Goal: Task Accomplishment & Management: Manage account settings

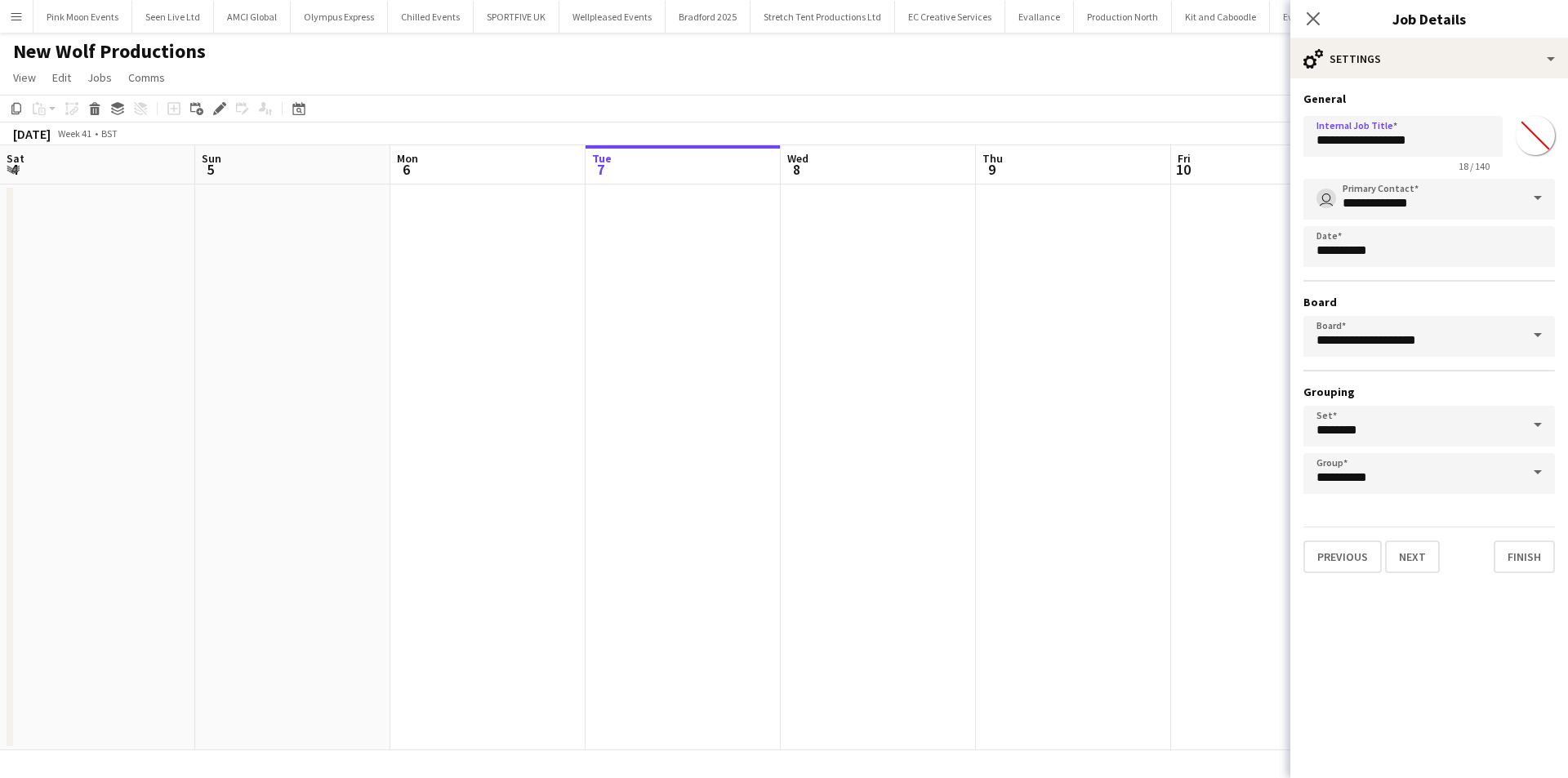
scroll to position [0, 391]
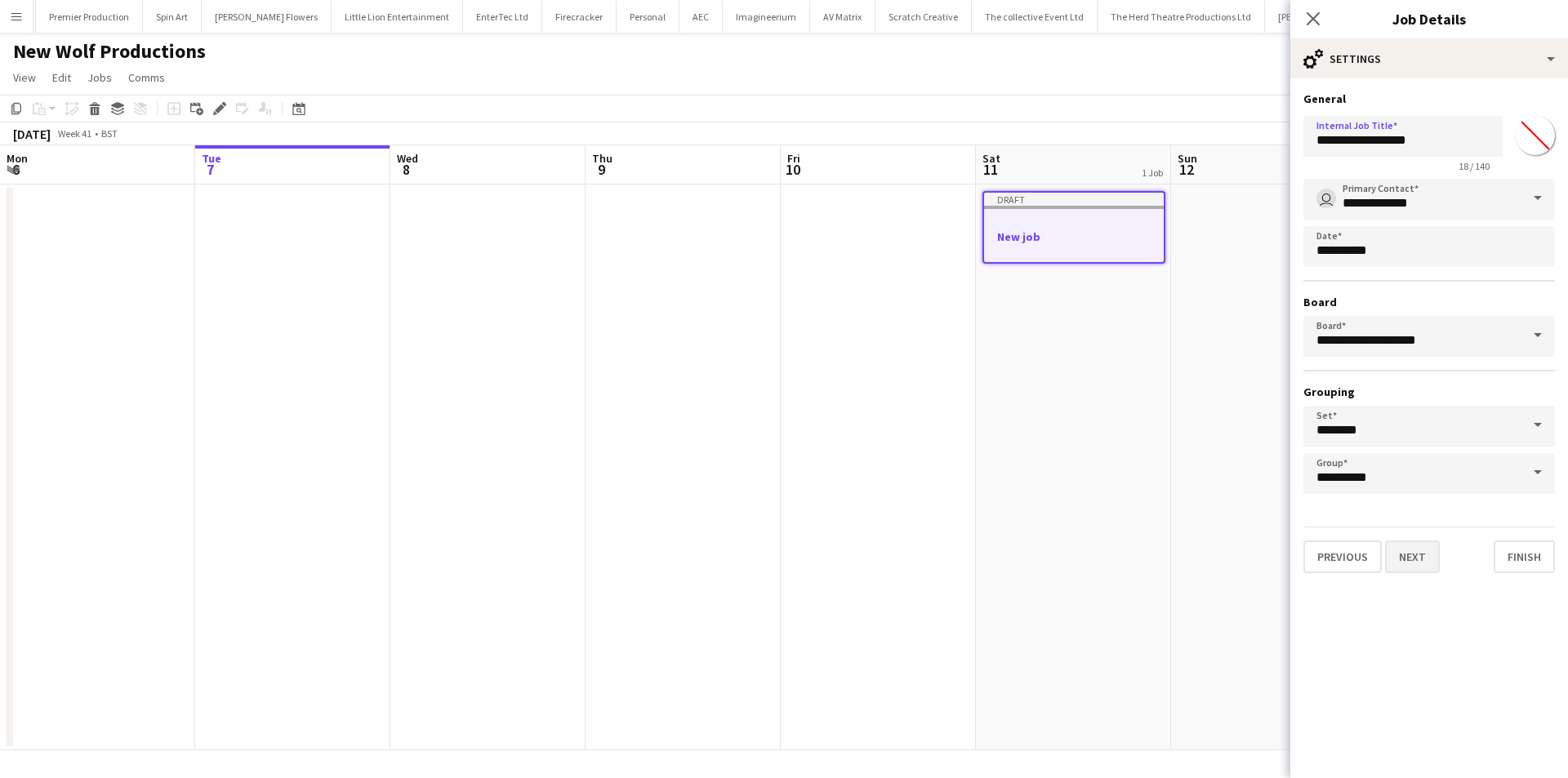
type input "**********"
click at [1419, 554] on button "Next" at bounding box center [1411, 556] width 55 height 33
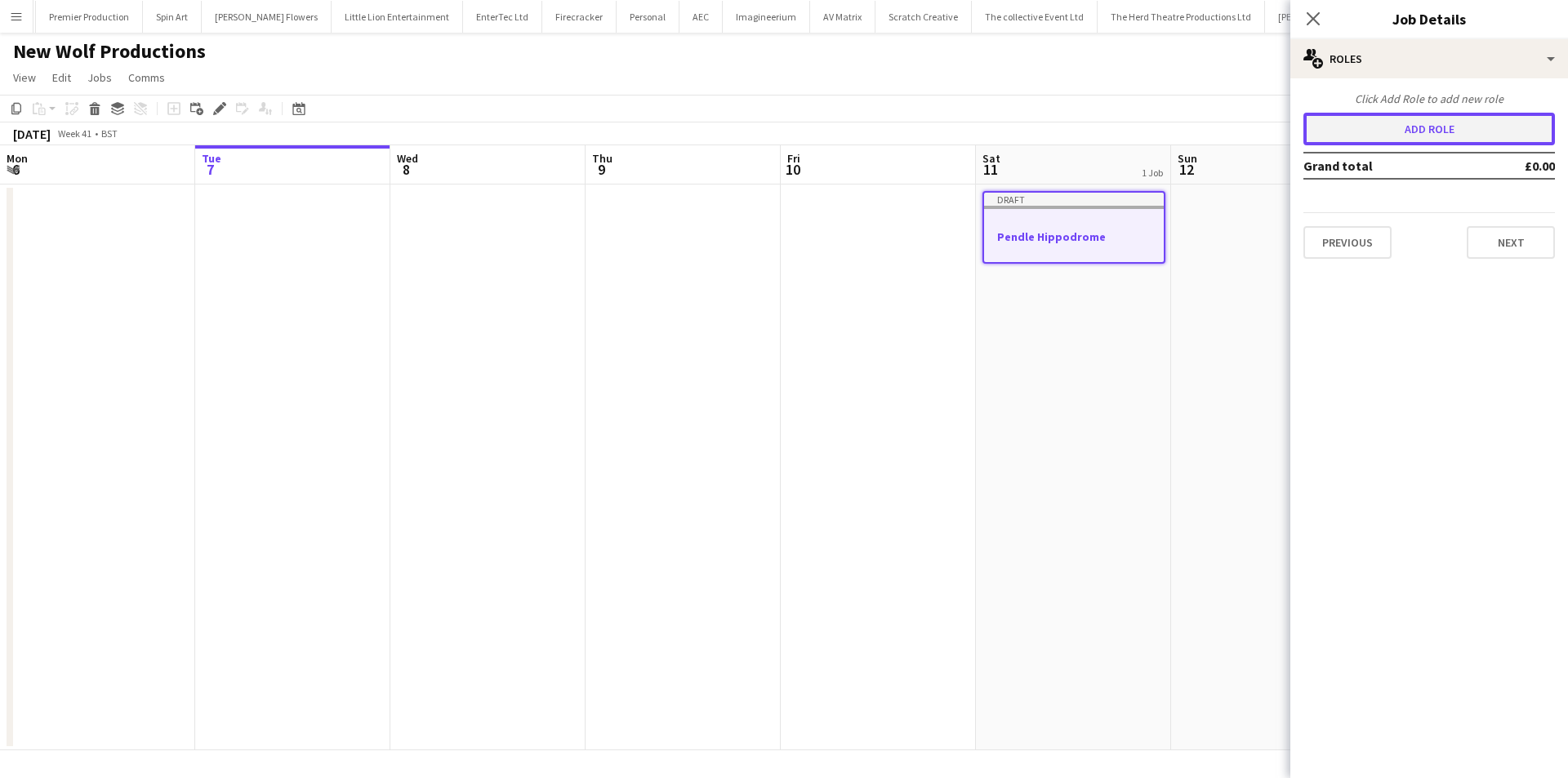
click at [1385, 132] on button "Add role" at bounding box center [1429, 129] width 252 height 33
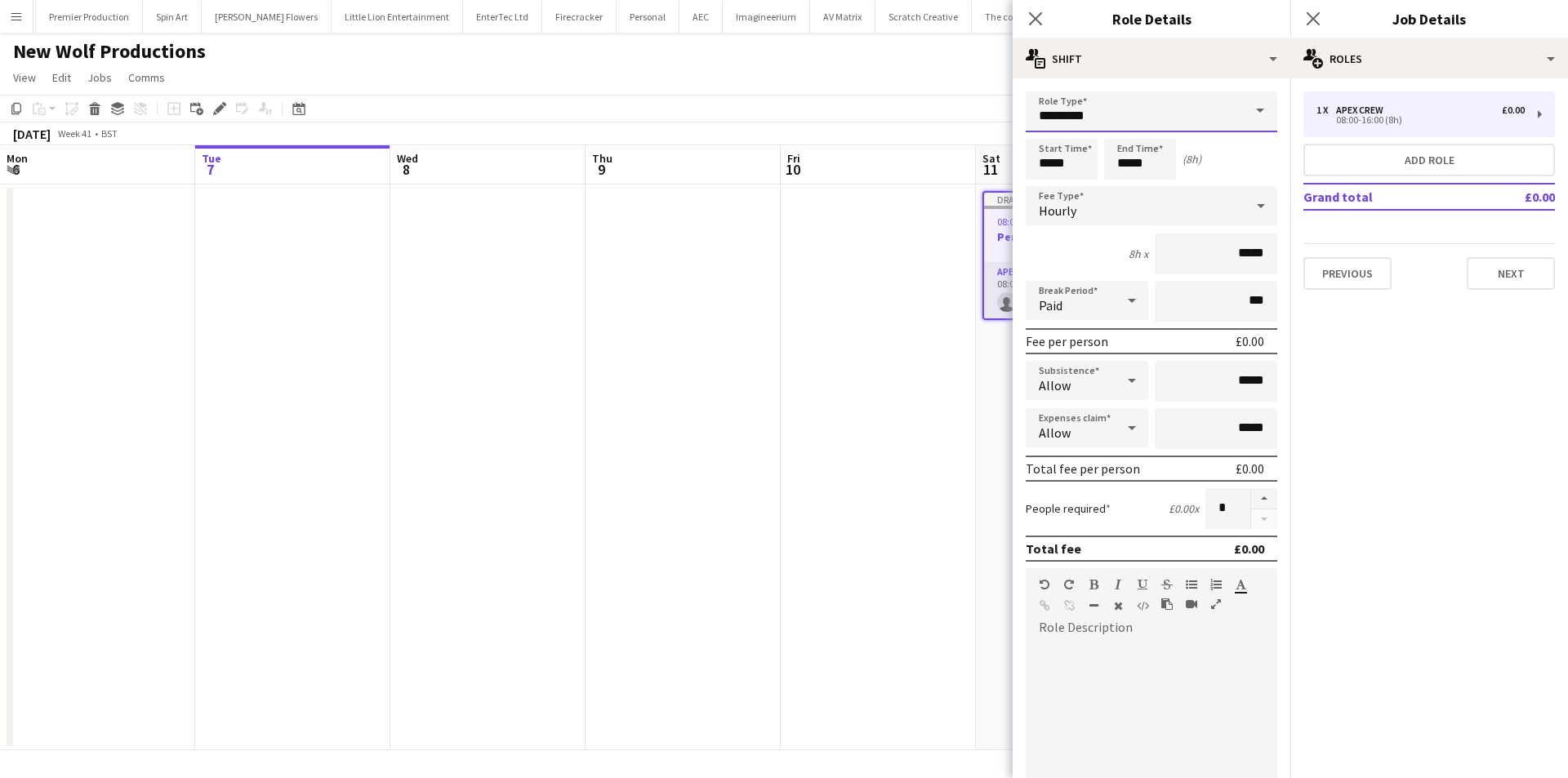
click at [1049, 128] on input "*********" at bounding box center [1152, 111] width 252 height 41
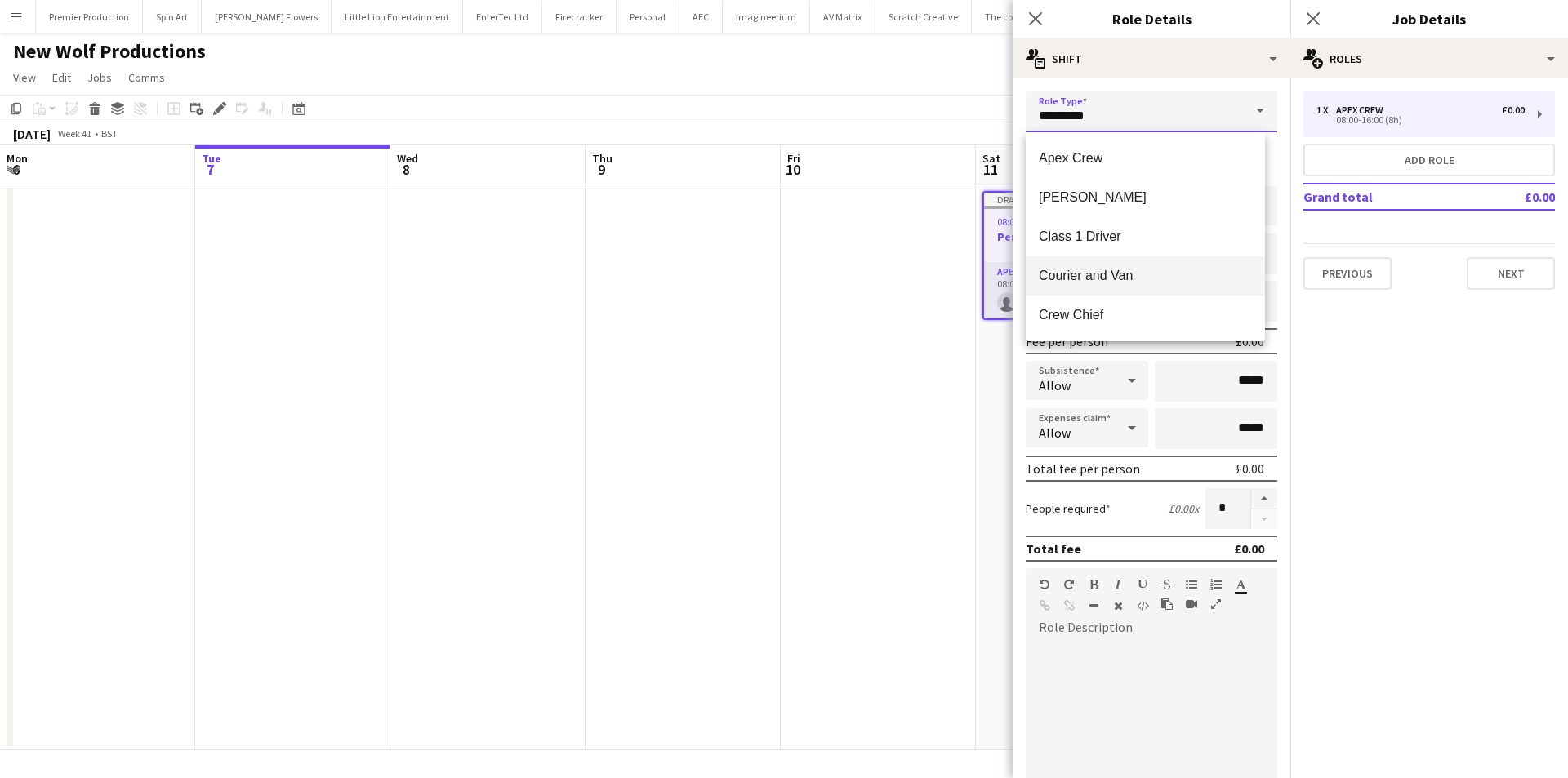
scroll to position [81, 0]
click at [1142, 279] on span "Driver" at bounding box center [1145, 273] width 213 height 16
type input "******"
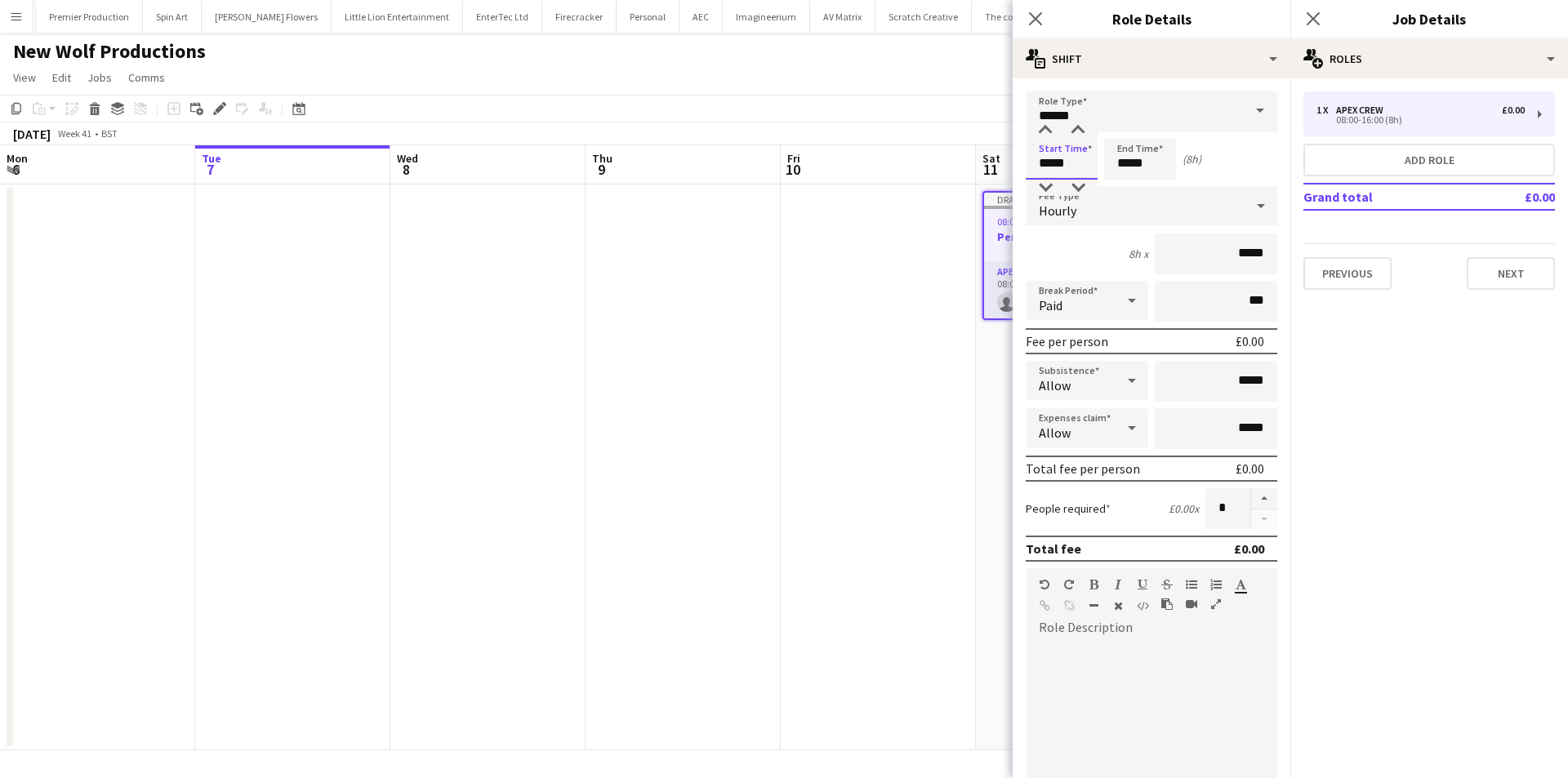
drag, startPoint x: 1072, startPoint y: 170, endPoint x: 969, endPoint y: 176, distance: 103.2
click at [969, 176] on body "Menu Boards Boards Boards All jobs Status Workforce Workforce My Workforce Recr…" at bounding box center [784, 389] width 1568 height 778
type input "*****"
drag, startPoint x: 1158, startPoint y: 169, endPoint x: 1114, endPoint y: 169, distance: 44.0
click at [1120, 169] on input "*****" at bounding box center [1140, 159] width 72 height 41
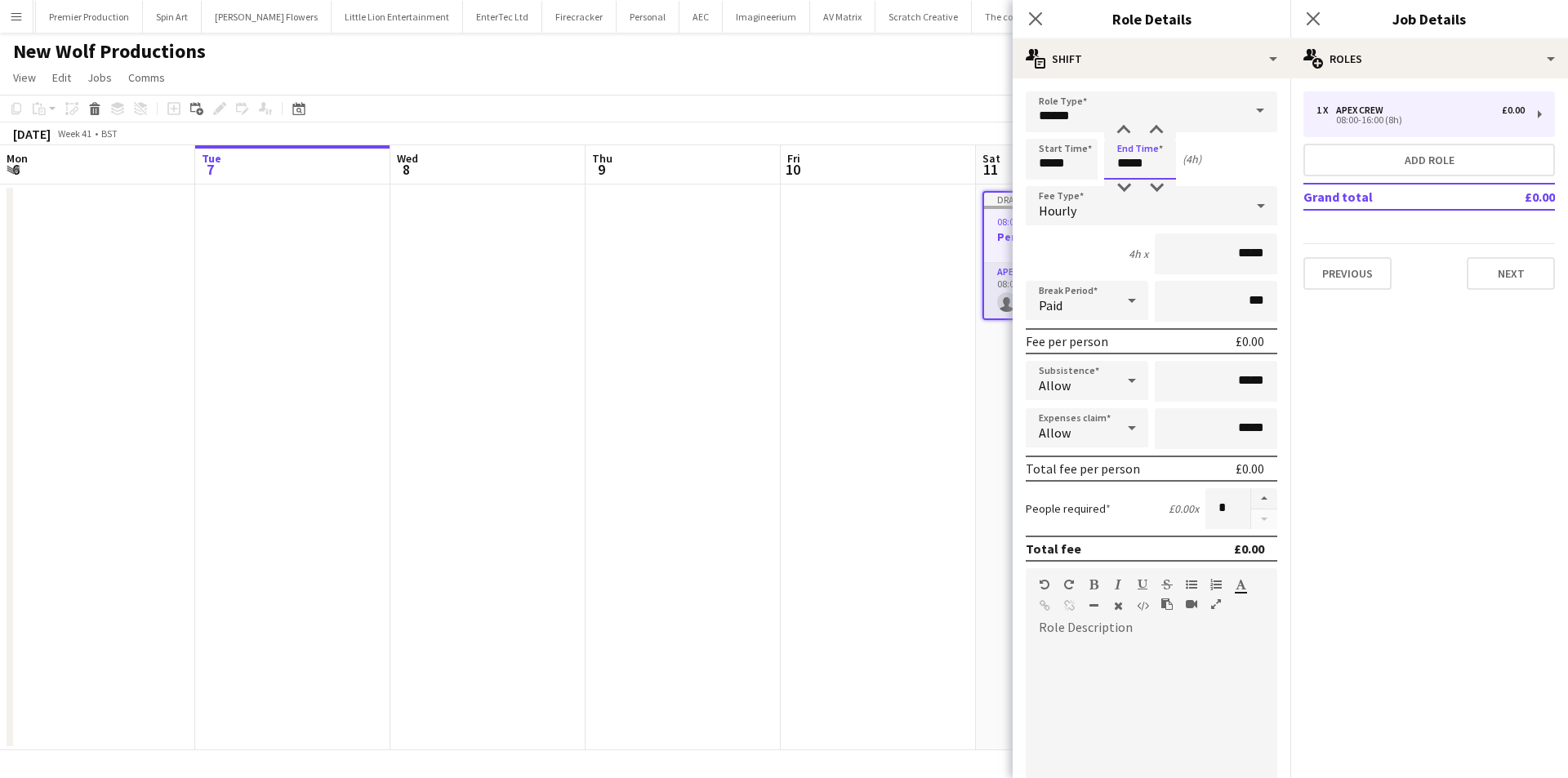
type input "*****"
drag, startPoint x: 1204, startPoint y: 392, endPoint x: 1341, endPoint y: 391, distance: 137.0
click at [1341, 391] on body "Menu Boards Boards Boards All jobs Status Workforce Workforce My Workforce Recr…" at bounding box center [784, 389] width 1568 height 778
type input "******"
click at [1028, 19] on icon "Close pop-in" at bounding box center [1036, 19] width 16 height 16
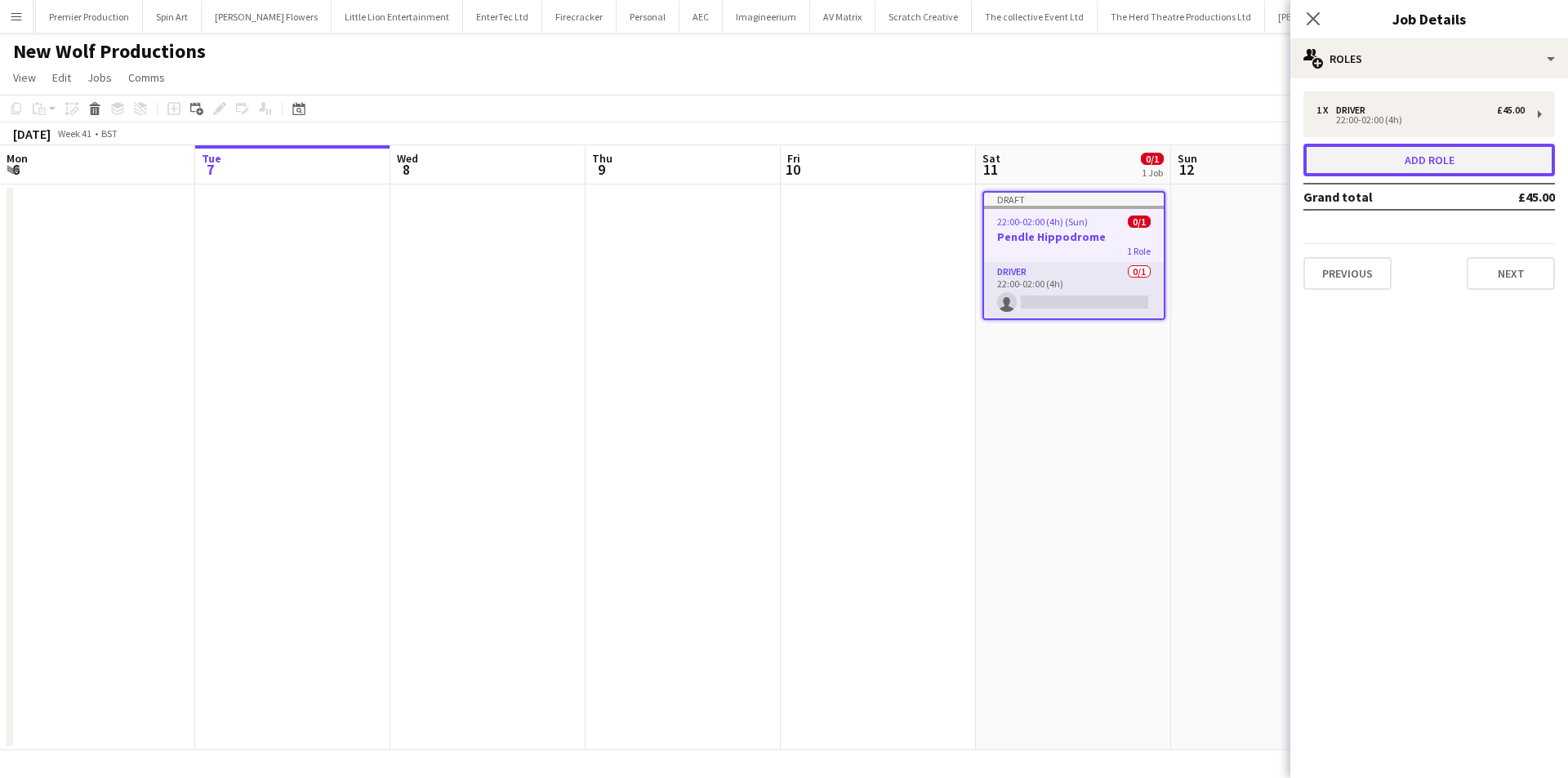
click at [1363, 162] on button "Add role" at bounding box center [1429, 160] width 252 height 33
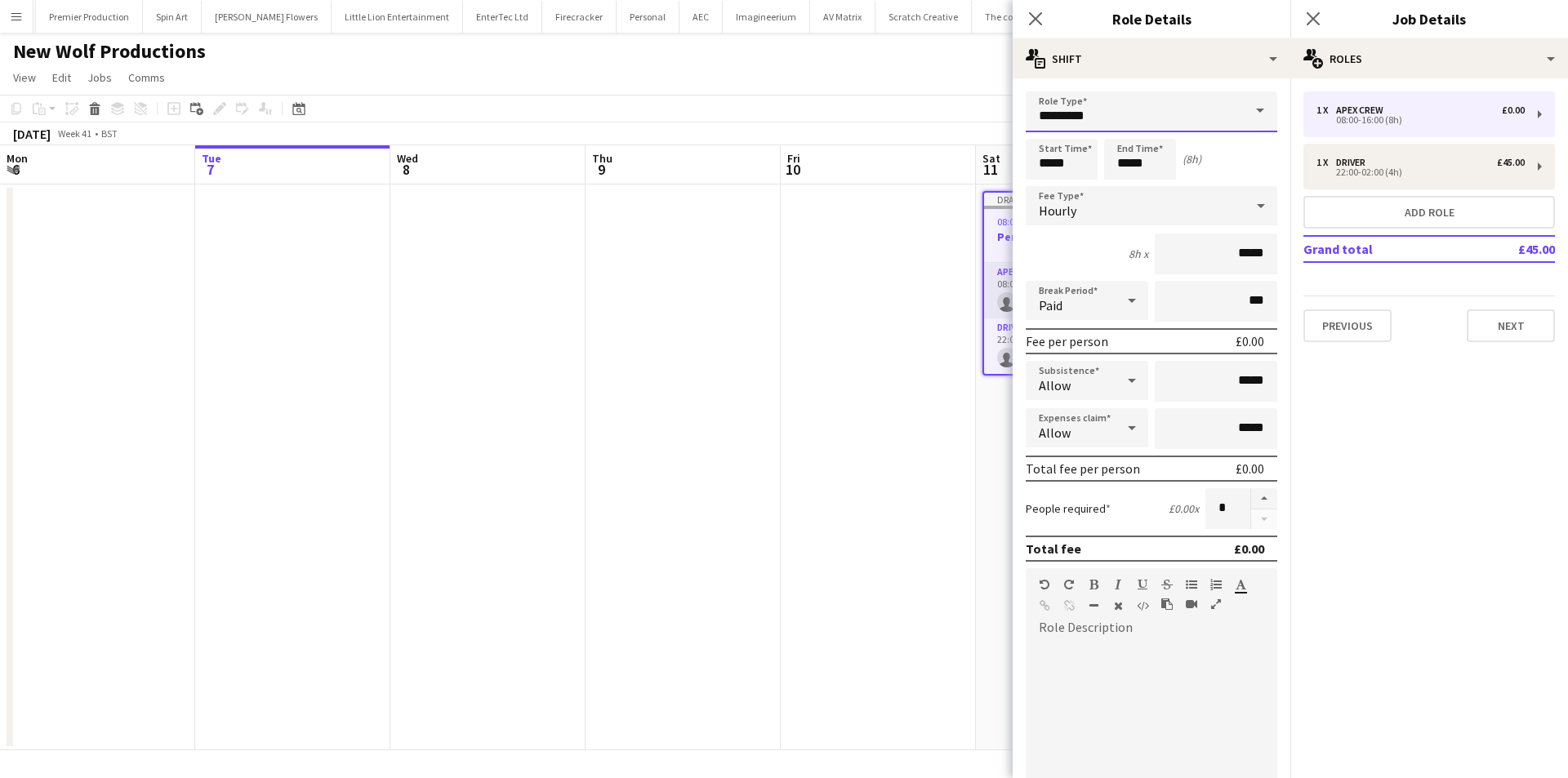
click at [1139, 119] on input "*********" at bounding box center [1152, 111] width 252 height 41
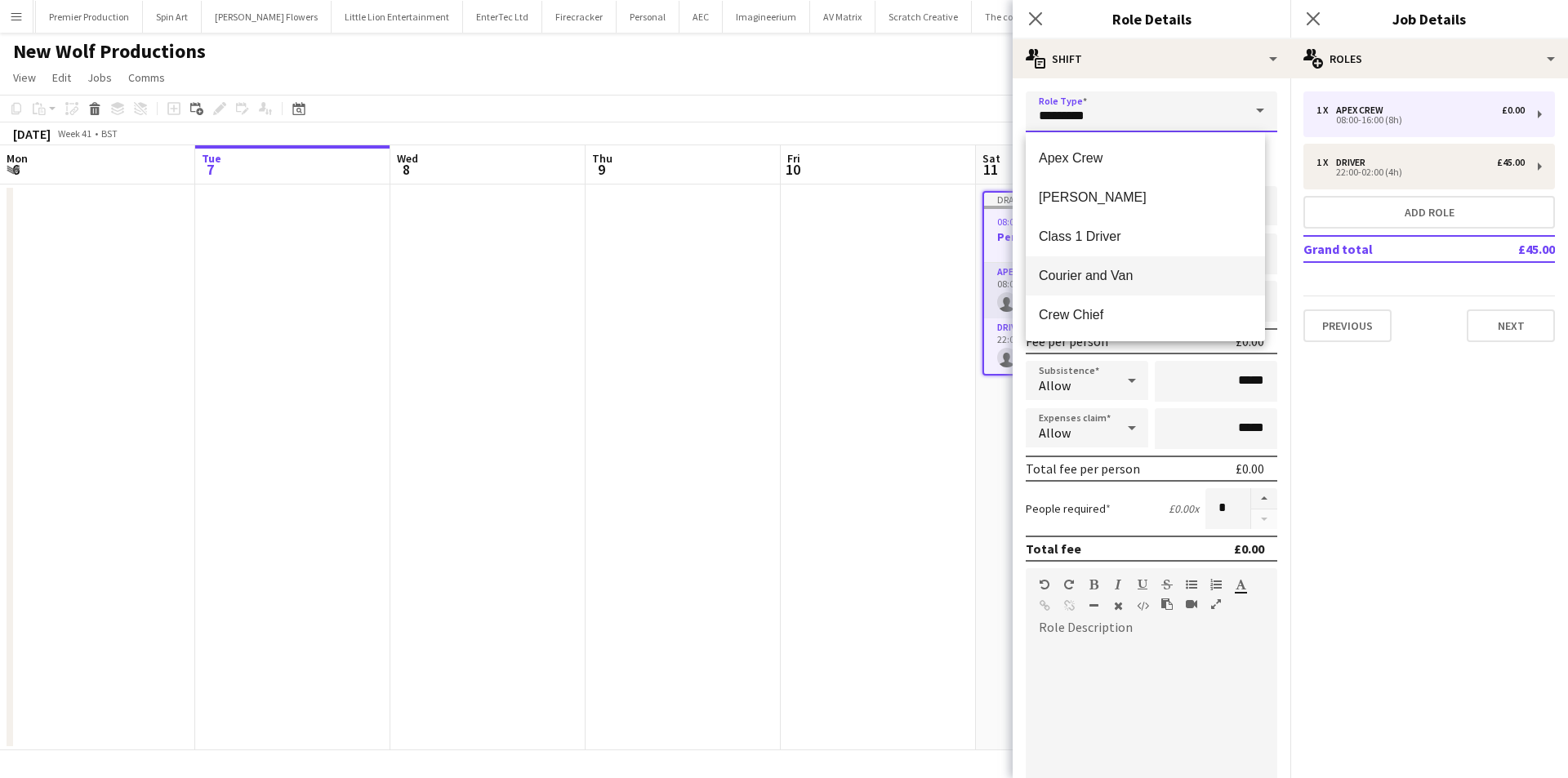
scroll to position [164, 0]
click at [1130, 271] on span "General Crew" at bounding box center [1145, 270] width 213 height 16
type input "**********"
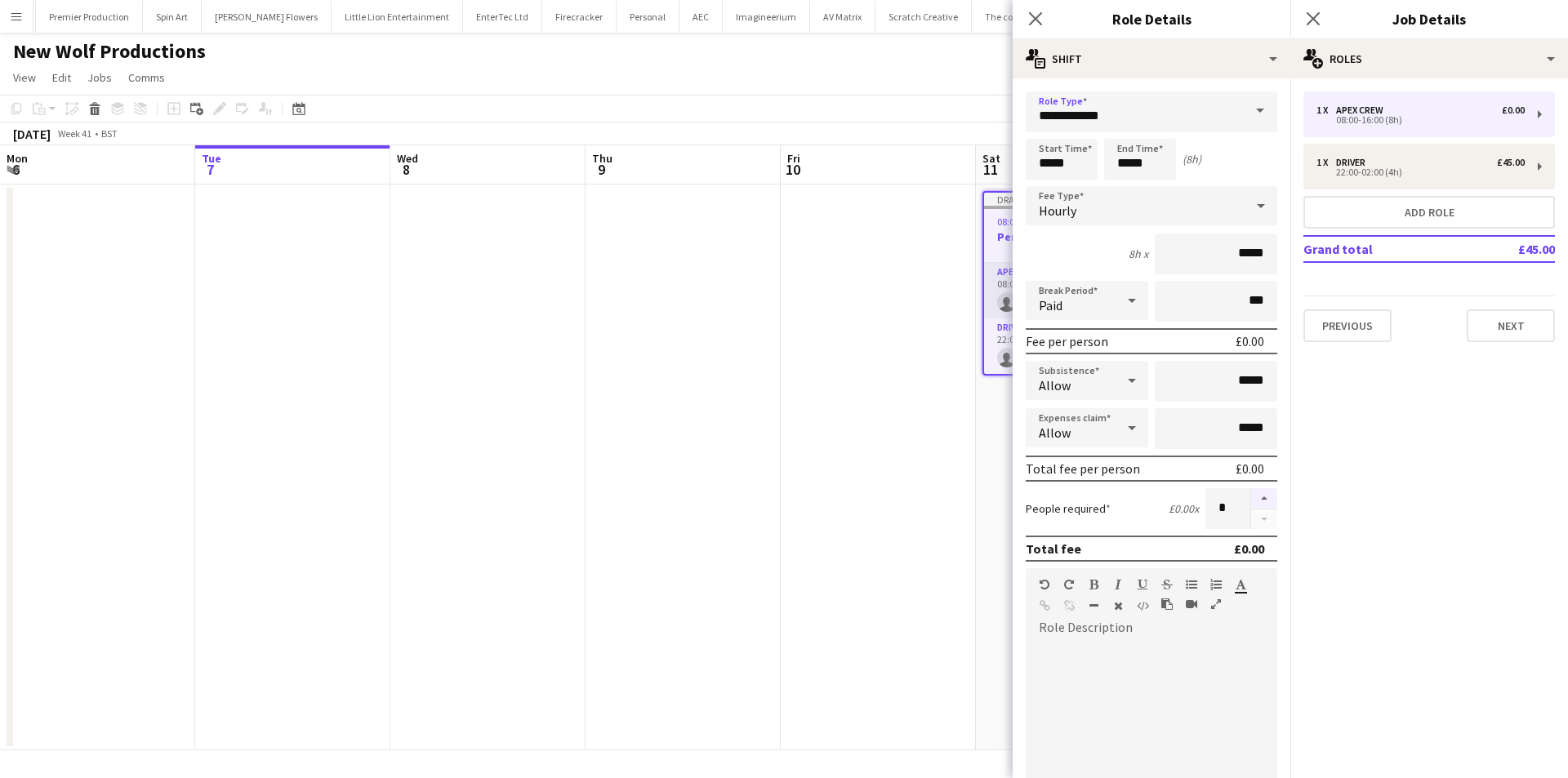
click at [1260, 492] on button "button" at bounding box center [1264, 499] width 26 height 21
type input "*"
drag, startPoint x: 1080, startPoint y: 158, endPoint x: 1001, endPoint y: 168, distance: 79.6
click at [1001, 168] on body "Menu Boards Boards Boards All jobs Status Workforce Workforce My Workforce Recr…" at bounding box center [784, 389] width 1568 height 778
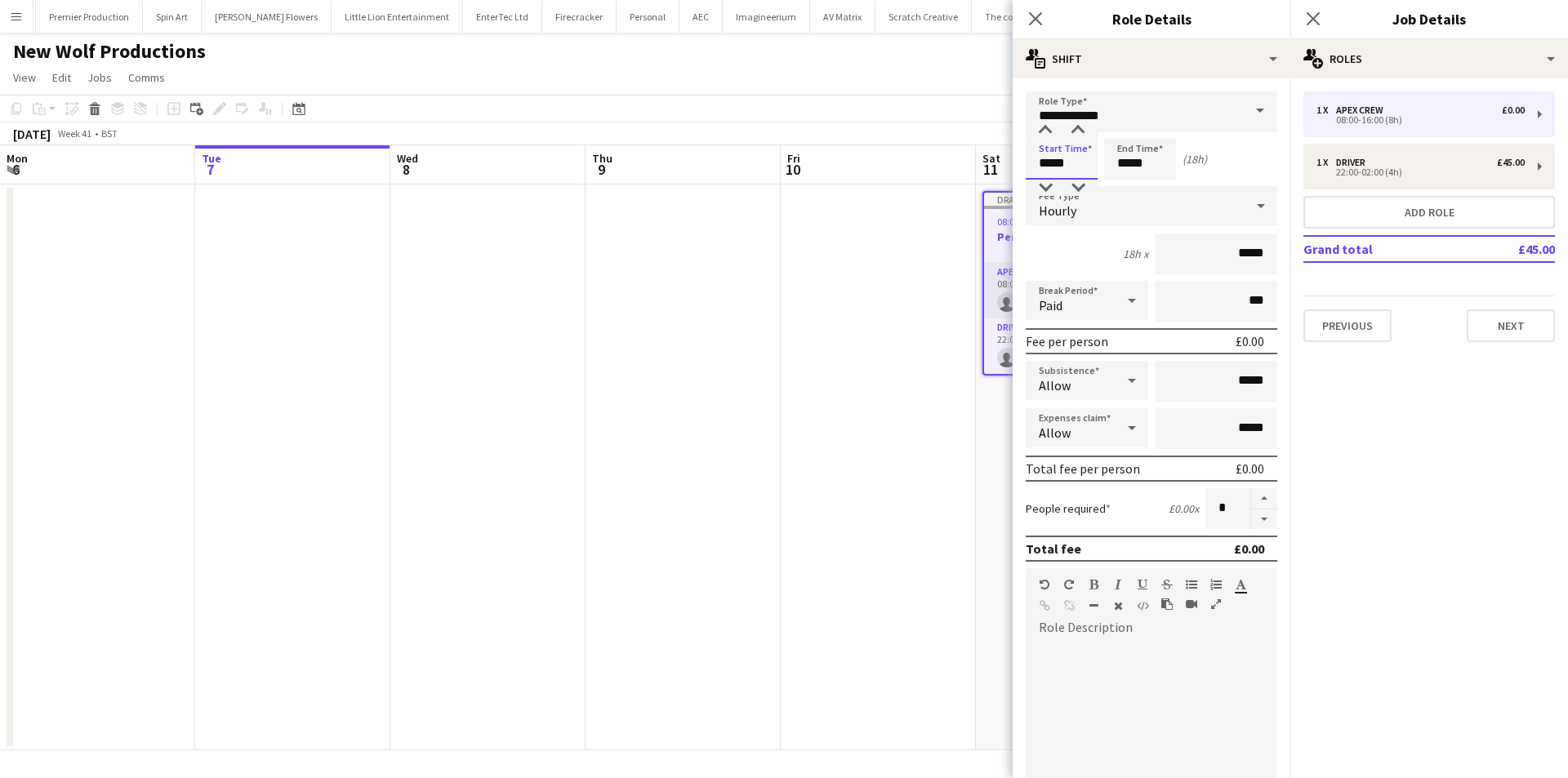
type input "*****"
drag, startPoint x: 1151, startPoint y: 166, endPoint x: 1097, endPoint y: 166, distance: 54.0
click at [1097, 166] on div "Start Time ***** End Time ***** (18h)" at bounding box center [1152, 159] width 252 height 41
type input "*****"
drag, startPoint x: 1159, startPoint y: 383, endPoint x: 1327, endPoint y: 386, distance: 168.0
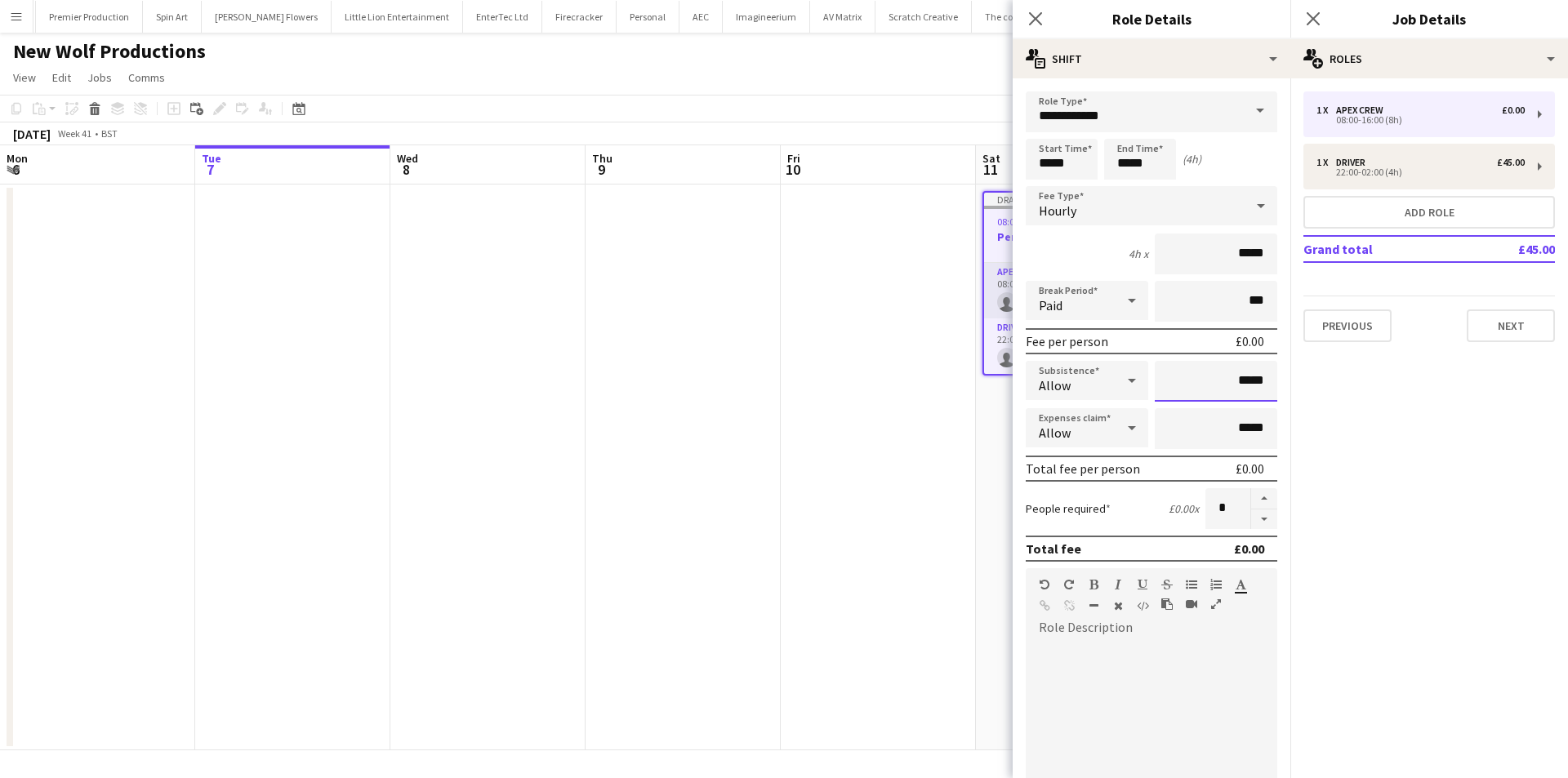
click at [1326, 386] on body "Menu Boards Boards Boards All jobs Status Workforce Workforce My Workforce Recr…" at bounding box center [784, 389] width 1568 height 778
type input "******"
click at [1033, 22] on icon at bounding box center [1036, 19] width 16 height 16
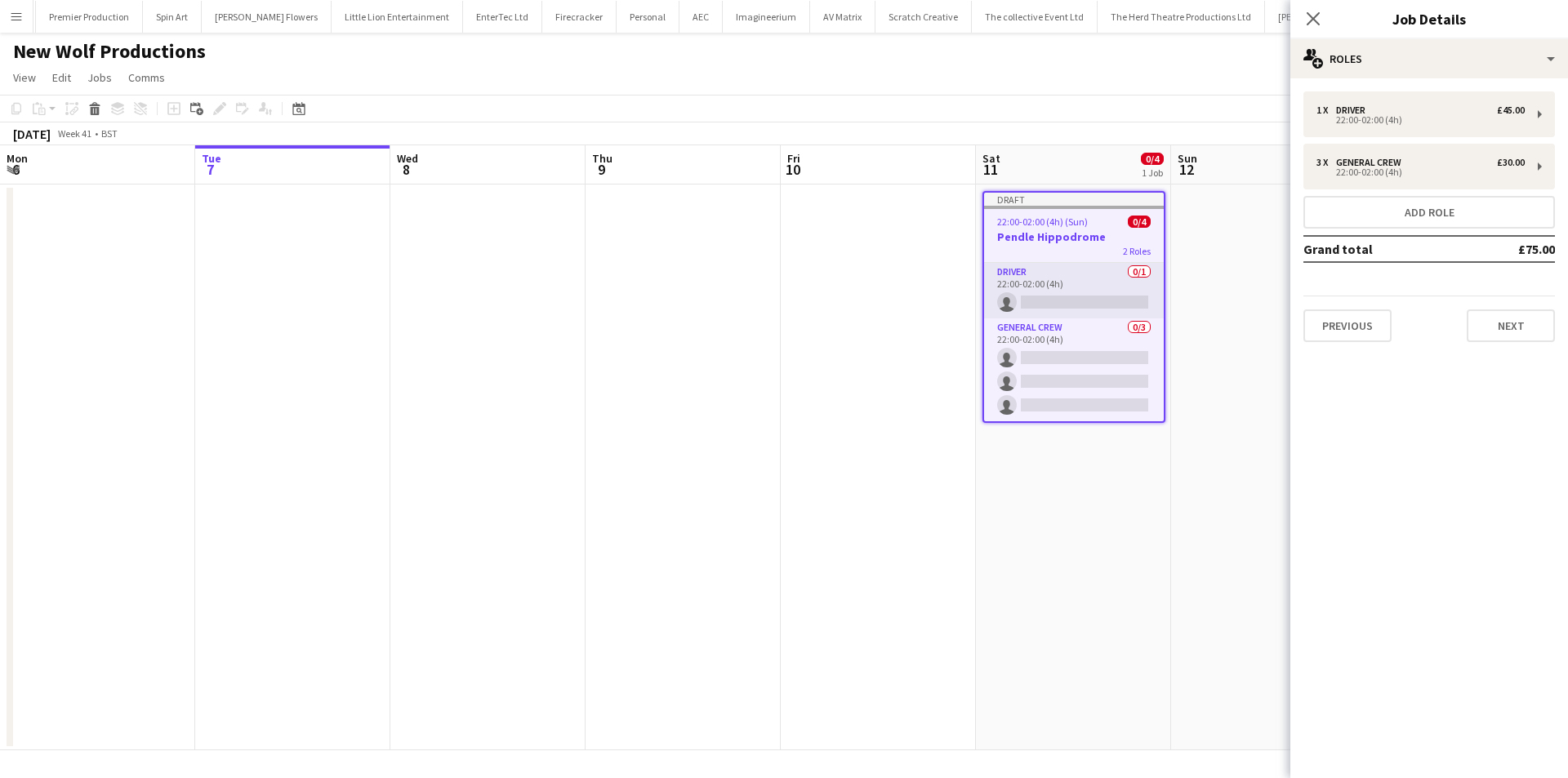
click at [1315, 33] on div "Close pop-in" at bounding box center [1313, 19] width 46 height 38
click at [1317, 22] on icon at bounding box center [1313, 19] width 16 height 16
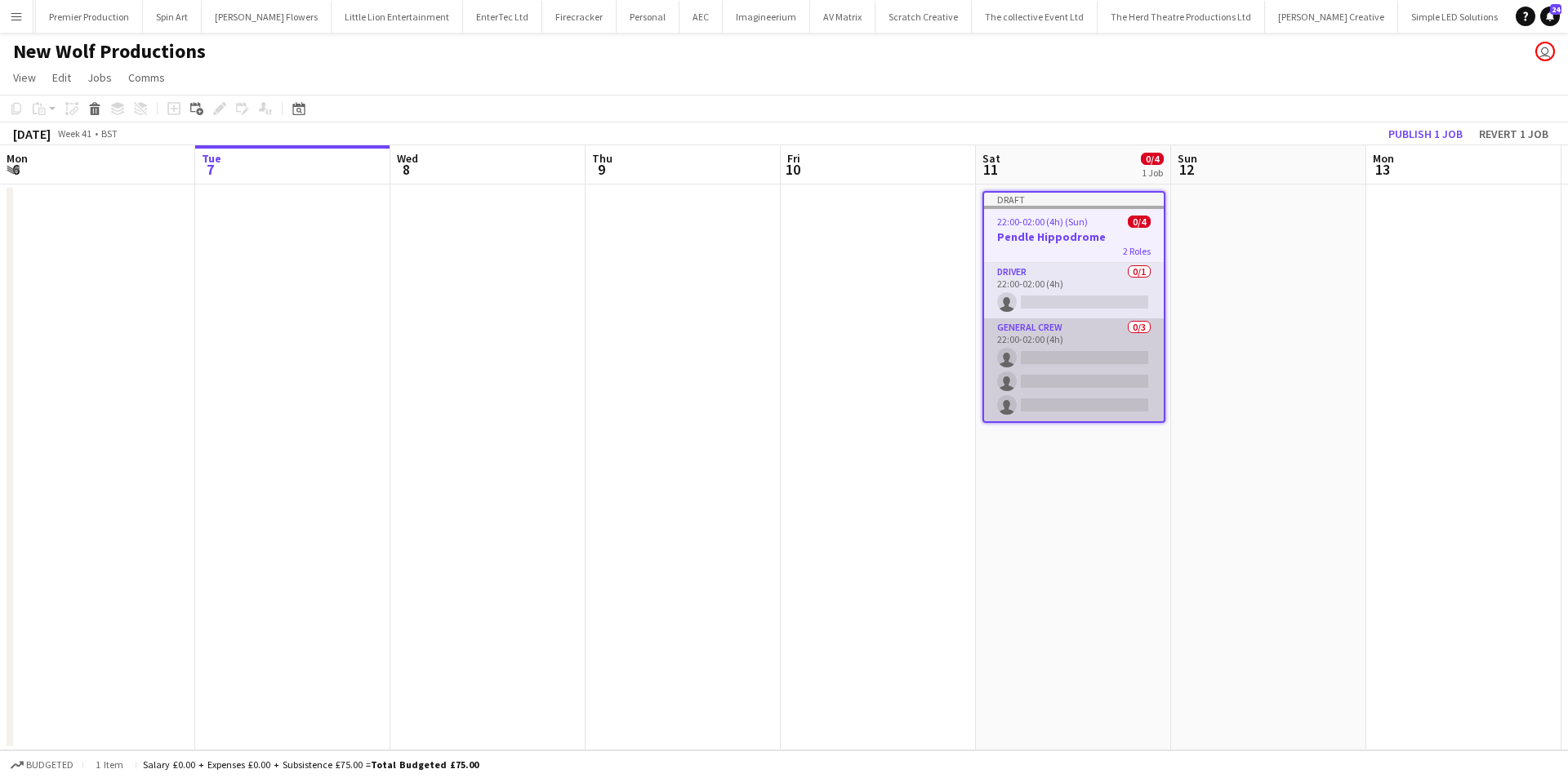
click at [1021, 347] on app-card-role "General Crew 0/3 22:00-02:00 (4h) single-neutral-actions single-neutral-actions…" at bounding box center [1073, 370] width 179 height 103
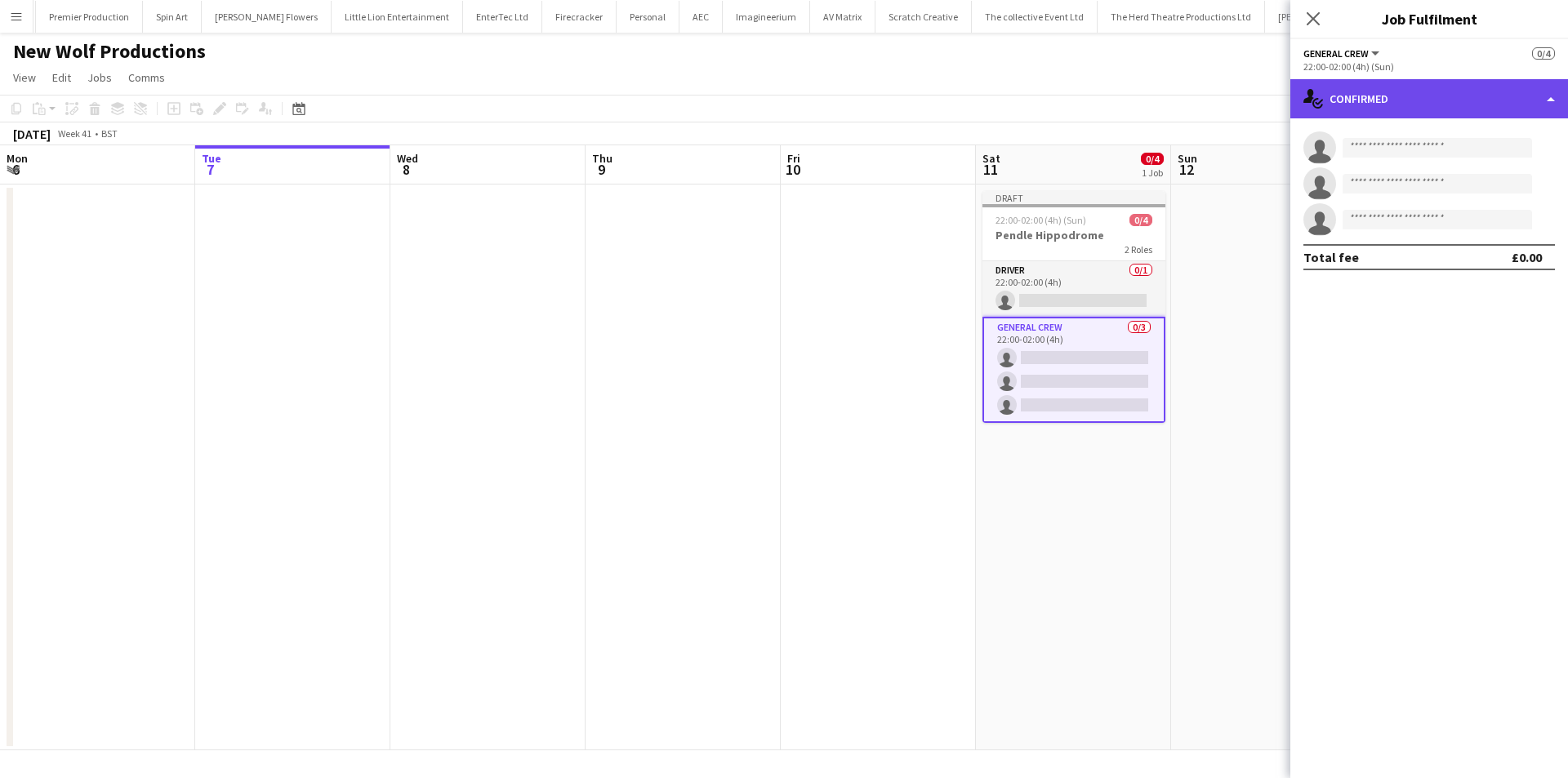
click at [1390, 99] on div "single-neutral-actions-check-2 Confirmed" at bounding box center [1429, 99] width 278 height 40
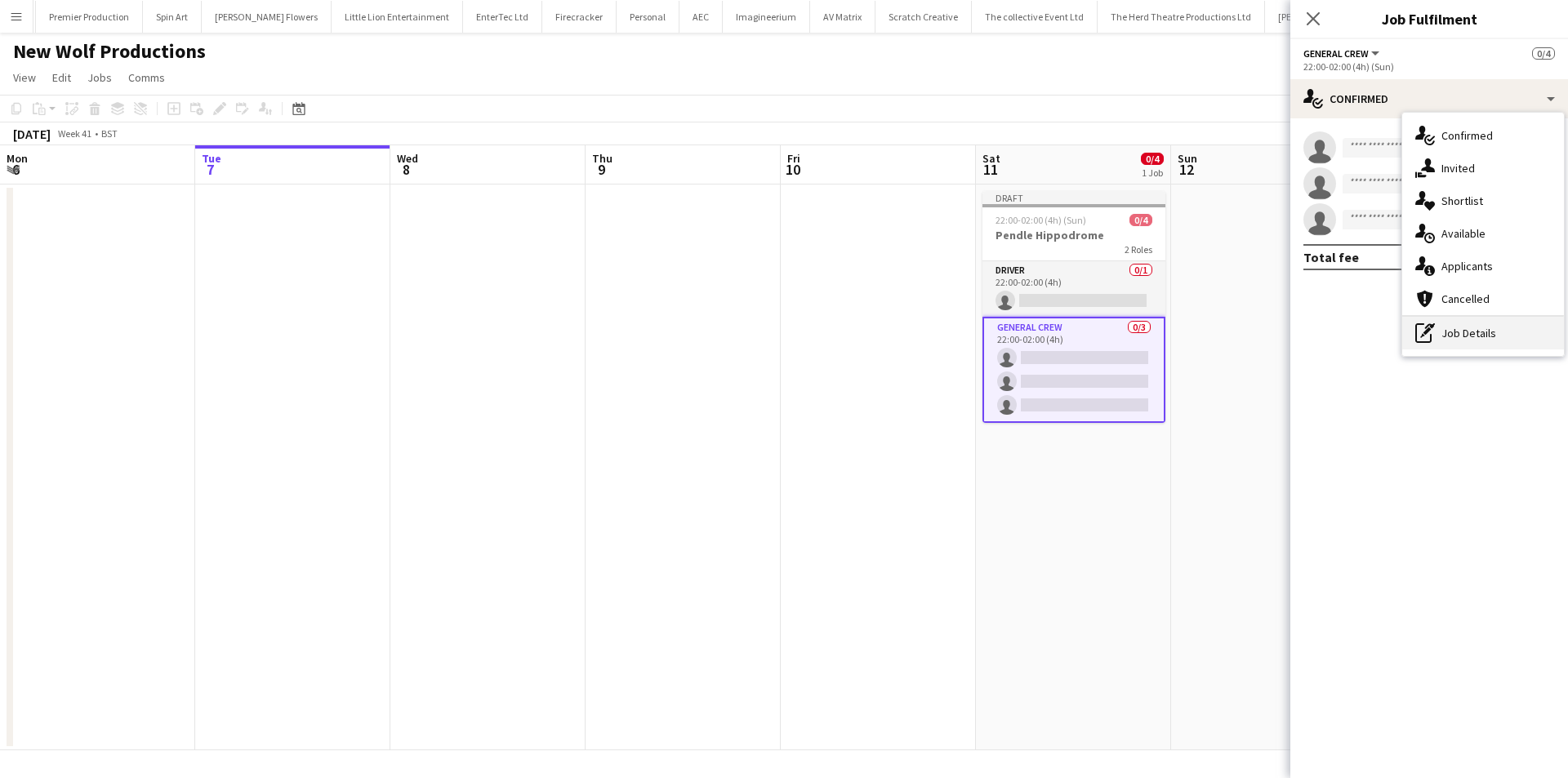
click at [1456, 336] on div "pen-write Job Details" at bounding box center [1483, 333] width 162 height 33
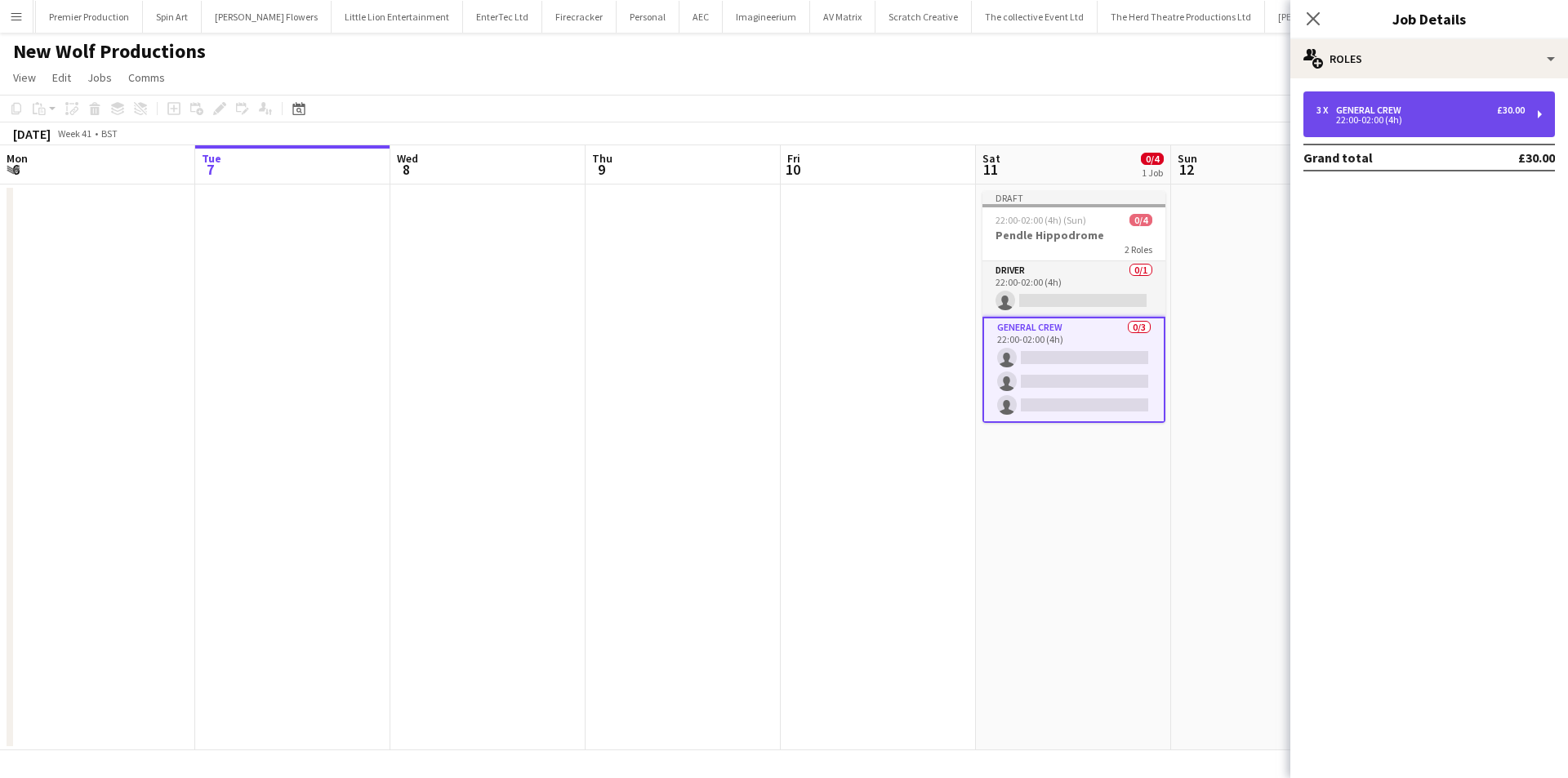
click at [1404, 132] on div "3 x General Crew £30.00 22:00-02:00 (4h)" at bounding box center [1429, 114] width 252 height 46
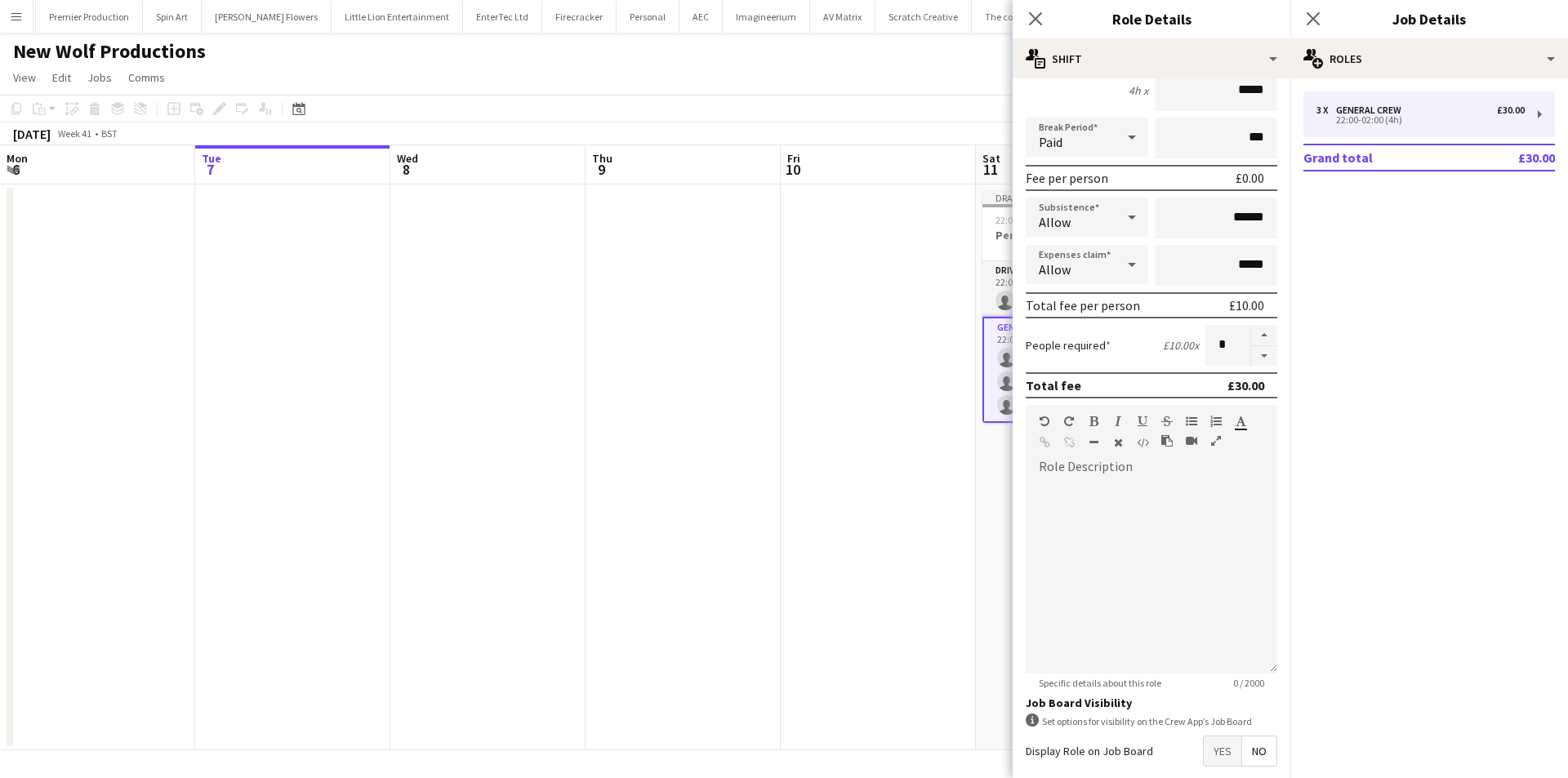
click at [1208, 747] on span "Yes" at bounding box center [1223, 751] width 38 height 30
click at [1037, 22] on icon "Close pop-in" at bounding box center [1036, 19] width 16 height 16
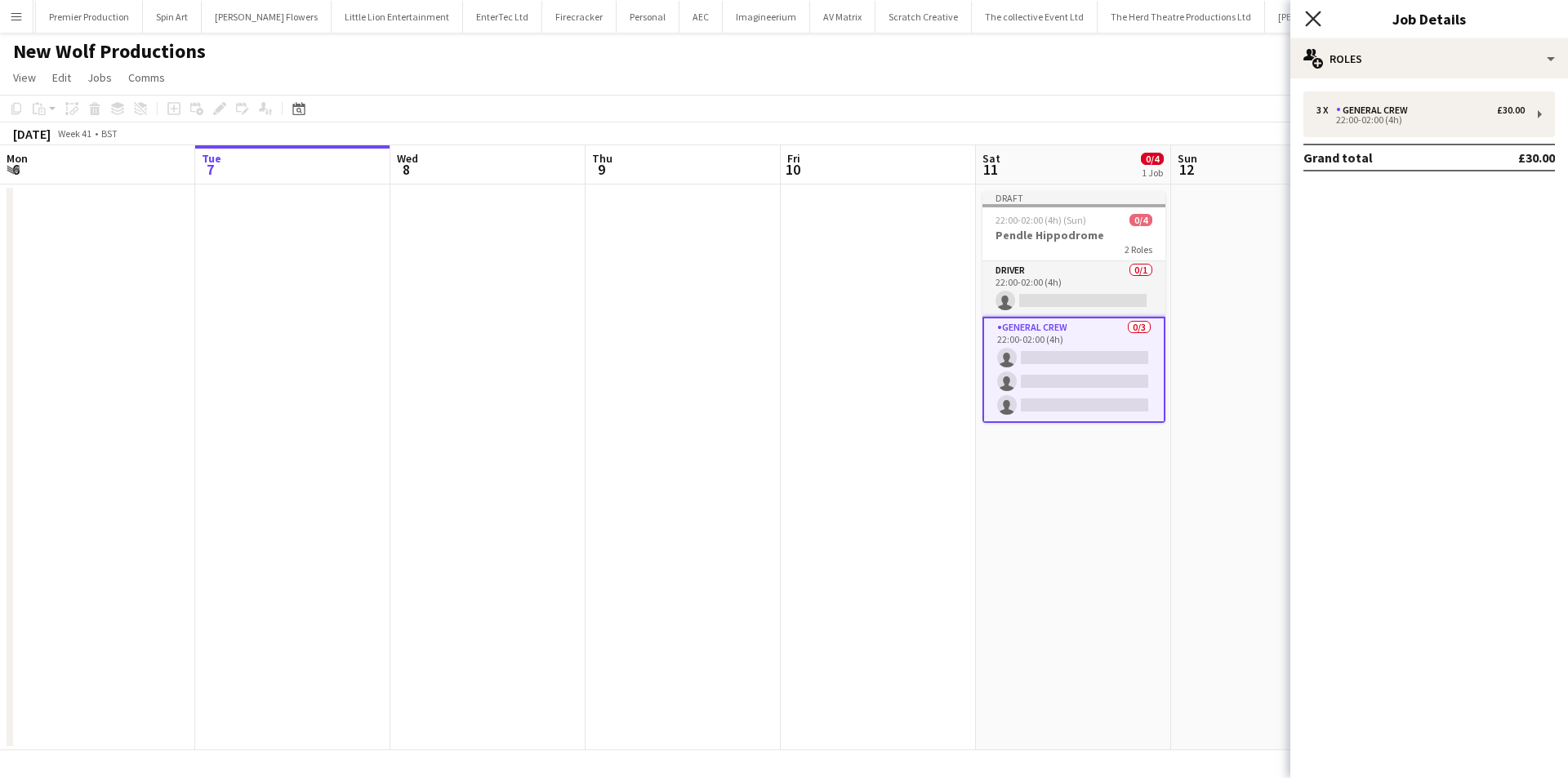
click at [1318, 17] on icon "Close pop-in" at bounding box center [1313, 19] width 16 height 16
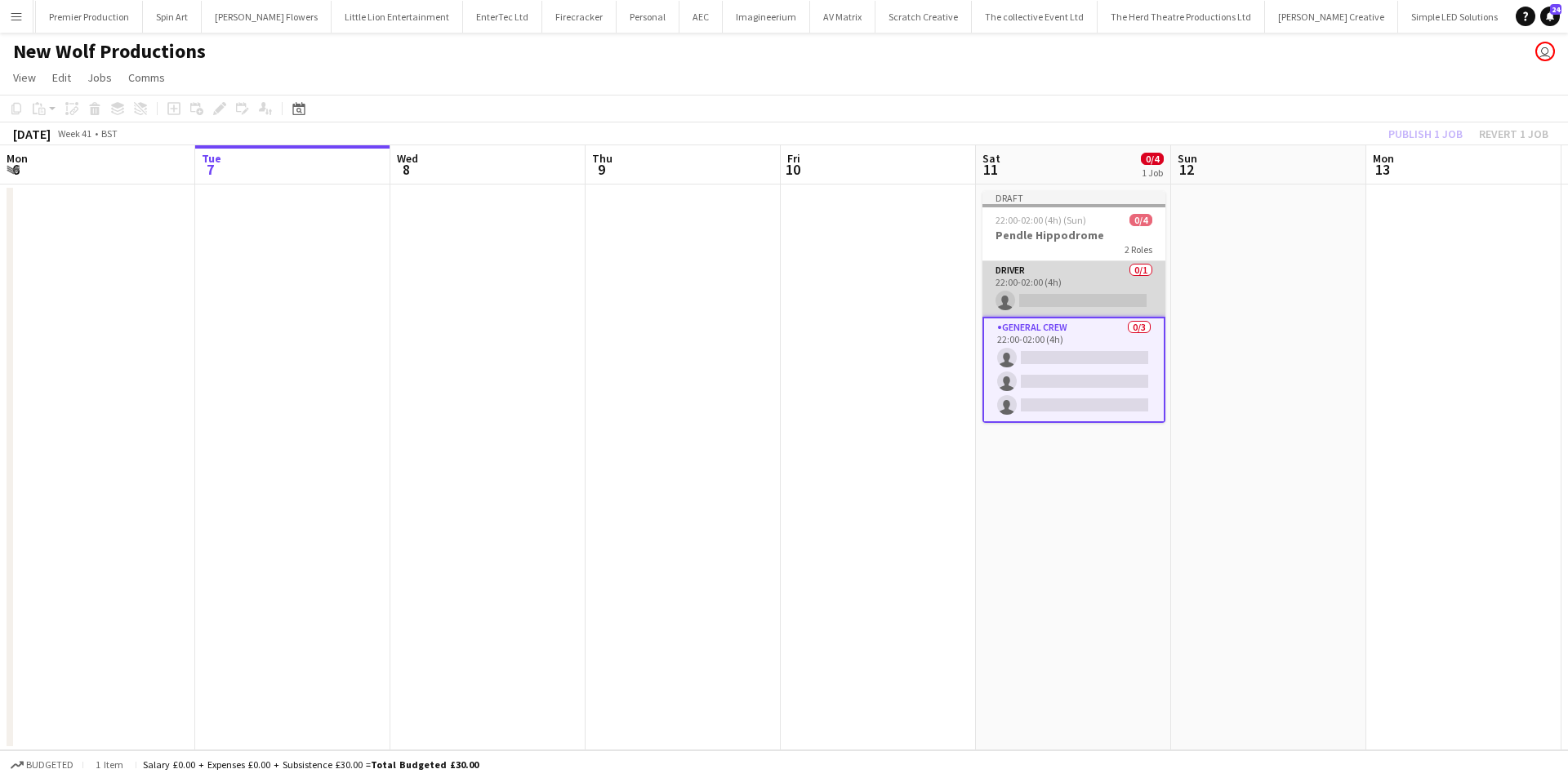
click at [1043, 294] on app-card-role "Driver 0/1 22:00-02:00 (4h) single-neutral-actions" at bounding box center [1073, 289] width 183 height 56
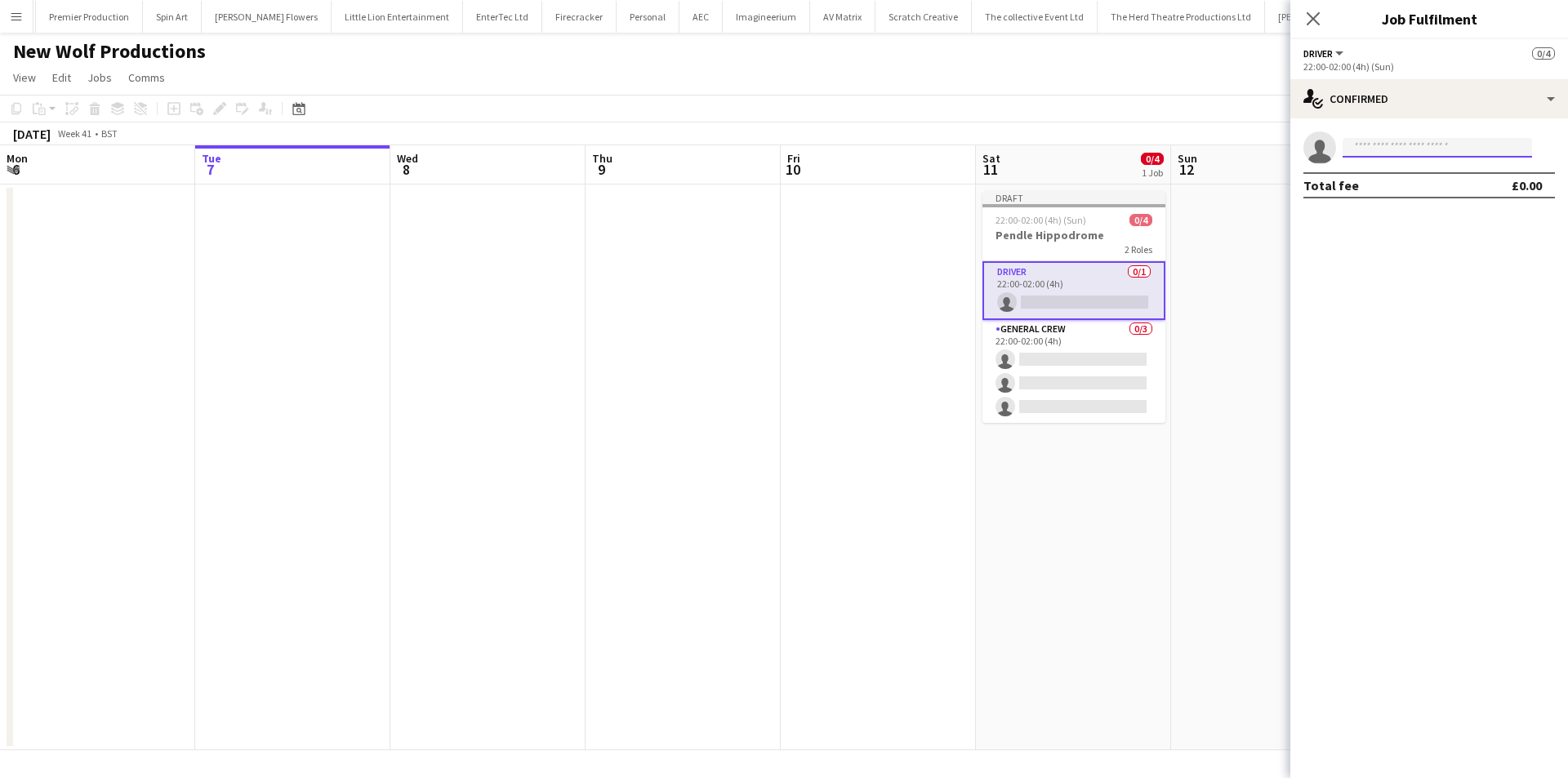
click at [1412, 156] on input at bounding box center [1437, 148] width 189 height 20
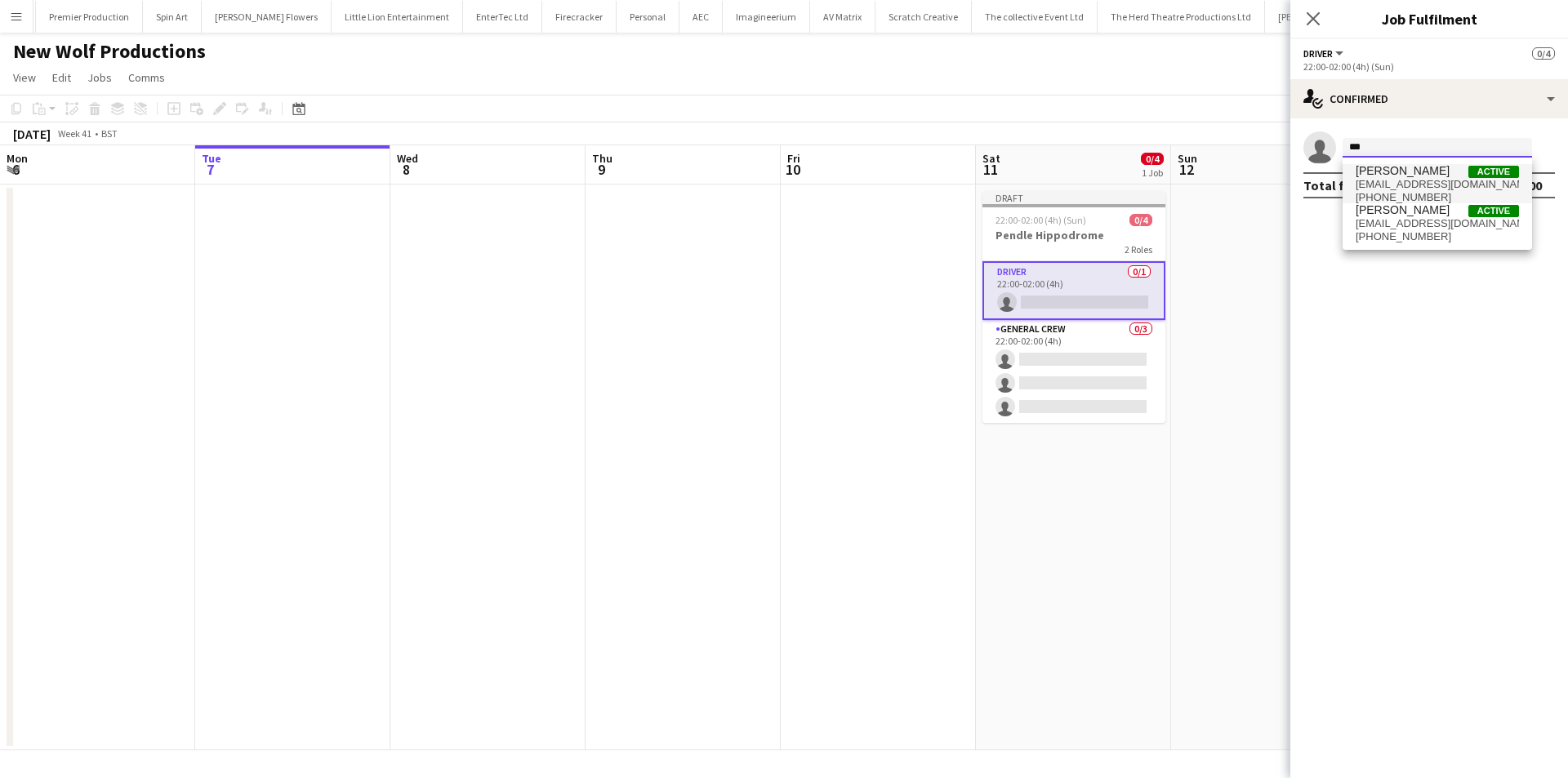
type input "***"
click at [1411, 165] on span "Sullivan Elliott" at bounding box center [1402, 171] width 94 height 14
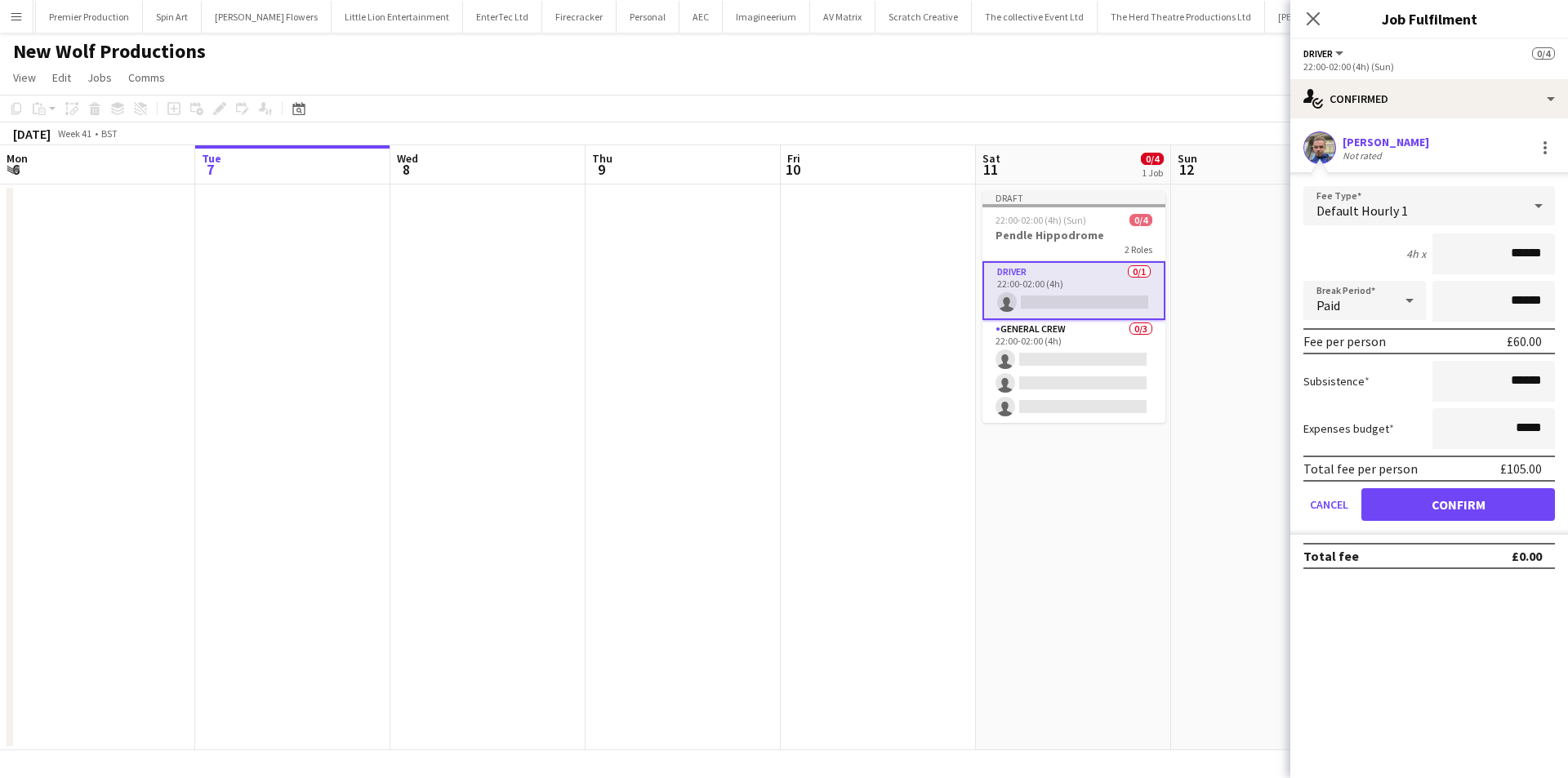
drag, startPoint x: 1460, startPoint y: 262, endPoint x: 1729, endPoint y: 255, distance: 269.1
click at [1567, 255] on html "Menu Boards Boards Boards All jobs Status Workforce Workforce My Workforce Recr…" at bounding box center [784, 389] width 1568 height 778
type input "***"
click at [1399, 512] on button "Confirm" at bounding box center [1458, 504] width 193 height 33
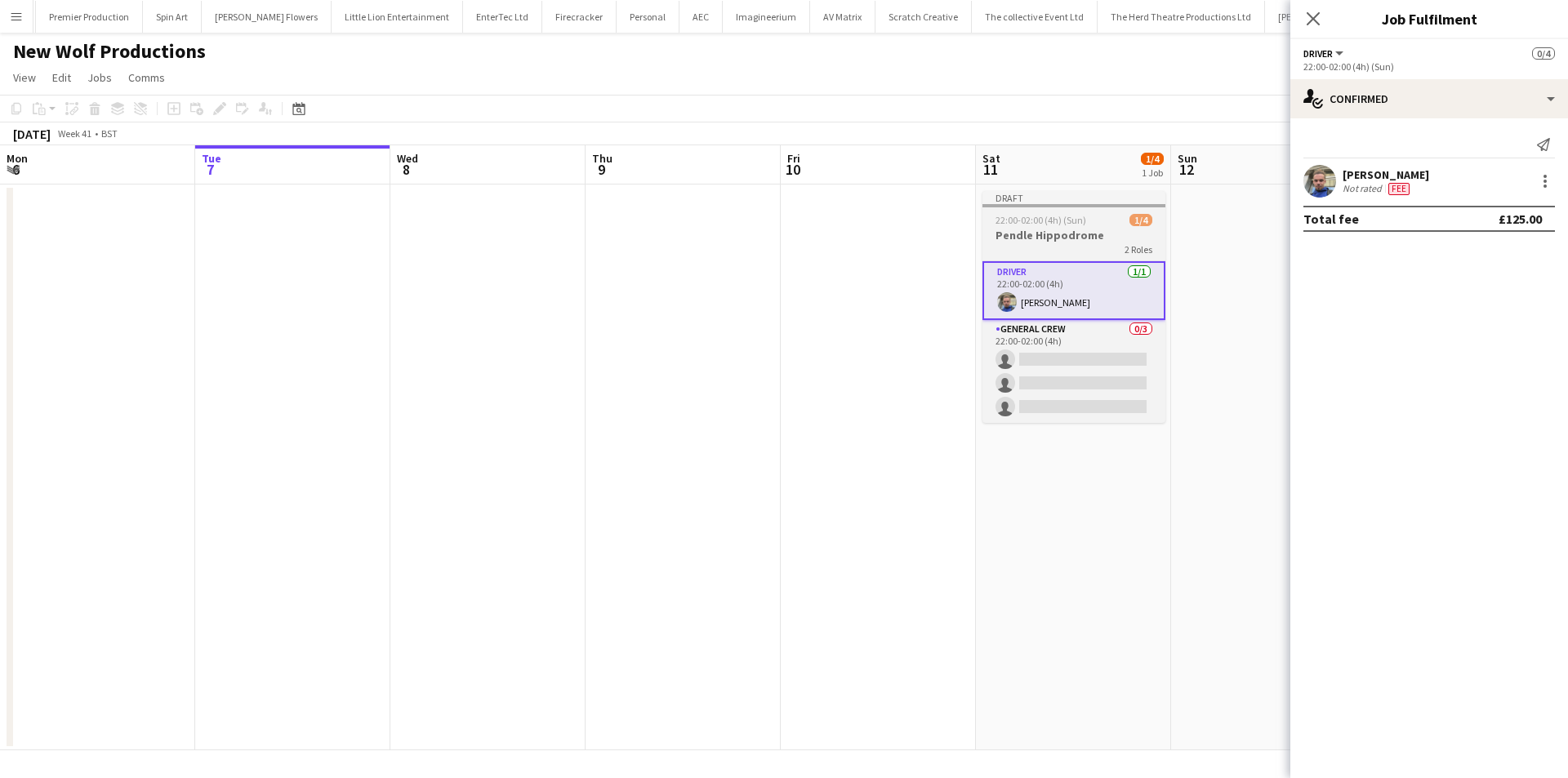
click at [1069, 240] on h3 "Pendle Hippodrome" at bounding box center [1073, 235] width 183 height 15
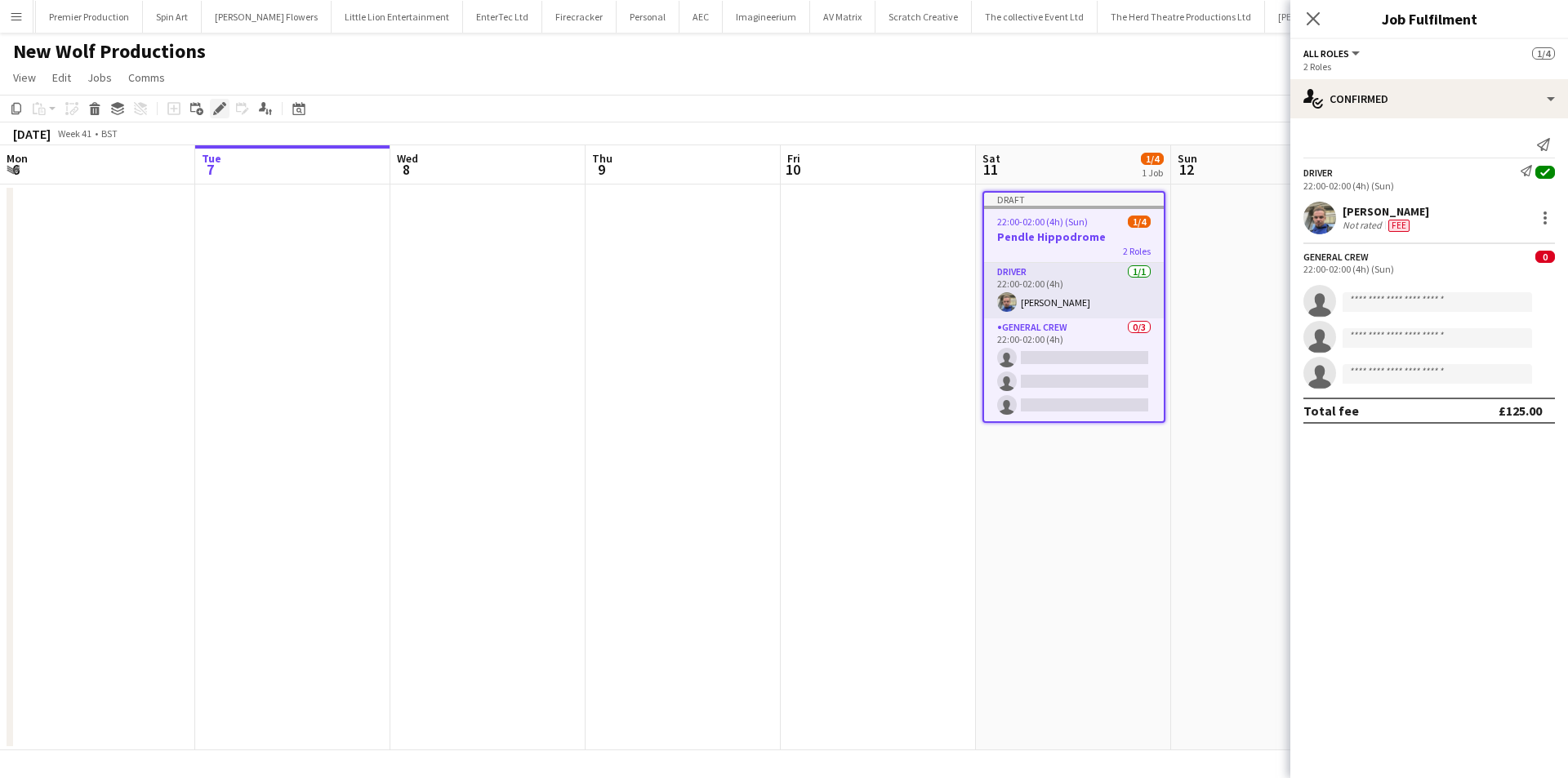
click at [220, 108] on icon at bounding box center [219, 108] width 9 height 9
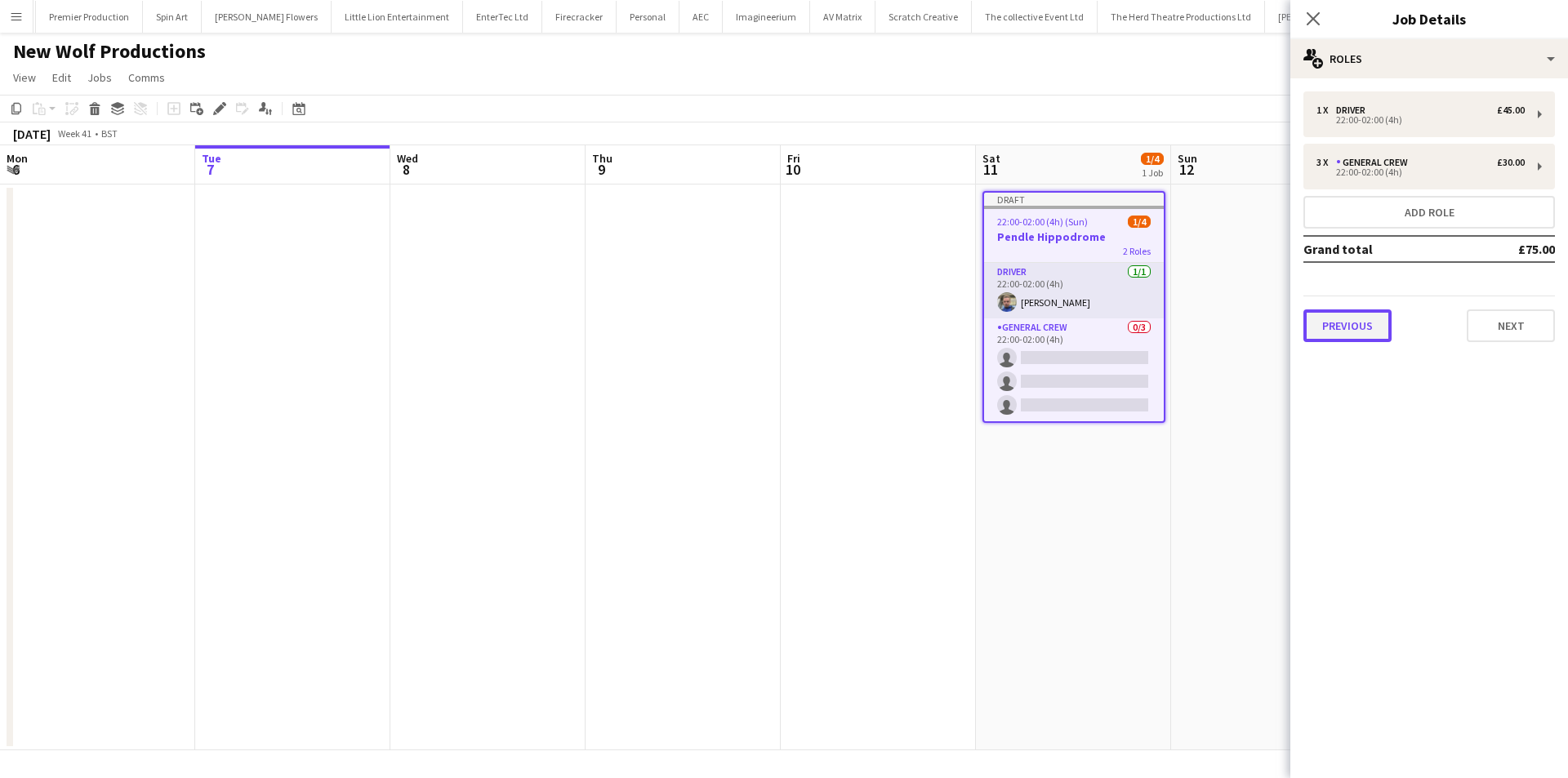
click at [1355, 327] on button "Previous" at bounding box center [1347, 325] width 88 height 33
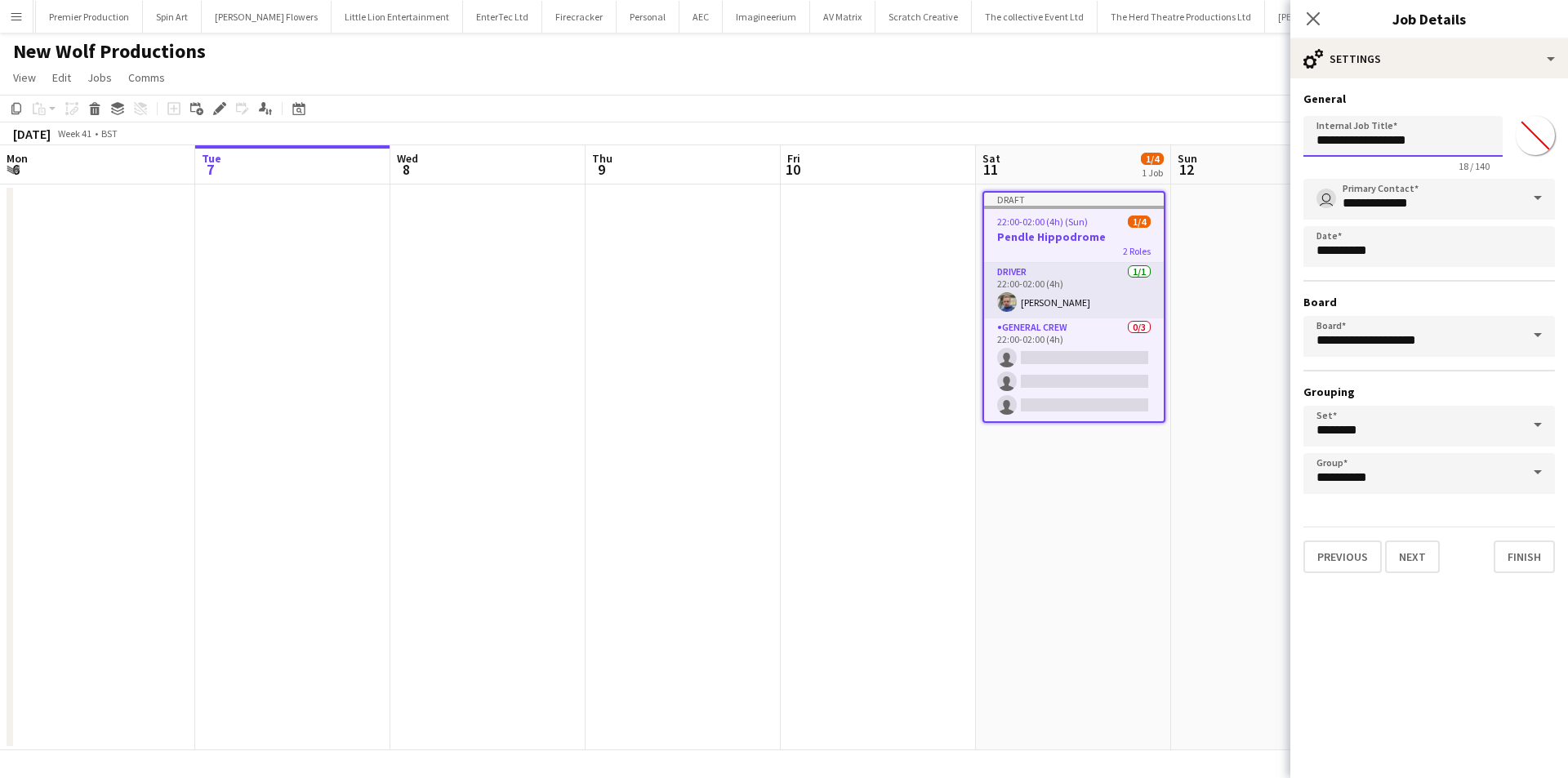
click at [1435, 145] on input "**********" at bounding box center [1402, 136] width 199 height 41
type input "**********"
click at [1310, 16] on icon at bounding box center [1313, 19] width 16 height 16
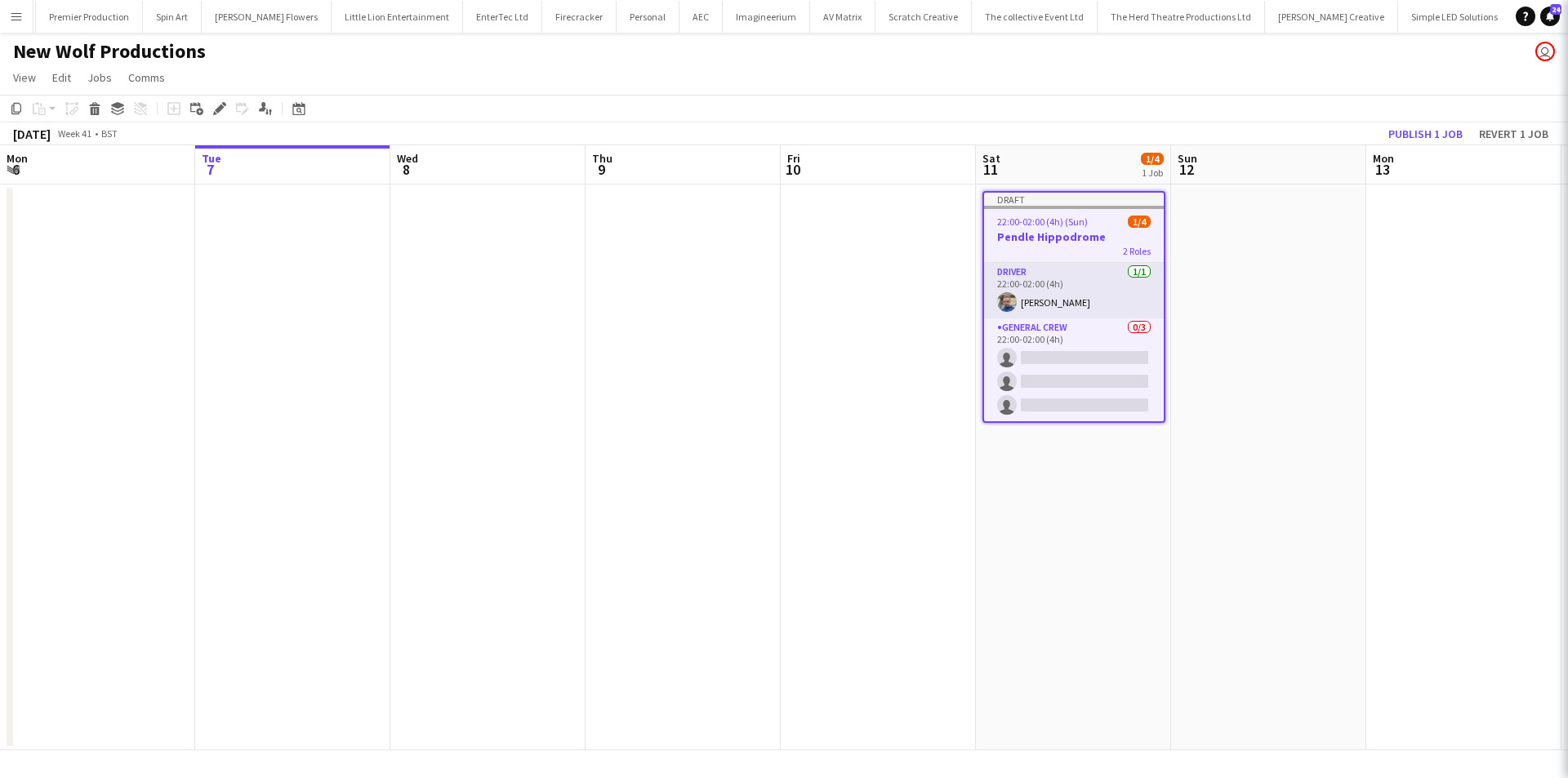
scroll to position [0, 0]
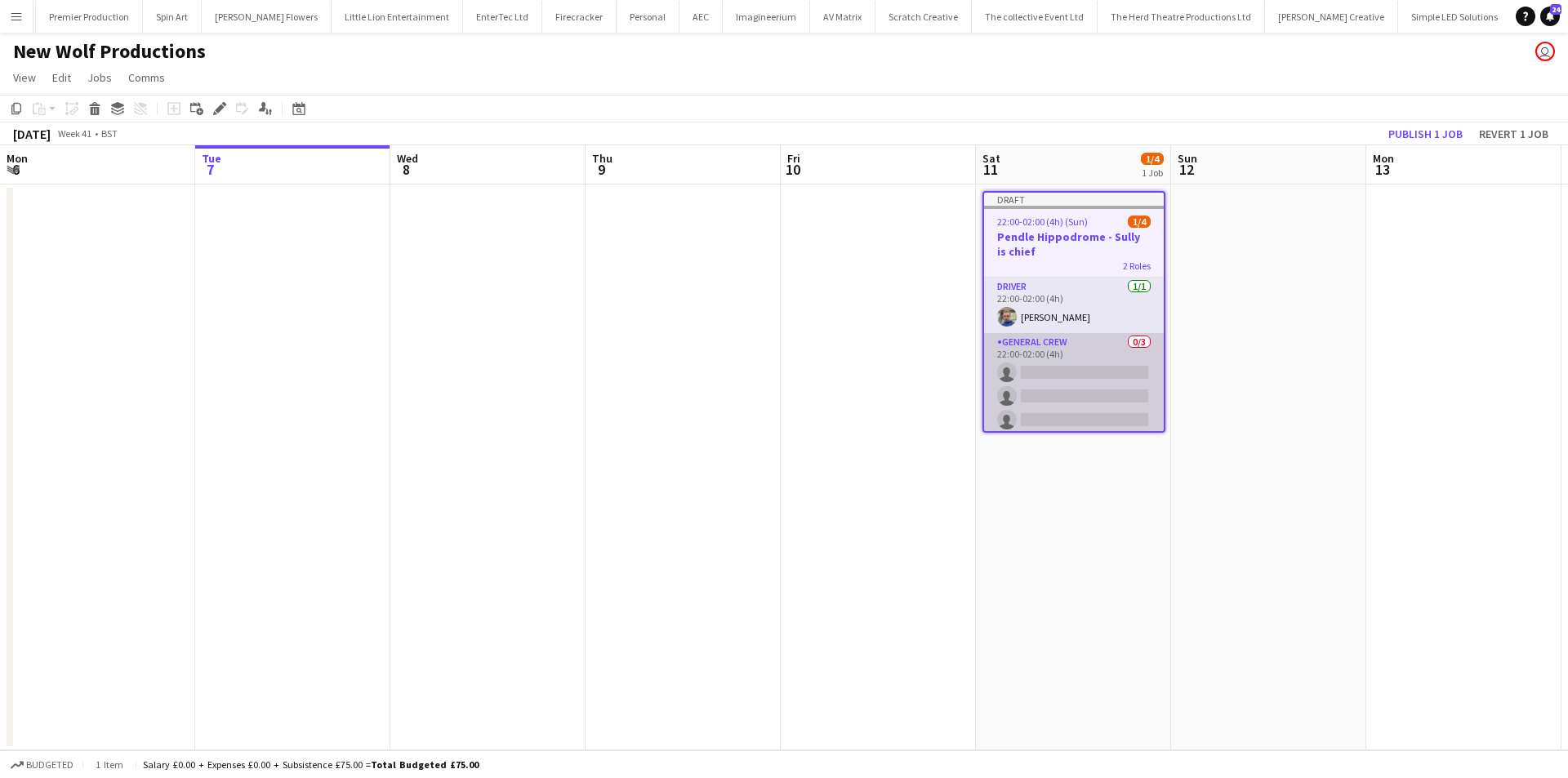
click at [1046, 380] on app-card-role "General Crew 0/3 22:00-02:00 (4h) single-neutral-actions single-neutral-actions…" at bounding box center [1073, 385] width 179 height 103
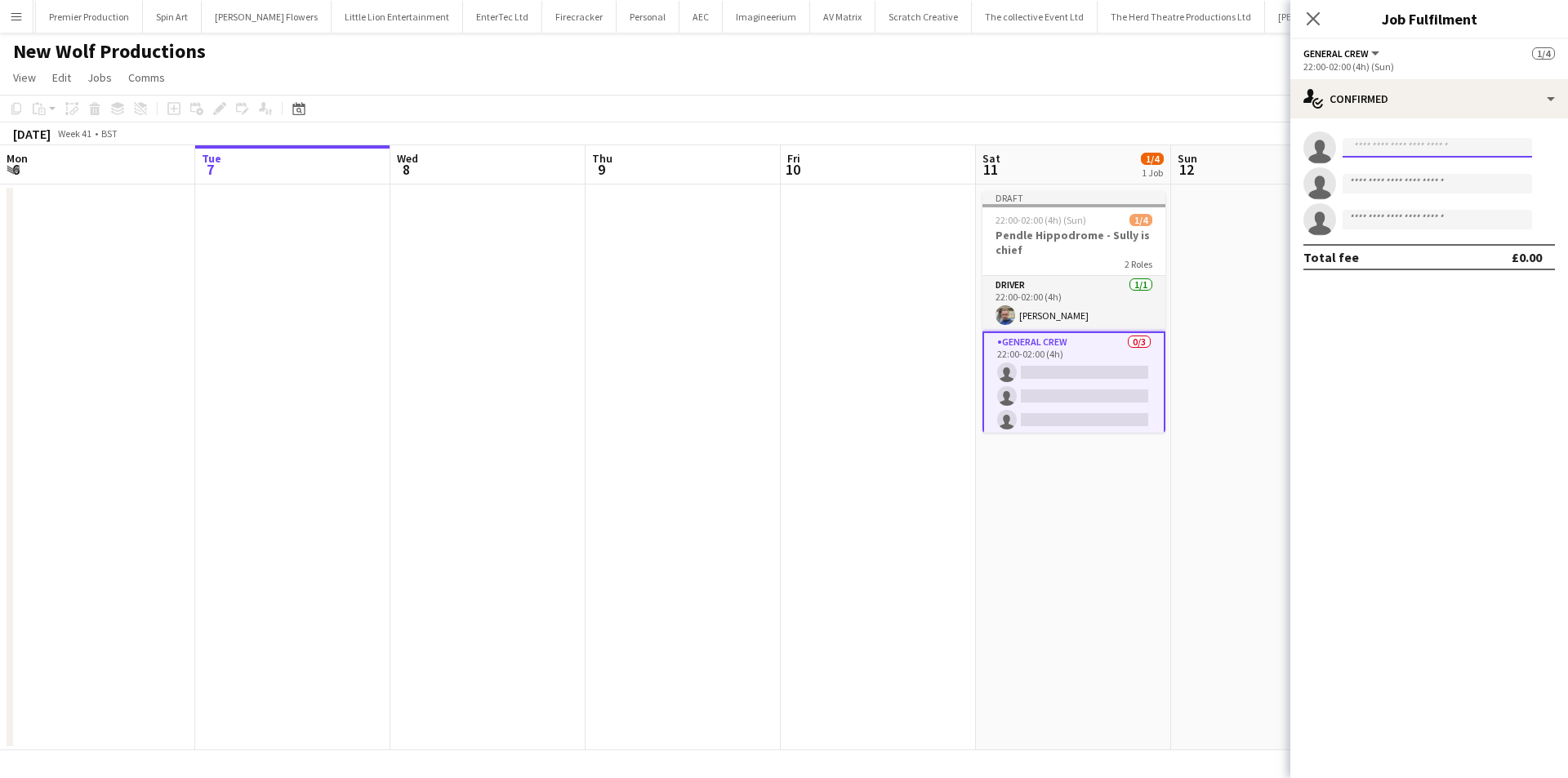
click at [1385, 156] on input at bounding box center [1437, 148] width 189 height 20
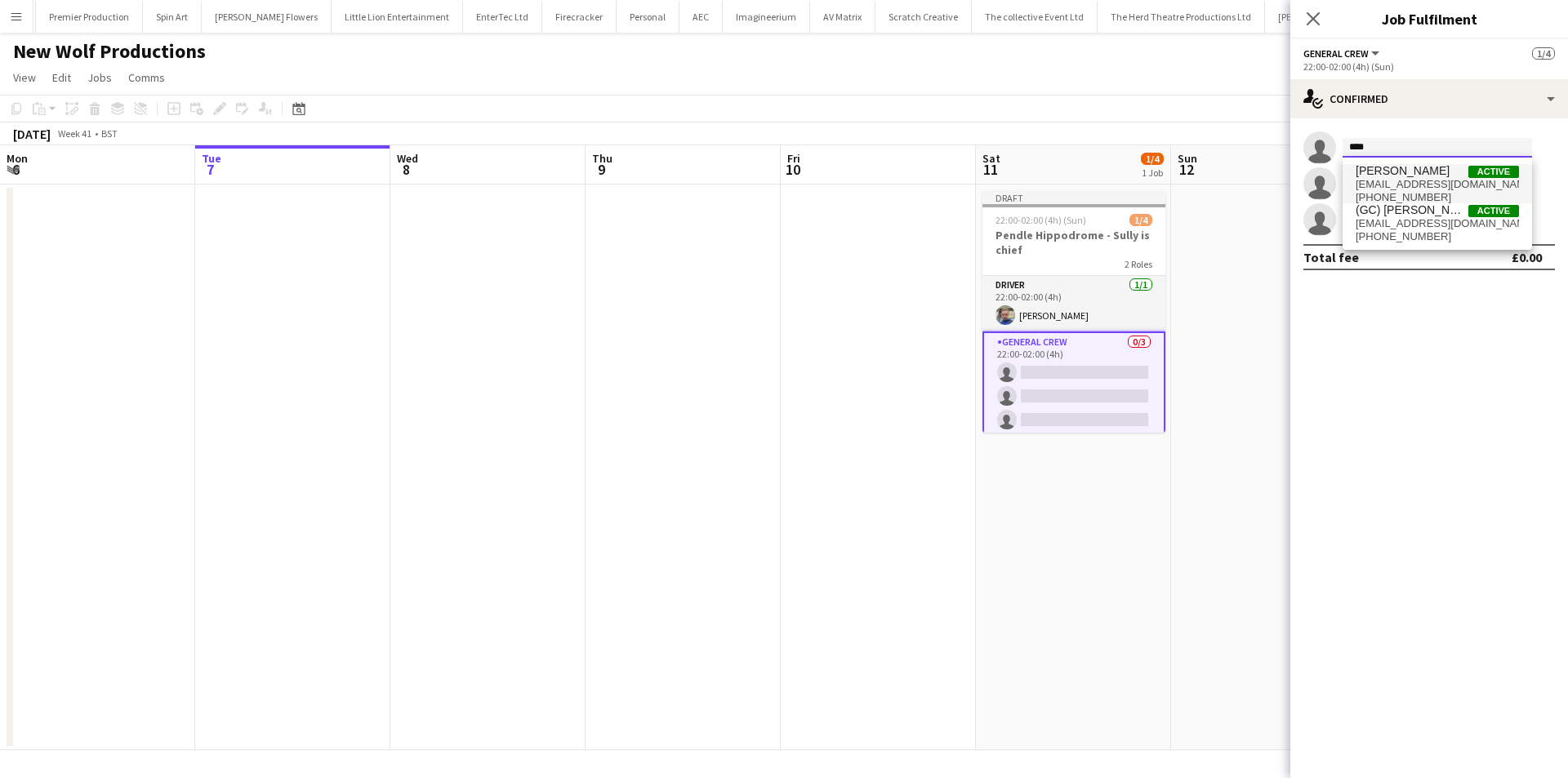
type input "****"
click at [1386, 175] on span "ISAIAH GLYNN" at bounding box center [1402, 171] width 94 height 14
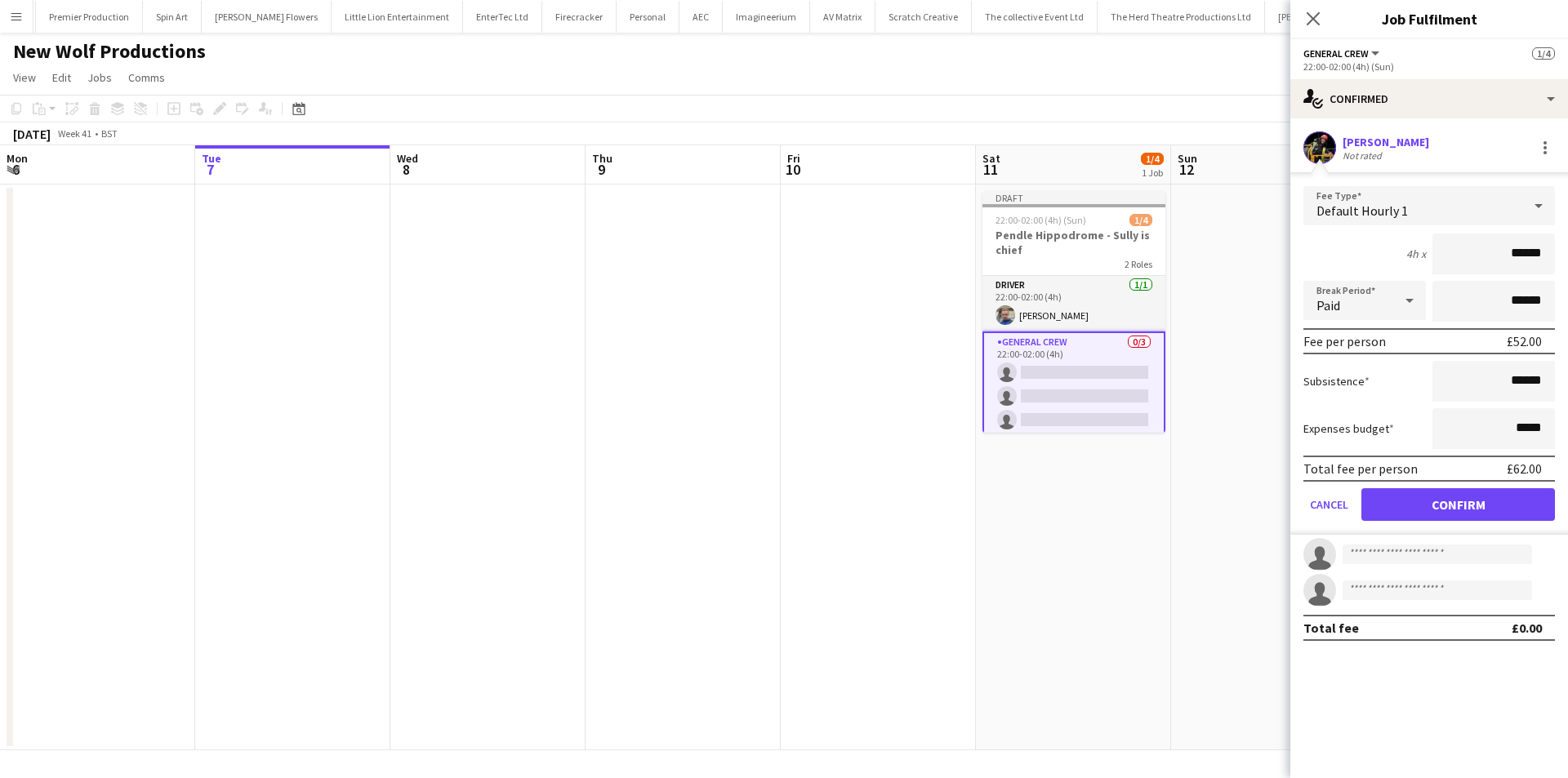
drag, startPoint x: 1498, startPoint y: 261, endPoint x: 1604, endPoint y: 254, distance: 106.2
click at [1567, 254] on html "Menu Boards Boards Boards All jobs Status Workforce Workforce My Workforce Recr…" at bounding box center [784, 389] width 1568 height 778
type input "***"
click at [1460, 501] on button "Confirm" at bounding box center [1458, 504] width 193 height 33
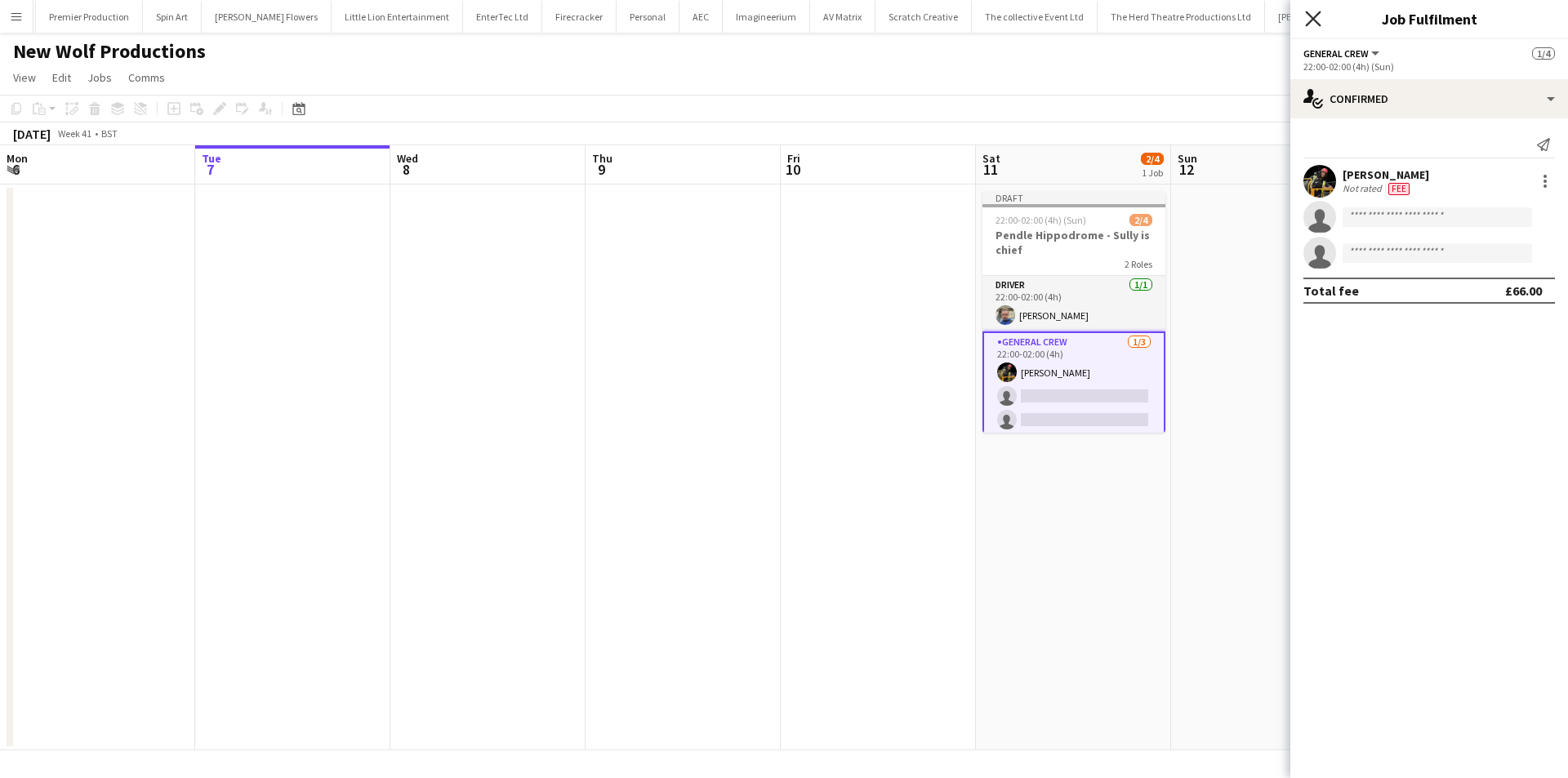
click at [1315, 11] on icon "Close pop-in" at bounding box center [1313, 19] width 16 height 16
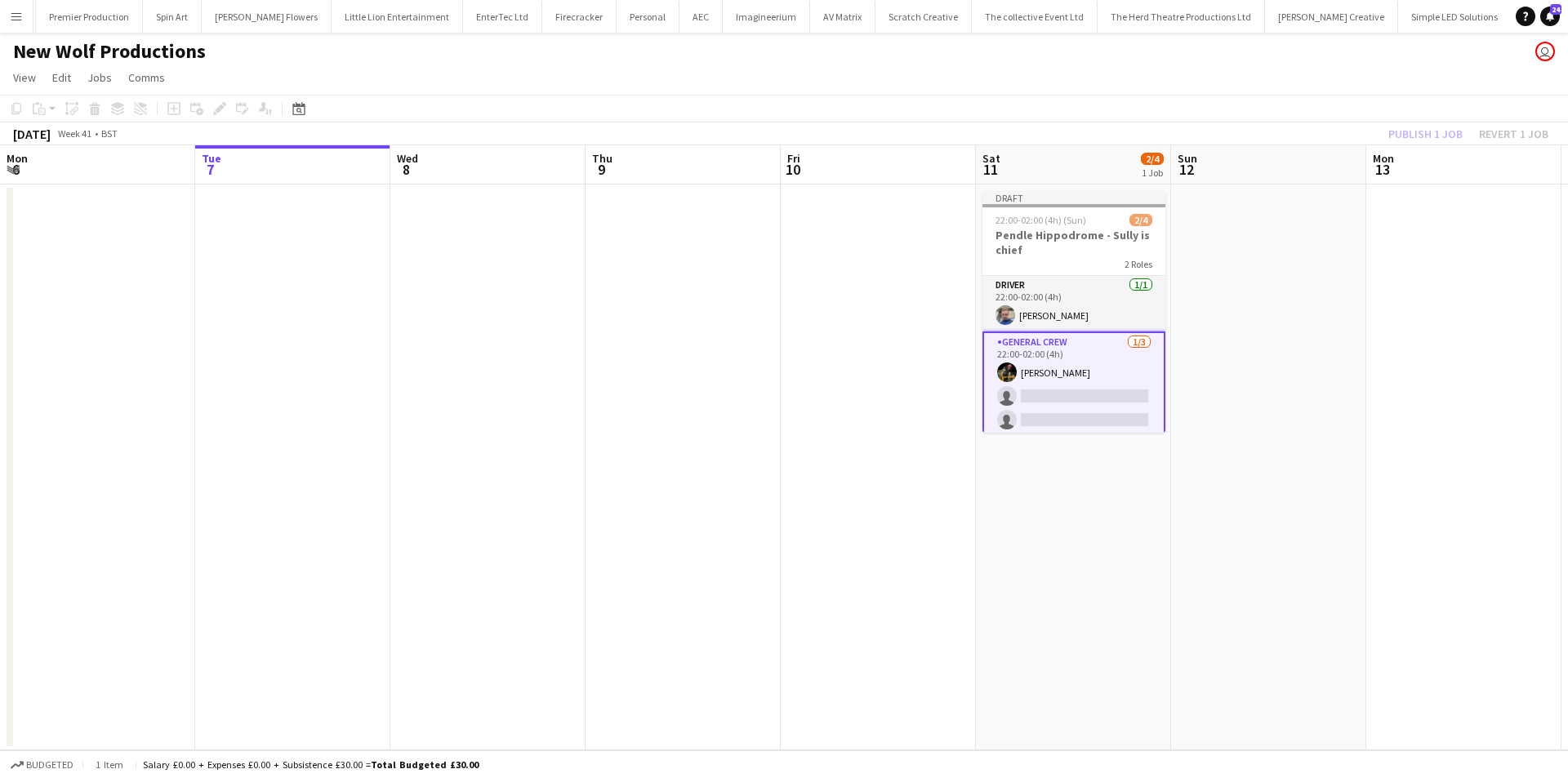
click at [1430, 133] on div "Publish 1 job Revert 1 job" at bounding box center [1468, 133] width 199 height 21
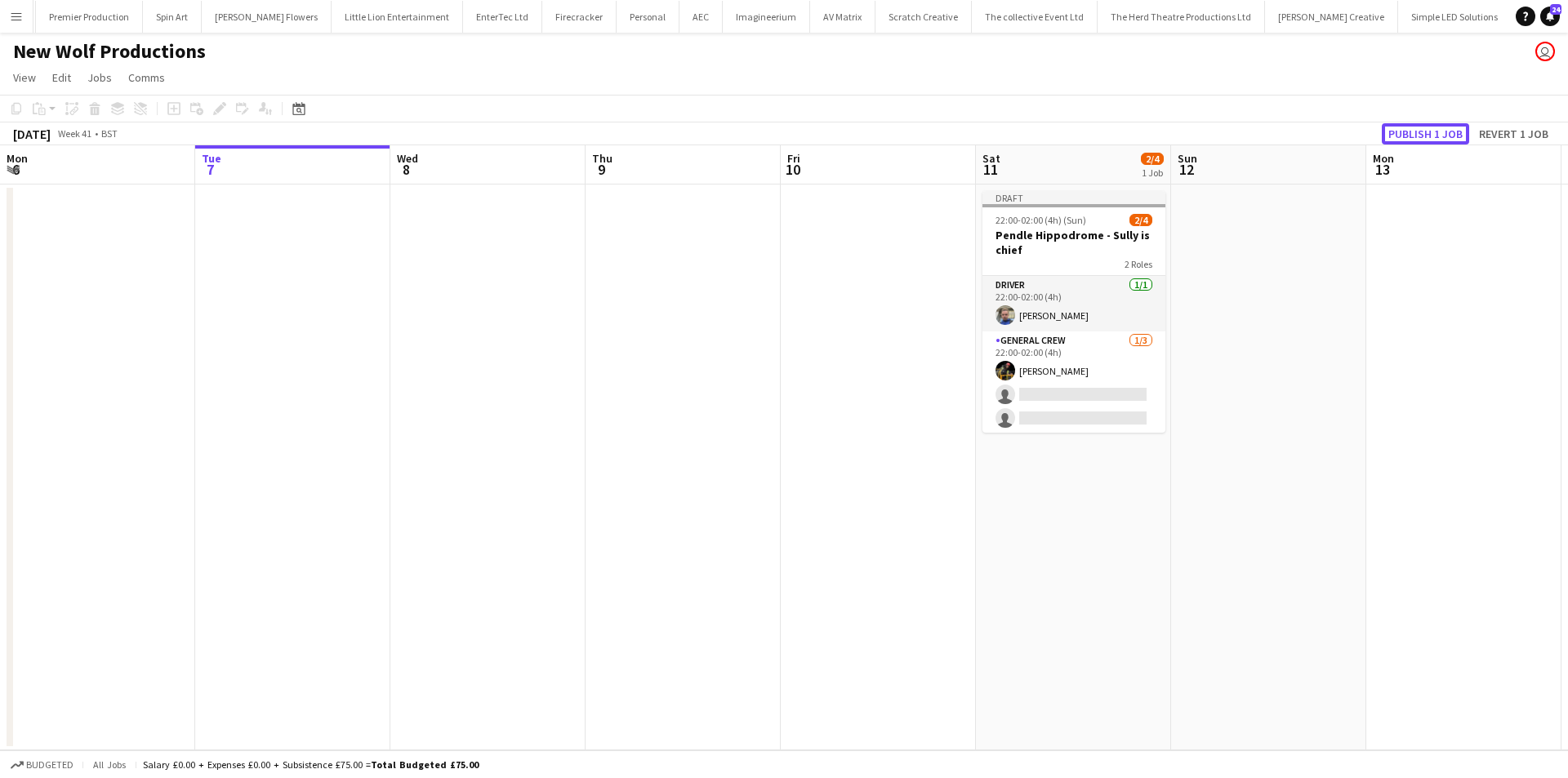
click at [1430, 133] on button "Publish 1 job" at bounding box center [1425, 133] width 87 height 21
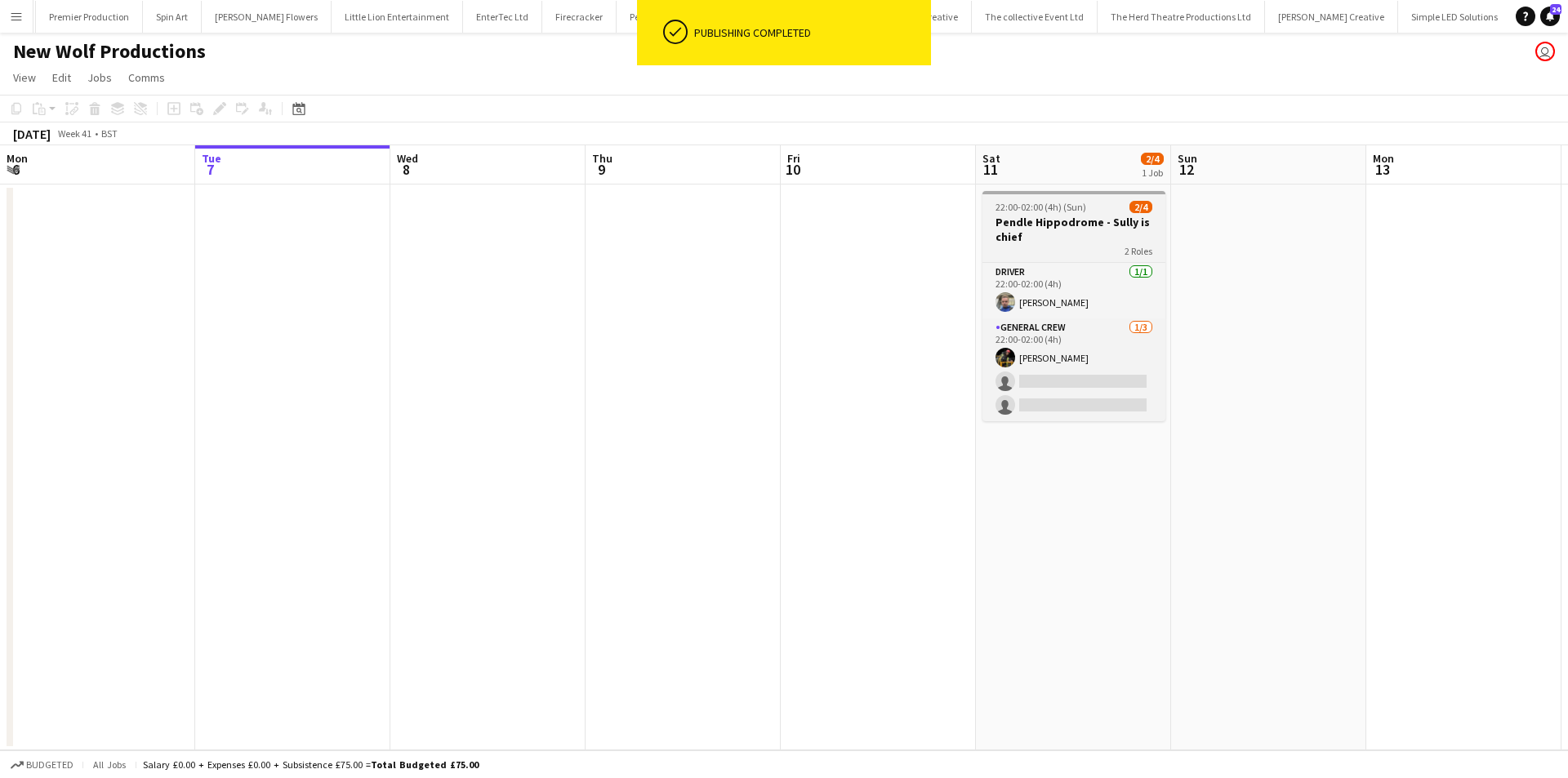
click at [1106, 218] on h3 "Pendle Hippodrome - Sully is chief" at bounding box center [1073, 230] width 183 height 30
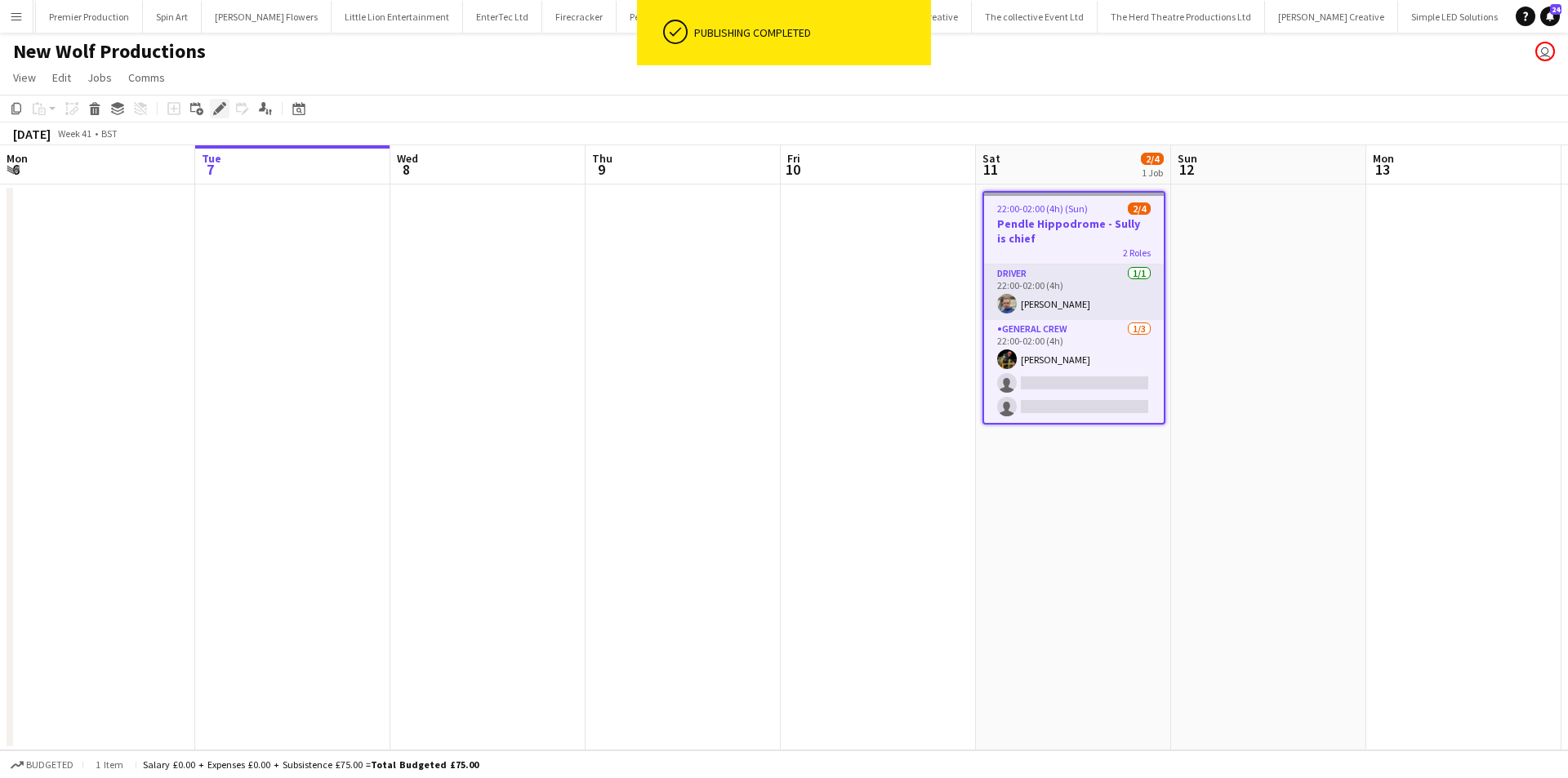
click at [223, 114] on icon "Edit" at bounding box center [219, 108] width 13 height 13
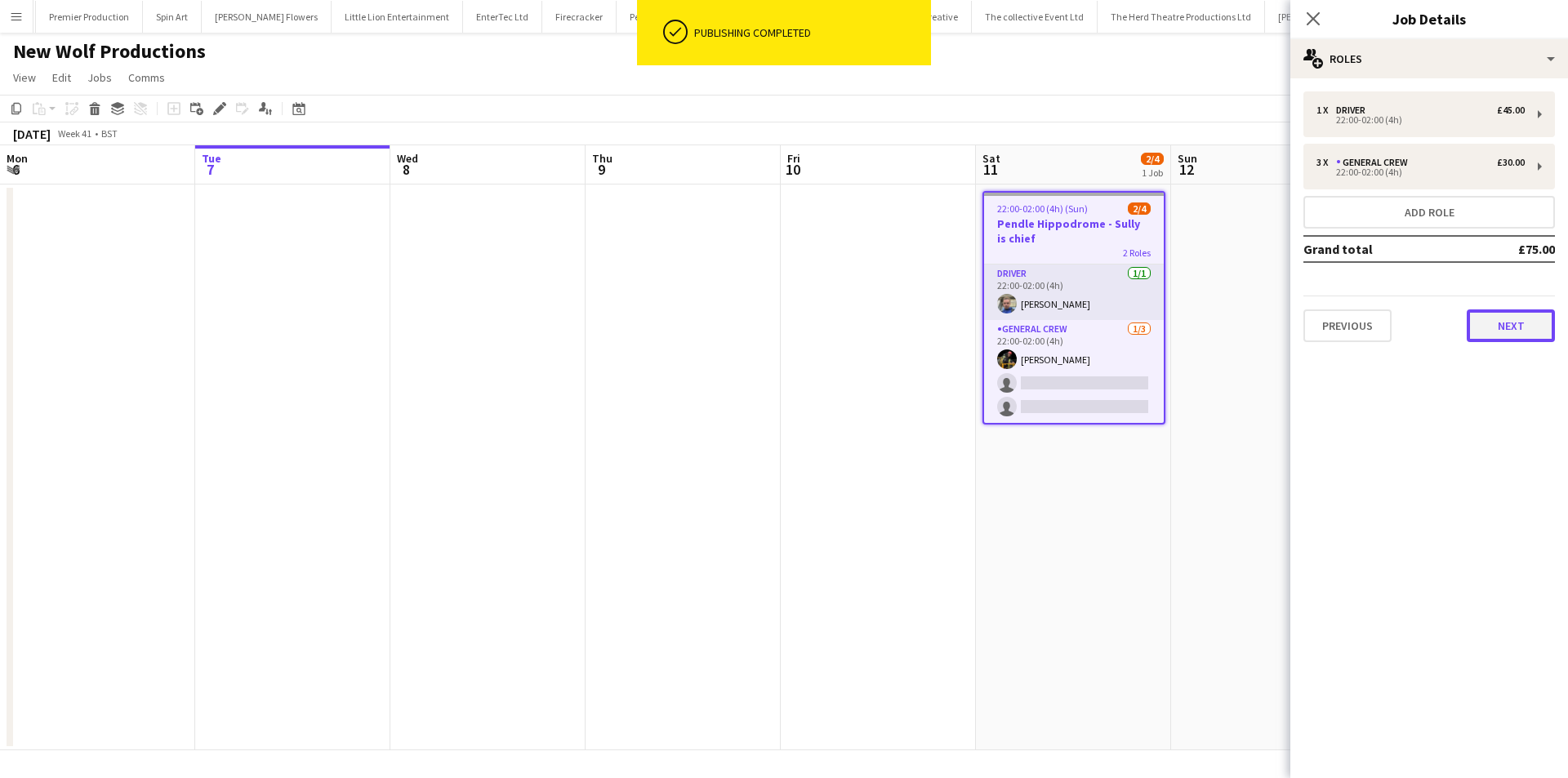
click at [1487, 314] on button "Next" at bounding box center [1511, 325] width 88 height 33
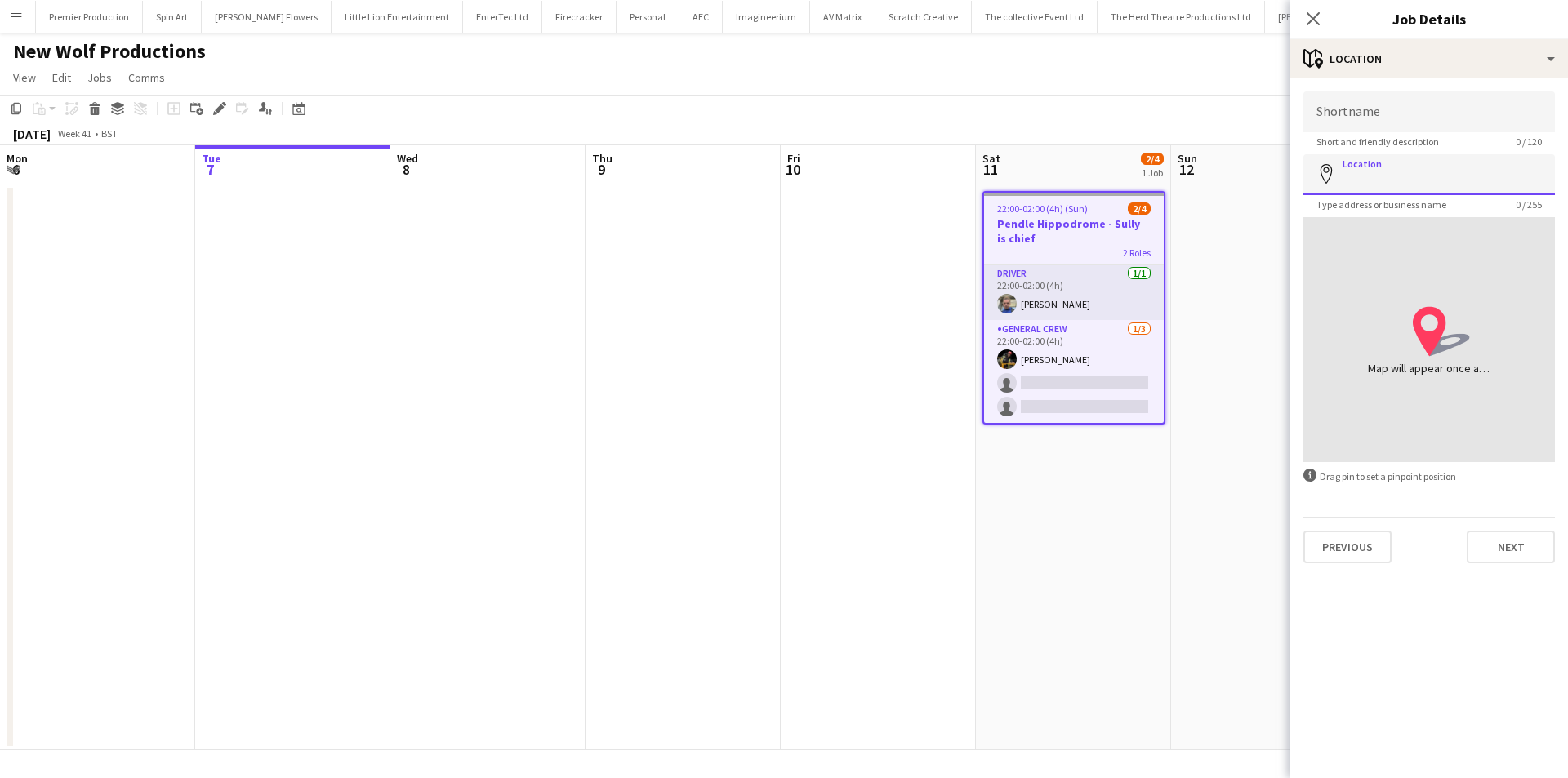
click at [1353, 175] on input "Location" at bounding box center [1429, 174] width 252 height 41
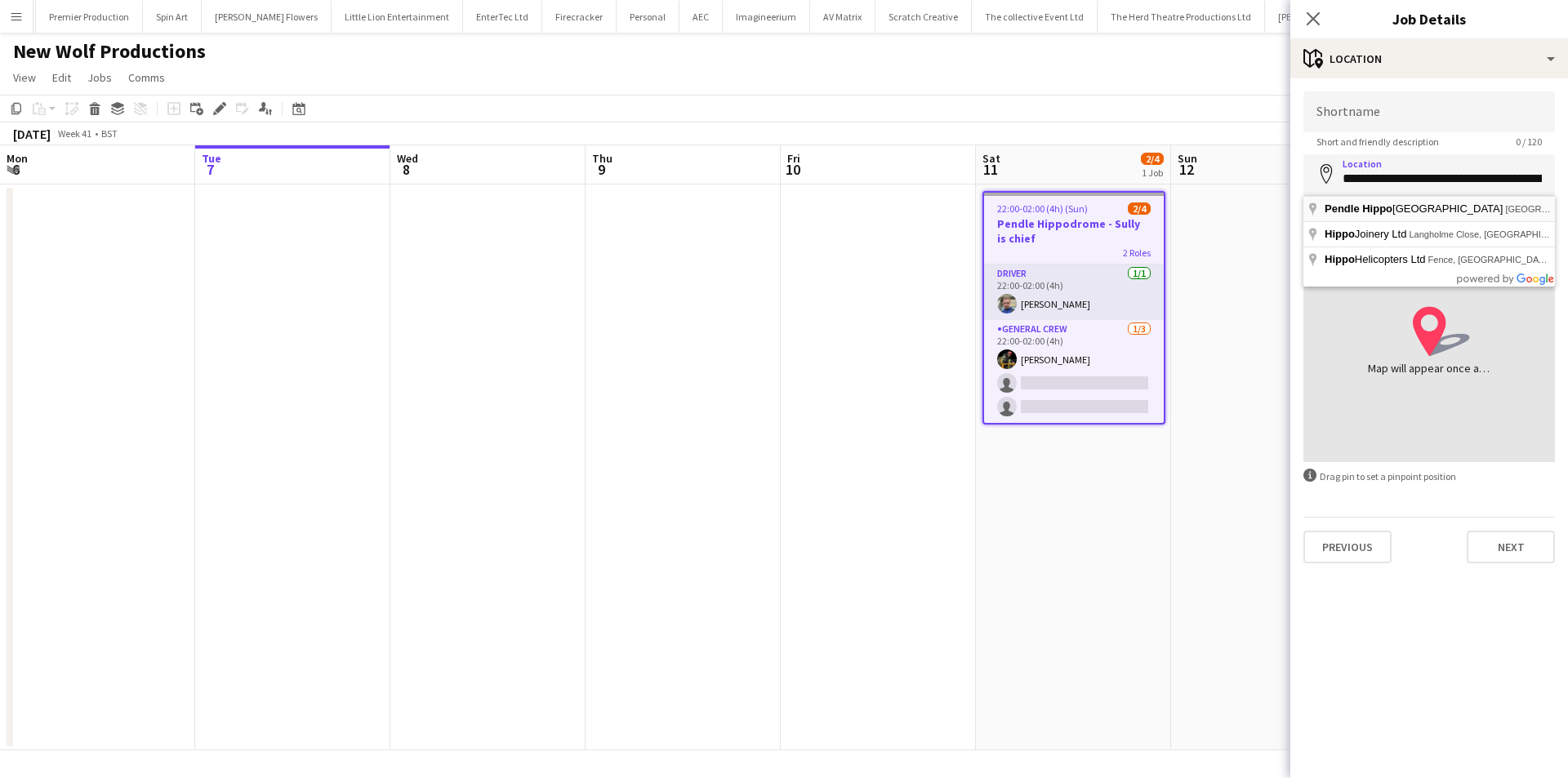
type input "**********"
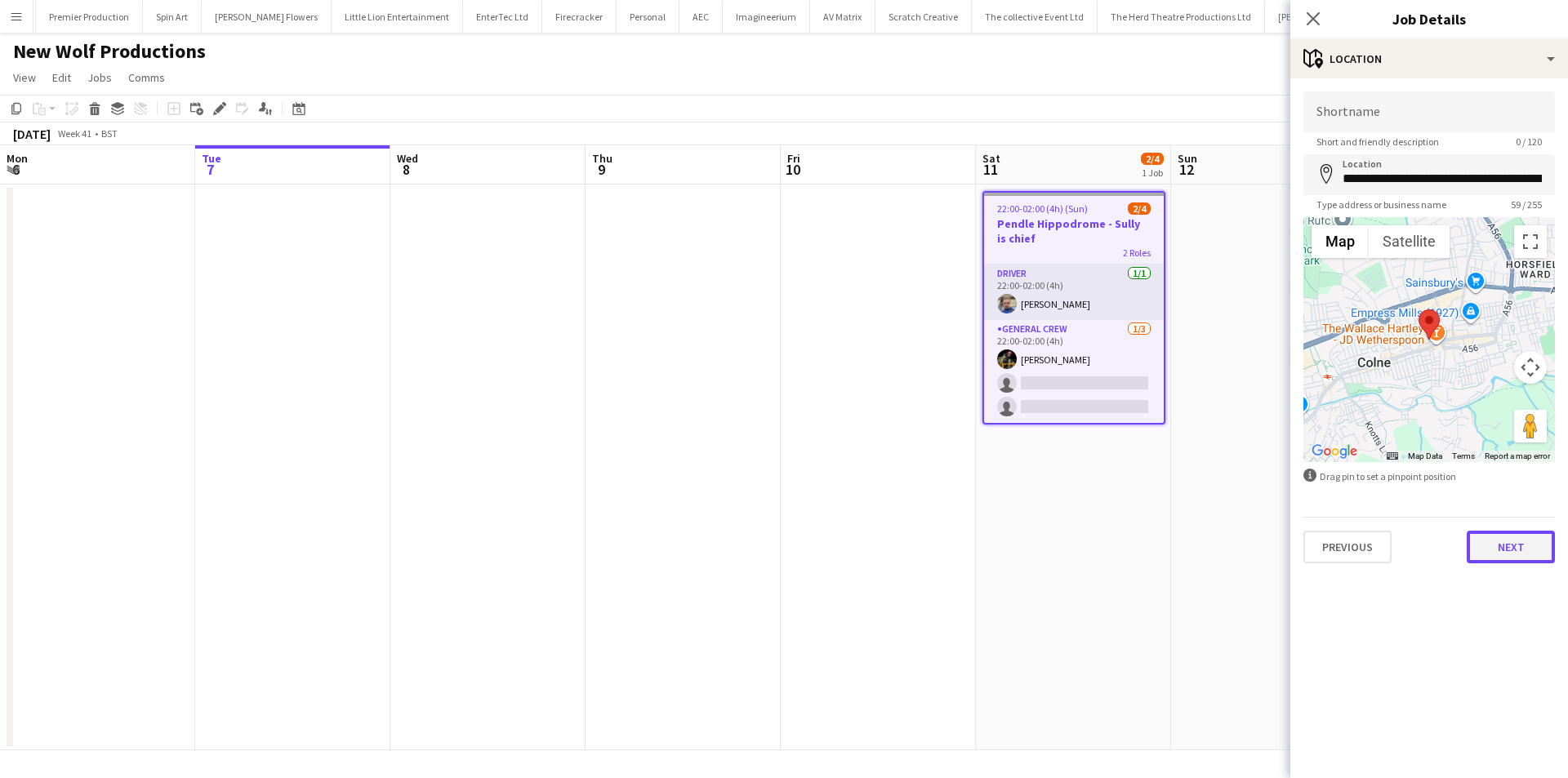
click at [1475, 554] on button "Next" at bounding box center [1511, 547] width 88 height 33
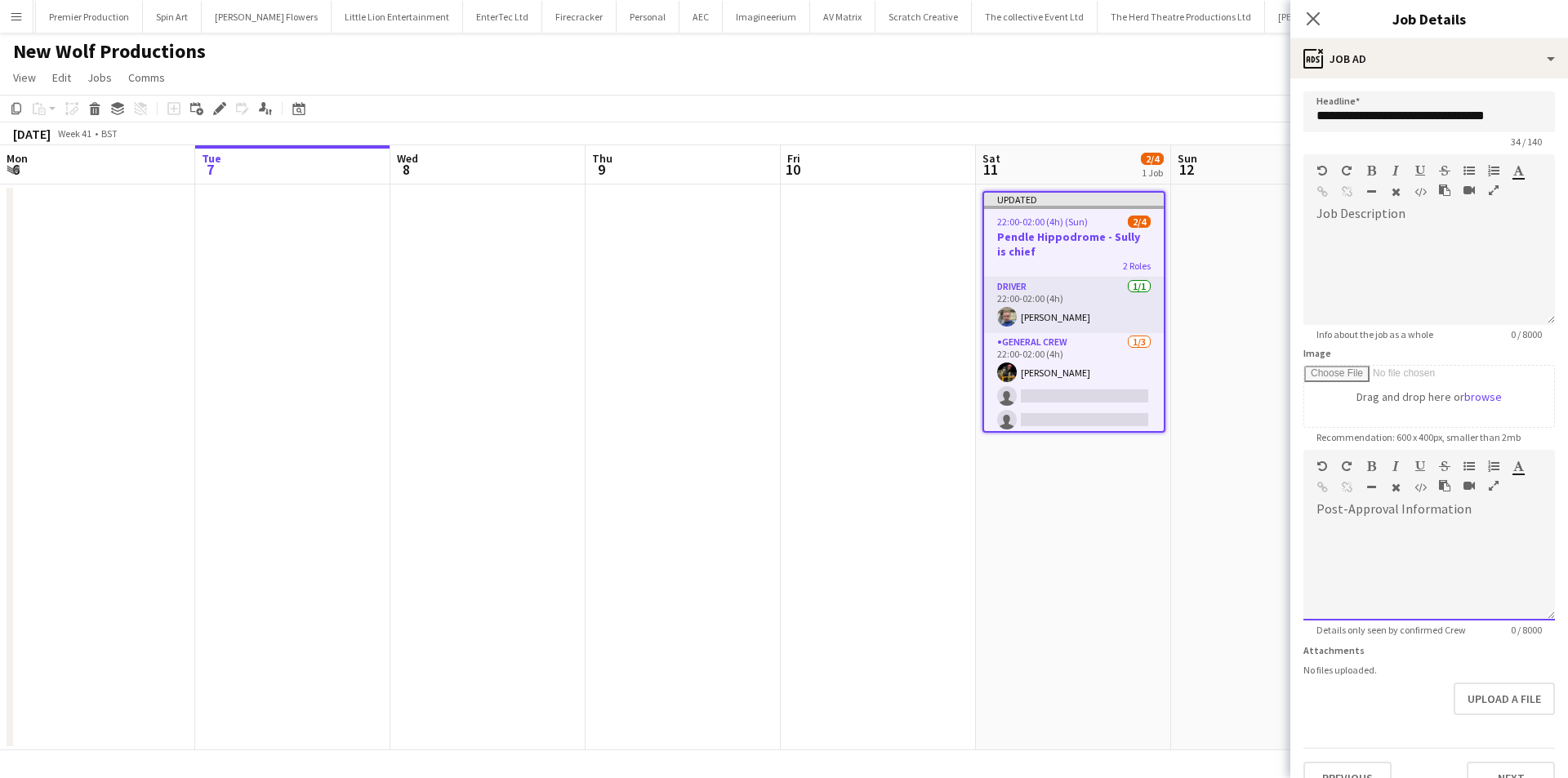
click at [1391, 554] on div at bounding box center [1429, 571] width 252 height 98
click at [1381, 520] on div "**********" at bounding box center [1429, 566] width 252 height 109
click at [1310, 17] on icon "Close pop-in" at bounding box center [1313, 19] width 16 height 16
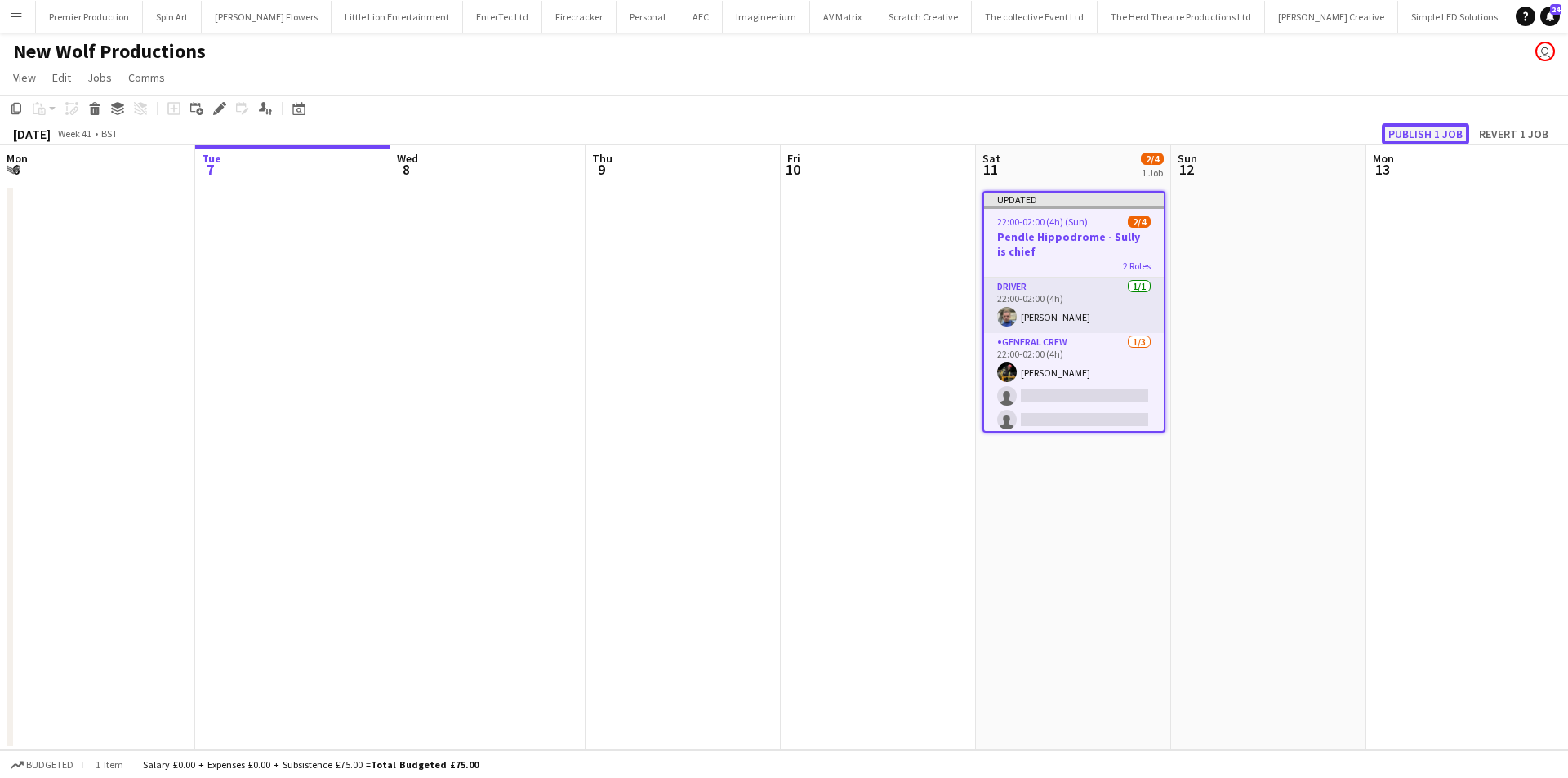
click at [1405, 128] on button "Publish 1 job" at bounding box center [1425, 133] width 87 height 21
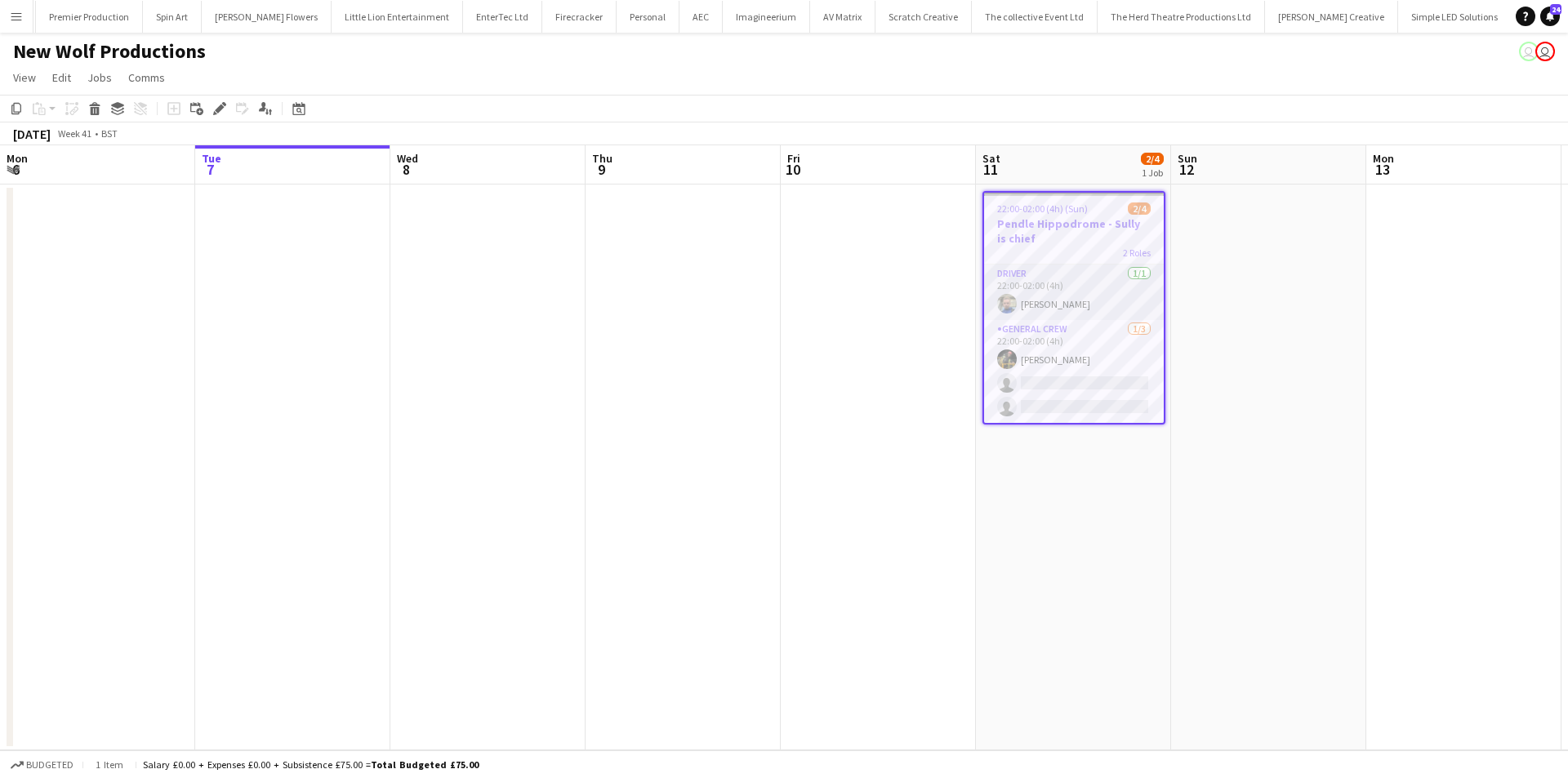
click at [19, 25] on button "Menu" at bounding box center [16, 16] width 33 height 33
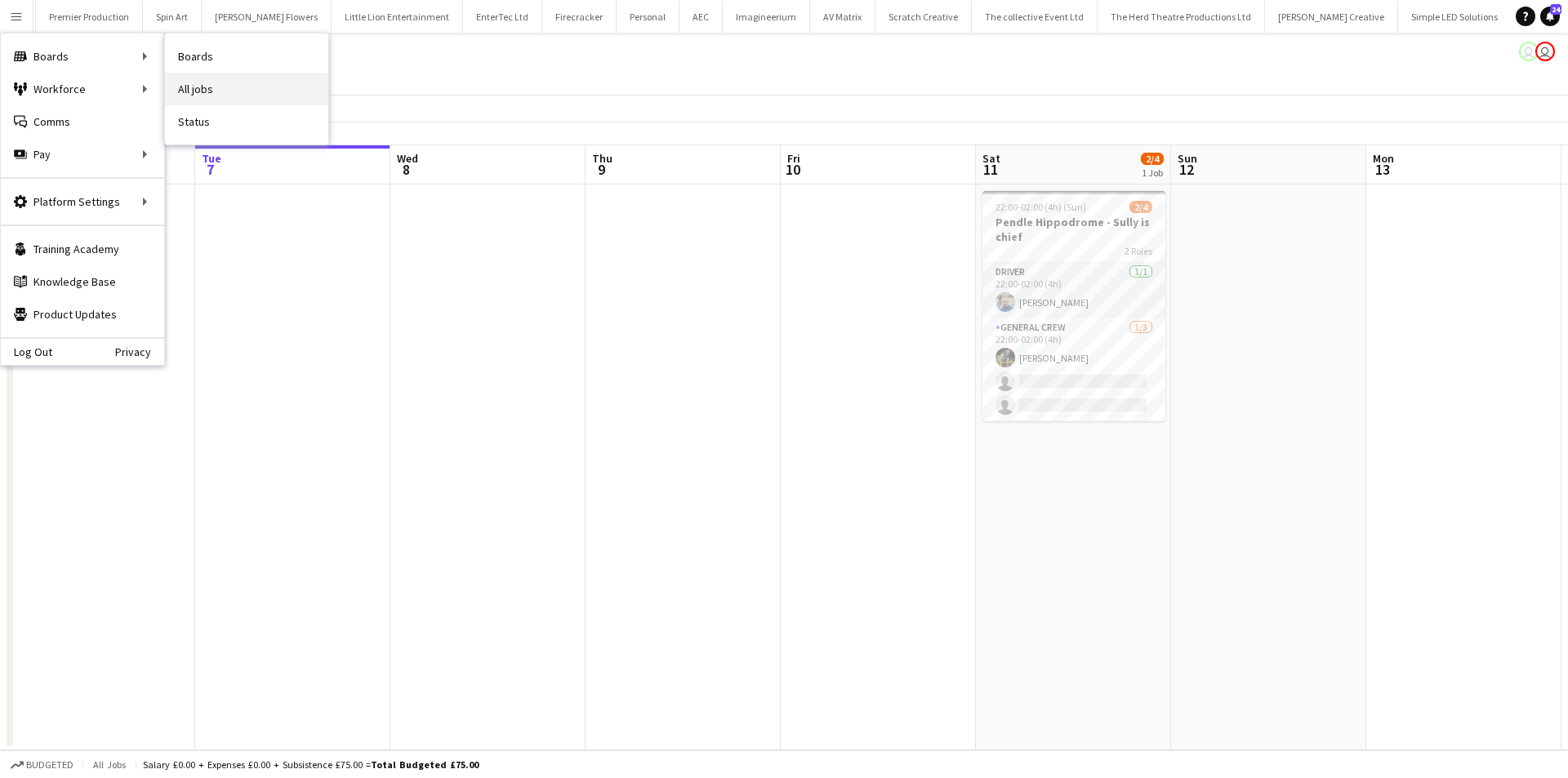
click at [184, 83] on link "All jobs" at bounding box center [246, 88] width 164 height 33
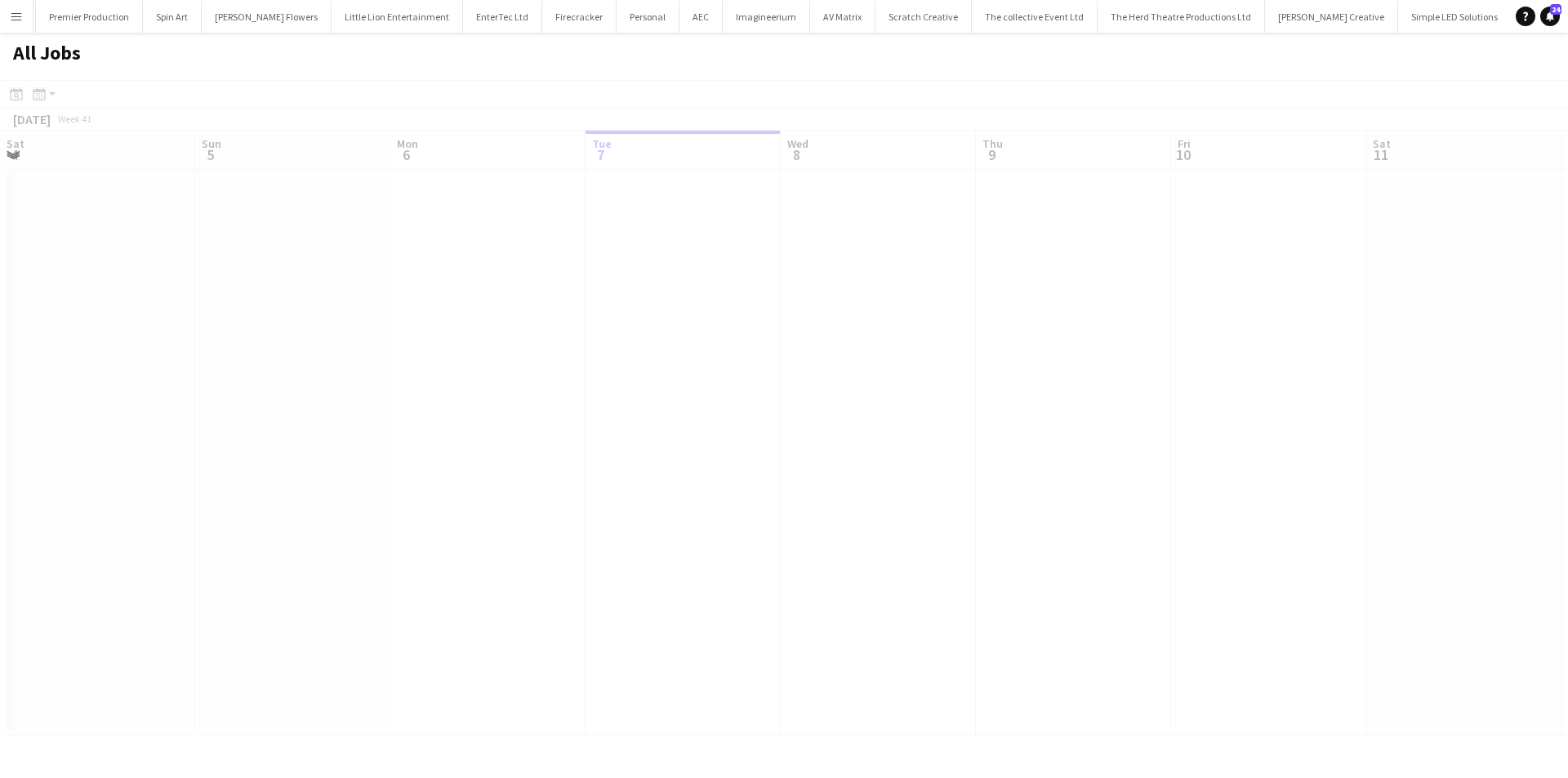
scroll to position [0, 391]
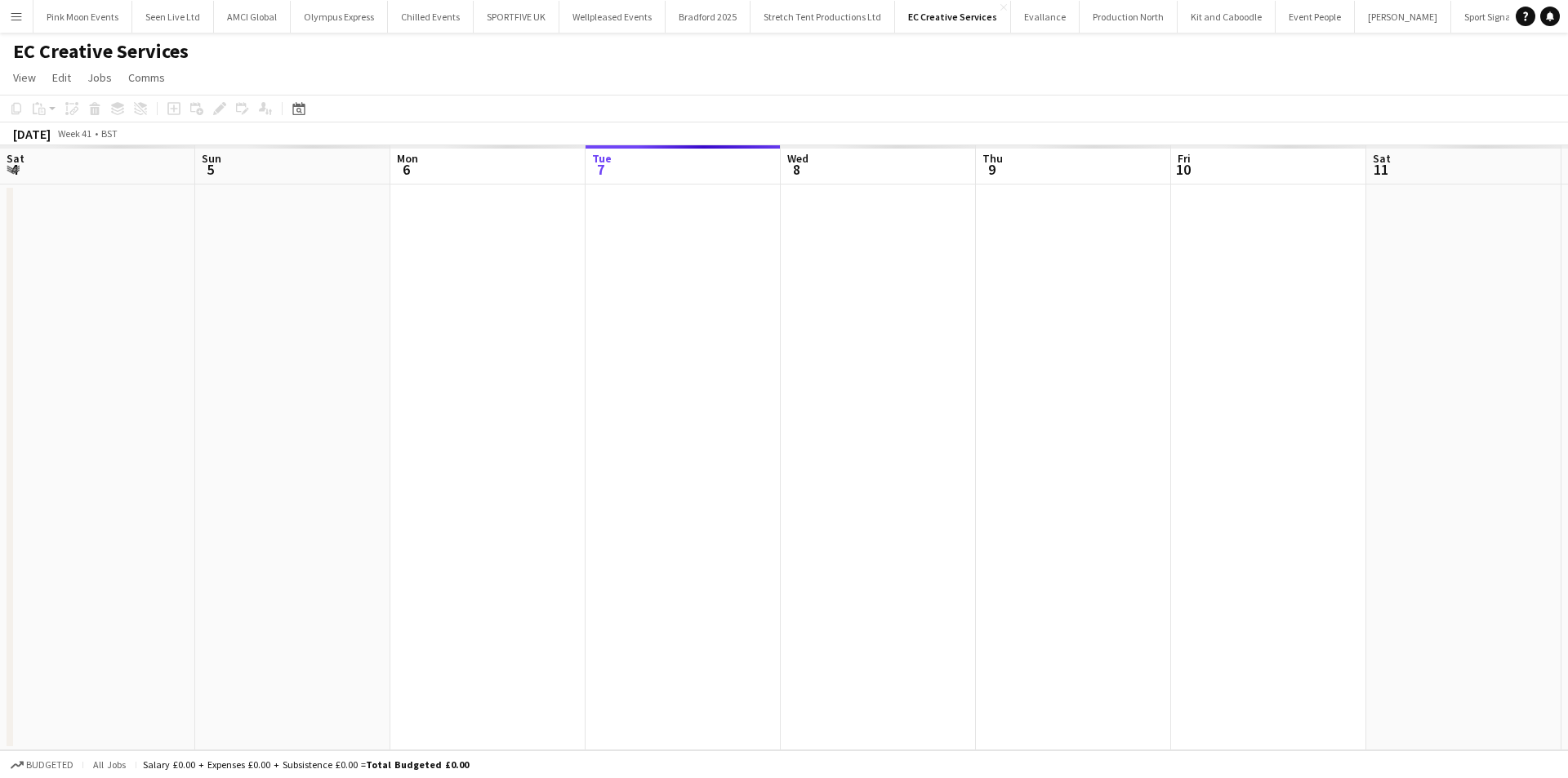
scroll to position [0, 391]
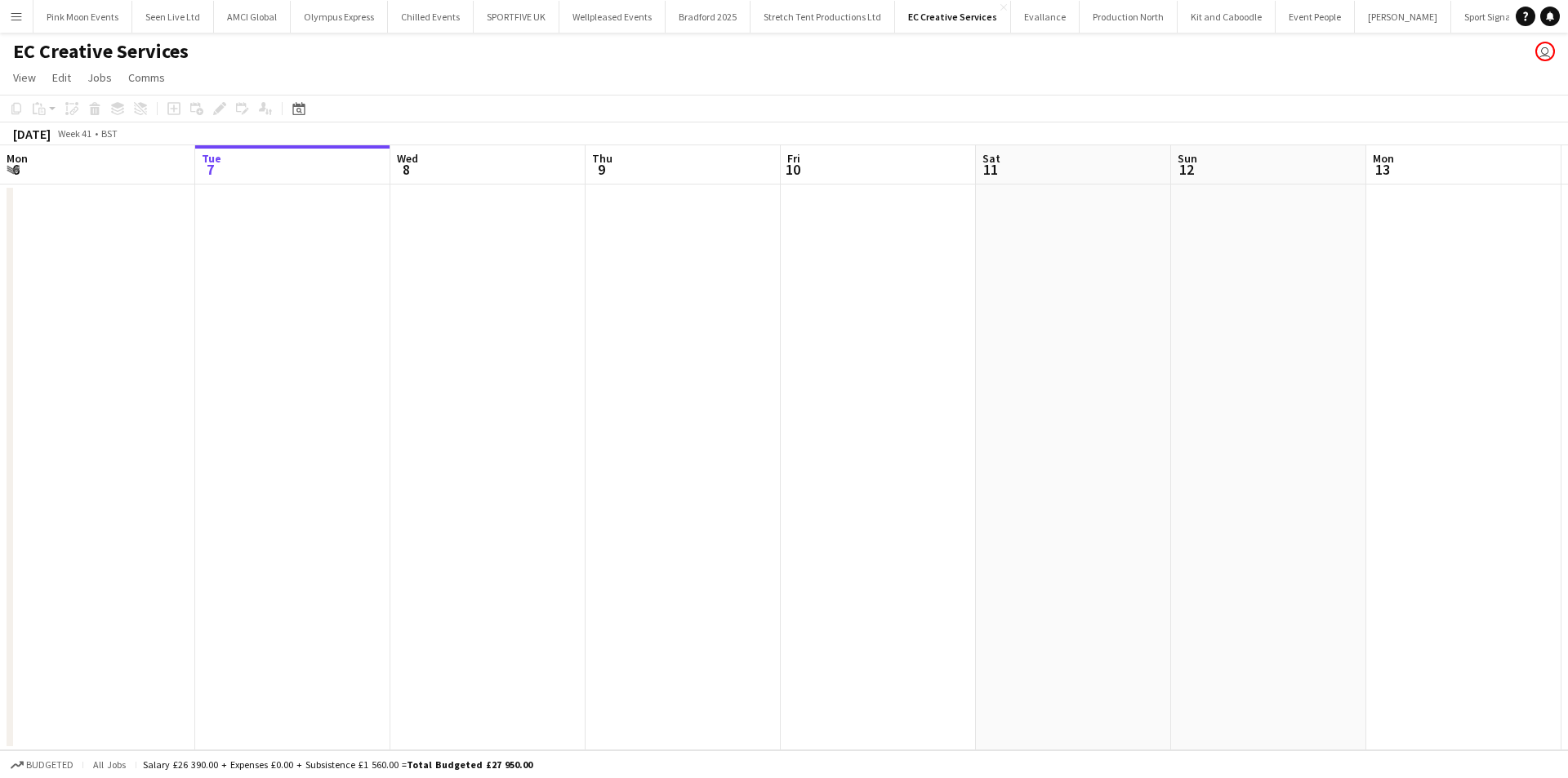
click at [7, 24] on button "Menu" at bounding box center [16, 16] width 33 height 33
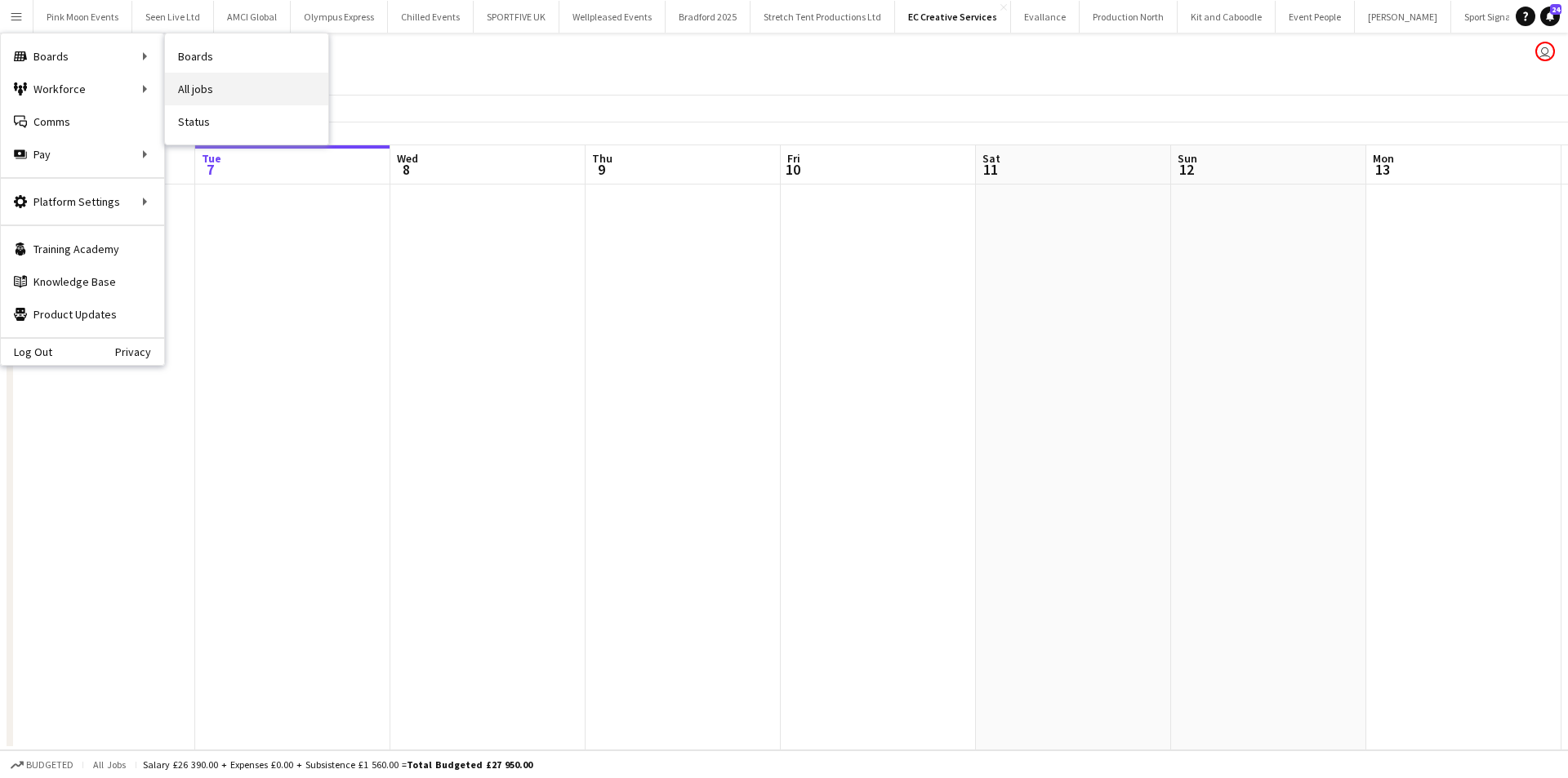
click at [198, 80] on link "All jobs" at bounding box center [246, 88] width 164 height 33
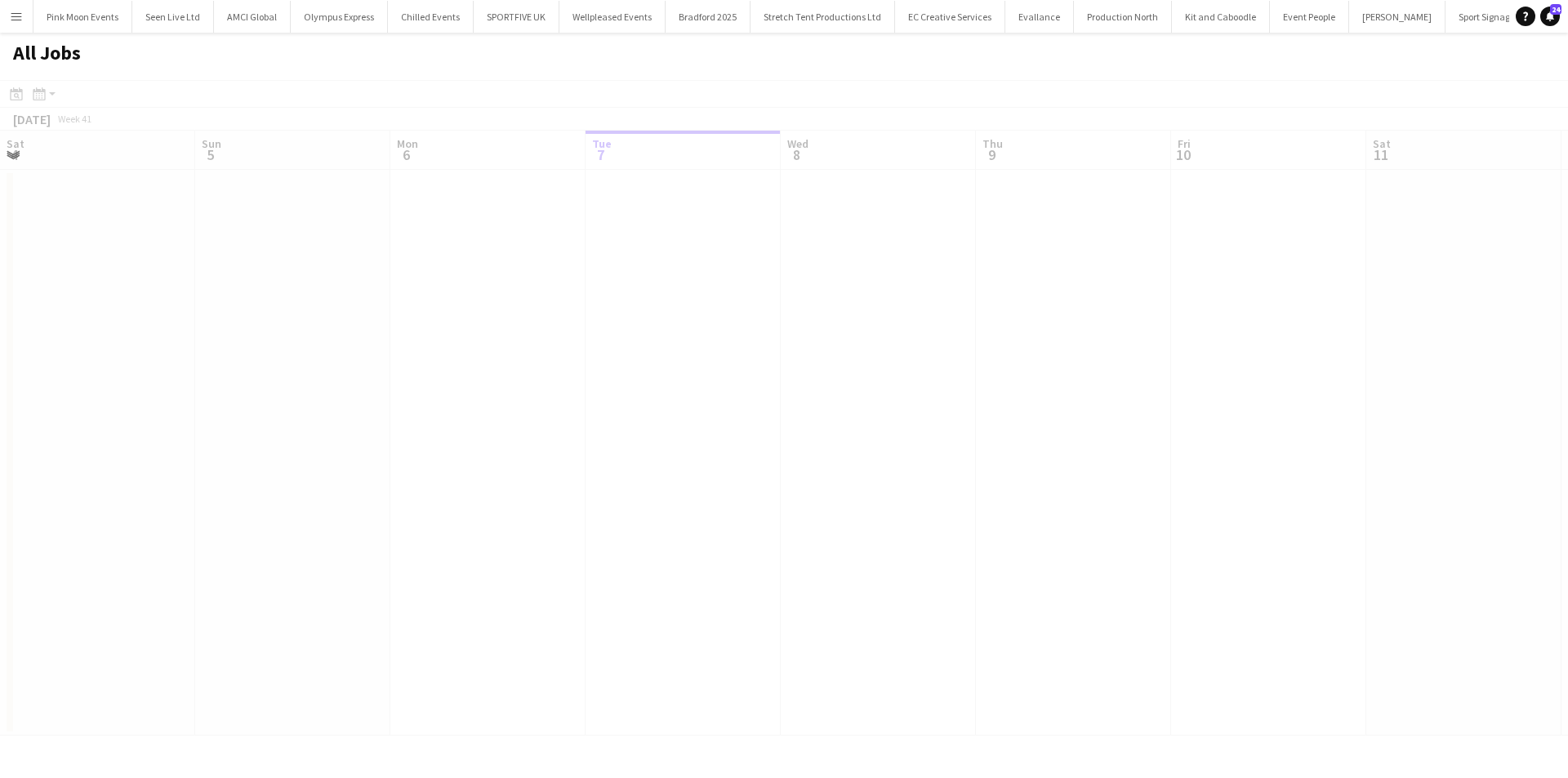
scroll to position [0, 391]
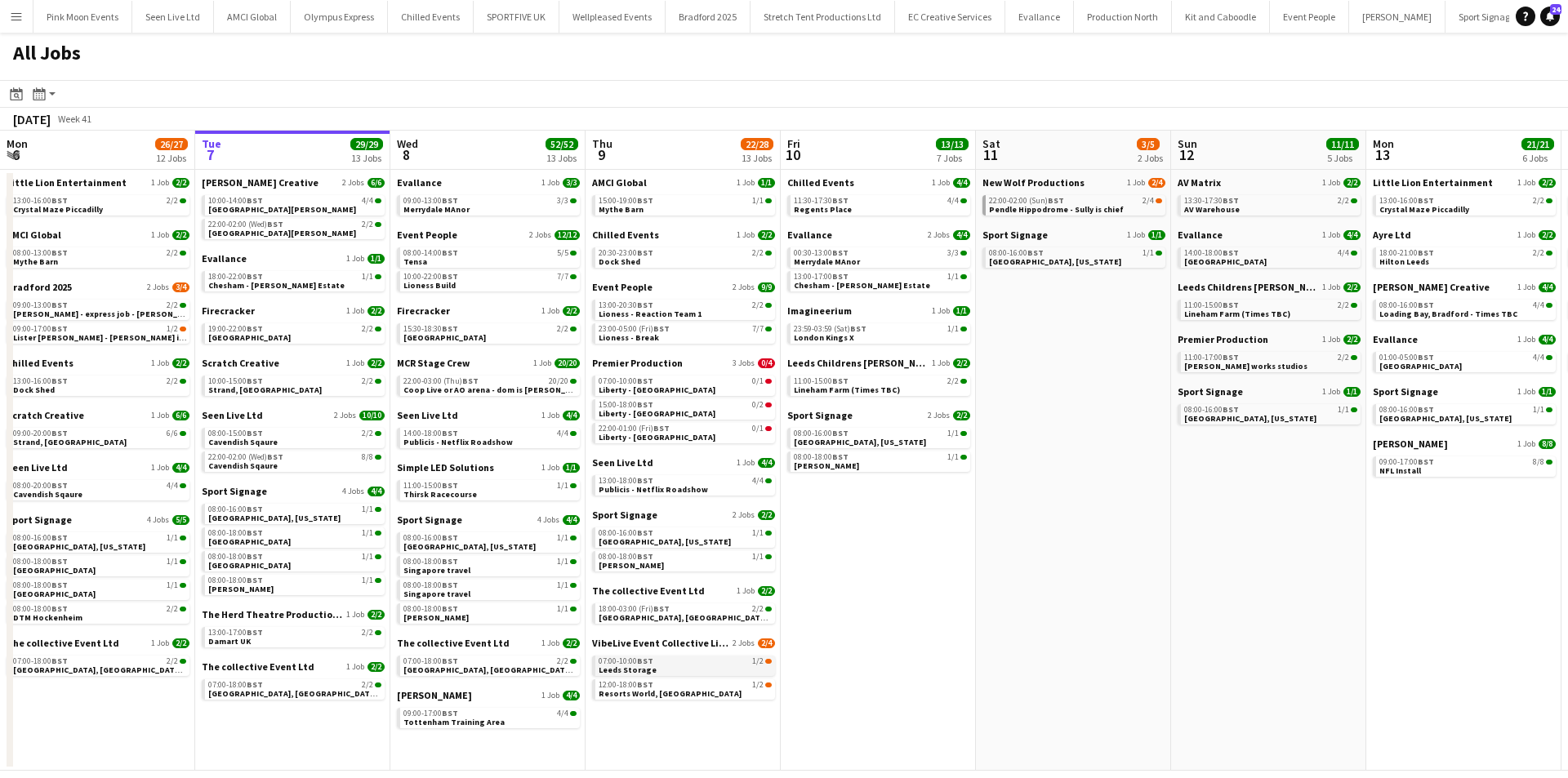
click at [685, 670] on link "07:00-10:00 BST 1/2 Leeds Storage" at bounding box center [685, 665] width 173 height 19
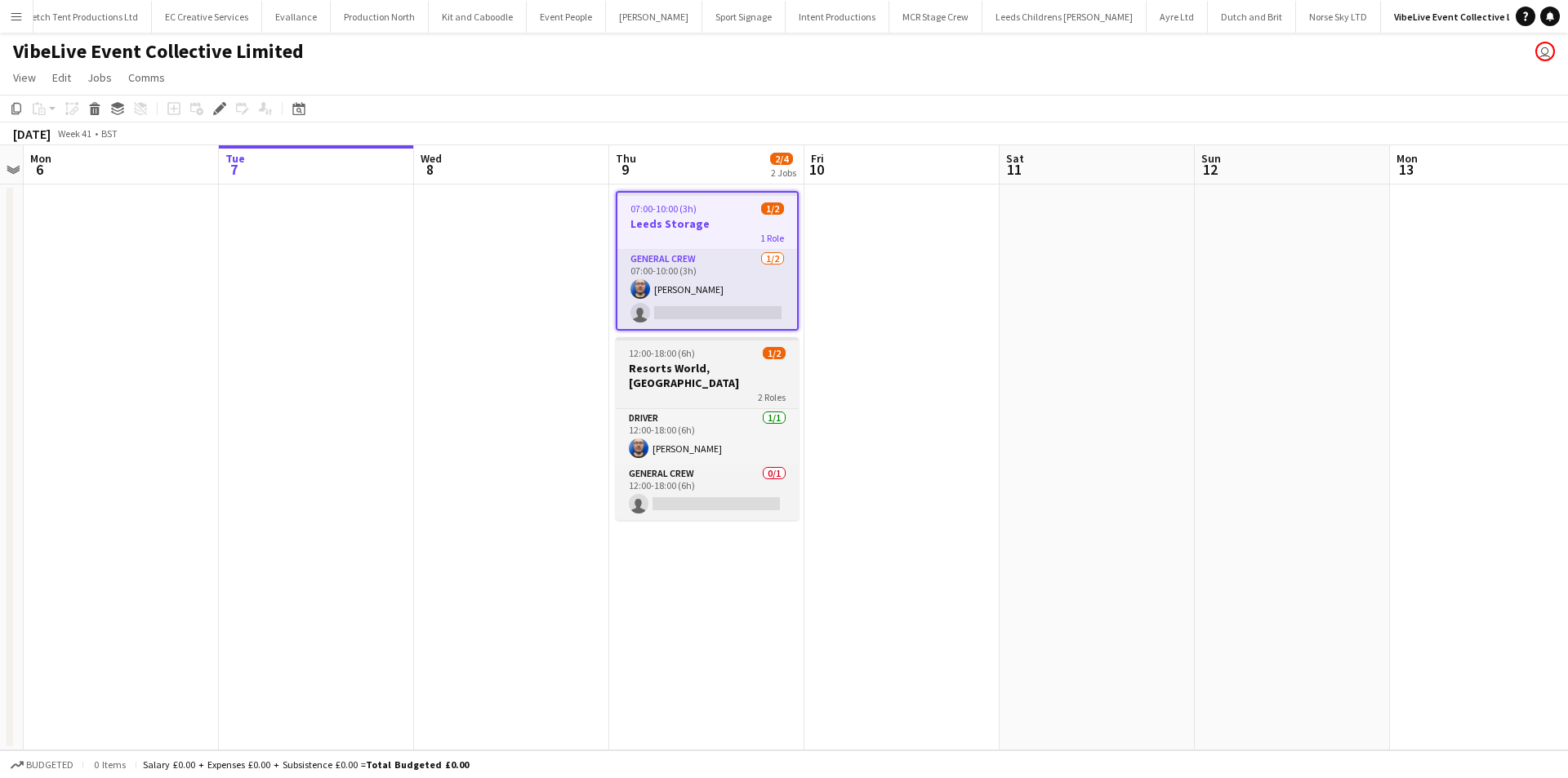
scroll to position [0, 744]
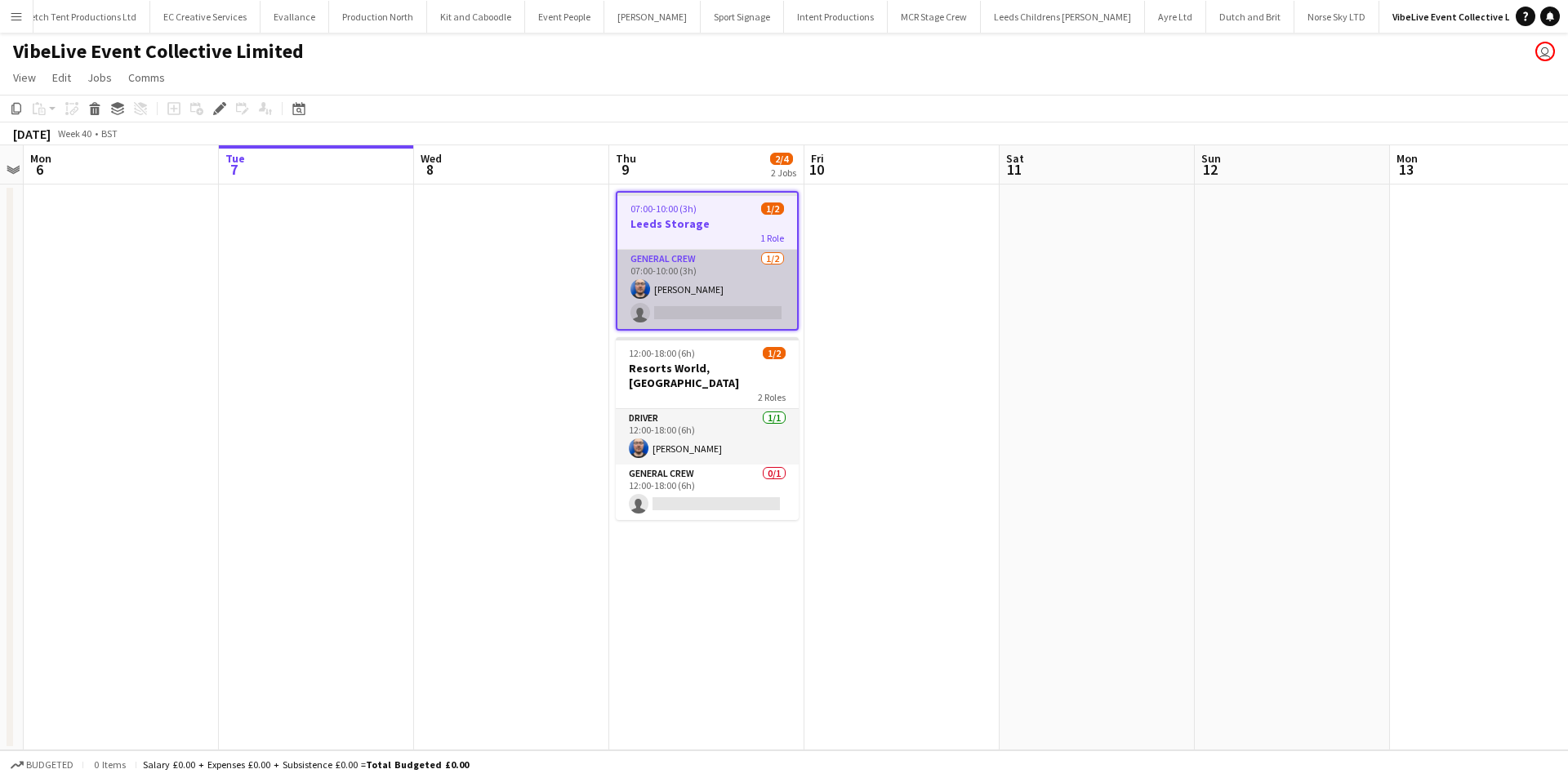
click at [701, 313] on app-card-role "General Crew 1/2 07:00-10:00 (3h) Thomas Barker single-neutral-actions" at bounding box center [707, 289] width 179 height 79
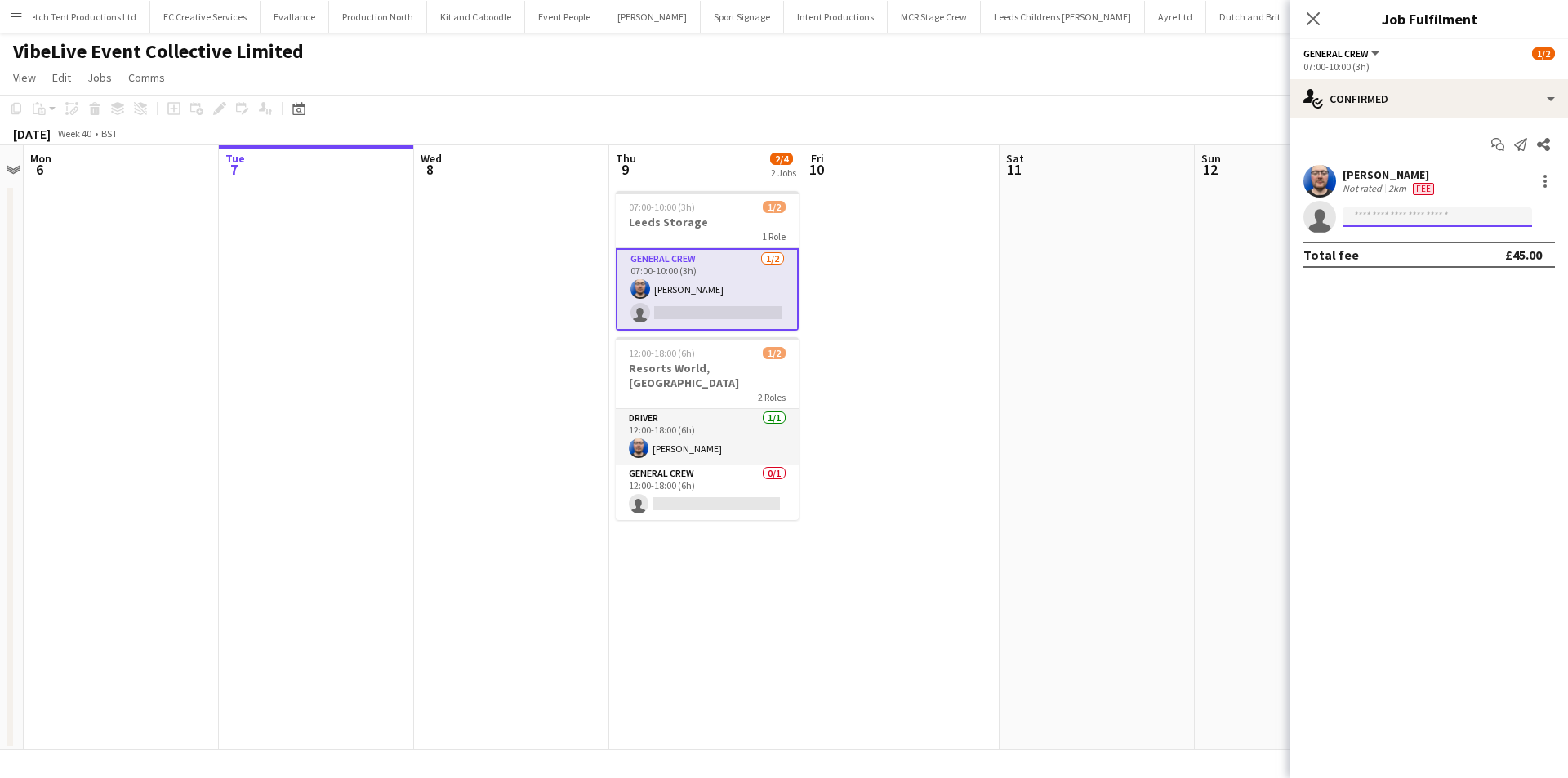
click at [1379, 220] on input at bounding box center [1437, 217] width 189 height 20
type input "*****"
click at [1378, 240] on span "Jairo Castro" at bounding box center [1402, 241] width 94 height 14
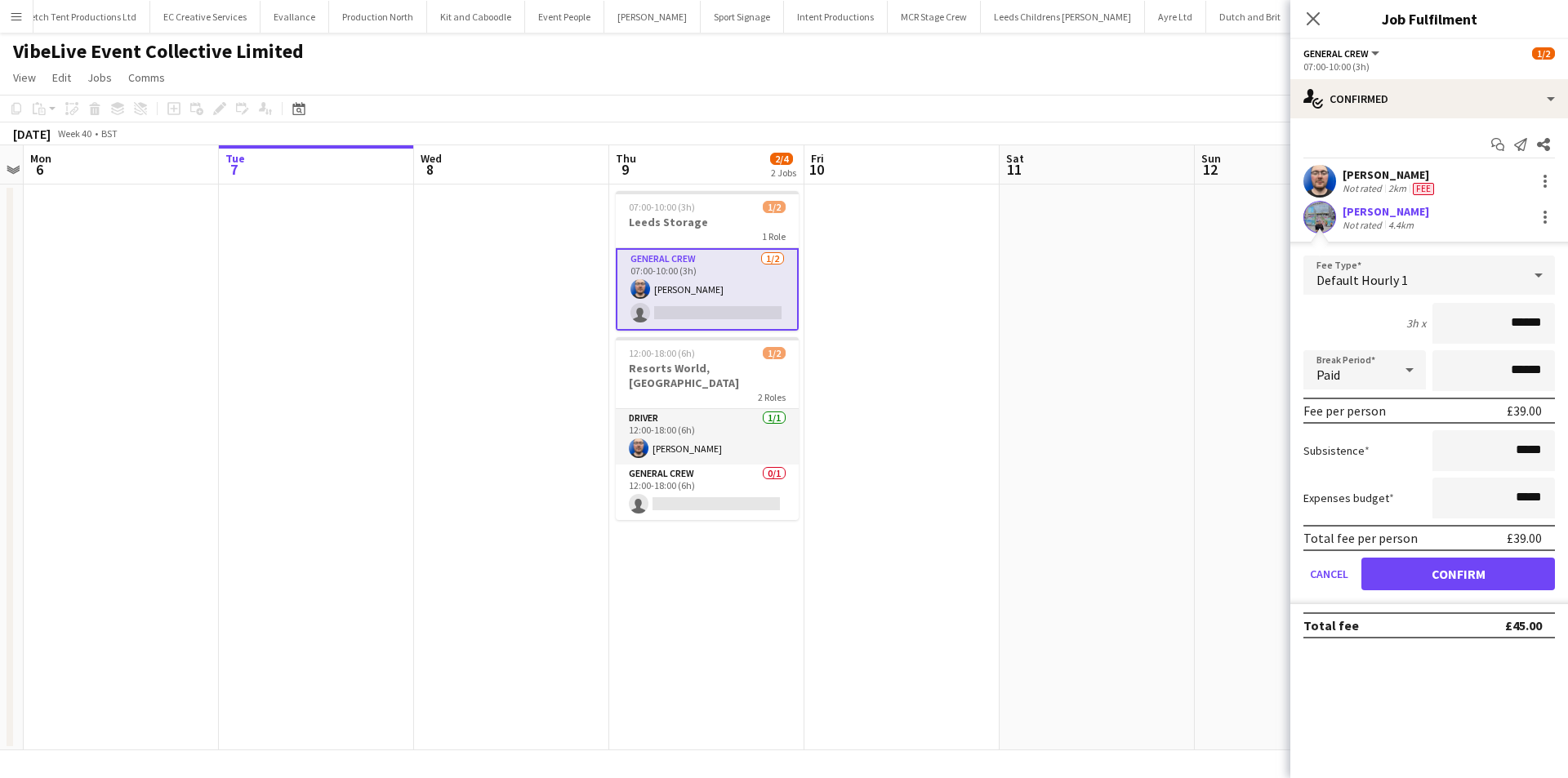
drag, startPoint x: 1495, startPoint y: 324, endPoint x: 1565, endPoint y: 324, distance: 70.0
click at [1565, 324] on form "Fee Type Default Hourly 1 3h x ****** Break Period Paid ****** Fee per person £…" at bounding box center [1429, 430] width 278 height 349
click at [1452, 567] on button "Confirm" at bounding box center [1458, 574] width 193 height 33
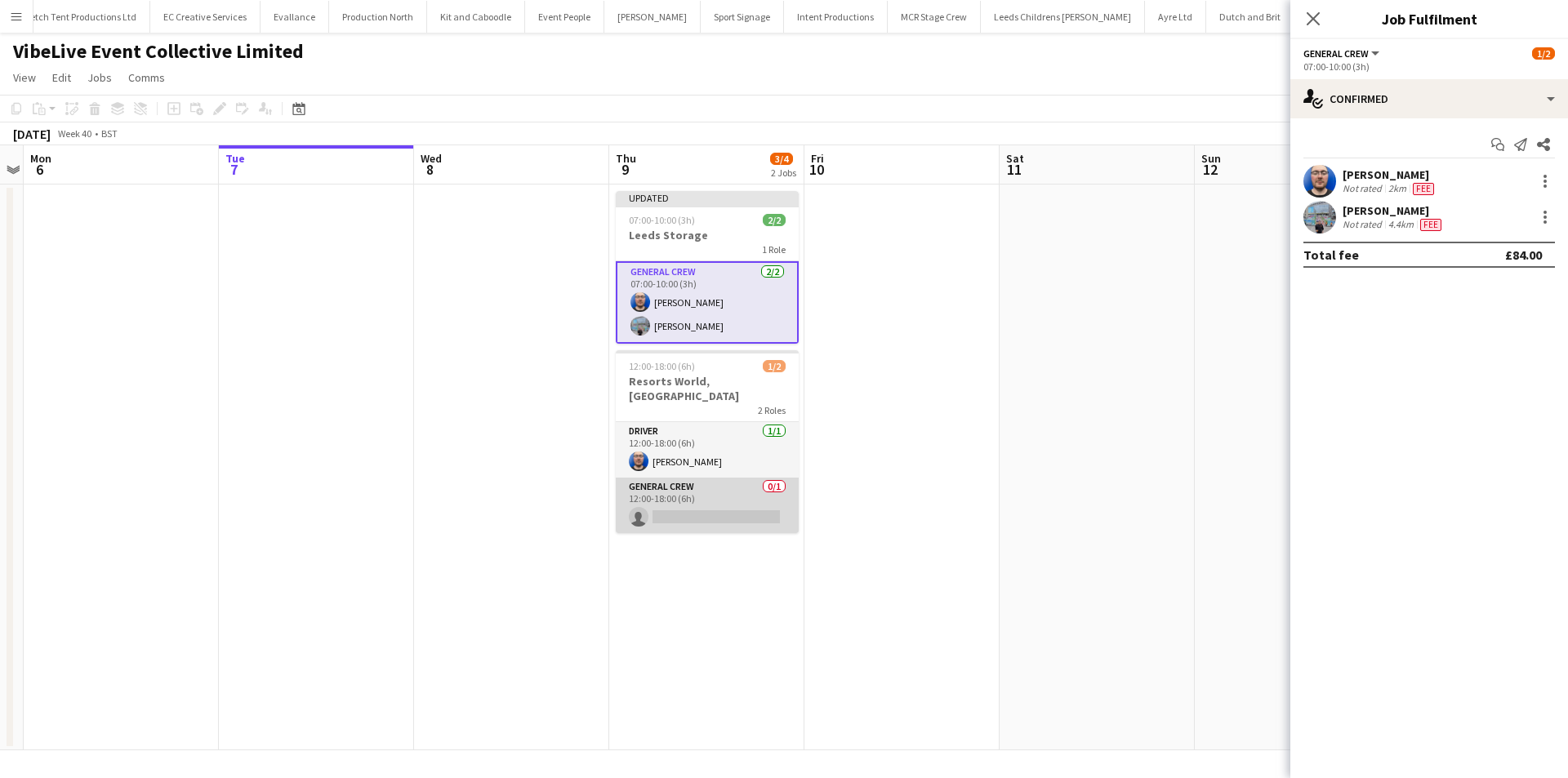
click at [713, 508] on app-card-role "General Crew 0/1 12:00-18:00 (6h) single-neutral-actions" at bounding box center [707, 505] width 183 height 56
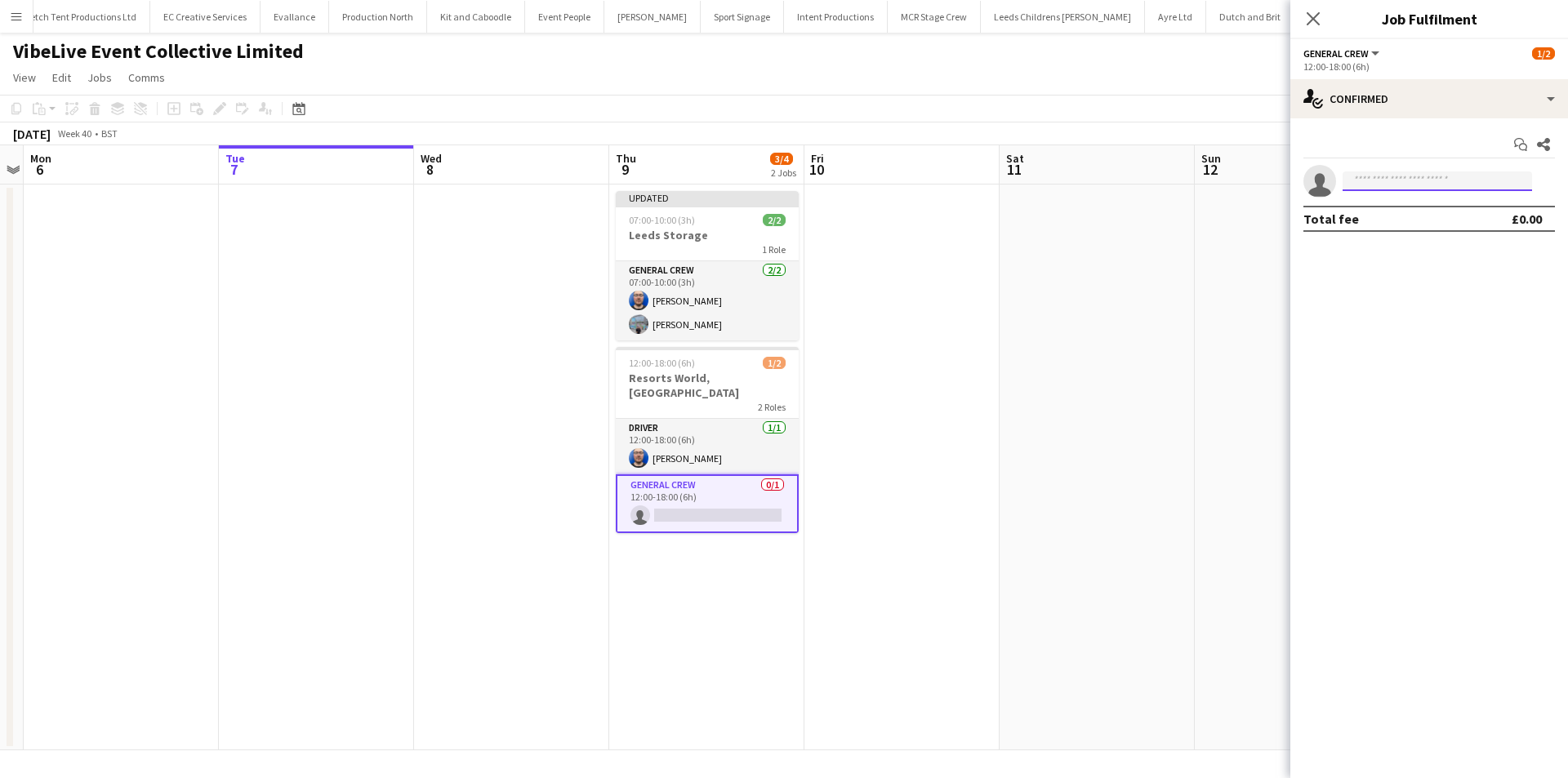
click at [1426, 183] on input at bounding box center [1437, 181] width 189 height 20
type input "*****"
click at [1392, 214] on span "dcastrojairo@gmail.com" at bounding box center [1437, 217] width 164 height 13
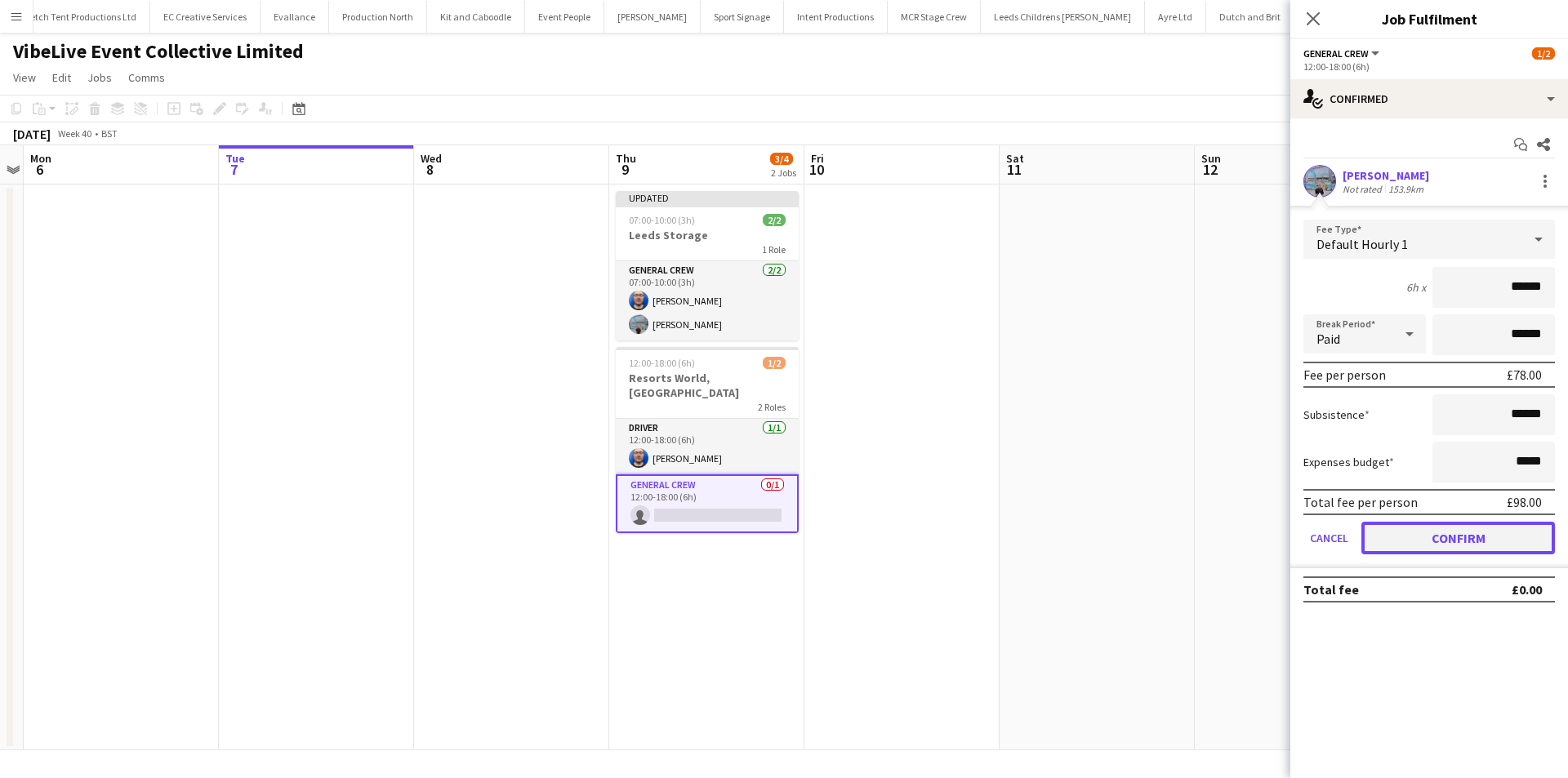
click at [1467, 545] on button "Confirm" at bounding box center [1458, 538] width 193 height 33
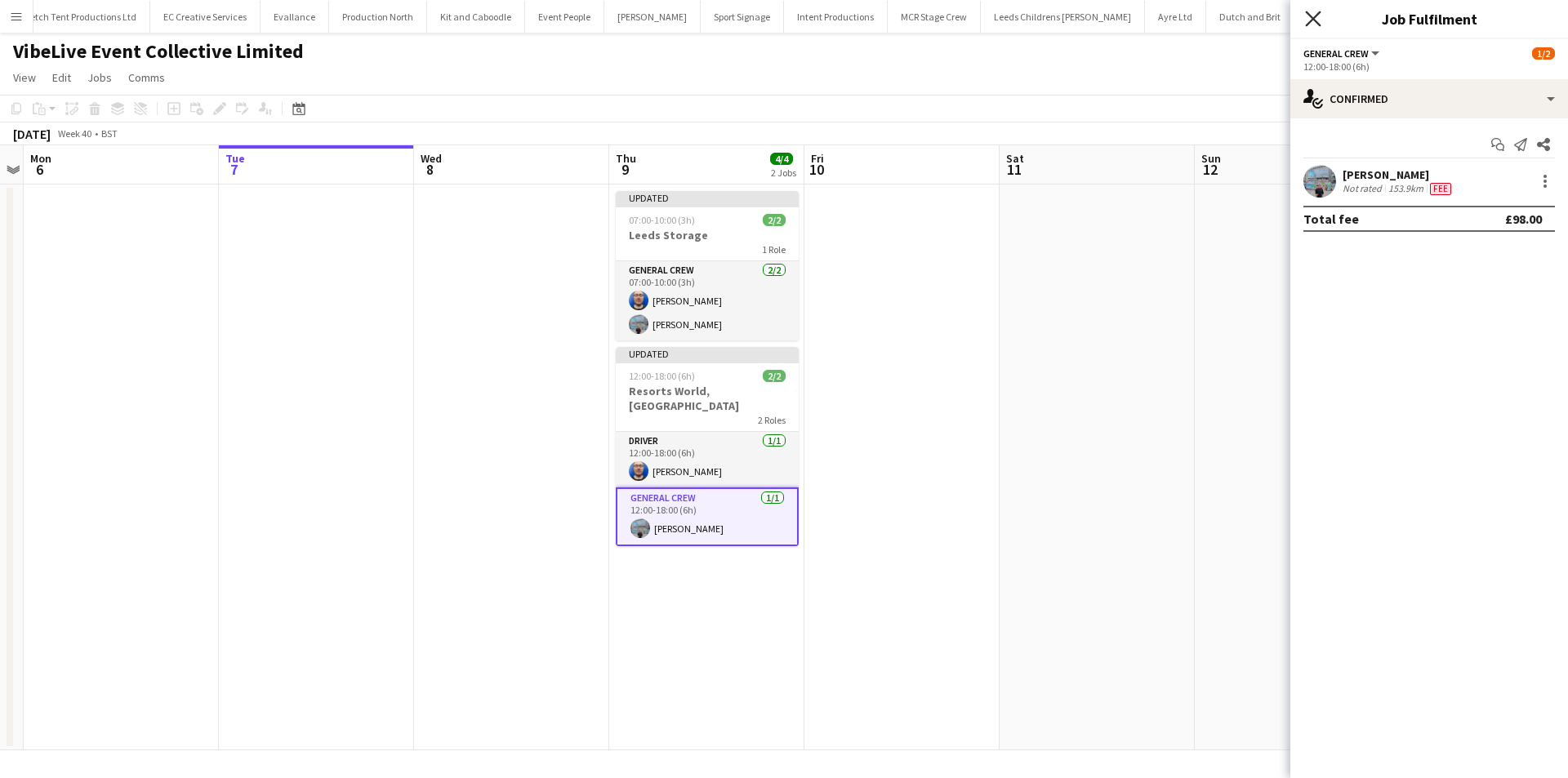
click at [1314, 26] on icon "Close pop-in" at bounding box center [1313, 19] width 16 height 16
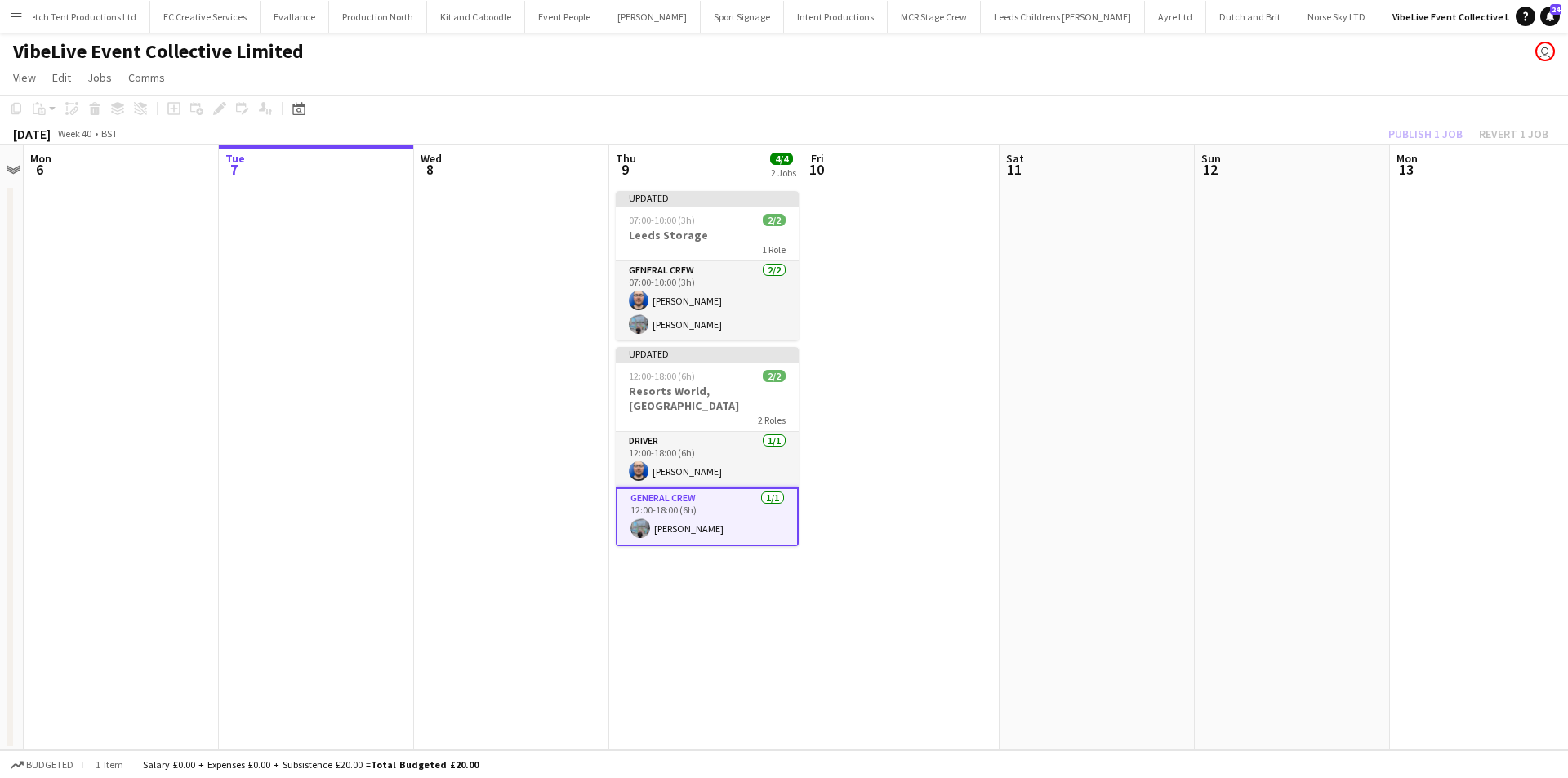
click at [1411, 137] on div "Publish 1 job Revert 1 job" at bounding box center [1468, 133] width 199 height 21
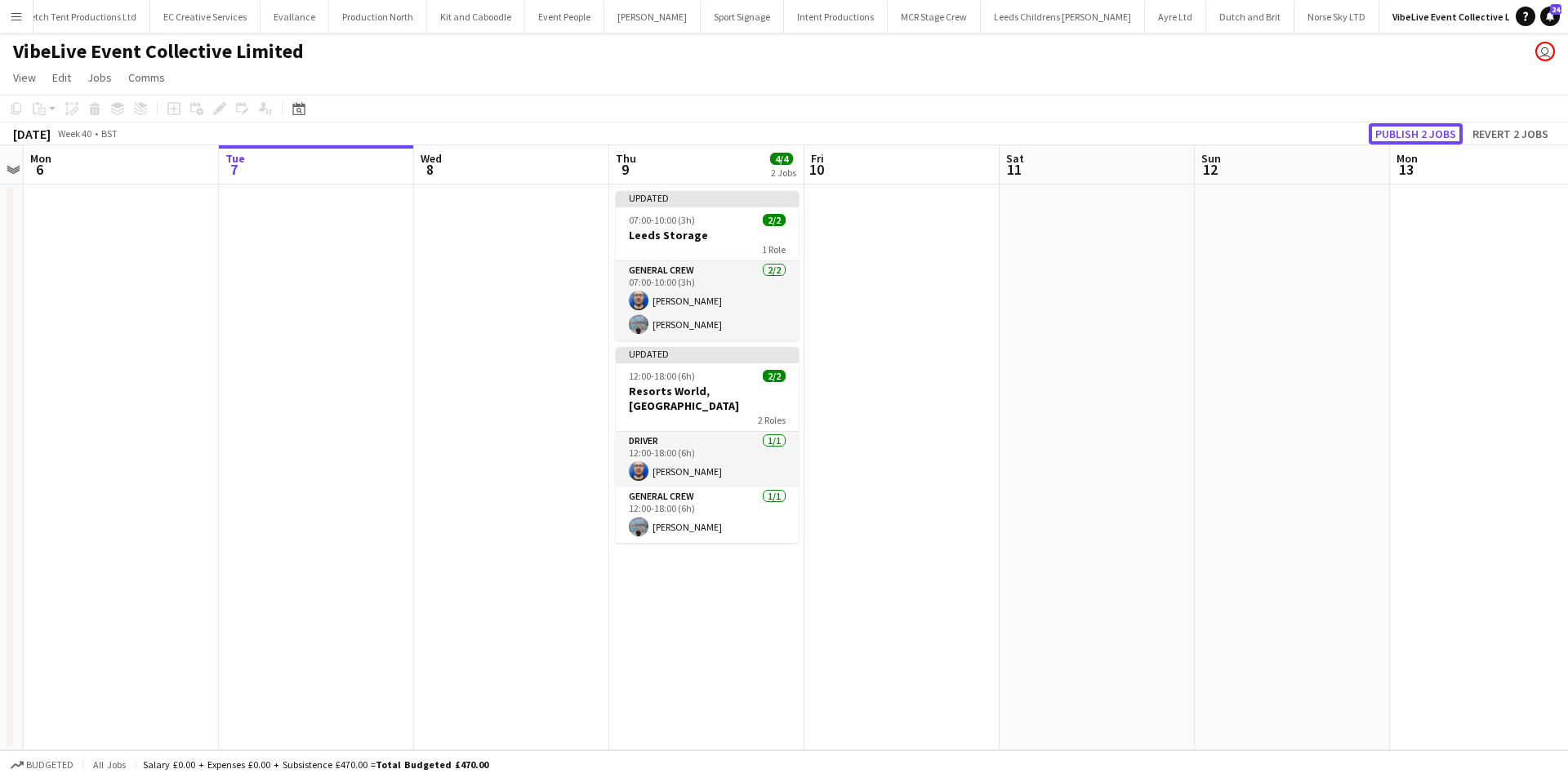
click at [1411, 137] on button "Publish 2 jobs" at bounding box center [1415, 133] width 94 height 21
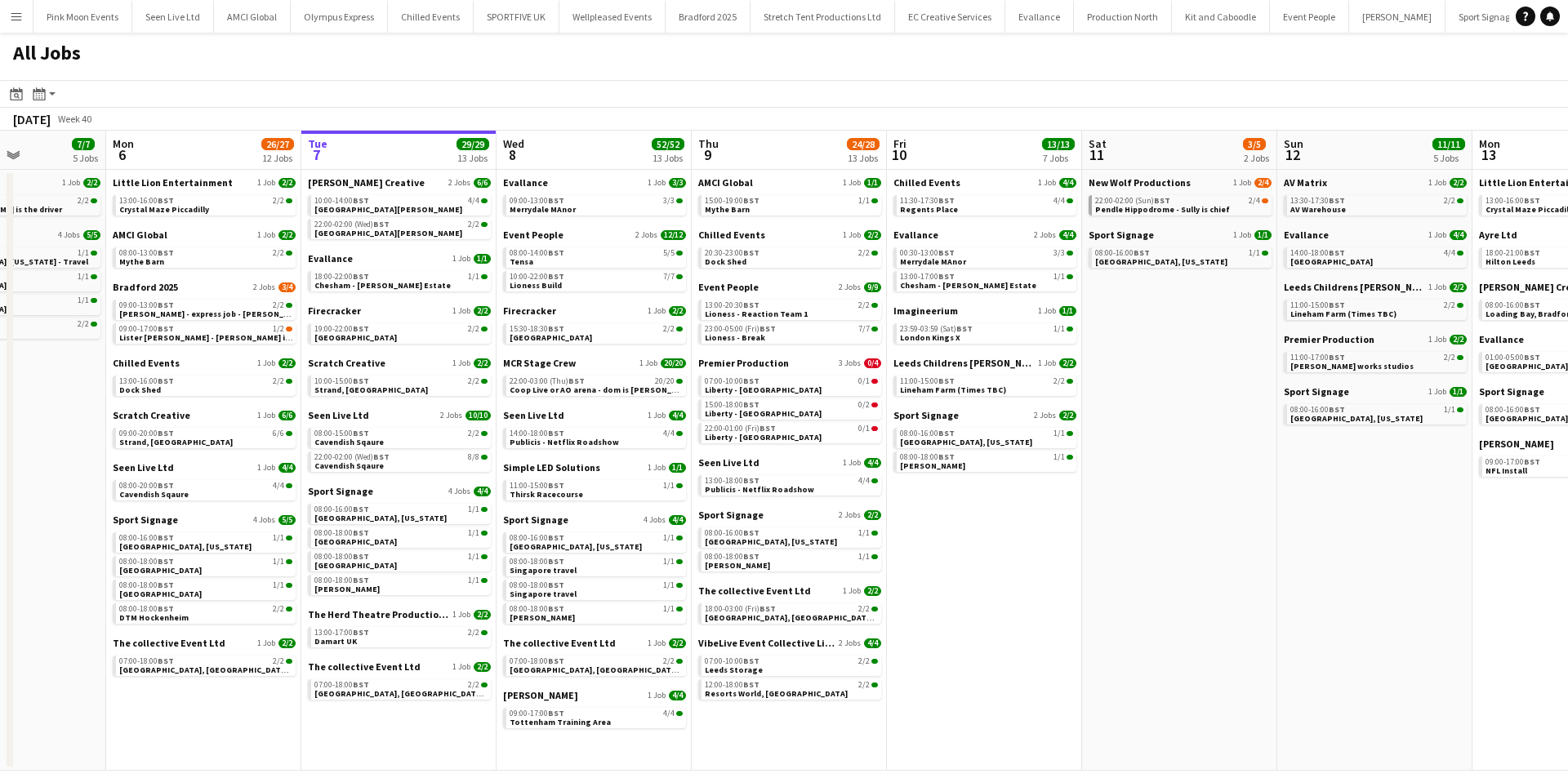
scroll to position [0, 436]
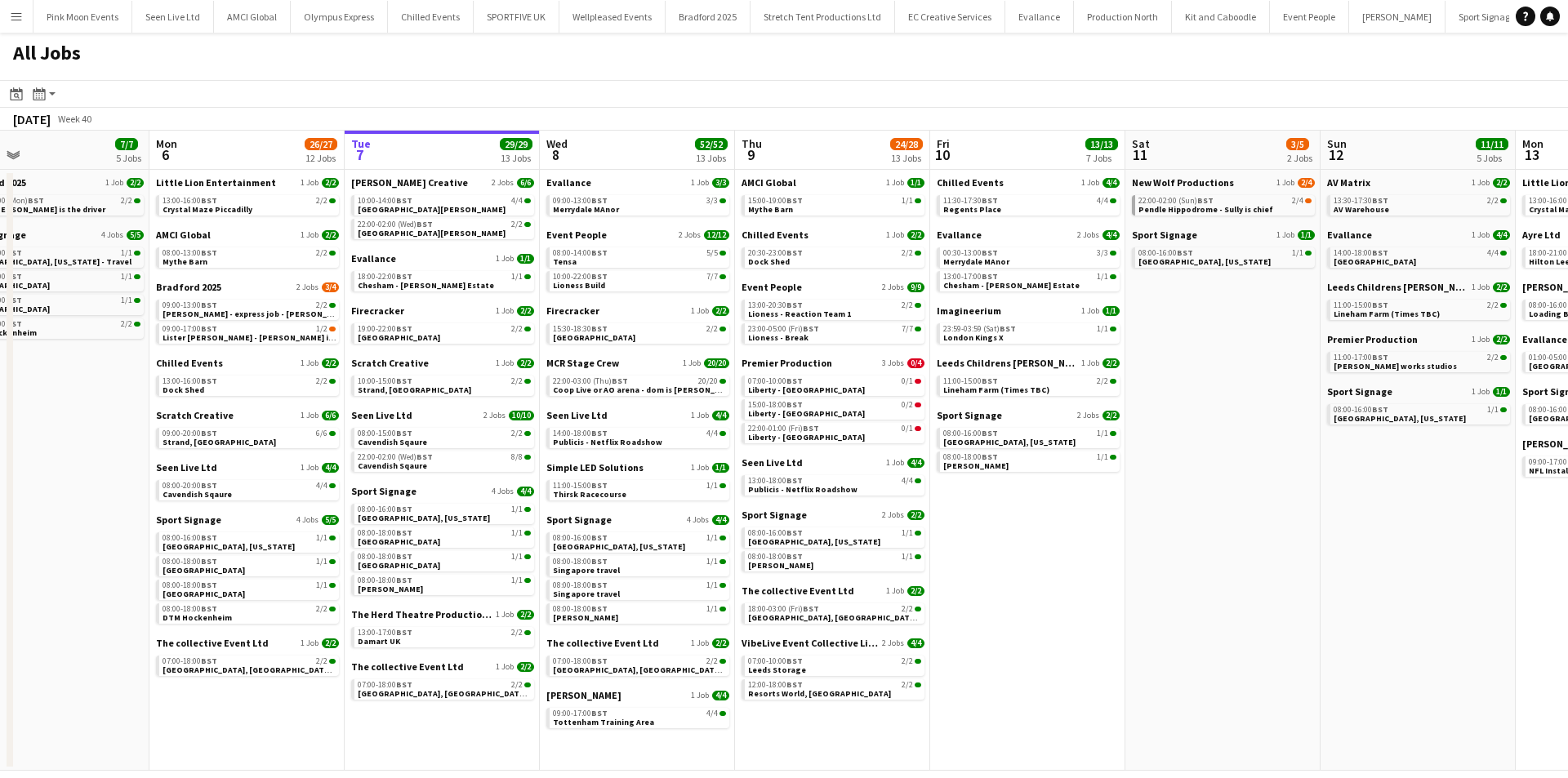
drag, startPoint x: 424, startPoint y: 535, endPoint x: 574, endPoint y: 531, distance: 150.1
click at [574, 531] on app-calendar-viewport "Fri 3 16/16 8 Jobs Sat 4 8/8 5 Jobs Sun 5 7/7 5 Jobs Mon 6 26/27 12 Jobs Tue 7 …" at bounding box center [784, 451] width 1568 height 640
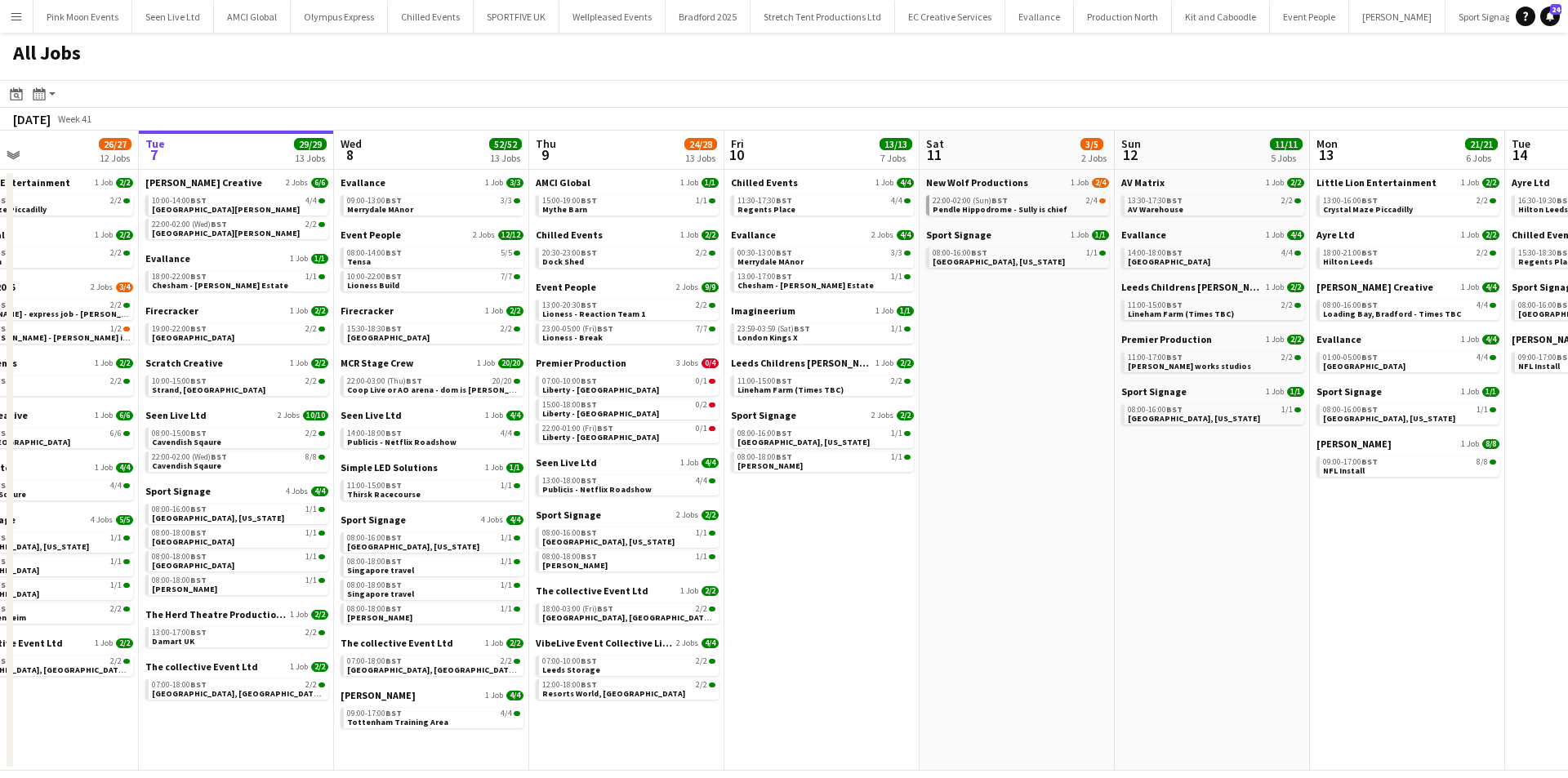
drag, startPoint x: 1233, startPoint y: 306, endPoint x: 1026, endPoint y: 324, distance: 207.8
click at [1026, 324] on app-calendar-viewport "Fri 3 16/16 8 Jobs Sat 4 8/8 5 Jobs Sun 5 7/7 5 Jobs Mon 6 26/27 12 Jobs Tue 7 …" at bounding box center [784, 451] width 1568 height 640
click at [996, 204] on span "Pendle Hippodrome - Sully is chief" at bounding box center [998, 209] width 135 height 11
click at [610, 389] on span "Liberty - [GEOGRAPHIC_DATA]" at bounding box center [599, 389] width 117 height 11
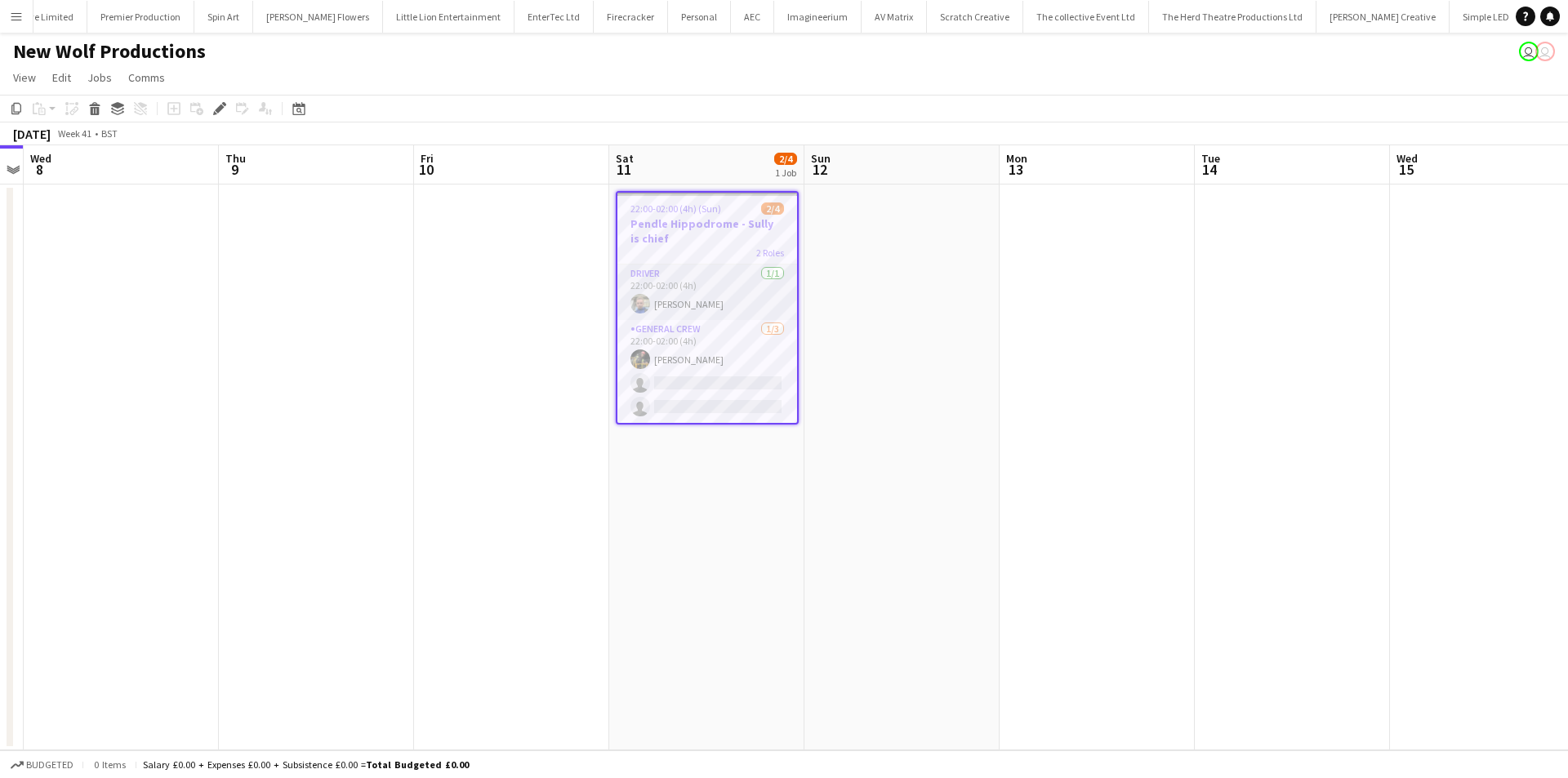
scroll to position [0, 2252]
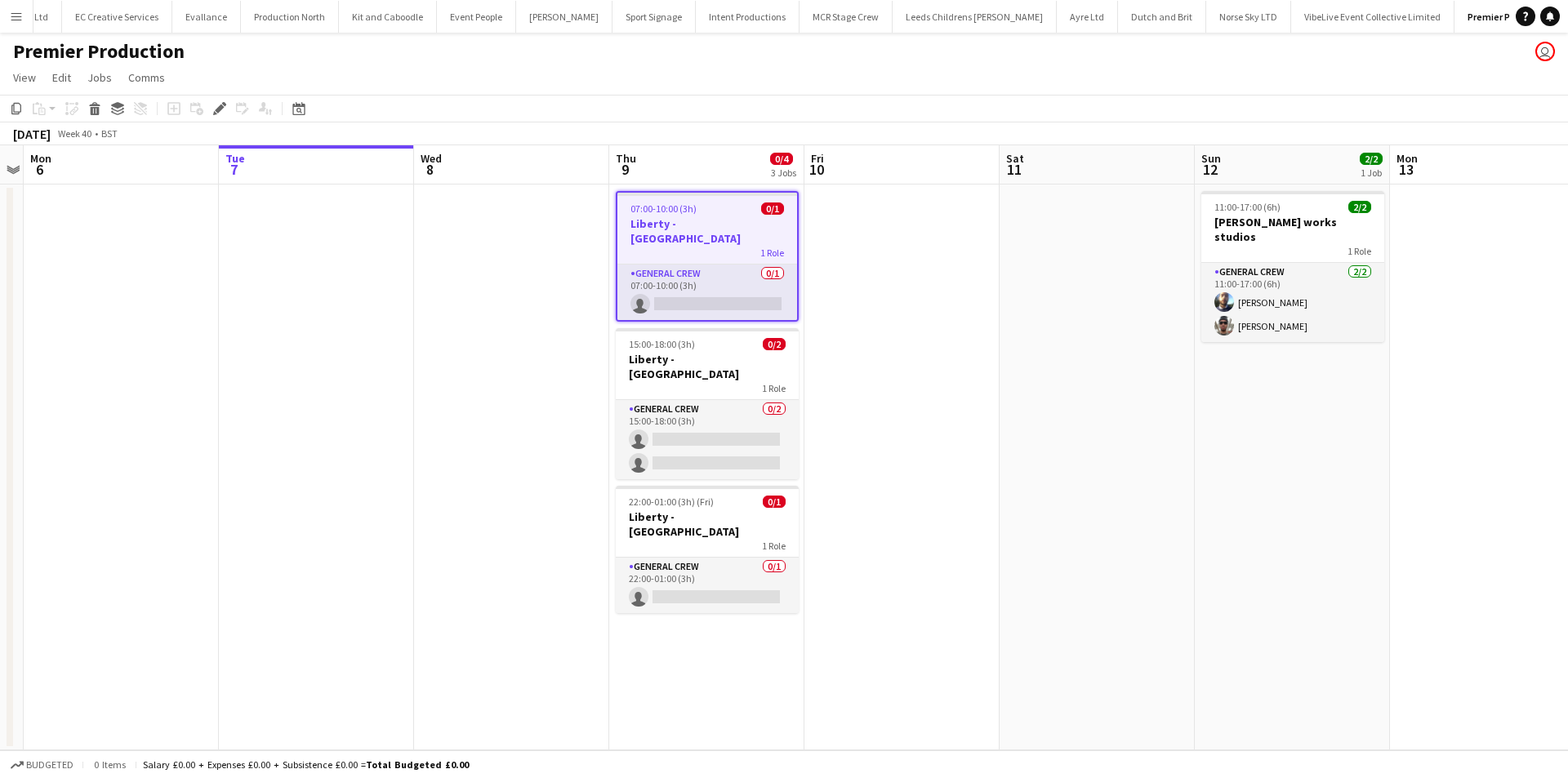
scroll to position [0, 850]
click at [717, 290] on app-card-role "General Crew 0/1 07:00-10:00 (3h) single-neutral-actions" at bounding box center [707, 292] width 179 height 56
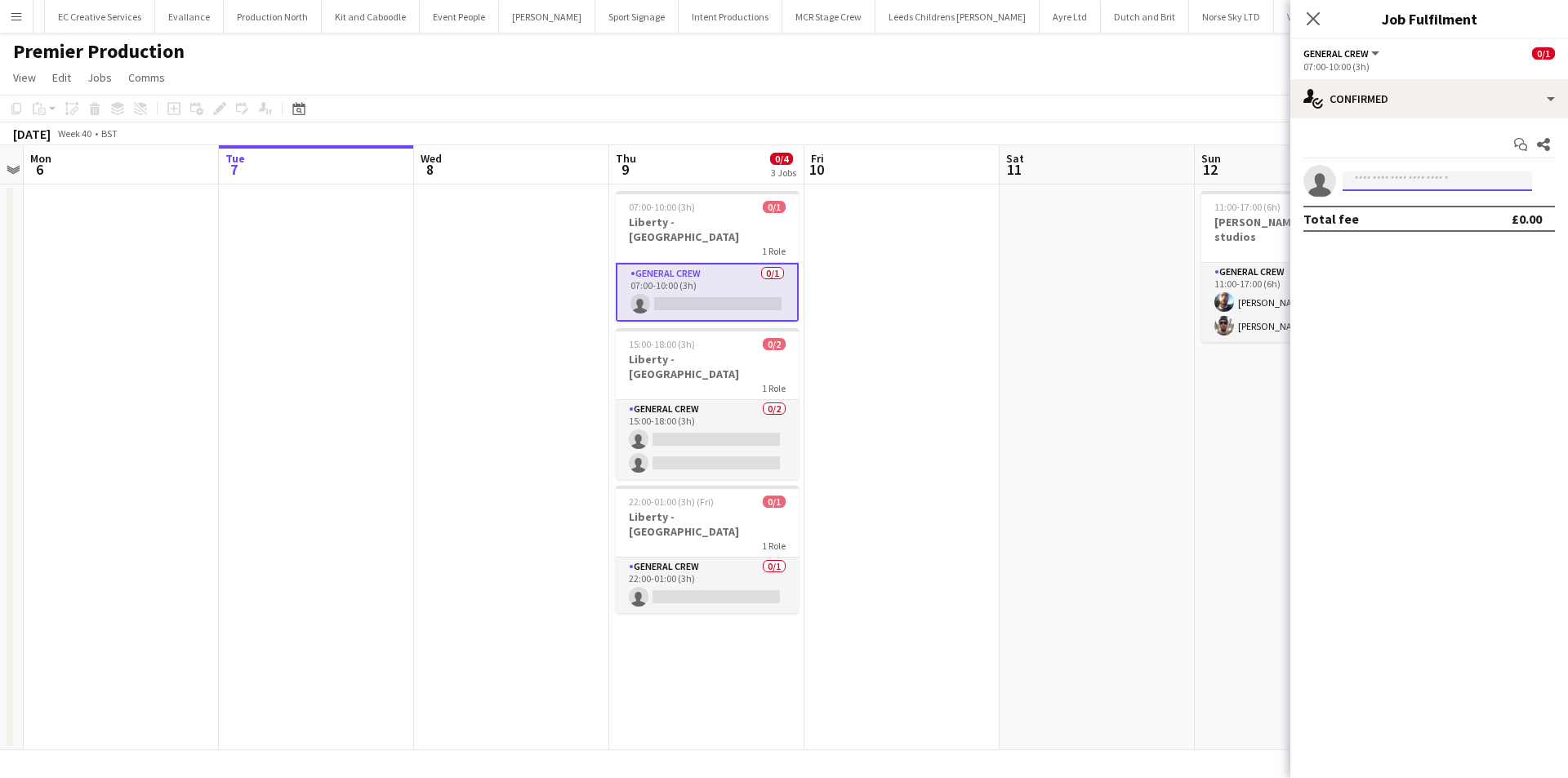
click at [1388, 176] on input at bounding box center [1437, 181] width 189 height 20
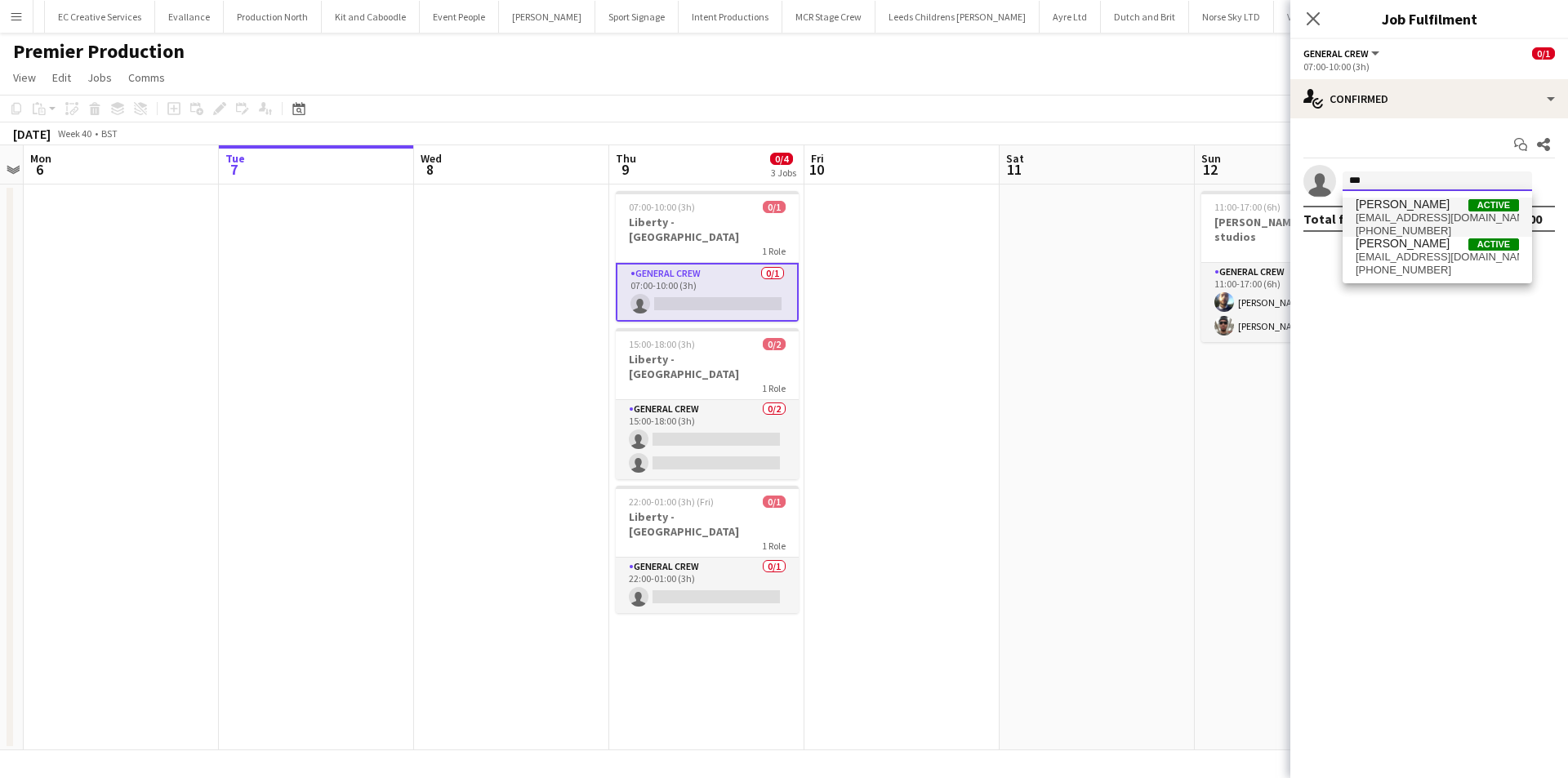
type input "***"
click at [1412, 200] on span "[PERSON_NAME] Active" at bounding box center [1437, 204] width 164 height 14
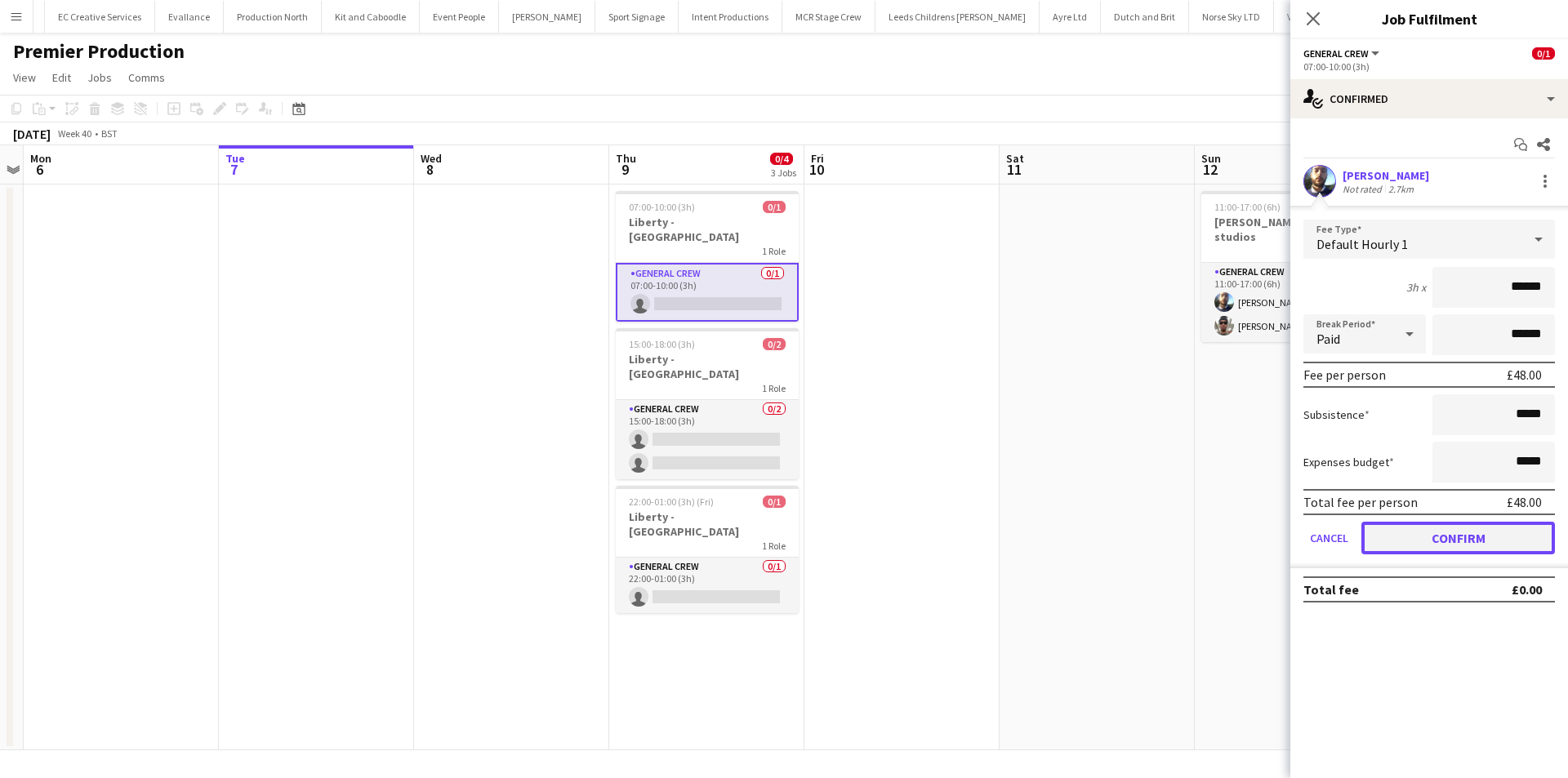
click at [1472, 548] on button "Confirm" at bounding box center [1458, 538] width 193 height 33
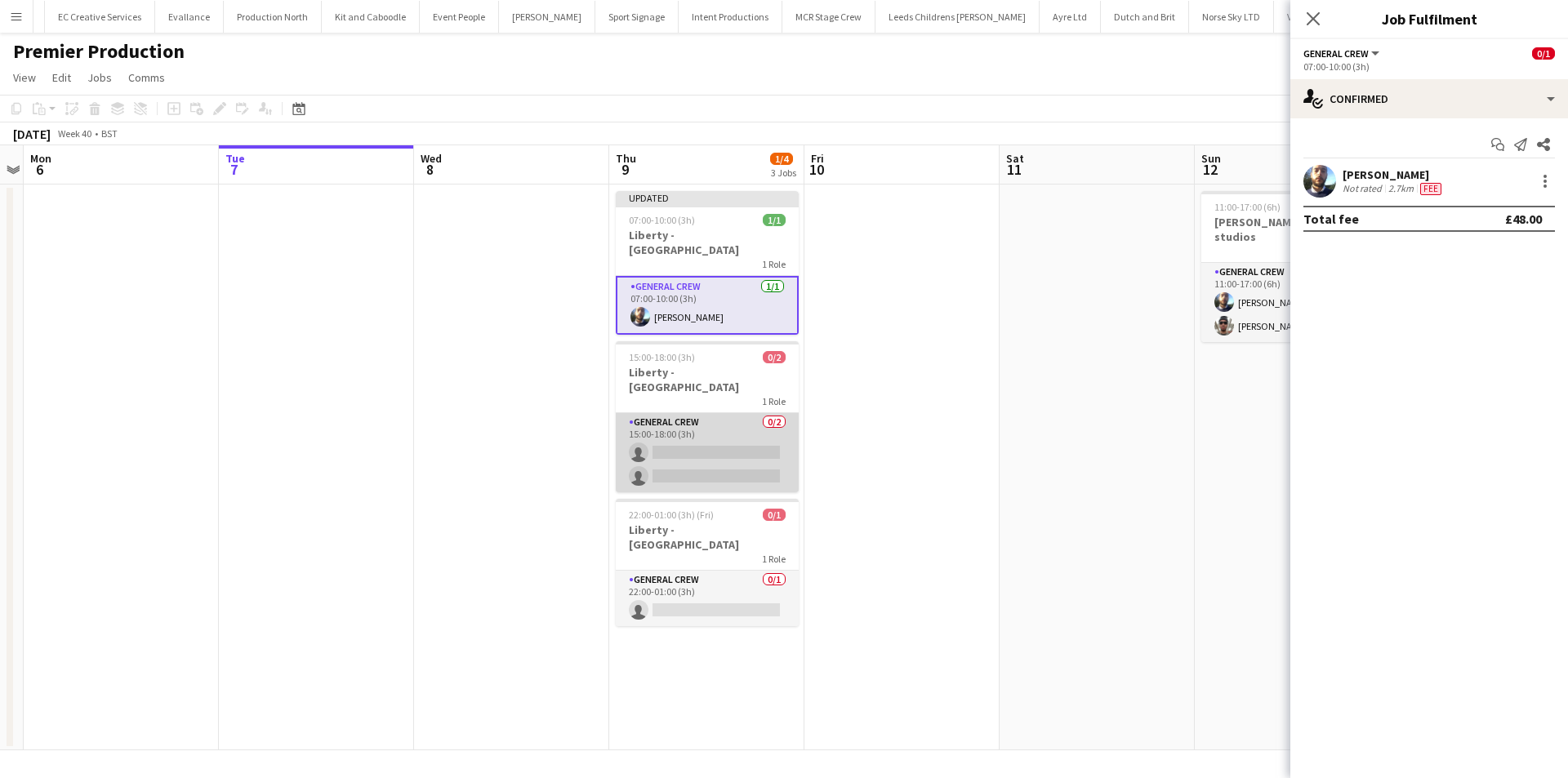
click at [684, 413] on app-card-role "General Crew 0/2 15:00-18:00 (3h) single-neutral-actions single-neutral-actions" at bounding box center [707, 453] width 183 height 79
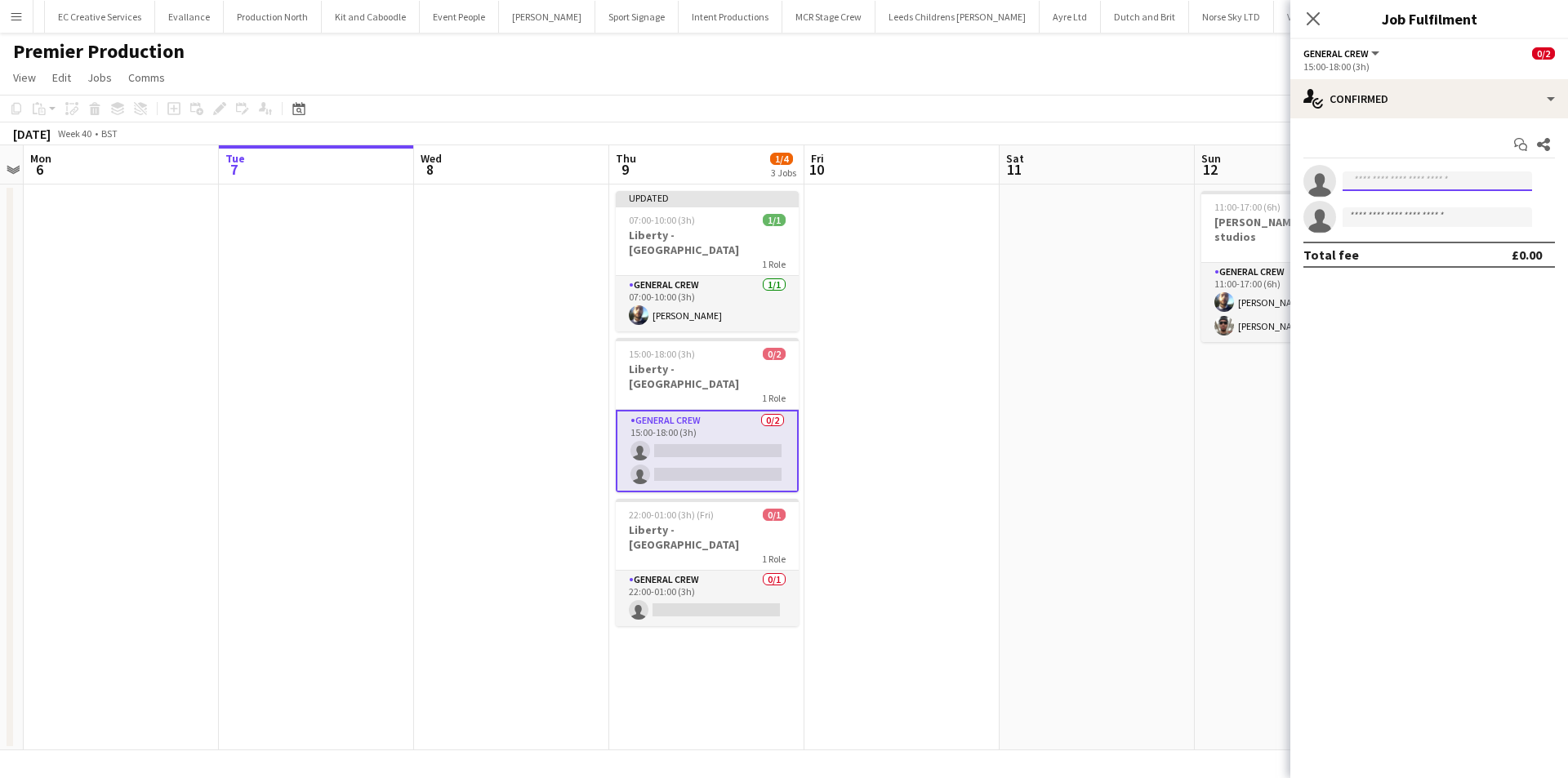
click at [1394, 182] on input at bounding box center [1437, 181] width 189 height 20
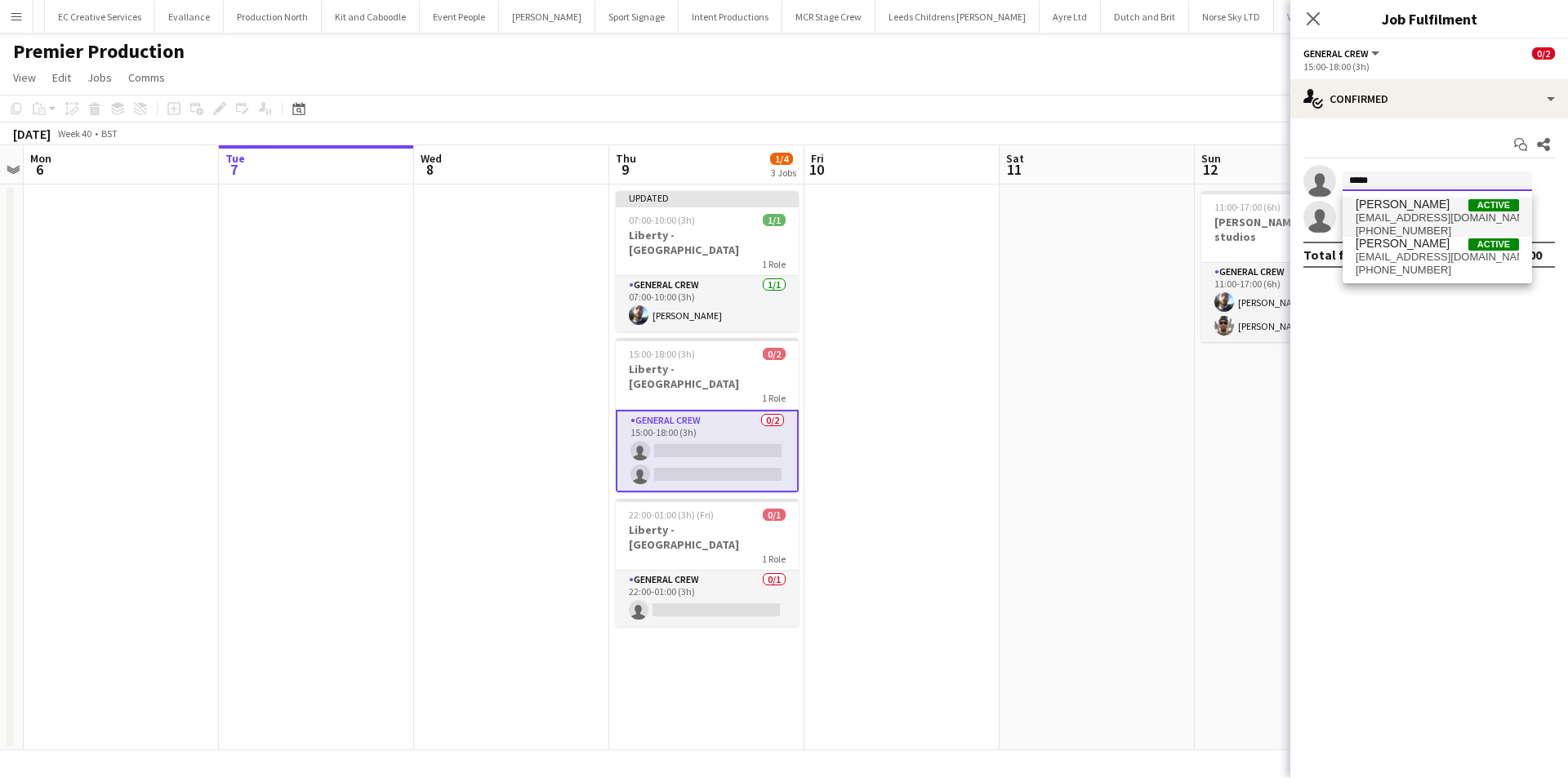
type input "*****"
click at [1380, 205] on span "Ben Scott" at bounding box center [1402, 204] width 94 height 14
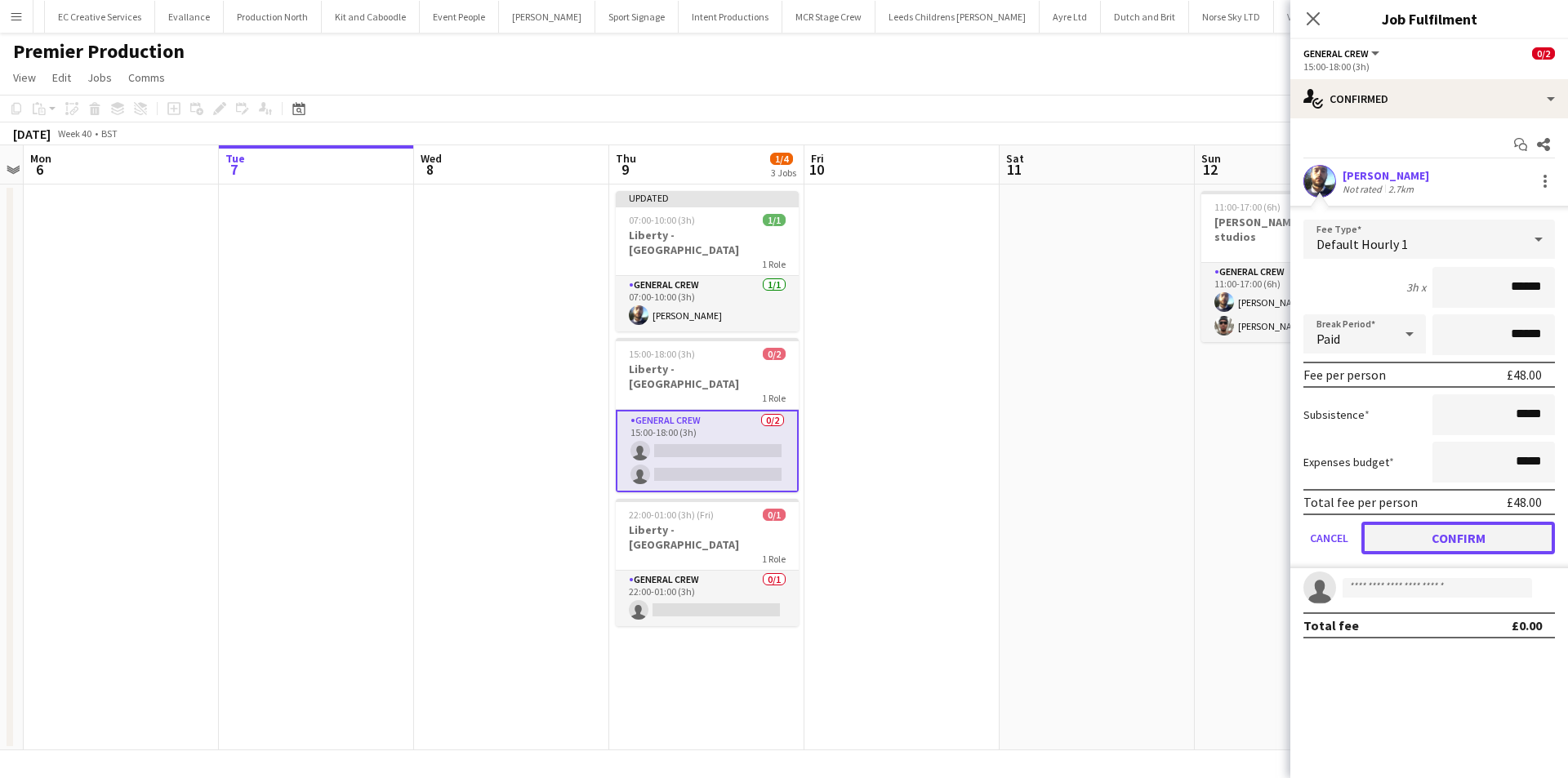
click at [1427, 540] on button "Confirm" at bounding box center [1458, 538] width 193 height 33
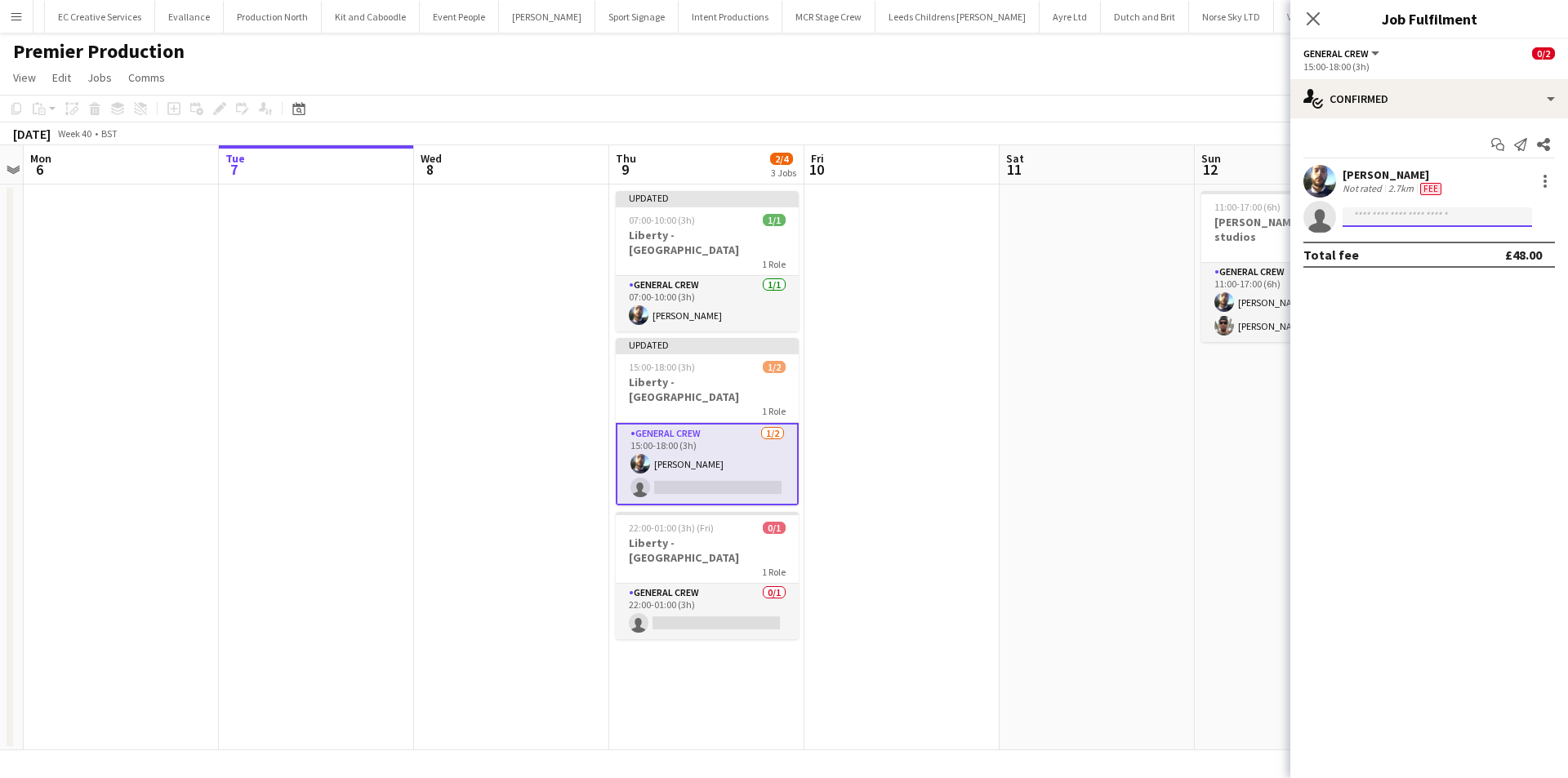
click at [1416, 227] on body "Menu Boards Boards Boards All jobs Status Workforce Workforce My Workforce Recr…" at bounding box center [784, 389] width 1568 height 778
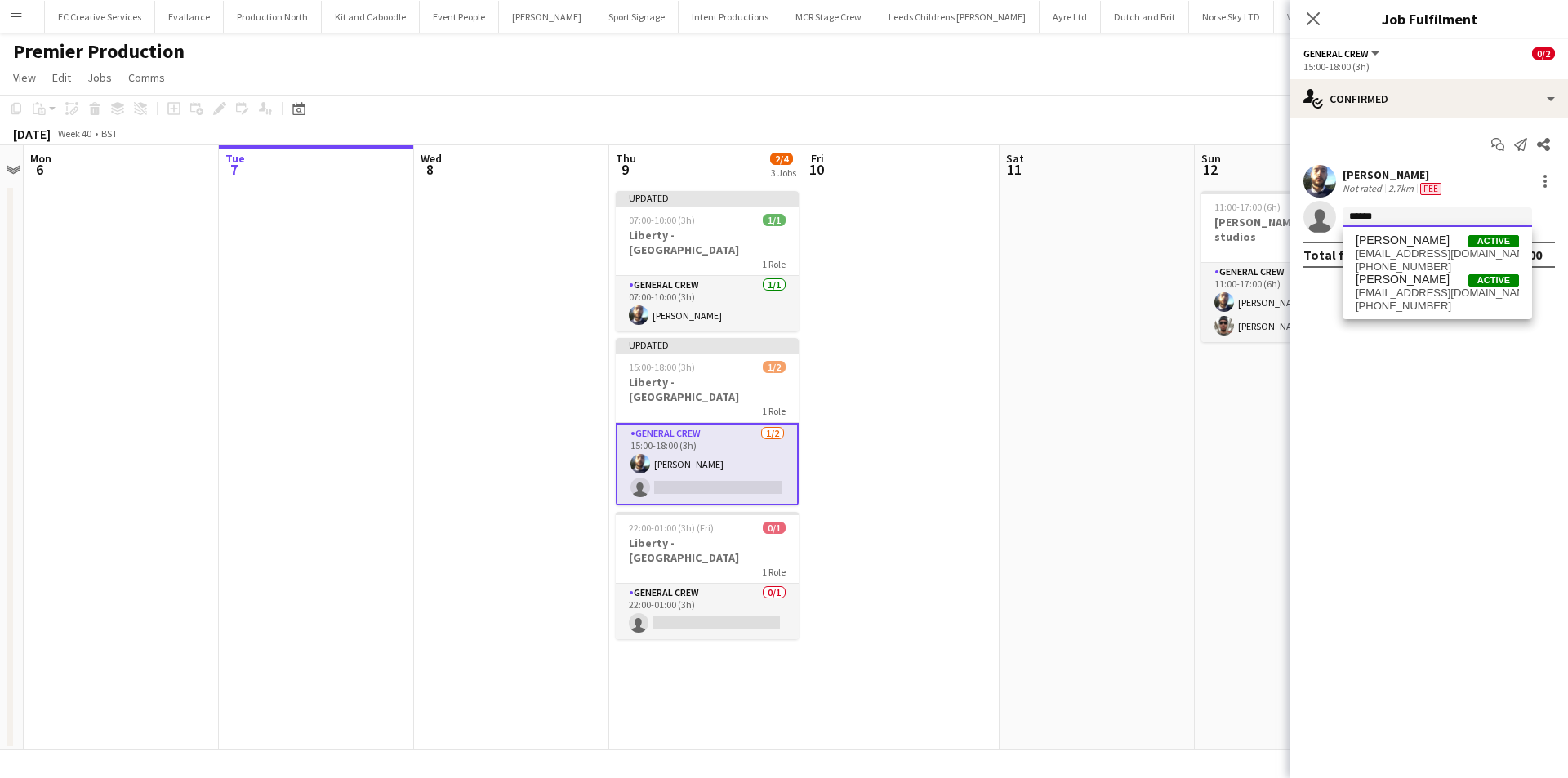
type input "******"
click at [1417, 235] on span "Szymon Matyjasik" at bounding box center [1402, 241] width 94 height 14
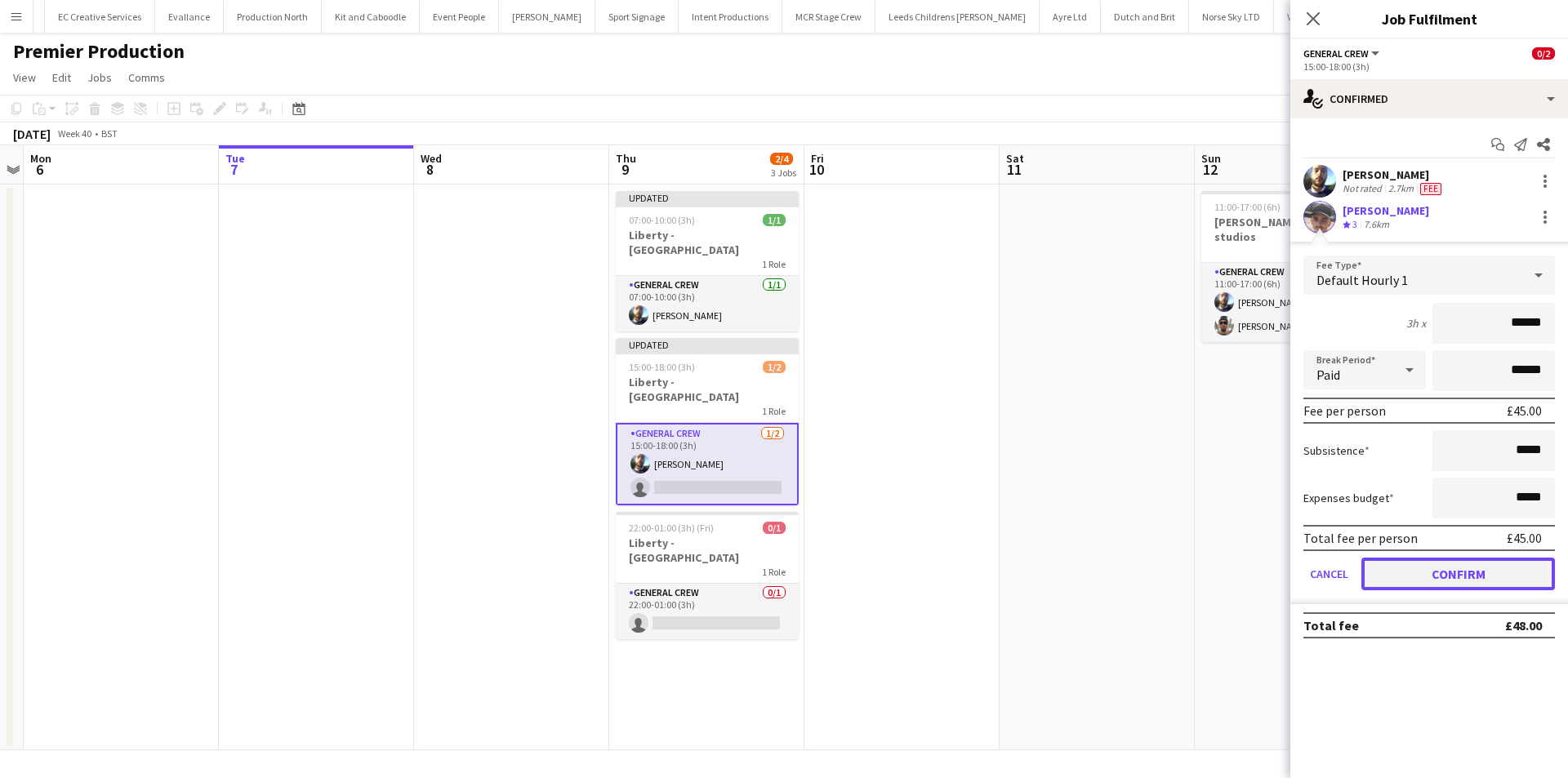
click at [1477, 582] on button "Confirm" at bounding box center [1458, 574] width 193 height 33
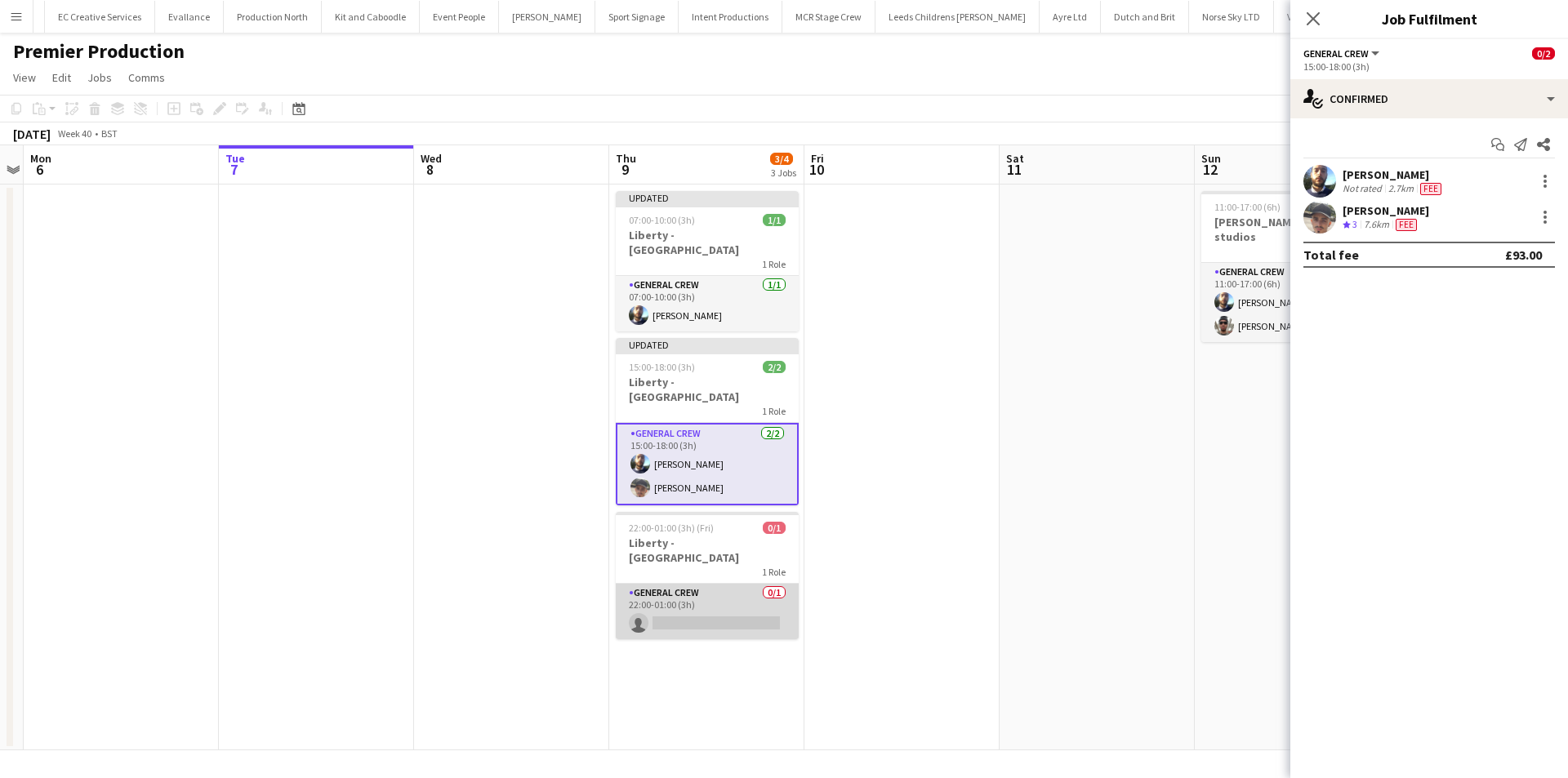
click at [738, 584] on app-card-role "General Crew 0/1 22:00-01:00 (3h) single-neutral-actions" at bounding box center [707, 611] width 183 height 56
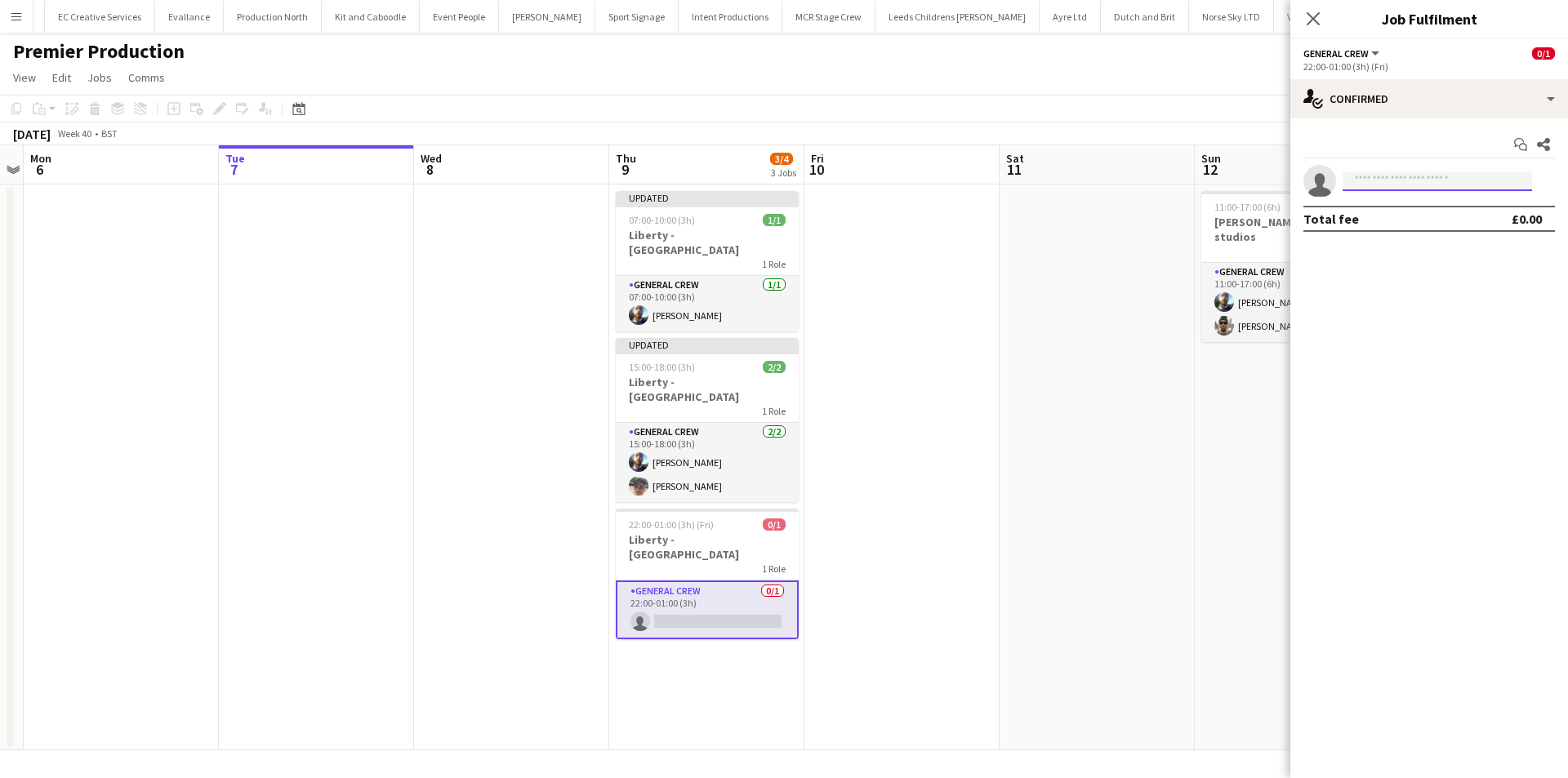
click at [1393, 174] on input at bounding box center [1437, 181] width 189 height 20
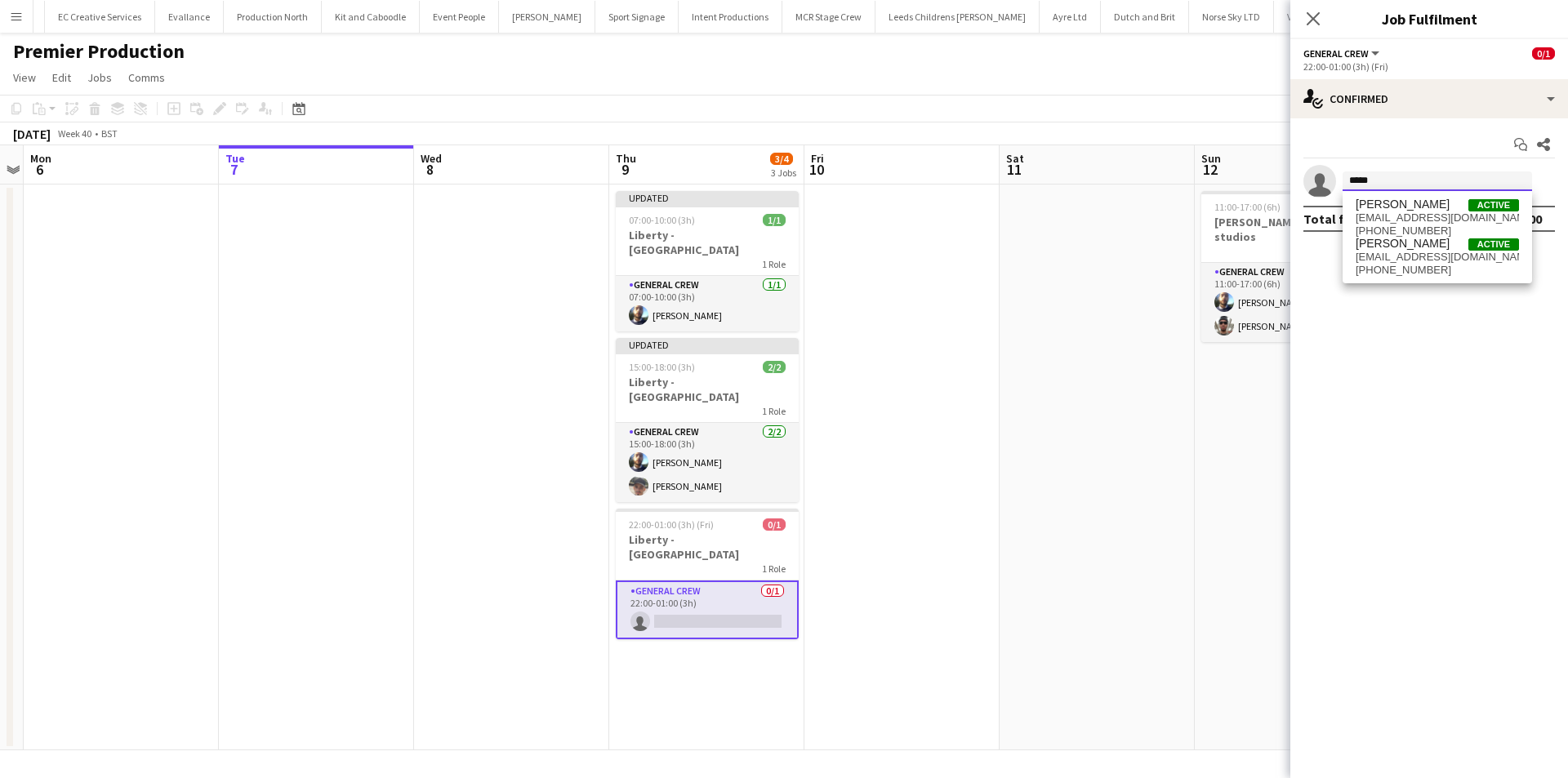
type input "*****"
click at [1383, 196] on div "Ben Scott Active botfcmcp@icloud.com +4407932047539 Ashley Scott-Messom Active …" at bounding box center [1437, 237] width 189 height 91
click at [1378, 202] on span "Ben Scott" at bounding box center [1402, 204] width 94 height 14
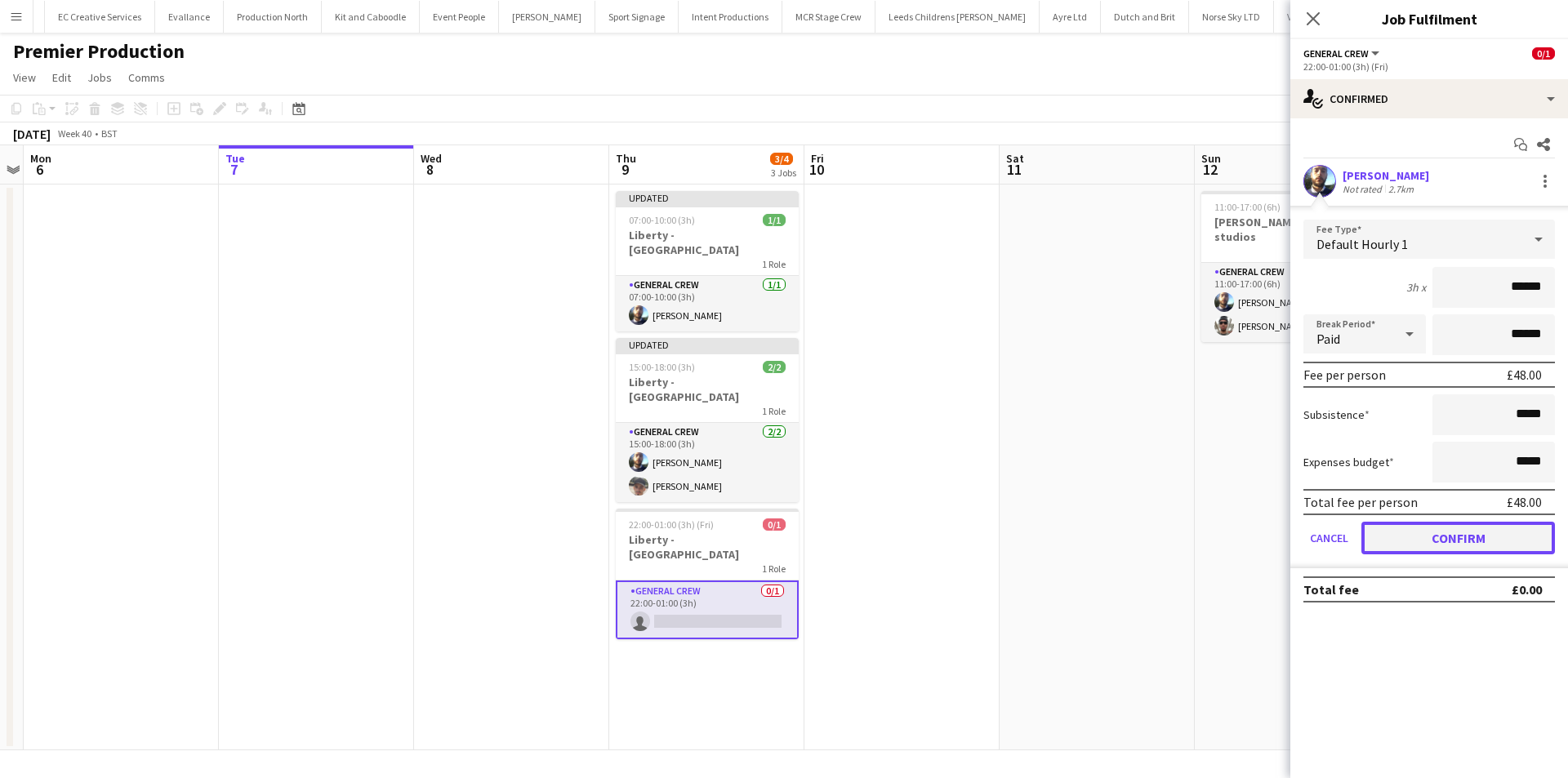
click at [1480, 543] on button "Confirm" at bounding box center [1458, 538] width 193 height 33
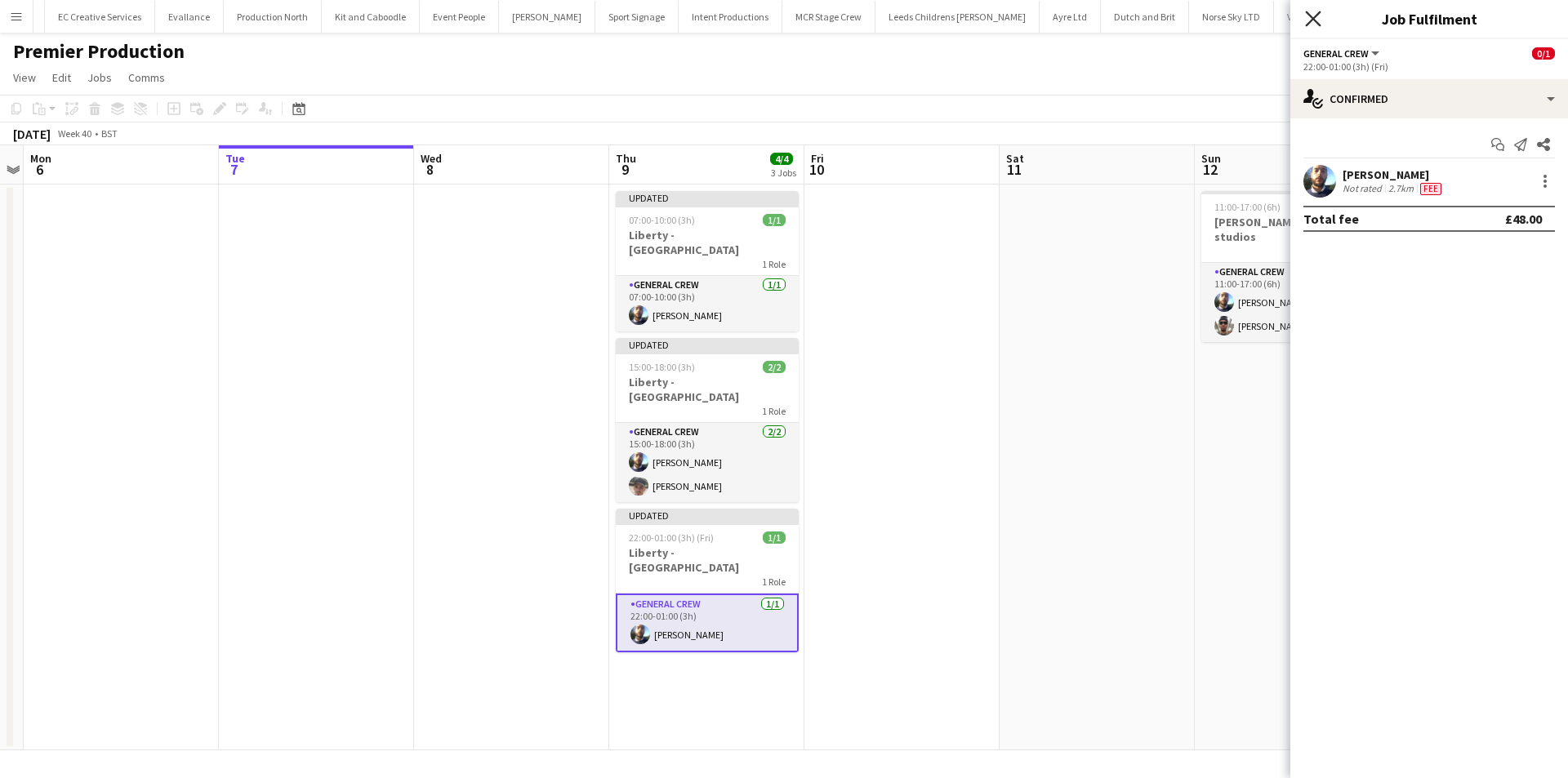
click at [1310, 26] on icon "Close pop-in" at bounding box center [1313, 19] width 16 height 16
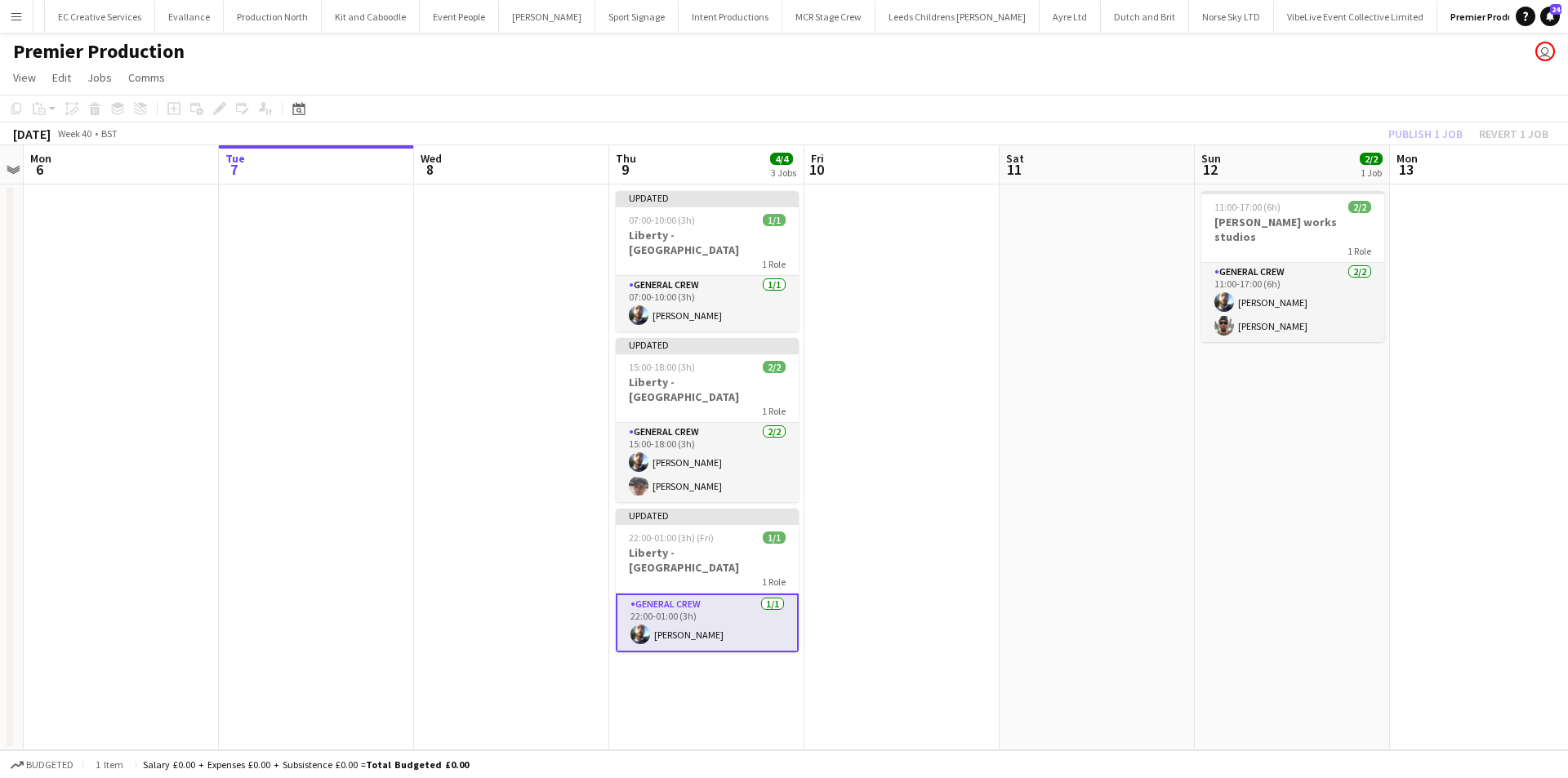
click at [1403, 141] on div "Publish 1 job Revert 1 job" at bounding box center [1468, 133] width 199 height 21
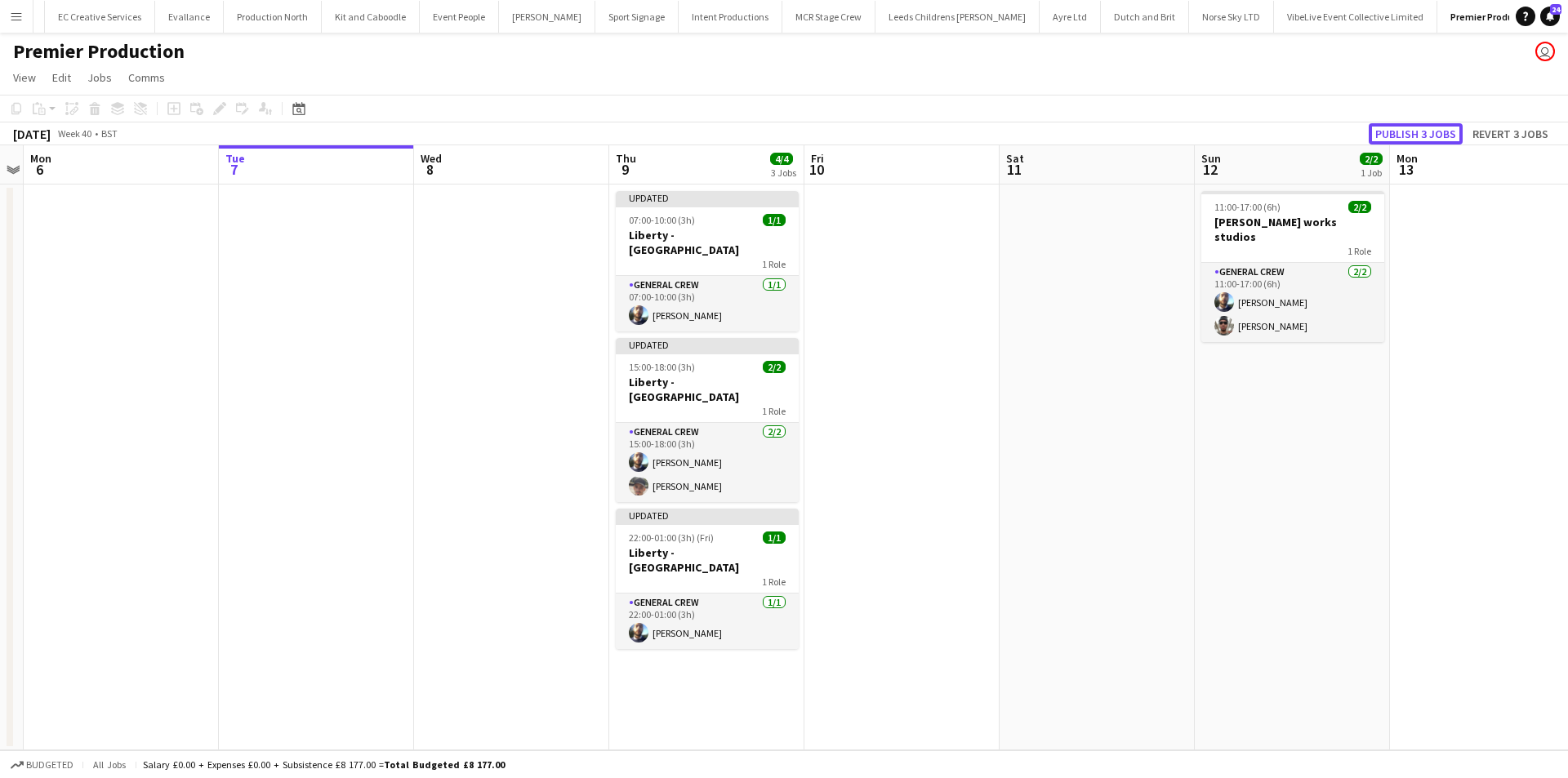
click at [1403, 141] on button "Publish 3 jobs" at bounding box center [1415, 133] width 94 height 21
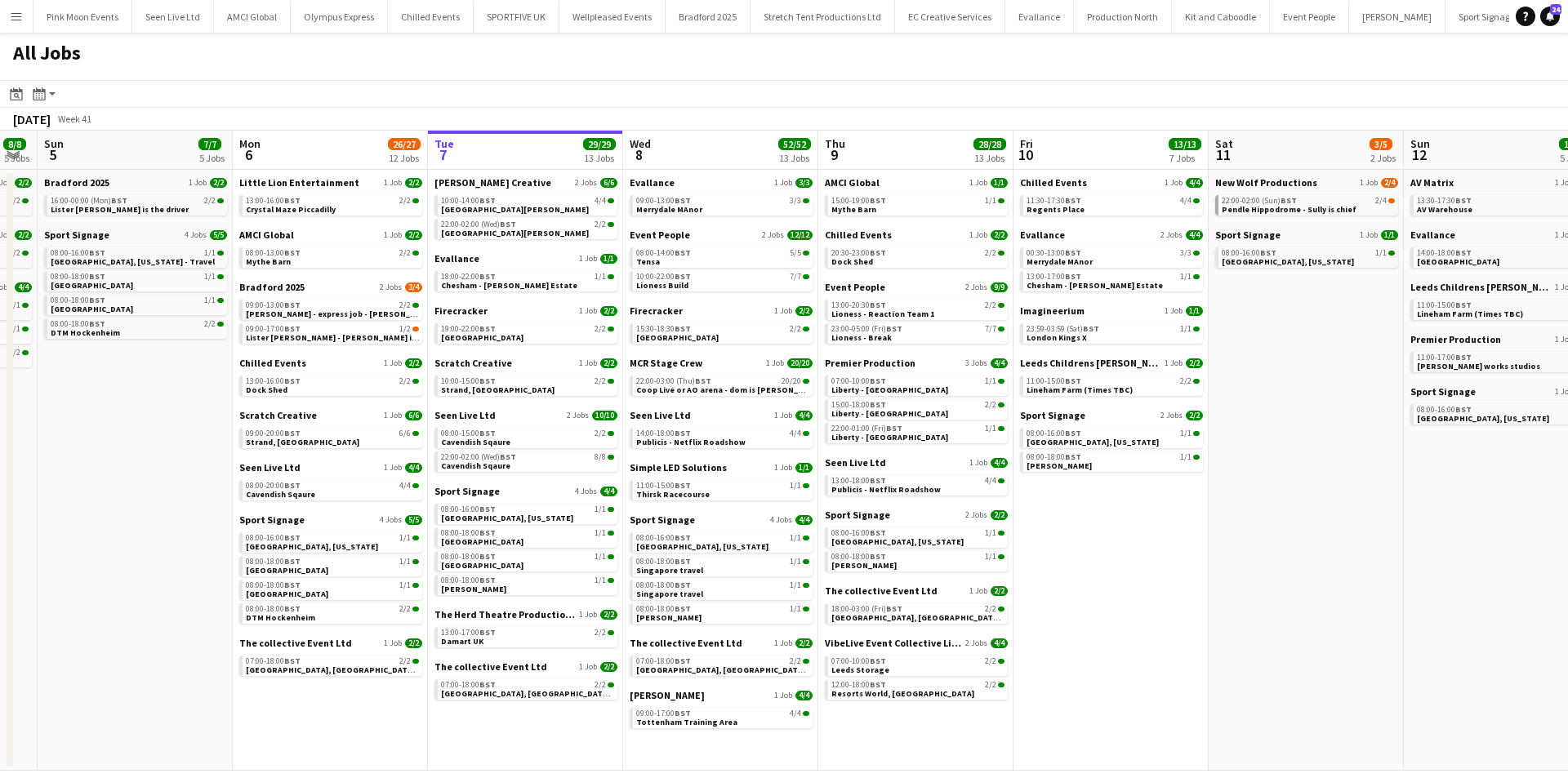
scroll to position [0, 332]
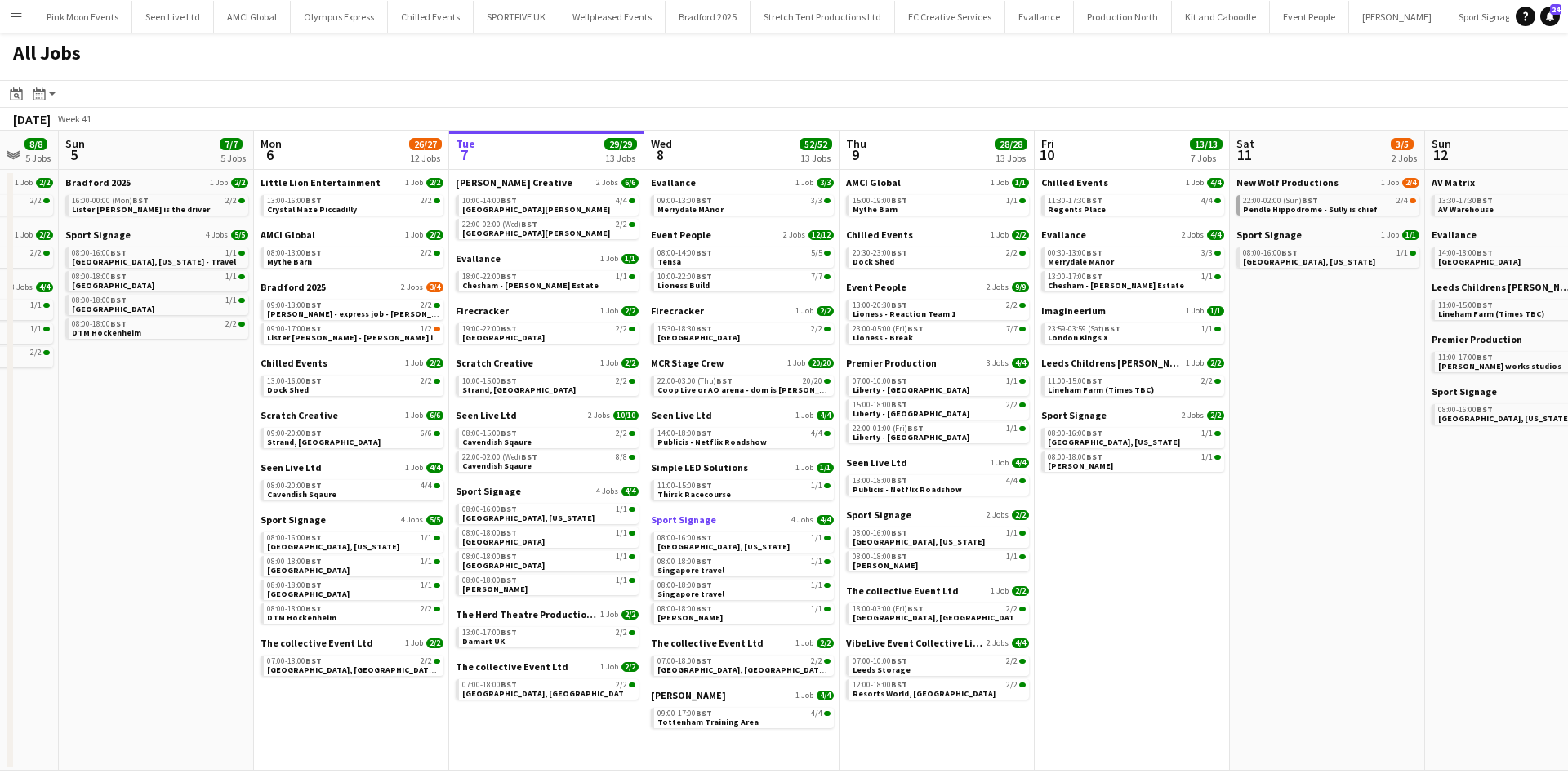
drag, startPoint x: 430, startPoint y: 500, endPoint x: 675, endPoint y: 517, distance: 245.6
click at [675, 516] on app-calendar-viewport "Fri 3 16/16 8 Jobs Sat 4 8/8 5 Jobs Sun 5 7/7 5 Jobs Mon 6 26/27 12 Jobs Tue 7 …" at bounding box center [784, 451] width 1568 height 640
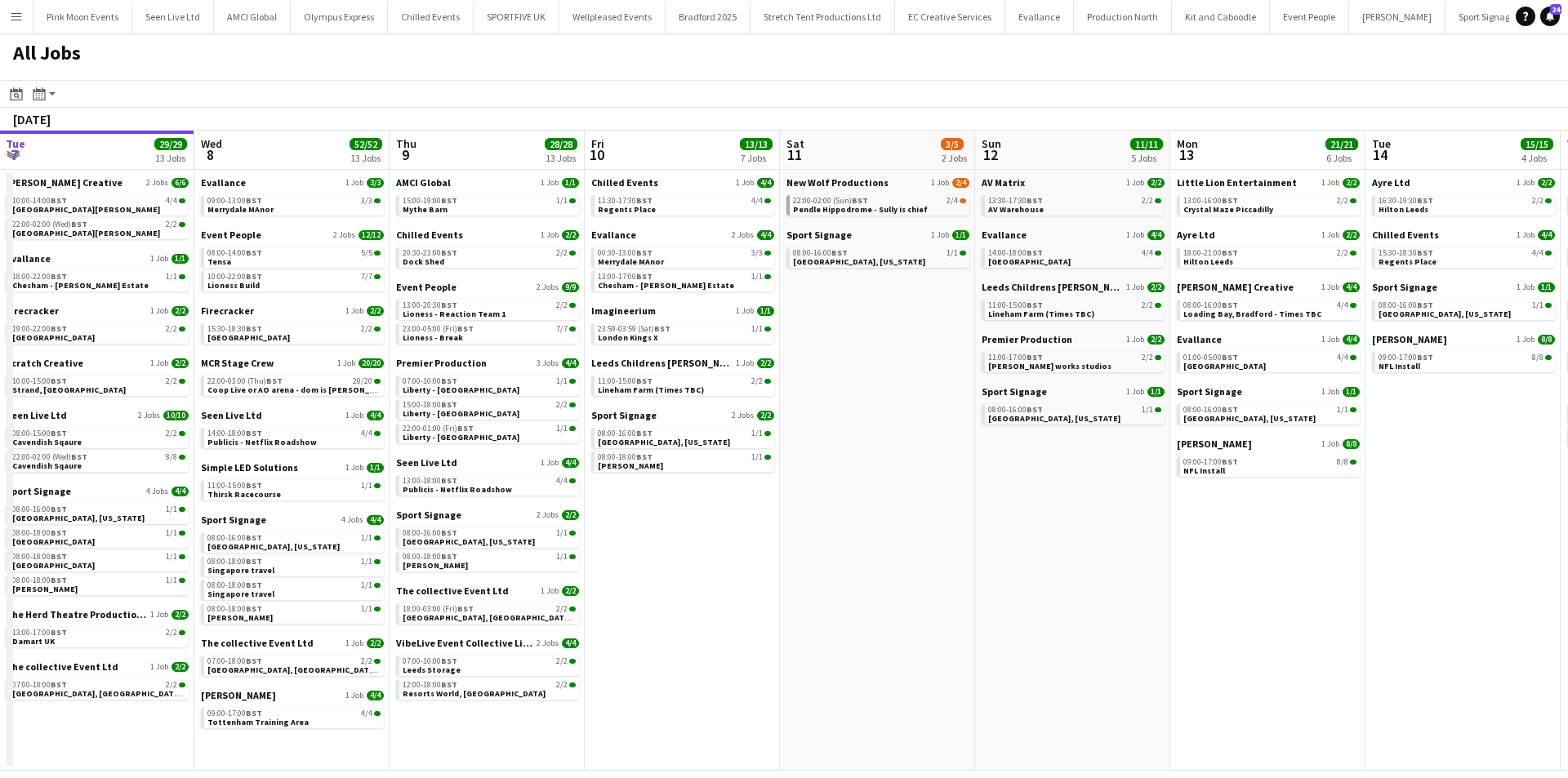
drag, startPoint x: 1091, startPoint y: 636, endPoint x: 653, endPoint y: 614, distance: 438.6
click at [588, 615] on app-calendar-viewport "Fri 3 16/16 8 Jobs Sat 4 8/8 5 Jobs Sun 5 7/7 5 Jobs Mon 6 26/27 12 Jobs Tue 7 …" at bounding box center [784, 451] width 1568 height 640
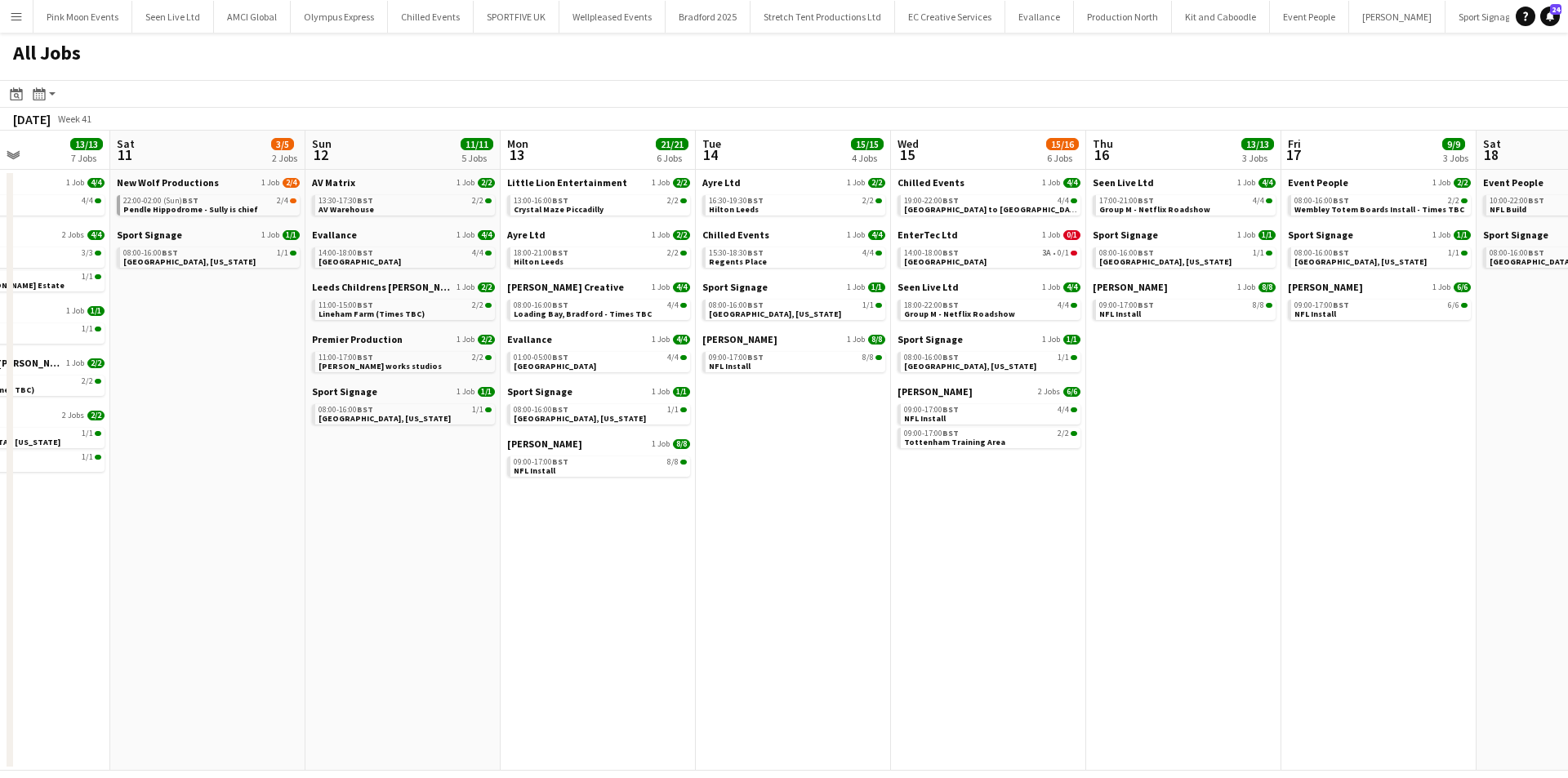
drag, startPoint x: 1185, startPoint y: 623, endPoint x: 606, endPoint y: 620, distance: 579.0
click at [606, 620] on app-calendar-viewport "Tue 7 29/29 13 Jobs Wed 8 52/52 13 Jobs Thu 9 28/28 13 Jobs Fri 10 13/13 7 Jobs…" at bounding box center [784, 451] width 1568 height 640
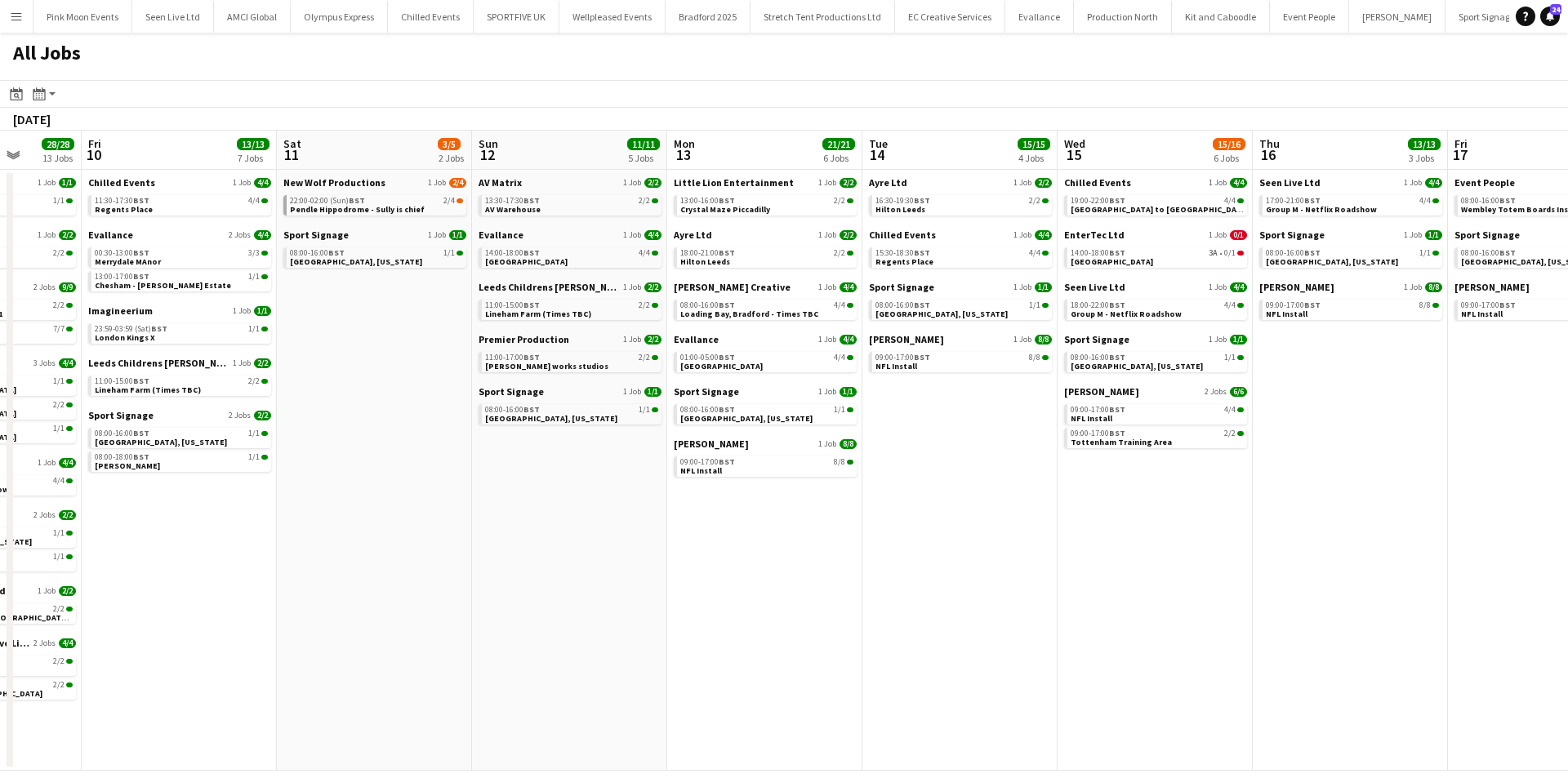
drag, startPoint x: 1071, startPoint y: 632, endPoint x: 526, endPoint y: 610, distance: 545.4
click at [503, 624] on app-calendar-viewport "Tue 7 29/29 13 Jobs Wed 8 52/52 13 Jobs Thu 9 28/28 13 Jobs Fri 10 13/13 7 Jobs…" at bounding box center [784, 451] width 1568 height 640
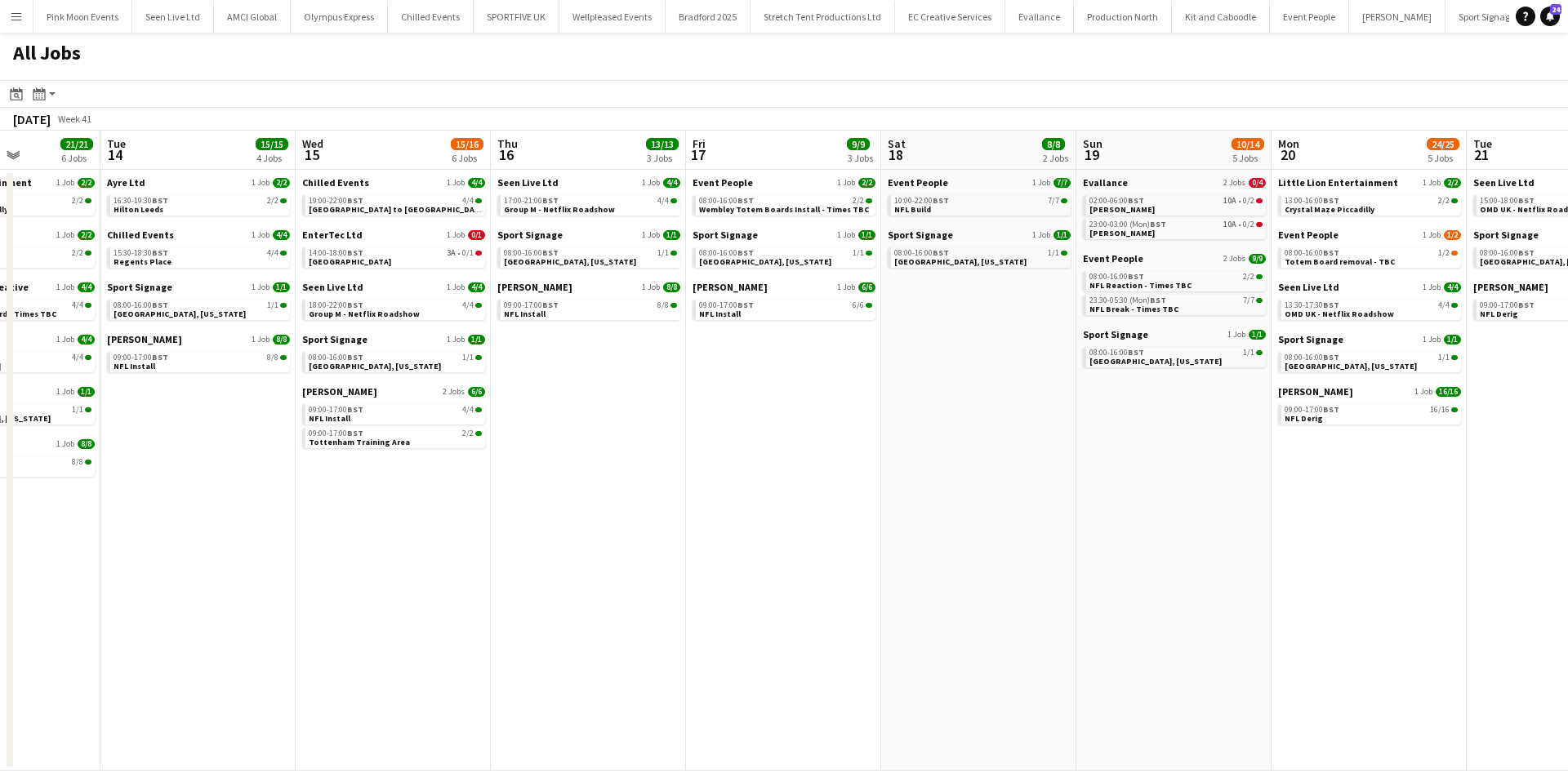
click at [775, 580] on app-all-jobs "All Jobs Date picker [DATE] [DATE] [DATE] M [DATE] T [DATE] W [DATE] T [DATE] F…" at bounding box center [784, 401] width 1568 height 738
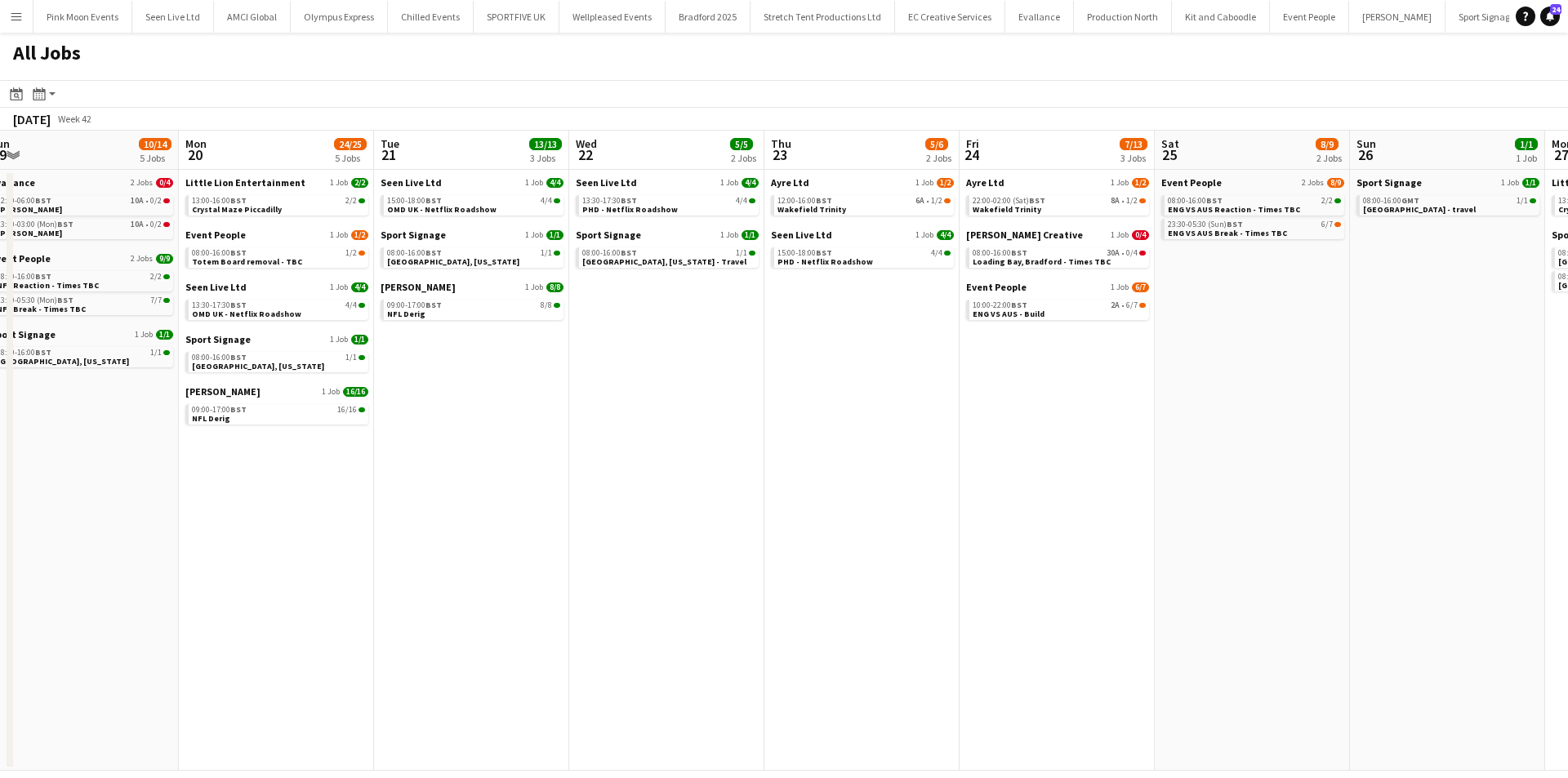
drag, startPoint x: 725, startPoint y: 536, endPoint x: 840, endPoint y: 532, distance: 115.1
click at [512, 536] on app-calendar-viewport "Wed 15 15/16 6 Jobs Thu 16 13/13 3 Jobs Fri 17 9/9 3 Jobs Sat 18 8/8 2 Jobs Sun…" at bounding box center [784, 451] width 1568 height 640
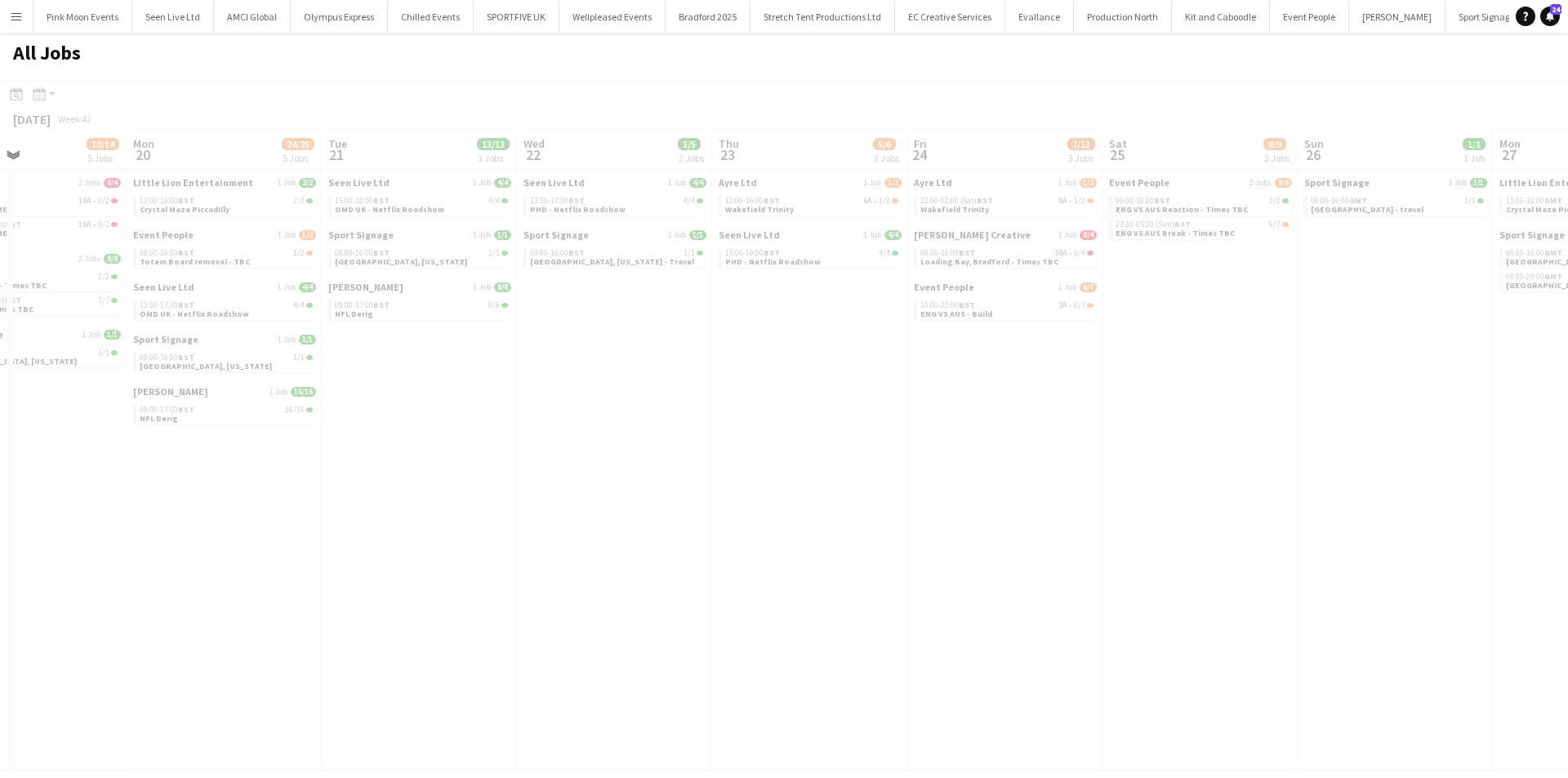
drag, startPoint x: 1038, startPoint y: 531, endPoint x: 838, endPoint y: 505, distance: 201.7
click at [448, 519] on app-calendar-viewport "Fri 17 9/9 3 Jobs Sat 18 8/8 2 Jobs Sun 19 10/14 5 Jobs Mon 20 24/25 5 Jobs Tue…" at bounding box center [784, 451] width 1568 height 640
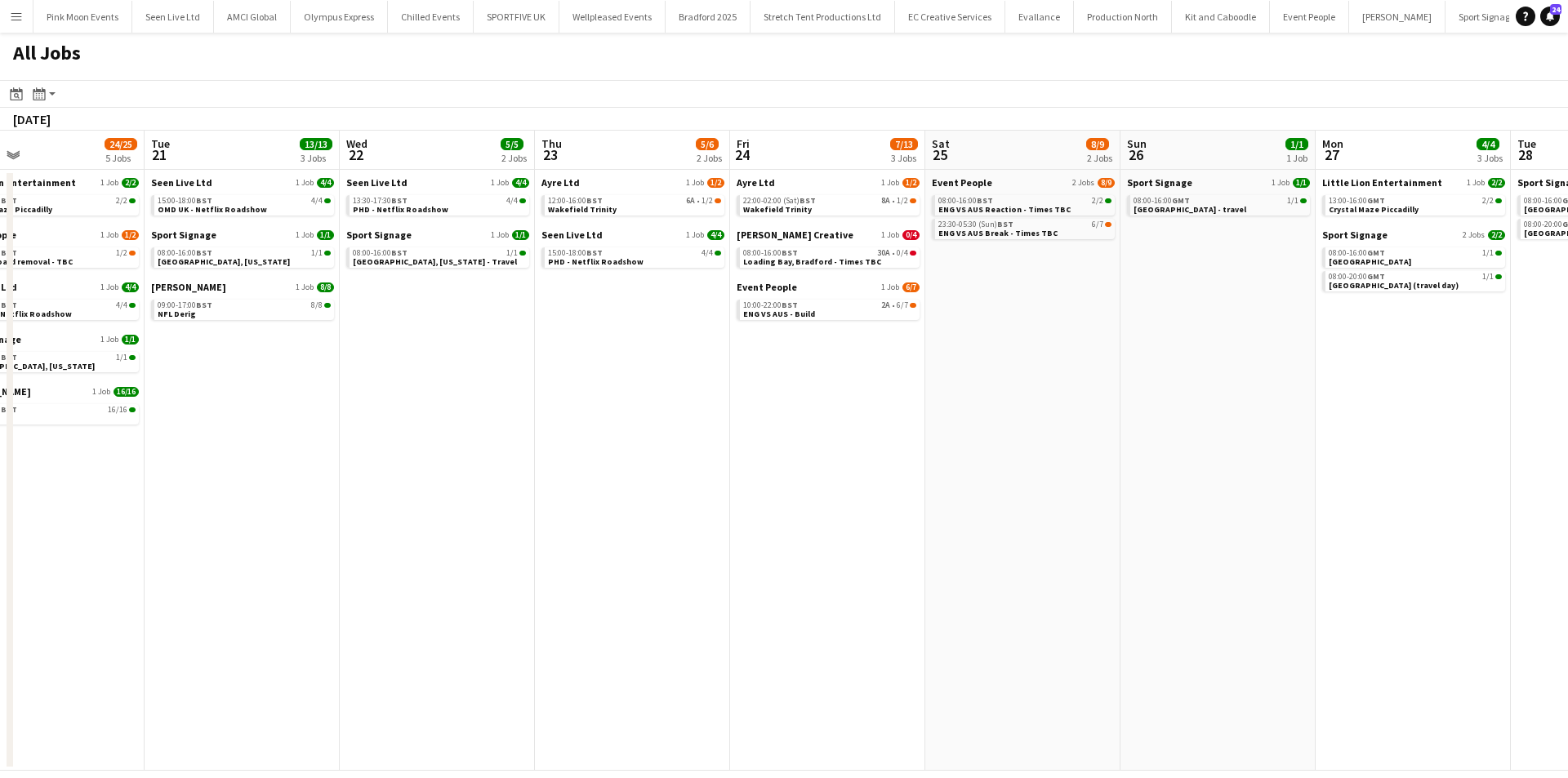
drag, startPoint x: 475, startPoint y: 506, endPoint x: 694, endPoint y: 495, distance: 219.3
click at [407, 511] on app-calendar-viewport "Fri 17 9/9 3 Jobs Sat 18 8/8 2 Jobs Sun 19 10/14 5 Jobs Mon 20 24/25 5 Jobs Tue…" at bounding box center [784, 451] width 1568 height 640
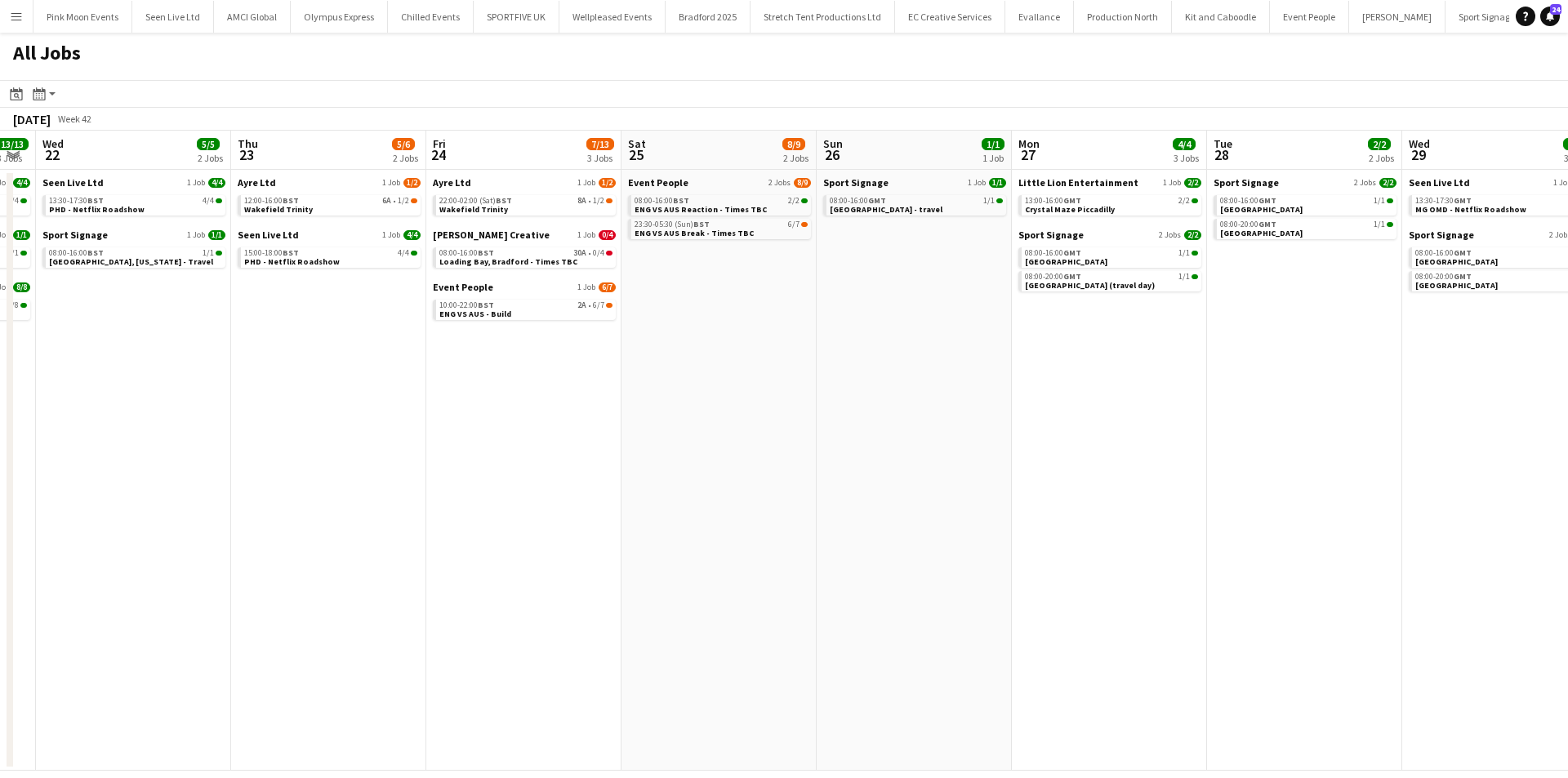
click at [396, 504] on app-all-jobs "All Jobs Date picker [DATE] [DATE] [DATE] M [DATE] T [DATE] W [DATE] T [DATE] F…" at bounding box center [784, 401] width 1568 height 738
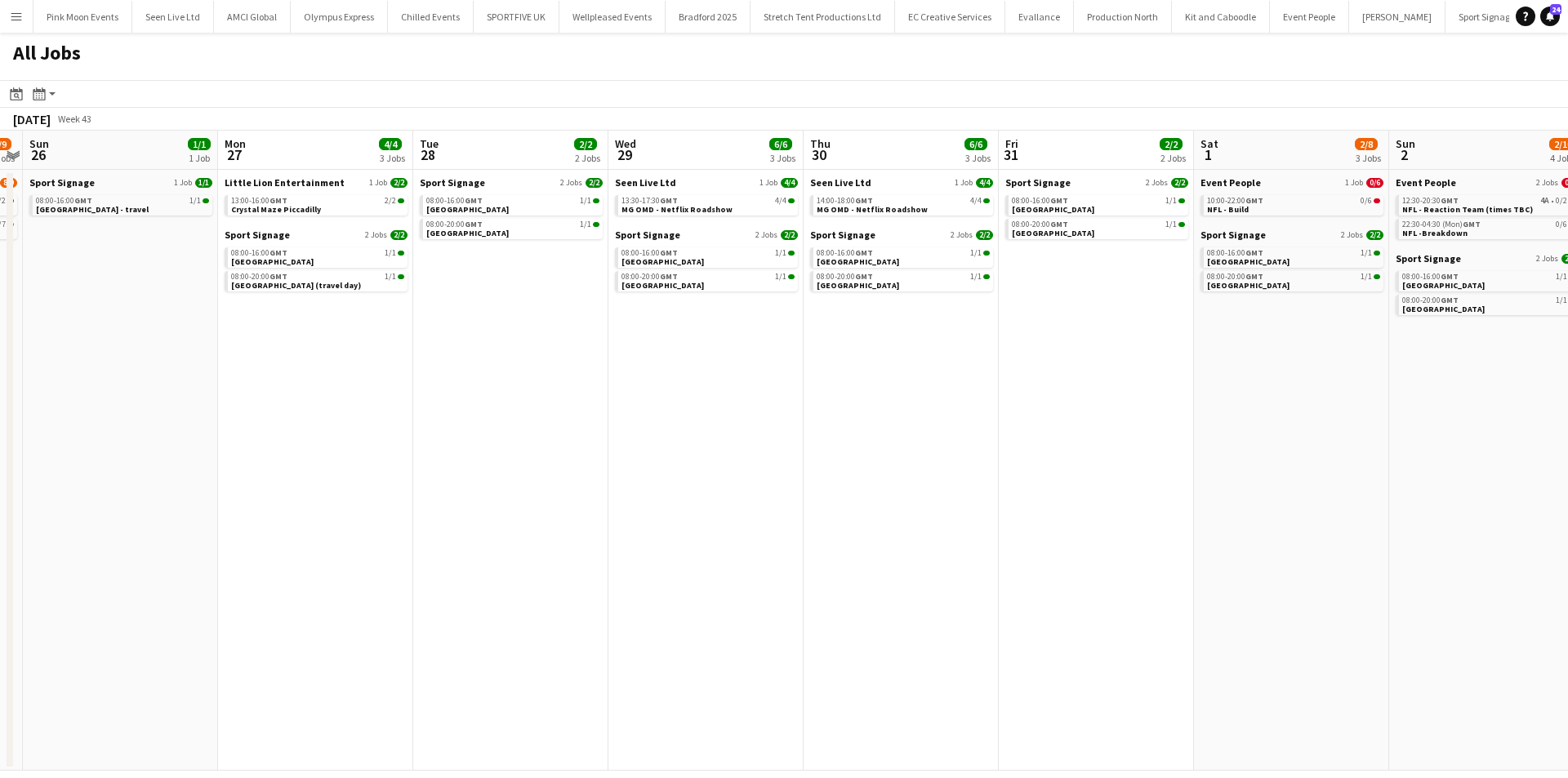
drag, startPoint x: 856, startPoint y: 457, endPoint x: 410, endPoint y: 476, distance: 446.4
click at [410, 476] on app-calendar-viewport "Thu 23 5/6 2 Jobs Fri 24 7/13 3 Jobs Sat 25 8/9 2 Jobs Sun 26 1/1 1 Job Mon 27 …" at bounding box center [784, 451] width 1568 height 640
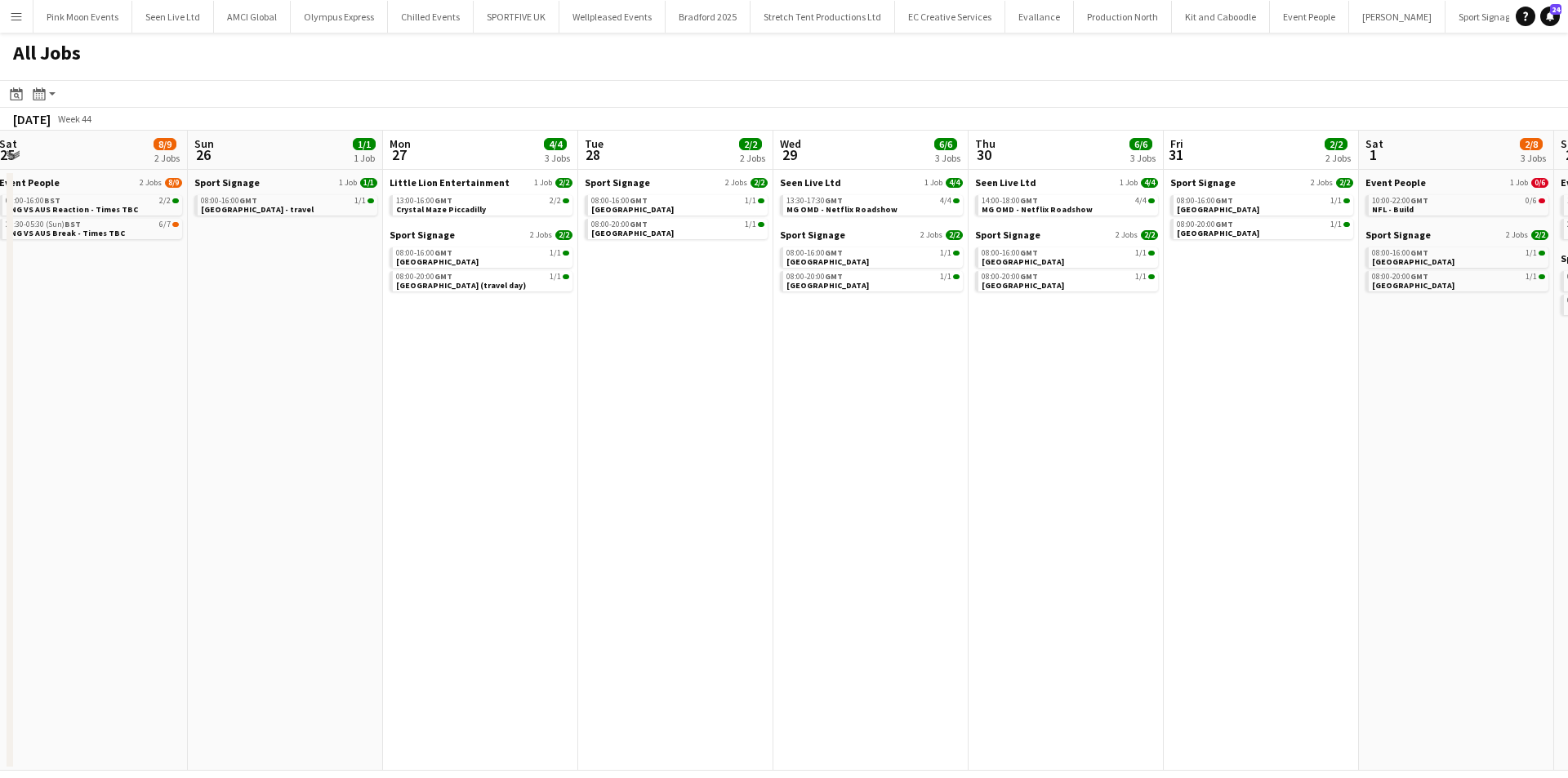
click at [508, 475] on app-all-jobs "All Jobs Date picker [DATE] [DATE] [DATE] M [DATE] T [DATE] W [DATE] T [DATE] F…" at bounding box center [784, 401] width 1568 height 738
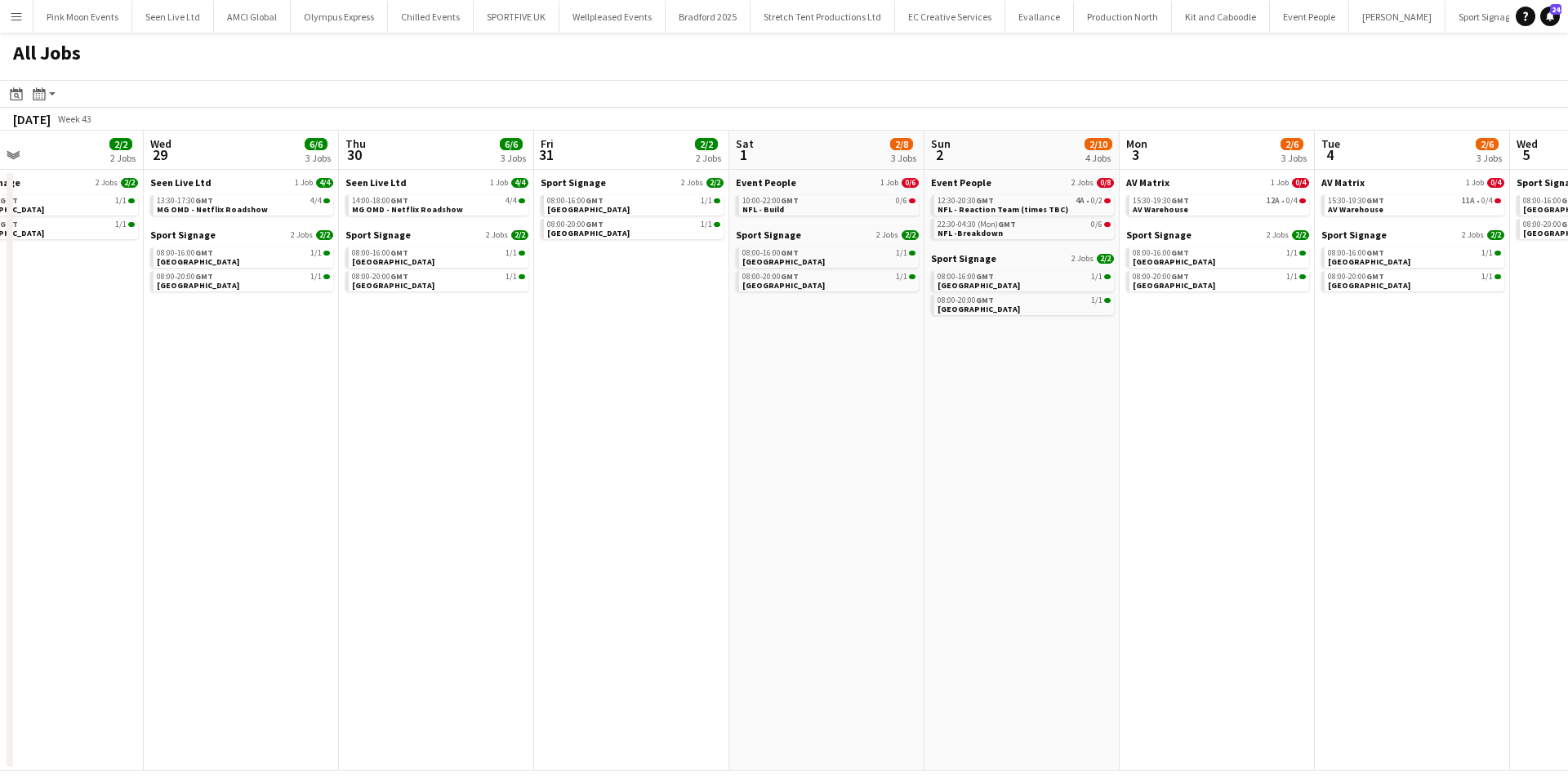
drag, startPoint x: 625, startPoint y: 454, endPoint x: 495, endPoint y: 435, distance: 131.4
click at [297, 463] on app-calendar-viewport "Sun 26 1/1 1 Job Mon 27 4/4 3 Jobs Tue 28 2/2 2 Jobs Wed 29 6/6 3 Jobs Thu 30 6…" at bounding box center [784, 451] width 1568 height 640
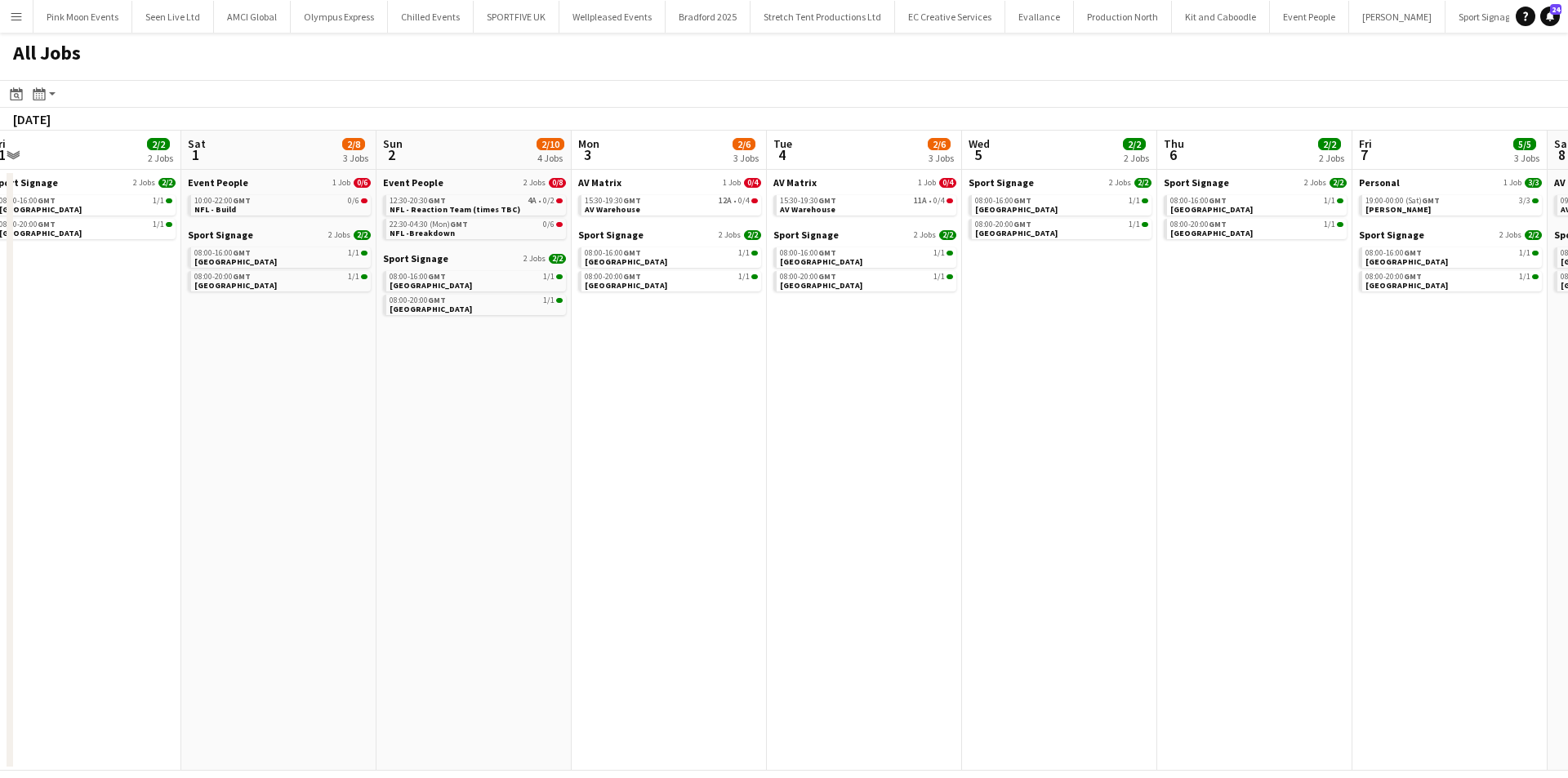
click at [466, 426] on app-all-jobs "All Jobs Date picker [DATE] [DATE] [DATE] M [DATE] T [DATE] W [DATE] T [DATE] F…" at bounding box center [784, 401] width 1568 height 738
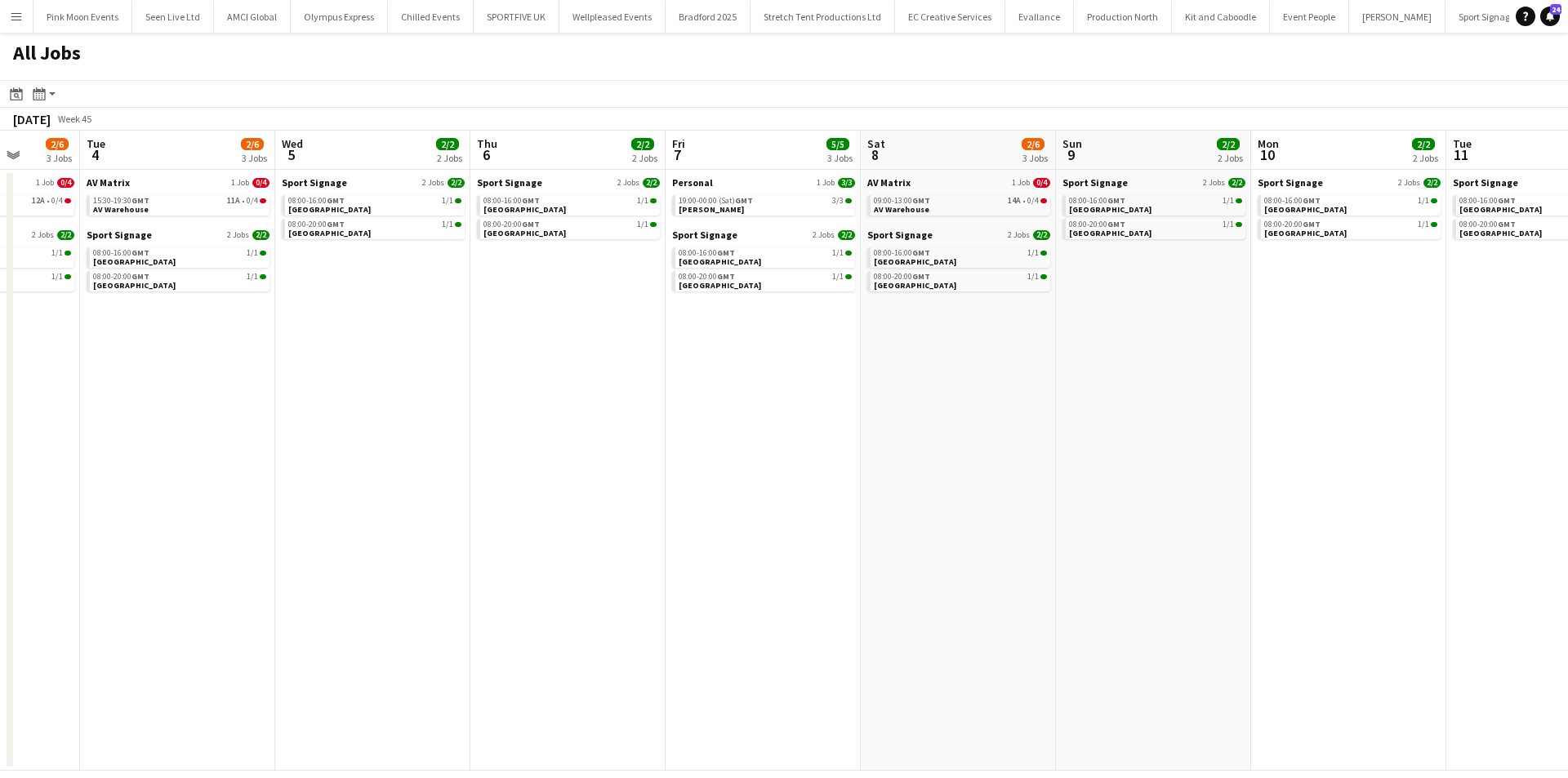
drag, startPoint x: 974, startPoint y: 405, endPoint x: 435, endPoint y: 424, distance: 539.3
click at [427, 428] on app-calendar-viewport "Sat 1 2/8 3 Jobs Sun 2 2/10 4 Jobs Mon 3 2/6 3 Jobs Tue 4 2/6 3 Jobs Wed 5 2/2 …" at bounding box center [784, 451] width 1568 height 640
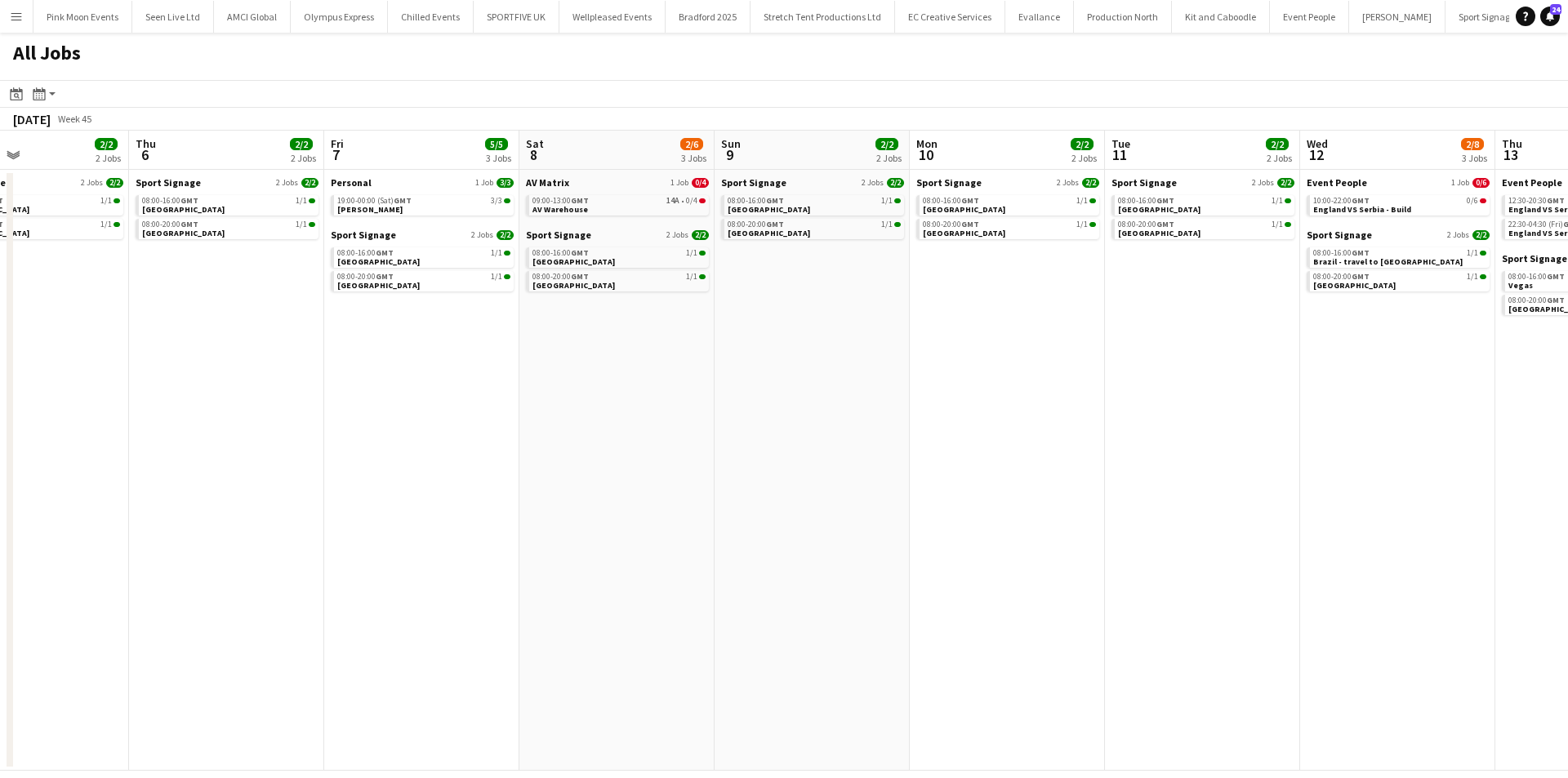
click at [246, 454] on app-all-jobs "All Jobs Date picker [DATE] [DATE] [DATE] M [DATE] T [DATE] W [DATE] T [DATE] F…" at bounding box center [784, 401] width 1568 height 738
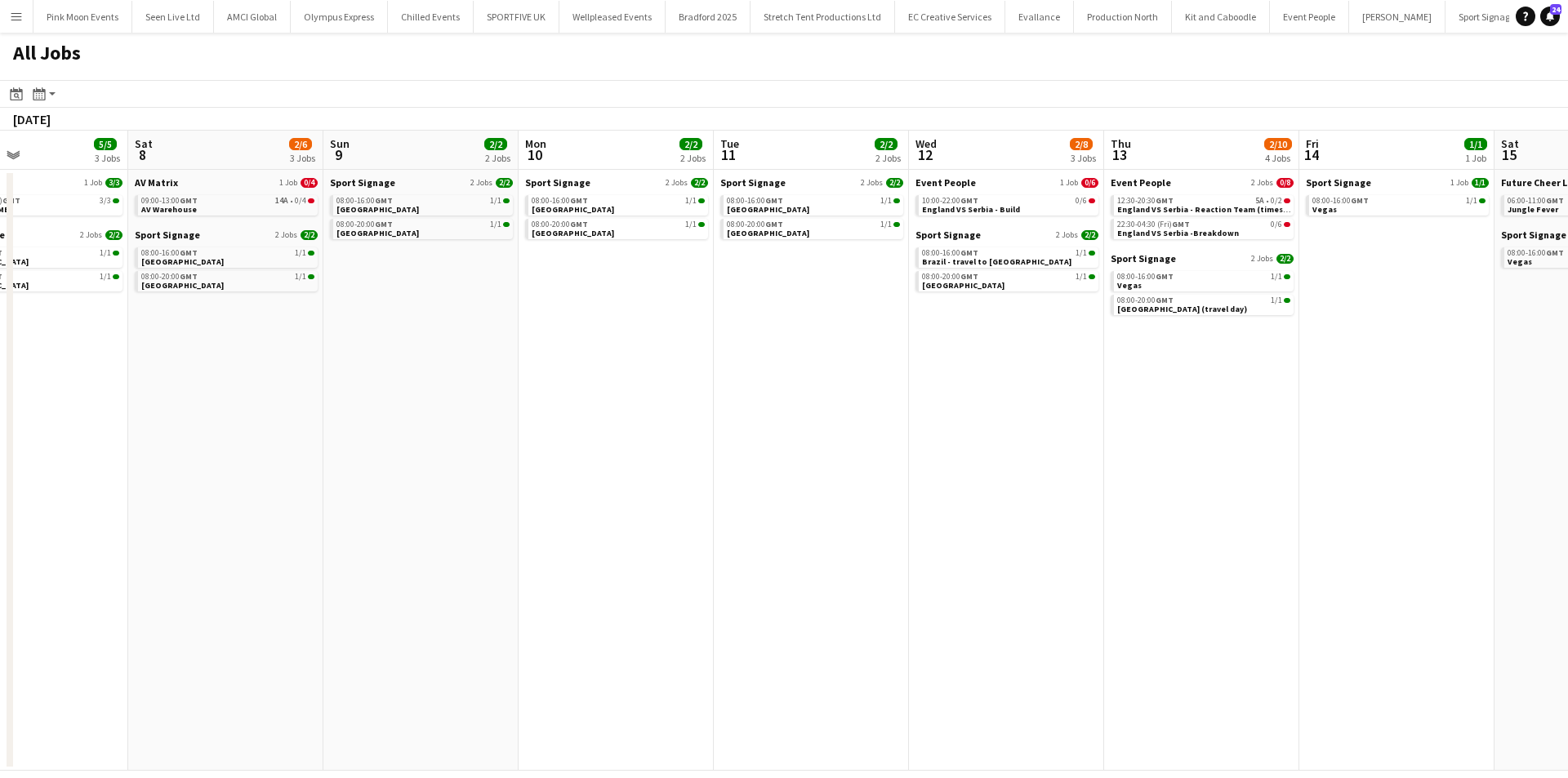
click at [272, 457] on app-calendar-viewport "Wed 5 2/2 2 Jobs Thu 6 2/2 2 Jobs Fri 7 5/5 3 Jobs Sat 8 2/6 3 Jobs Sun 9 2/2 2…" at bounding box center [784, 451] width 1568 height 640
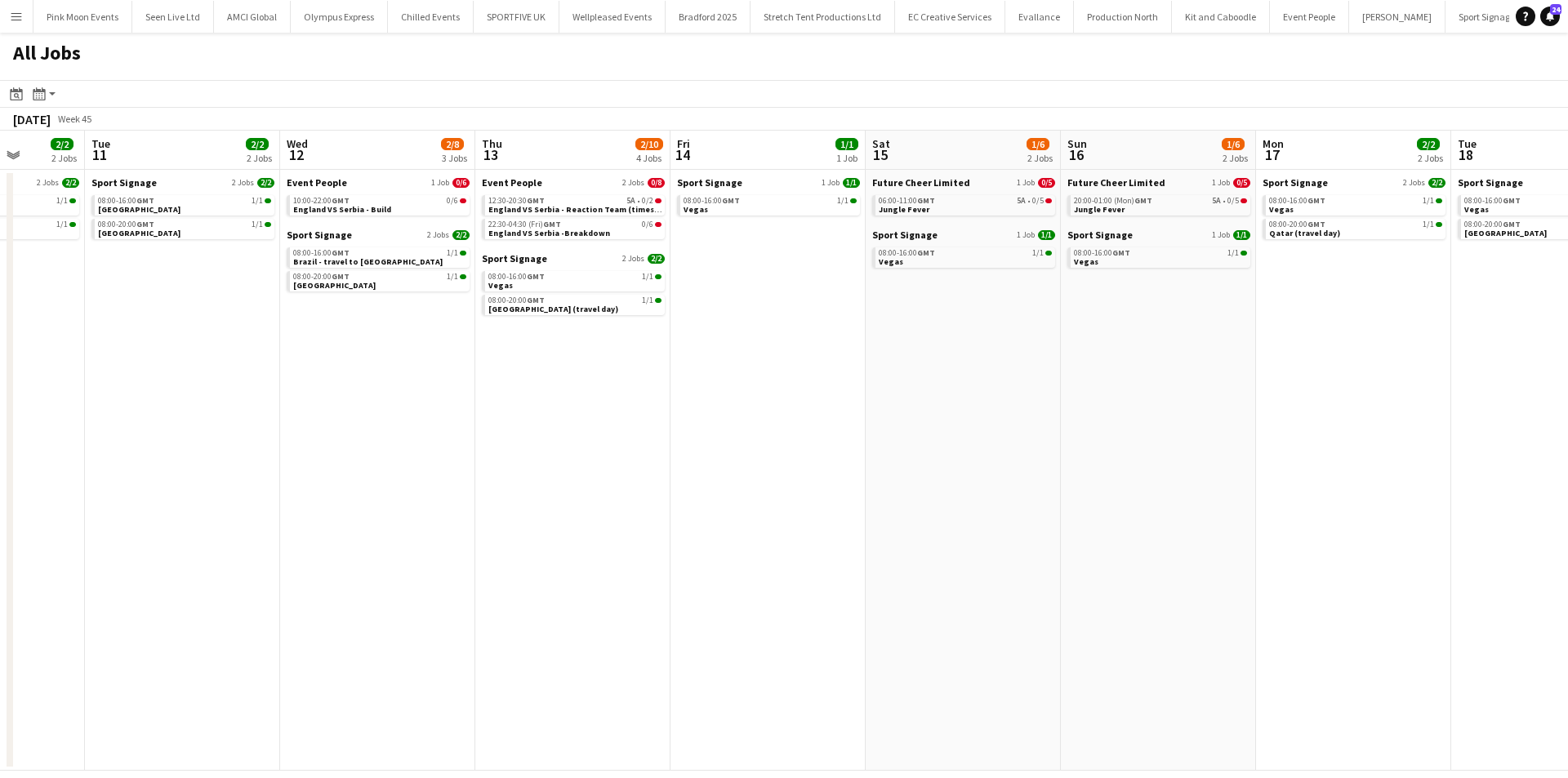
click at [405, 425] on app-all-jobs "All Jobs Date picker [DATE] [DATE] [DATE] M [DATE] T [DATE] W [DATE] T [DATE] F…" at bounding box center [784, 401] width 1568 height 738
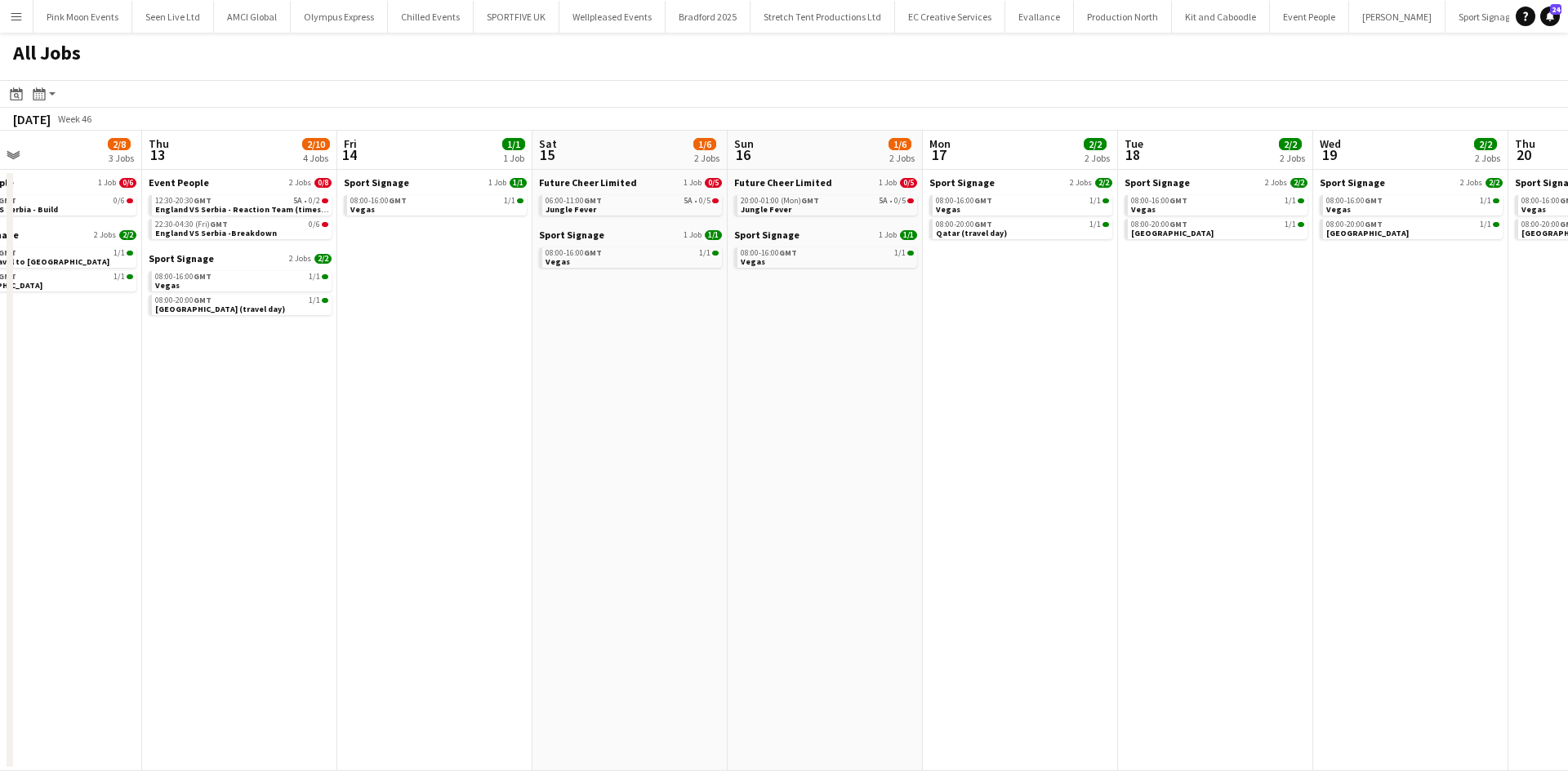
drag, startPoint x: 768, startPoint y: 412, endPoint x: 393, endPoint y: 410, distance: 375.0
click at [354, 415] on app-calendar-viewport "Mon 10 2/2 2 Jobs Tue 11 2/2 2 Jobs Wed 12 2/8 3 Jobs Thu 13 2/10 4 Jobs Fri 14…" at bounding box center [784, 451] width 1568 height 640
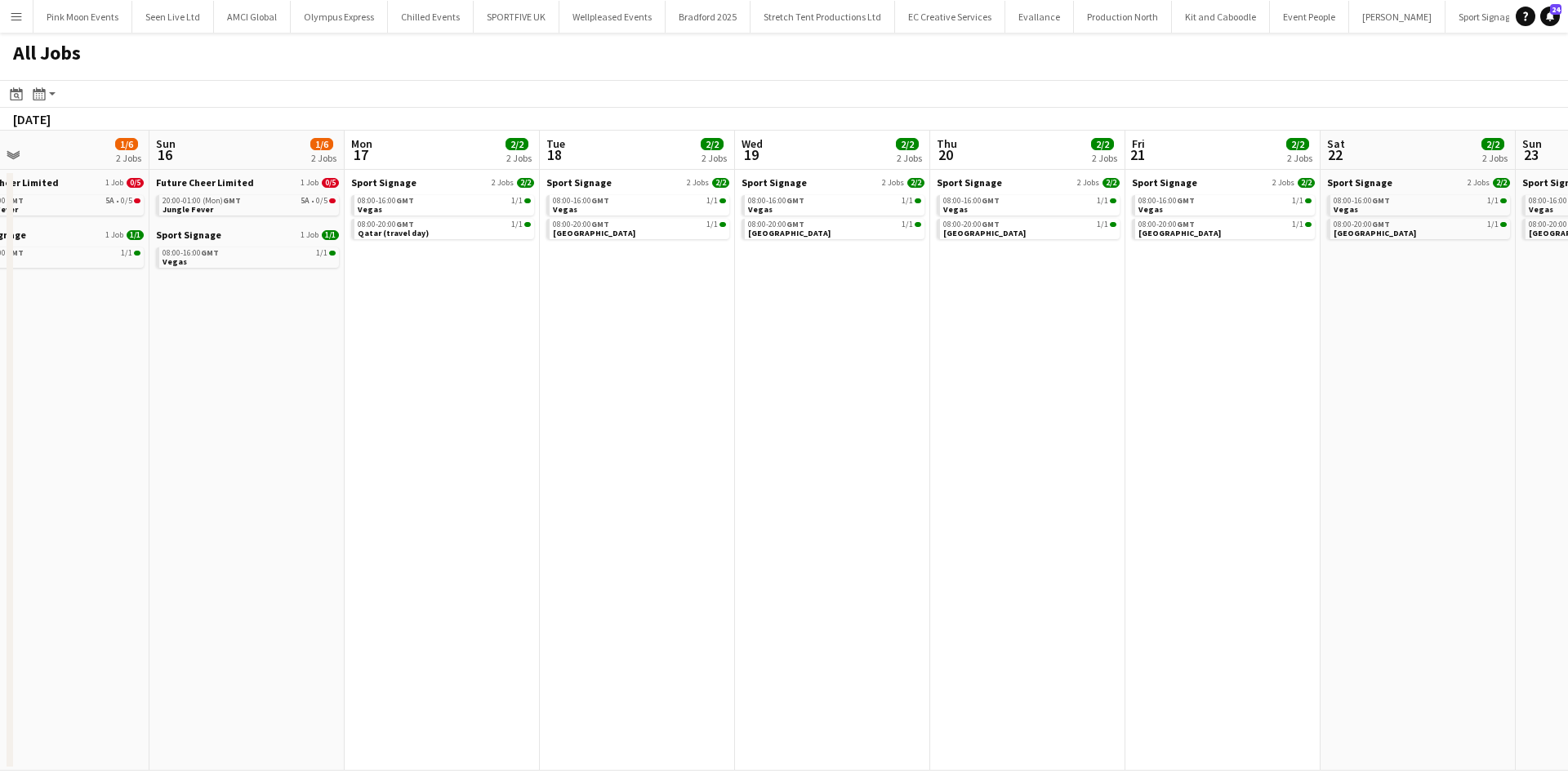
click at [334, 392] on app-all-jobs "All Jobs Date picker [DATE] [DATE] [DATE] M [DATE] T [DATE] W [DATE] T [DATE] F…" at bounding box center [784, 401] width 1568 height 738
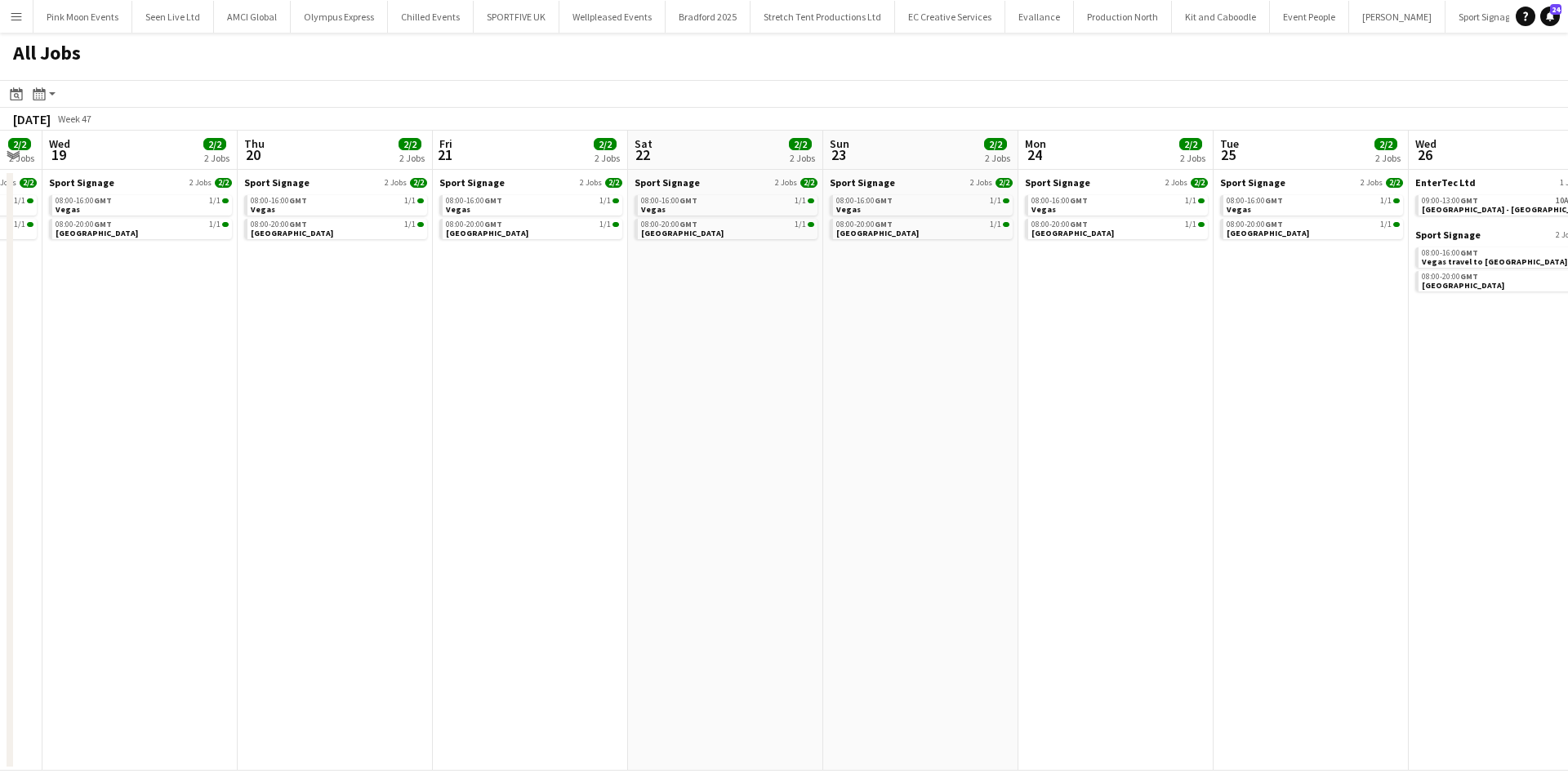
drag, startPoint x: 868, startPoint y: 345, endPoint x: 458, endPoint y: 360, distance: 410.3
click at [425, 365] on app-calendar-viewport "Sun 16 1/6 2 Jobs Mon 17 2/2 2 Jobs Tue 18 2/2 2 Jobs Wed 19 2/2 2 Jobs Thu 20 …" at bounding box center [784, 451] width 1568 height 640
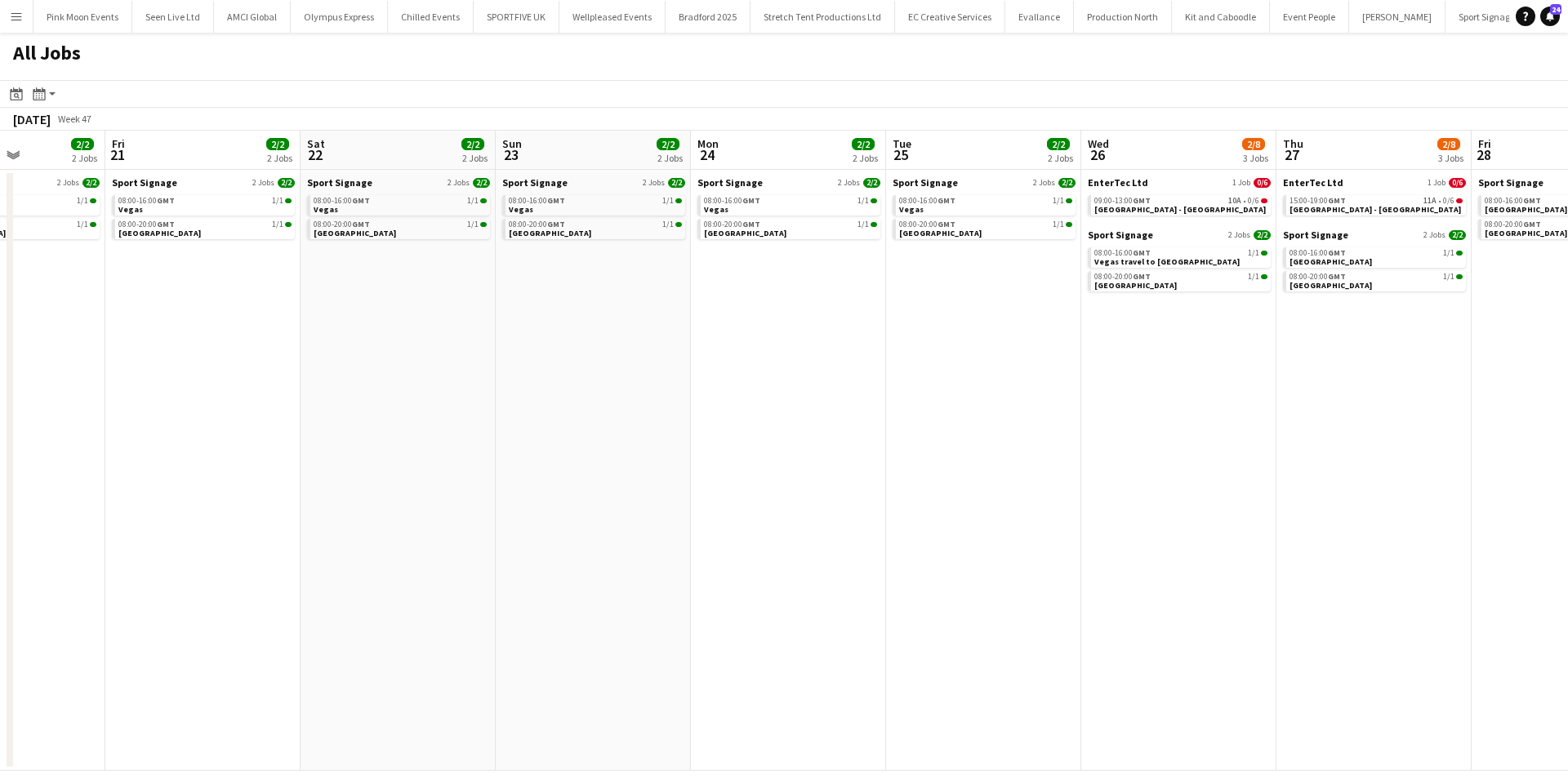
click at [443, 366] on app-all-jobs "All Jobs Date picker [DATE] [DATE] [DATE] M [DATE] T [DATE] W [DATE] T [DATE] F…" at bounding box center [784, 401] width 1568 height 738
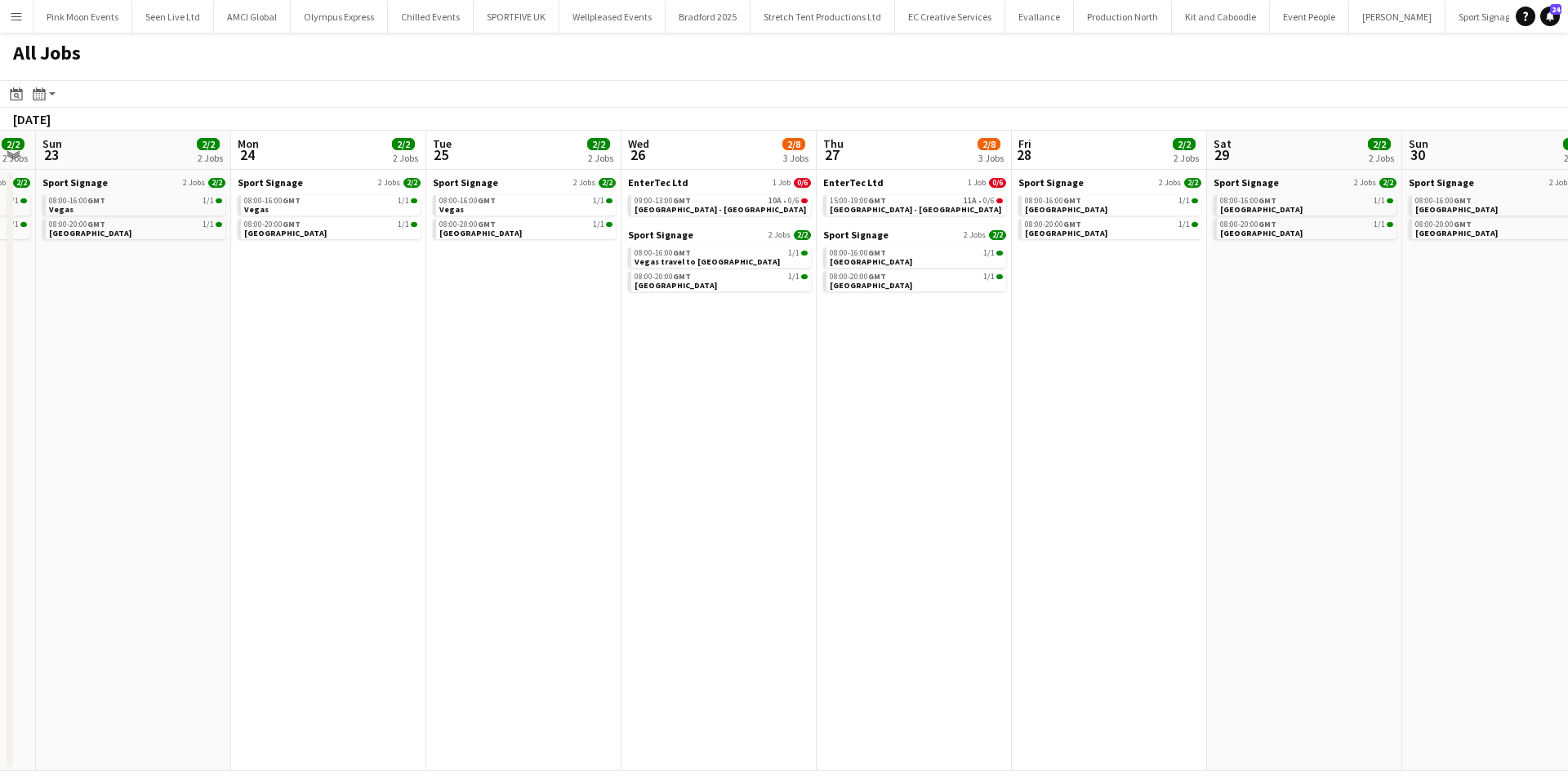
drag, startPoint x: 726, startPoint y: 315, endPoint x: 466, endPoint y: 339, distance: 261.1
click at [275, 342] on app-calendar-viewport "Thu 20 2/2 2 Jobs Fri 21 2/2 2 Jobs Sat 22 2/2 2 Jobs Sun 23 2/2 2 Jobs Mon 24 …" at bounding box center [784, 451] width 1568 height 640
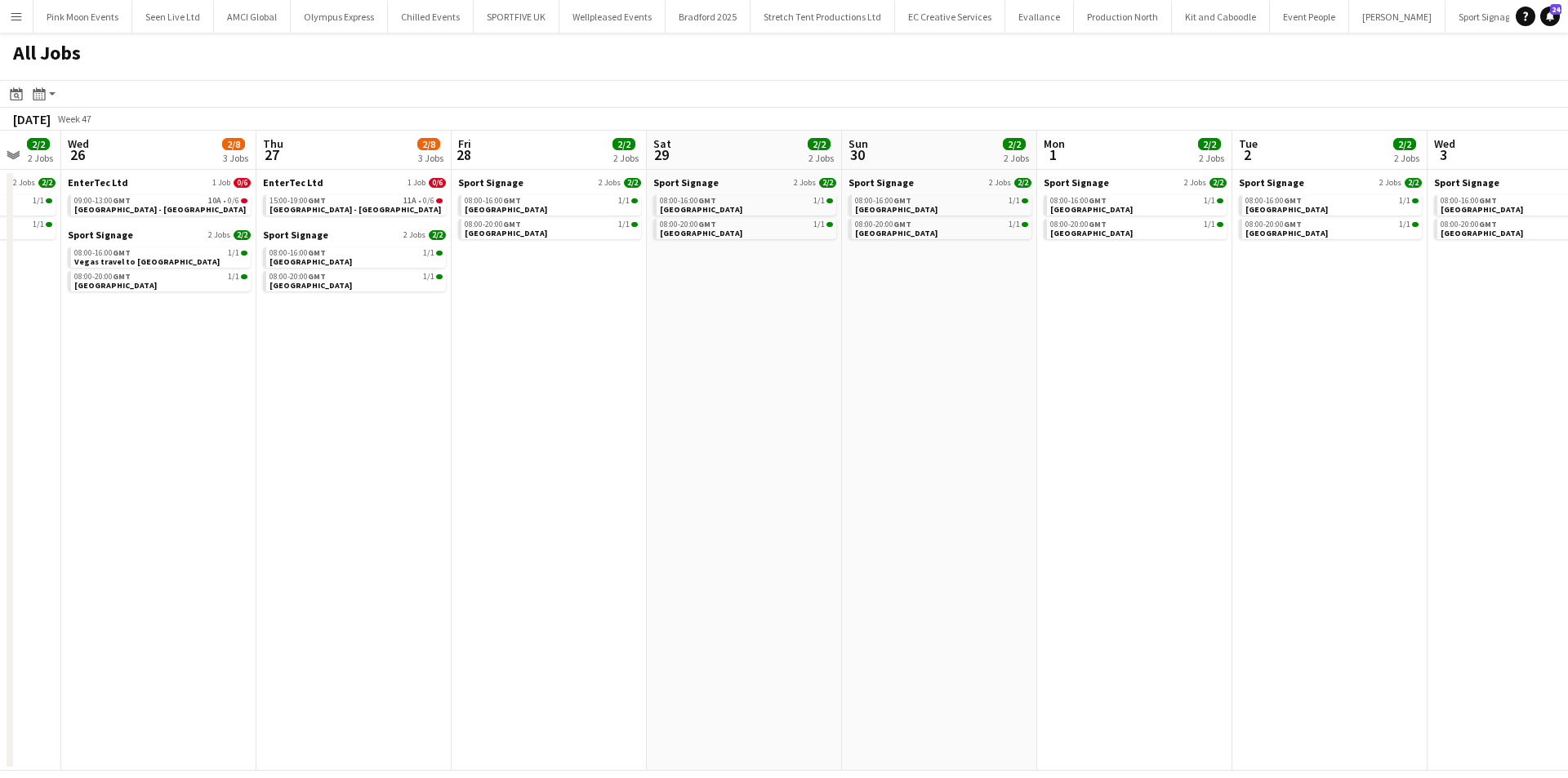
click at [550, 352] on app-calendar-viewport "Sat 22 2/2 2 Jobs Sun 23 2/2 2 Jobs Mon 24 2/2 2 Jobs Tue 25 2/2 2 Jobs Wed 26 …" at bounding box center [784, 451] width 1568 height 640
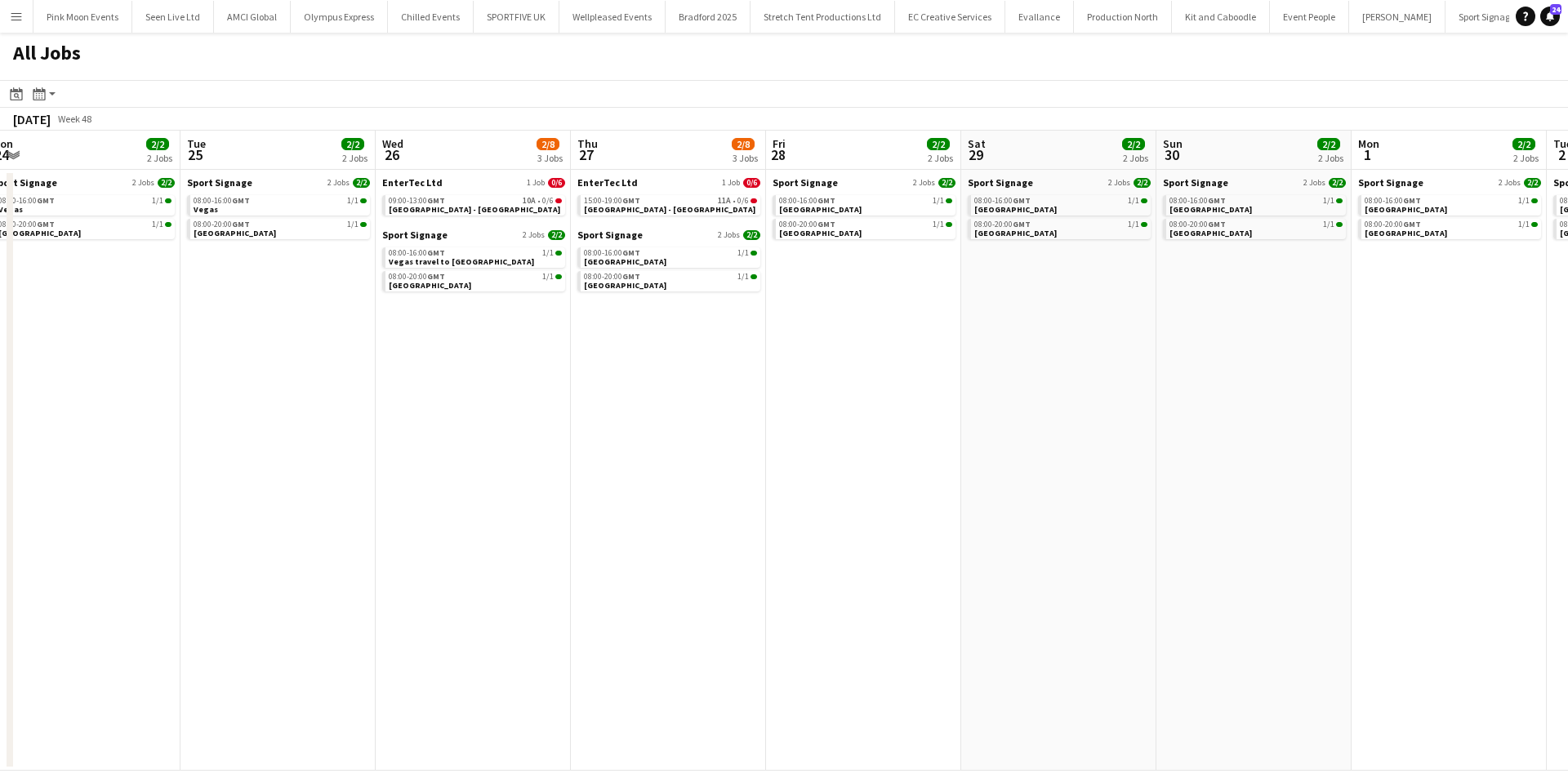
click at [481, 383] on app-all-jobs "All Jobs Date picker [DATE] [DATE] [DATE] M [DATE] T [DATE] W [DATE] T [DATE] F…" at bounding box center [784, 401] width 1568 height 738
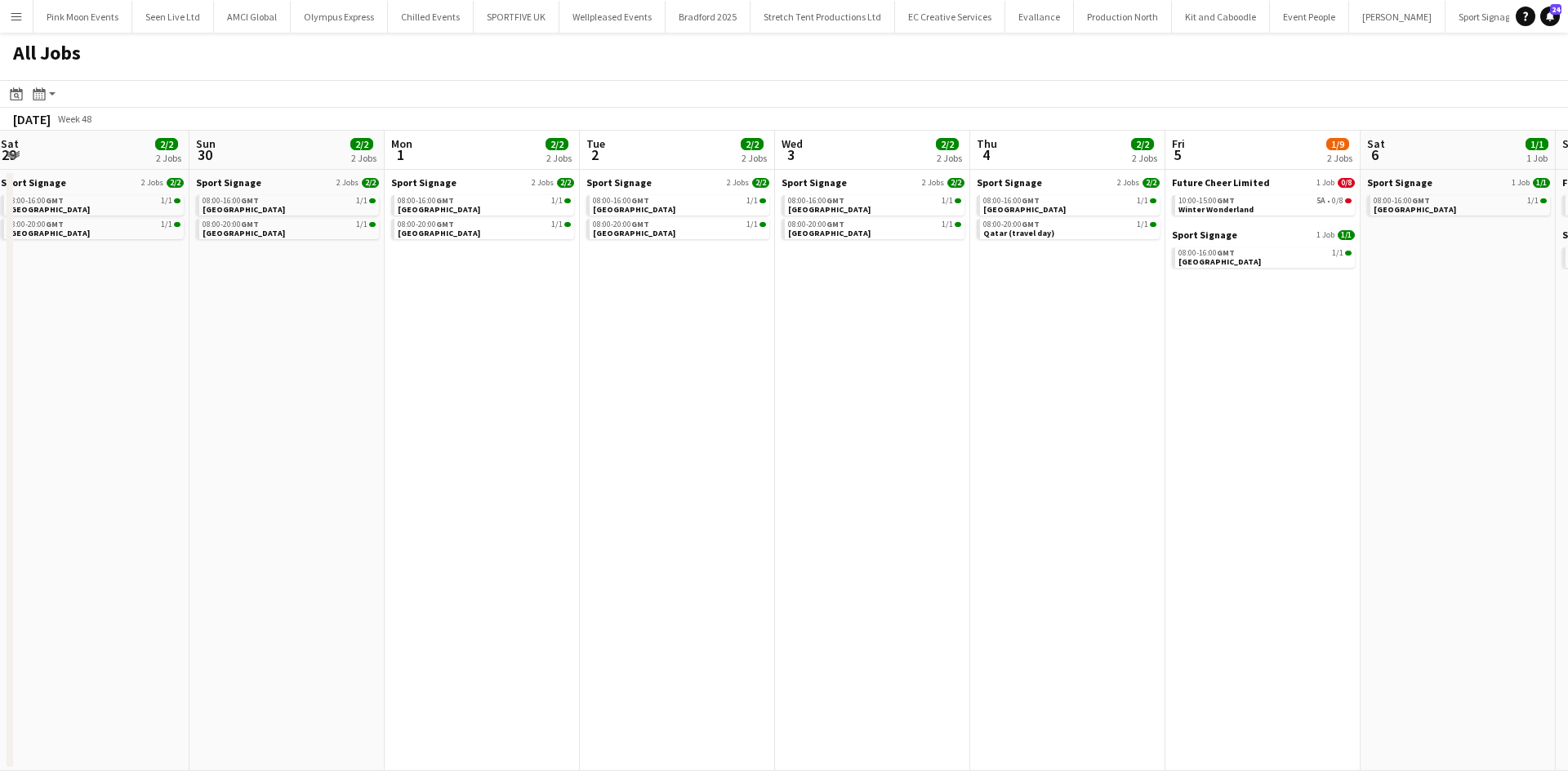
drag, startPoint x: 383, startPoint y: 318, endPoint x: 630, endPoint y: 276, distance: 250.5
click at [374, 319] on app-calendar-viewport "Tue 25 2/2 2 Jobs Wed 26 2/8 3 Jobs Thu 27 2/8 3 Jobs Fri 28 2/2 2 Jobs Sat 29 …" at bounding box center [784, 451] width 1568 height 640
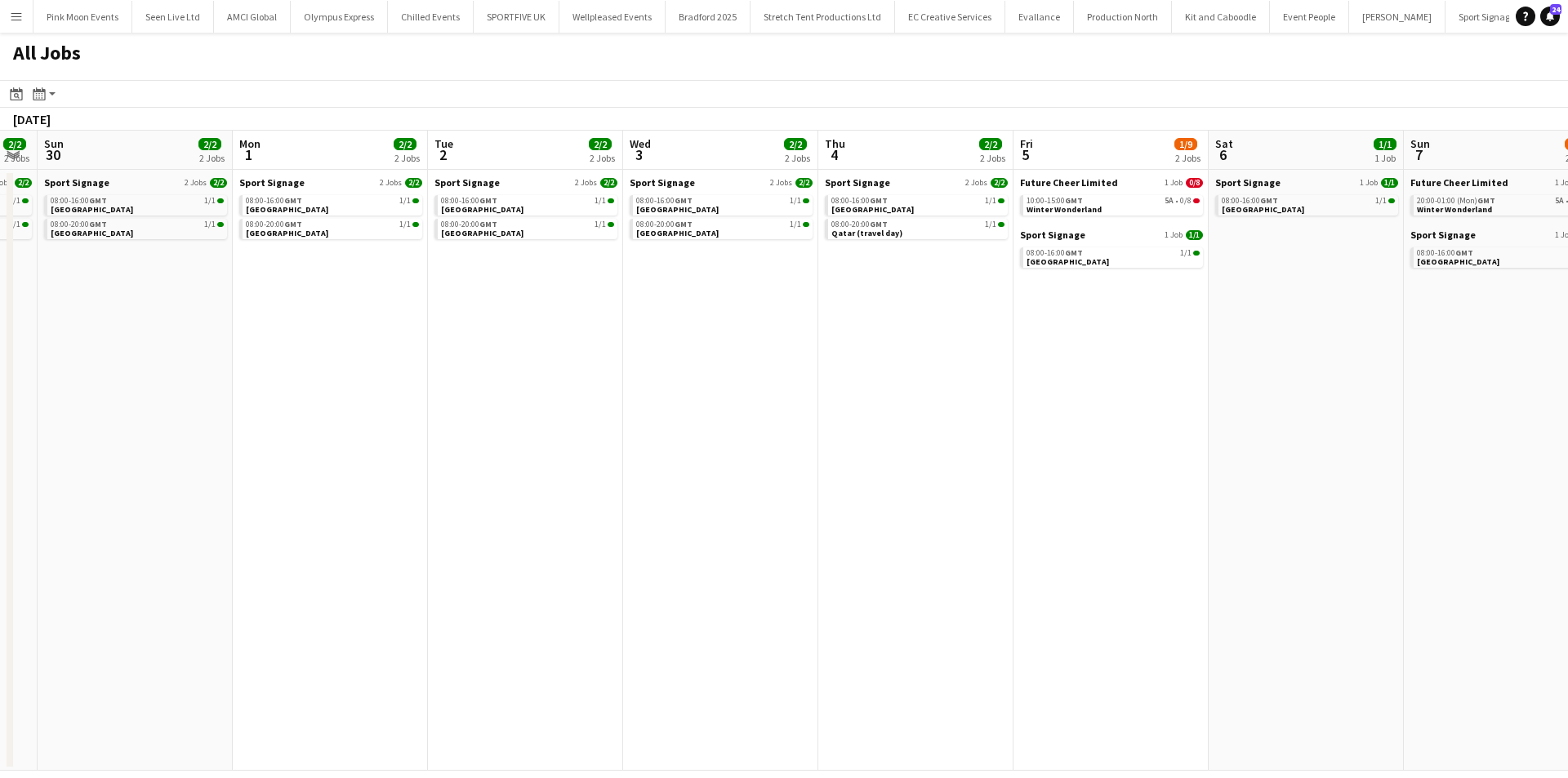
click at [43, 333] on app-all-jobs "All Jobs Date picker [DATE] [DATE] [DATE] M [DATE] T [DATE] W [DATE] T [DATE] F…" at bounding box center [784, 401] width 1568 height 738
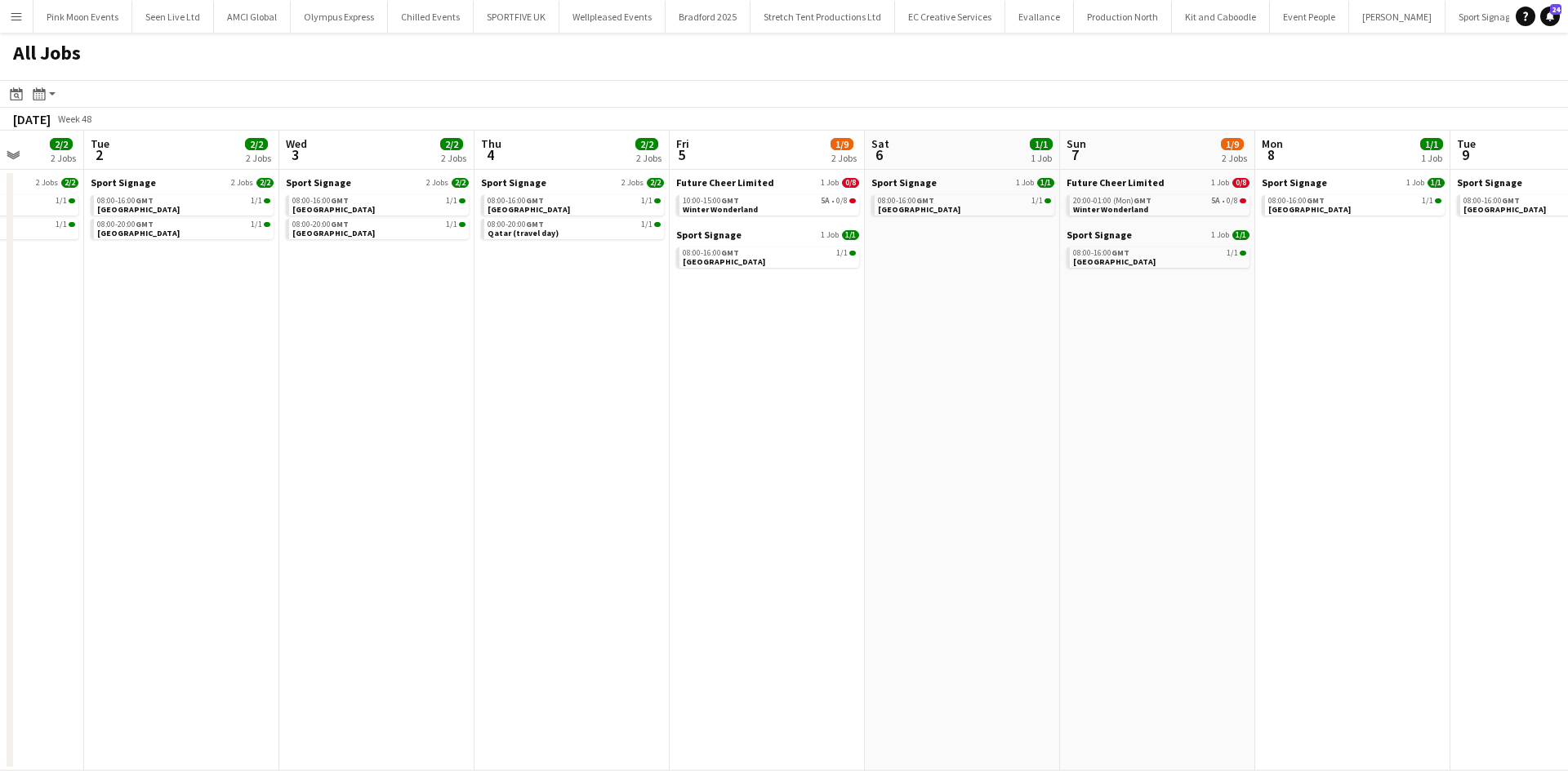
drag, startPoint x: 684, startPoint y: 334, endPoint x: 487, endPoint y: 368, distance: 199.9
click at [425, 383] on app-calendar-viewport "Sat 29 2/2 2 Jobs Sun 30 2/2 2 Jobs Mon 1 2/2 2 Jobs Tue 2 2/2 2 Jobs Wed 3 2/2…" at bounding box center [784, 451] width 1568 height 640
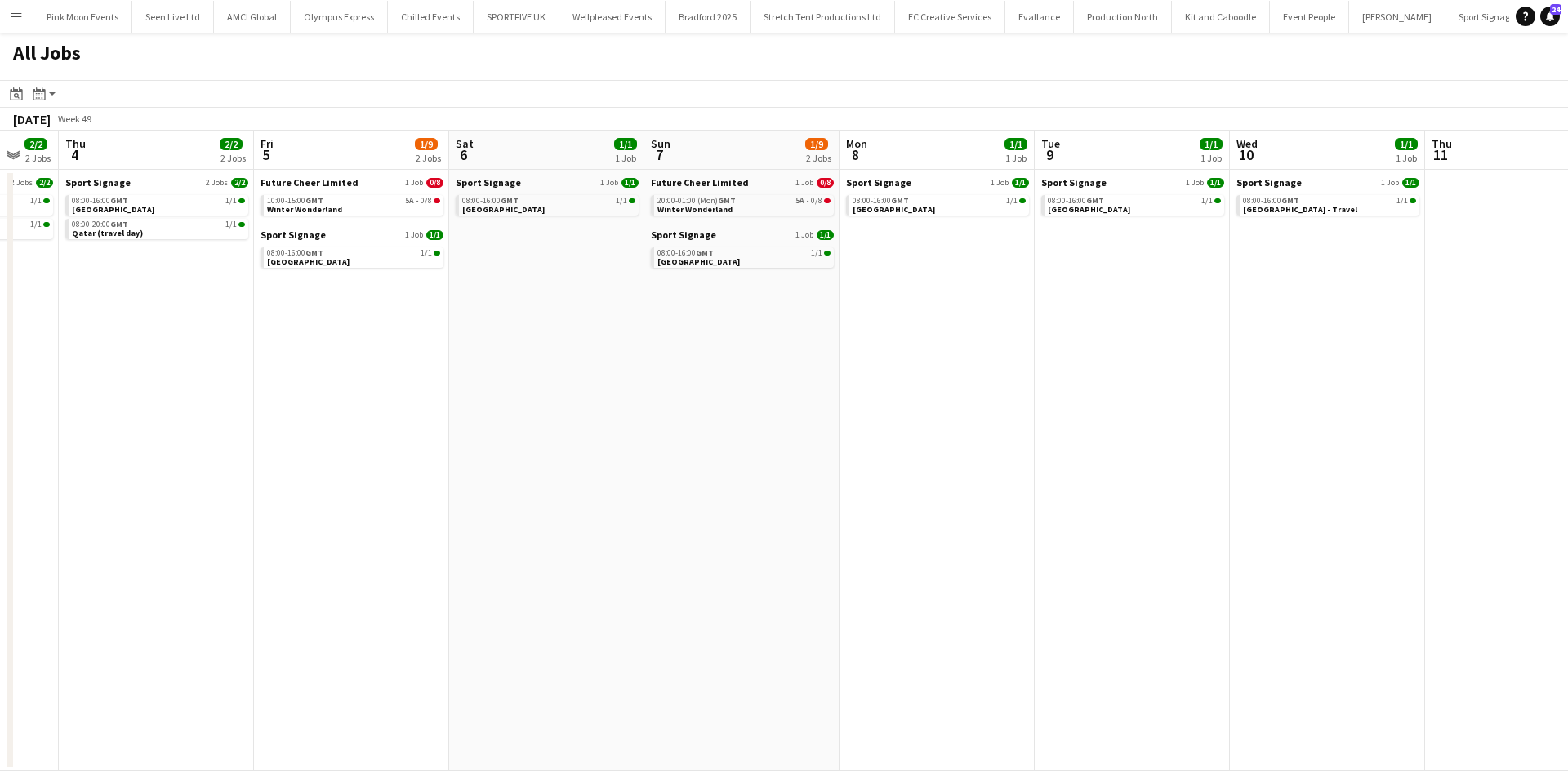
click at [256, 438] on app-all-jobs "All Jobs Date picker [DATE] [DATE] [DATE] M [DATE] T [DATE] W [DATE] T [DATE] F…" at bounding box center [784, 401] width 1568 height 738
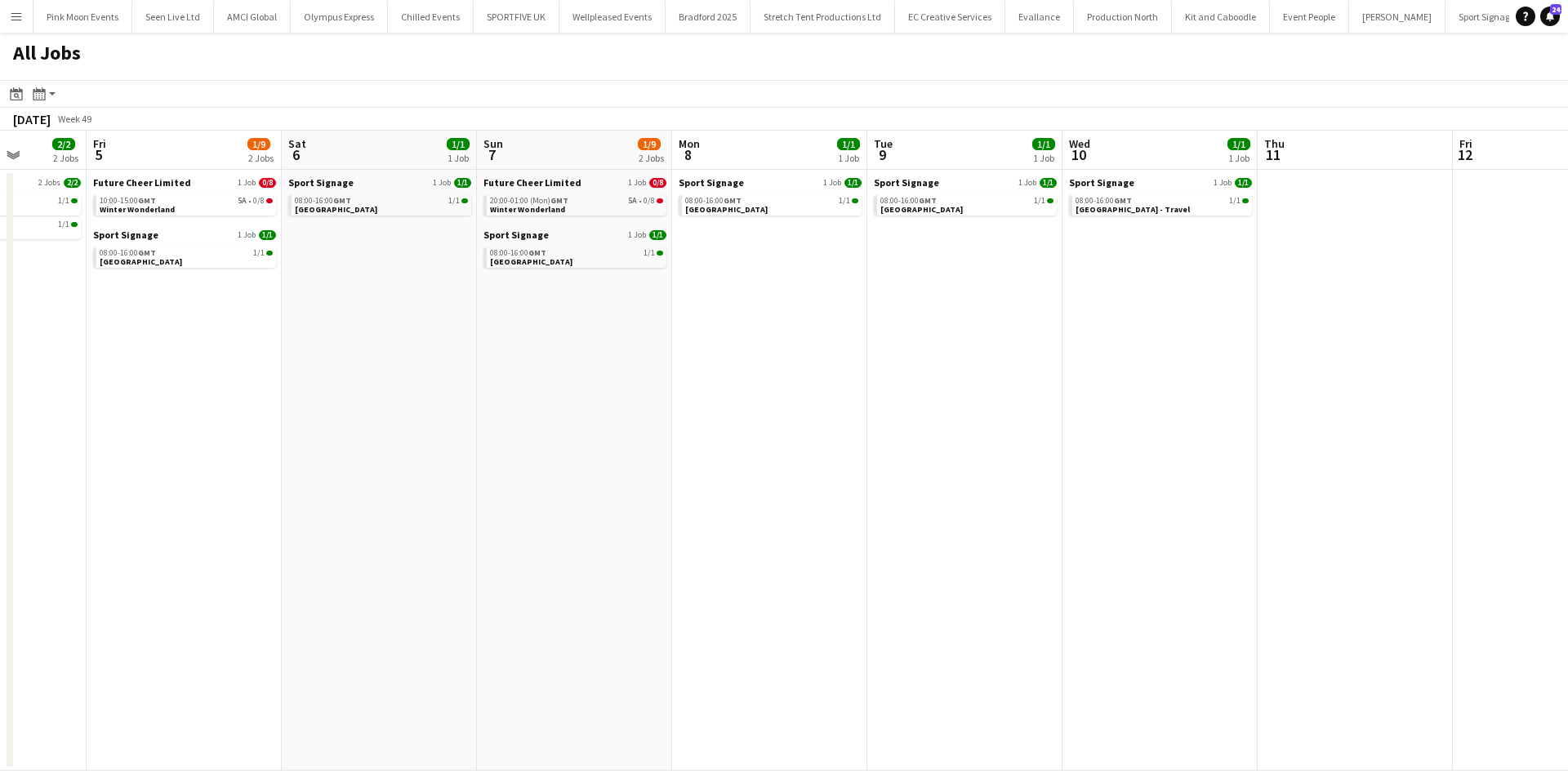
drag, startPoint x: 545, startPoint y: 416, endPoint x: 653, endPoint y: 427, distance: 108.6
click at [732, 416] on app-calendar-viewport "Wed 3 2/2 2 Jobs Thu 4 2/2 2 Jobs Fri 5 1/9 2 Jobs Sat 6 1/1 1 Job Sun 7 1/9 2 …" at bounding box center [784, 451] width 1568 height 640
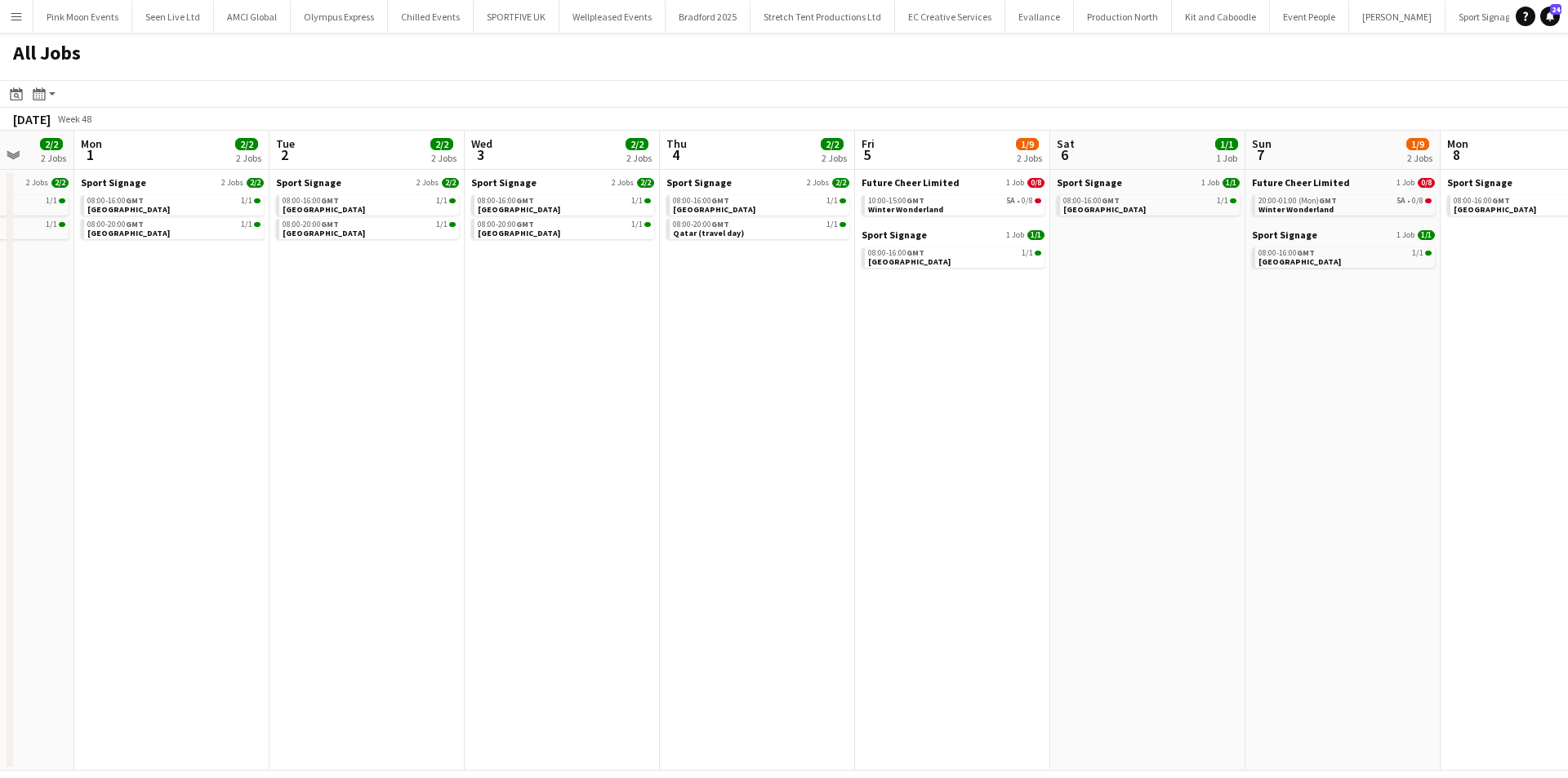
drag, startPoint x: 359, startPoint y: 427, endPoint x: 884, endPoint y: 424, distance: 525.0
click at [884, 424] on app-calendar-viewport "Fri 28 2/2 2 Jobs Sat 29 2/2 2 Jobs Sun 30 2/2 2 Jobs Mon 1 2/2 2 Jobs Tue 2 2/…" at bounding box center [784, 451] width 1568 height 640
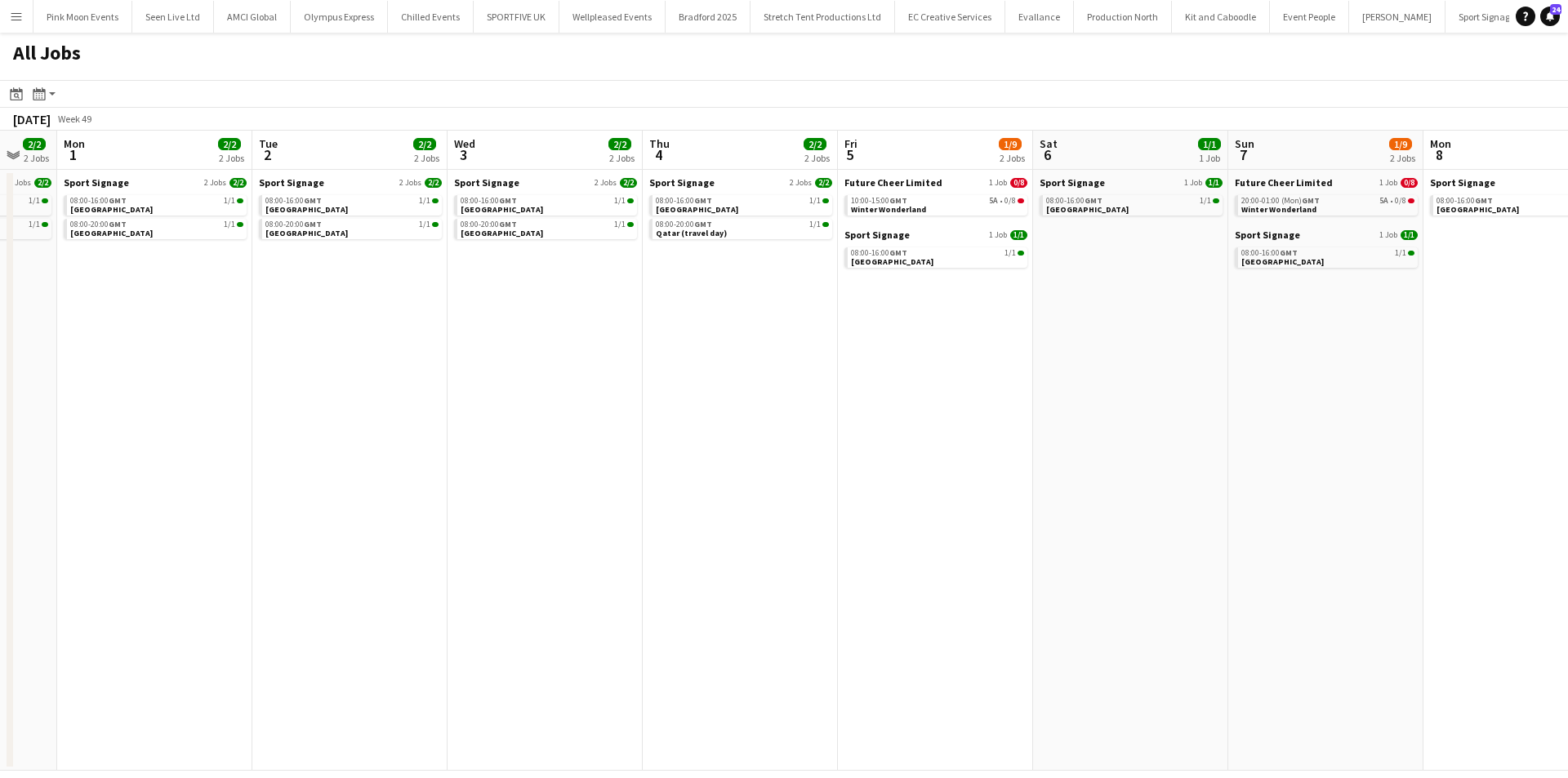
drag, startPoint x: 174, startPoint y: 424, endPoint x: 804, endPoint y: 410, distance: 630.2
click at [787, 412] on app-calendar-viewport "Fri 28 2/2 2 Jobs Sat 29 2/2 2 Jobs Sun 30 2/2 2 Jobs Mon 1 2/2 2 Jobs Tue 2 2/…" at bounding box center [784, 451] width 1568 height 640
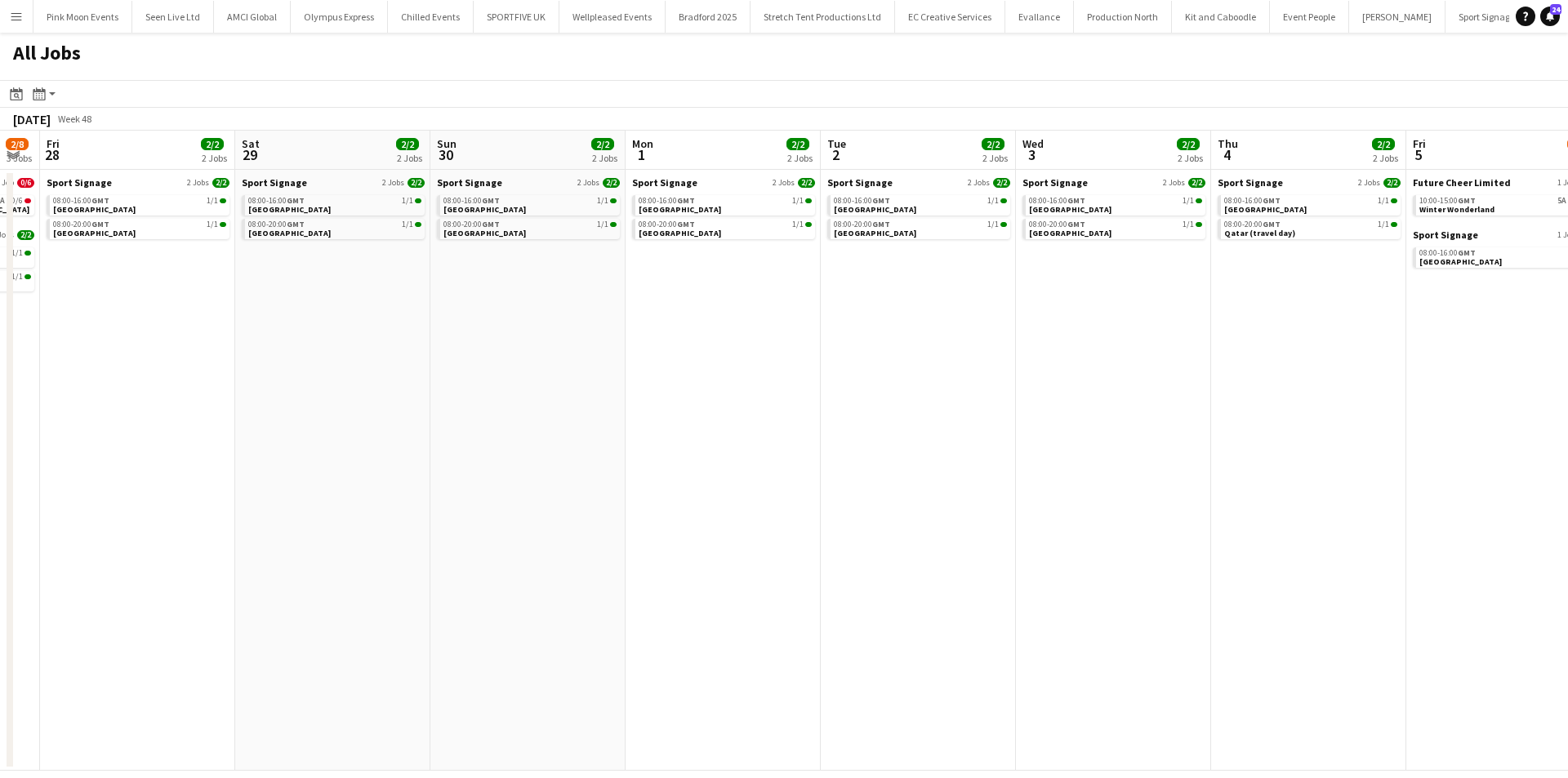
drag, startPoint x: 475, startPoint y: 435, endPoint x: 1083, endPoint y: 388, distance: 609.8
click at [1017, 392] on app-calendar-viewport "Tue 25 2/2 2 Jobs Wed 26 2/8 3 Jobs Thu 27 2/8 3 Jobs Fri 28 2/2 2 Jobs Sat 29 …" at bounding box center [784, 451] width 1568 height 640
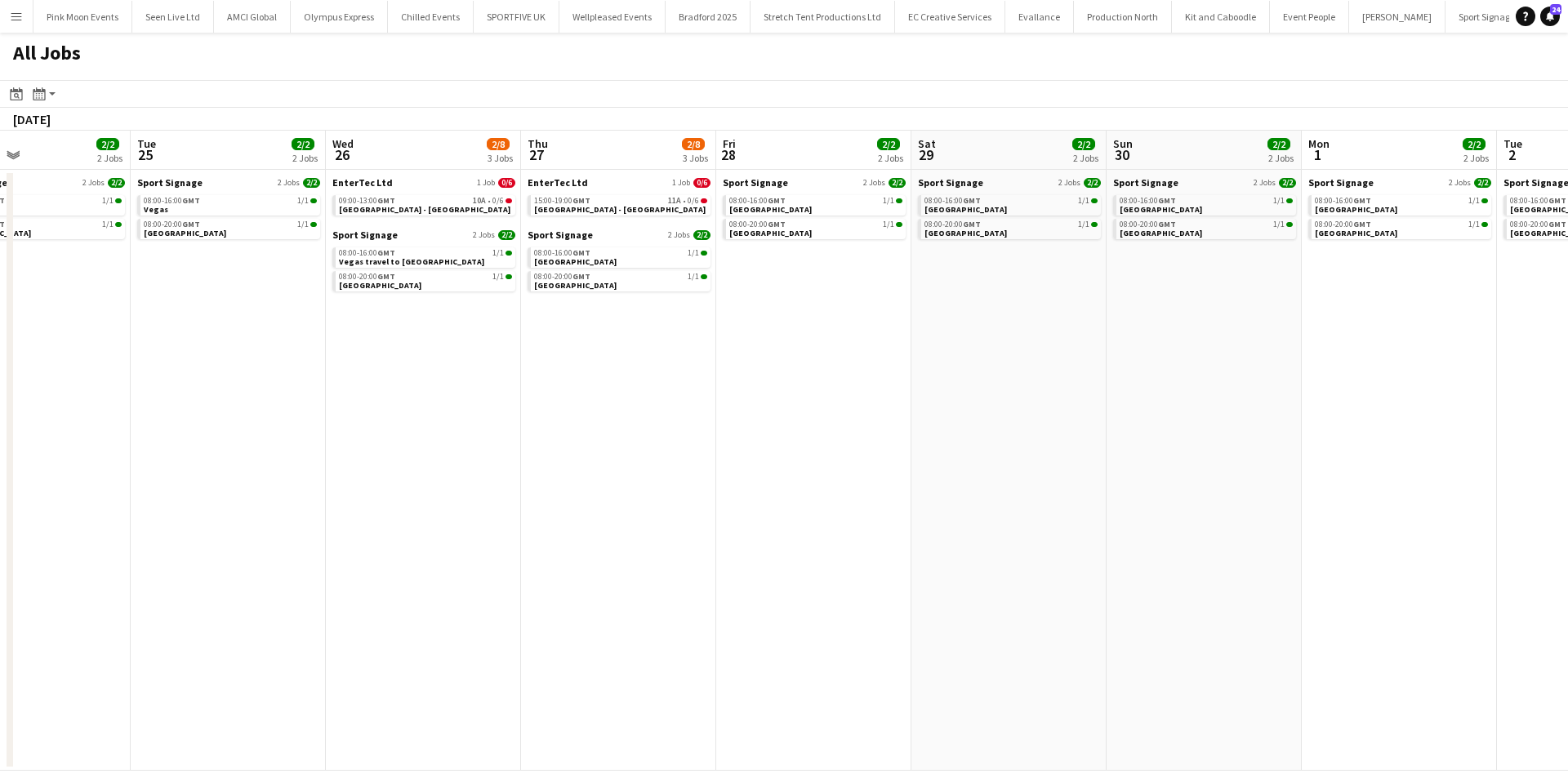
drag, startPoint x: 817, startPoint y: 417, endPoint x: 1090, endPoint y: 414, distance: 273.0
click at [1106, 409] on app-calendar-viewport "Sat 22 2/2 2 Jobs Sun 23 2/2 2 Jobs Mon 24 2/2 2 Jobs Tue 25 2/2 2 Jobs Wed 26 …" at bounding box center [784, 451] width 1568 height 640
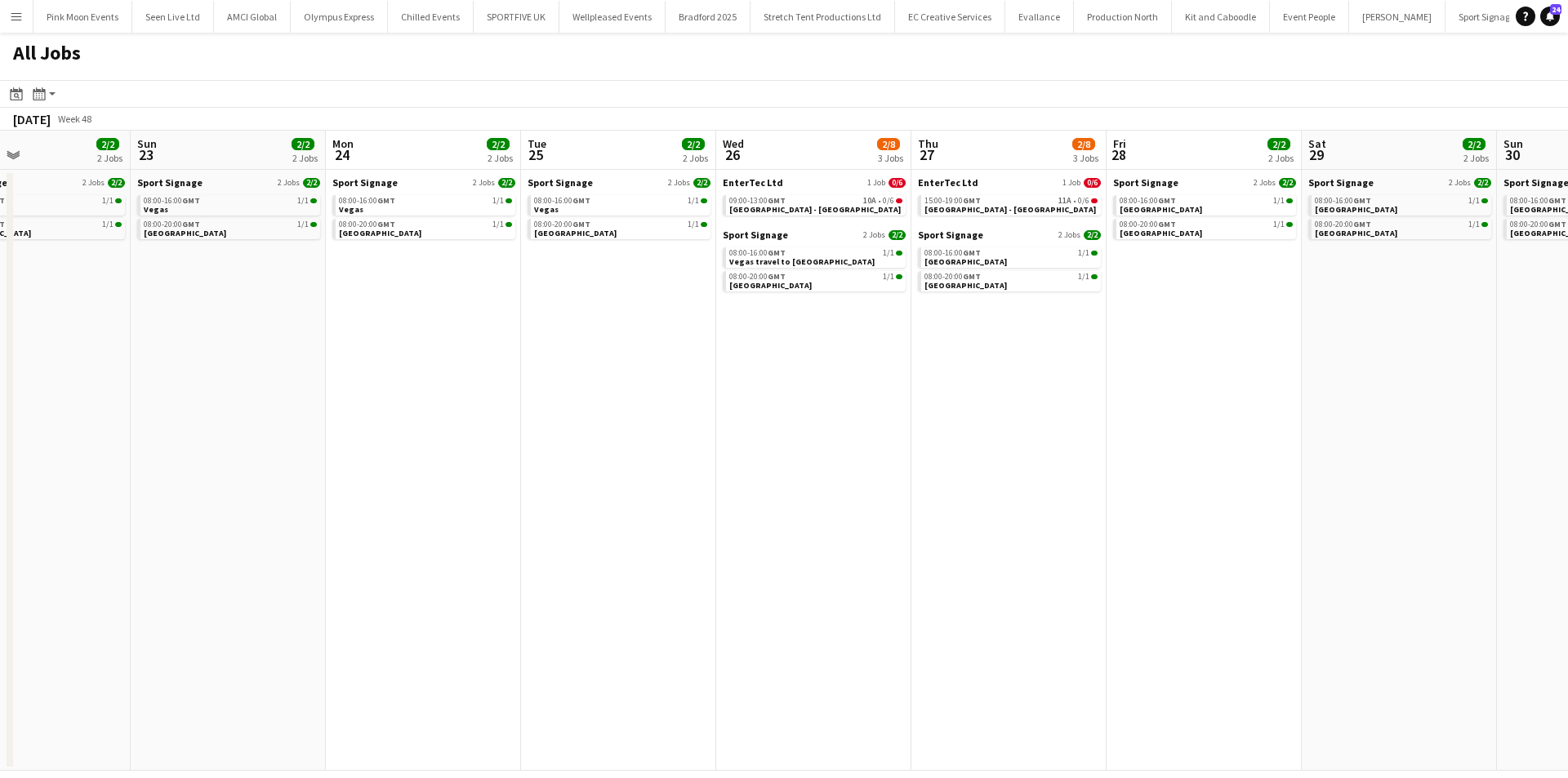
drag, startPoint x: 922, startPoint y: 456, endPoint x: 1126, endPoint y: 456, distance: 204.0
click at [1126, 456] on app-calendar-viewport "Thu 20 2/2 2 Jobs Fri 21 2/2 2 Jobs Sat 22 2/2 2 Jobs Sun 23 2/2 2 Jobs Mon 24 …" at bounding box center [784, 451] width 1568 height 640
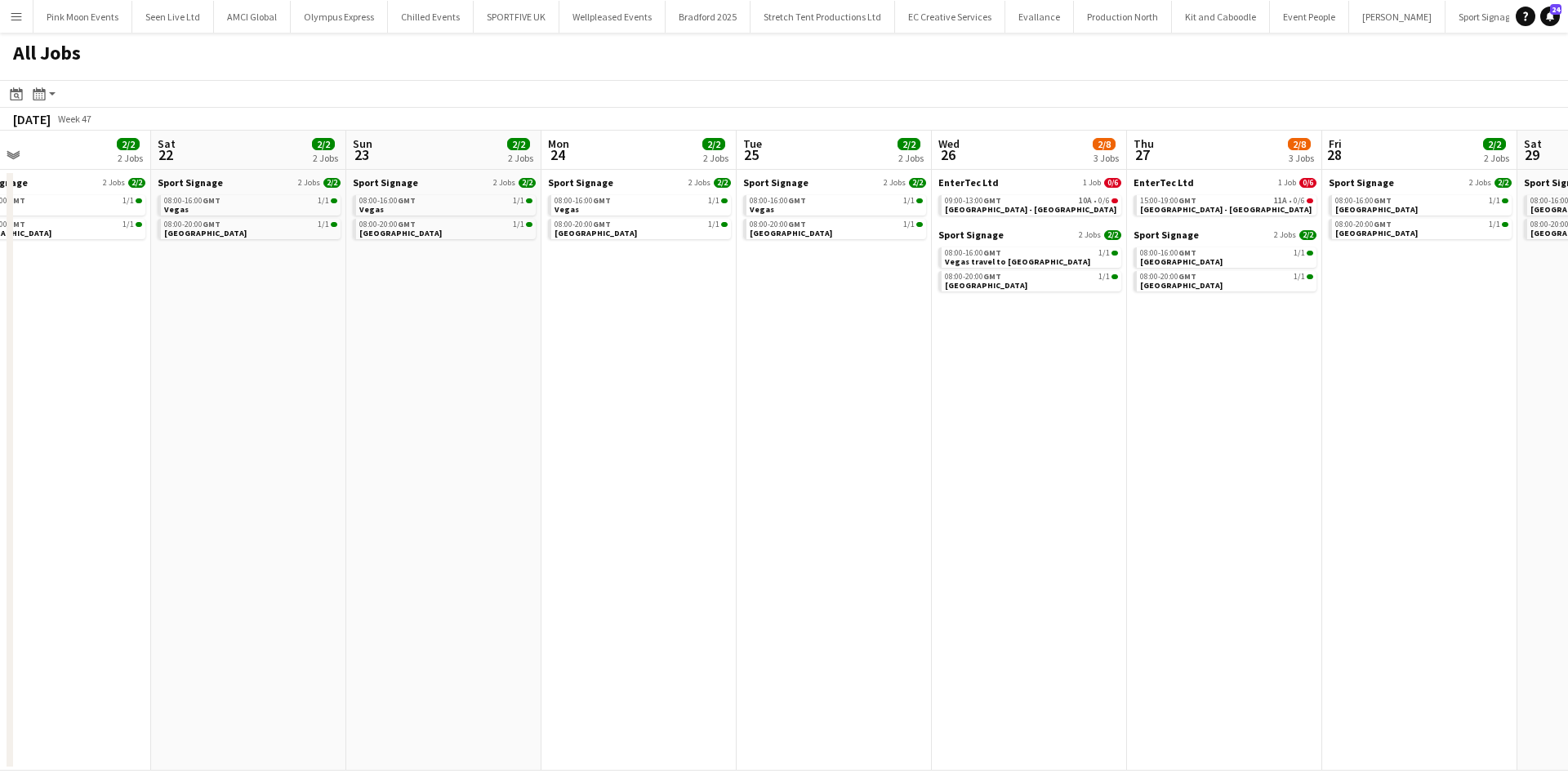
drag, startPoint x: 910, startPoint y: 476, endPoint x: 1176, endPoint y: 467, distance: 266.2
click at [1064, 463] on app-calendar-viewport "Wed 19 2/2 2 Jobs Thu 20 2/2 2 Jobs Fri 21 2/2 2 Jobs Sat 22 2/2 2 Jobs Sun 23 …" at bounding box center [784, 451] width 1568 height 640
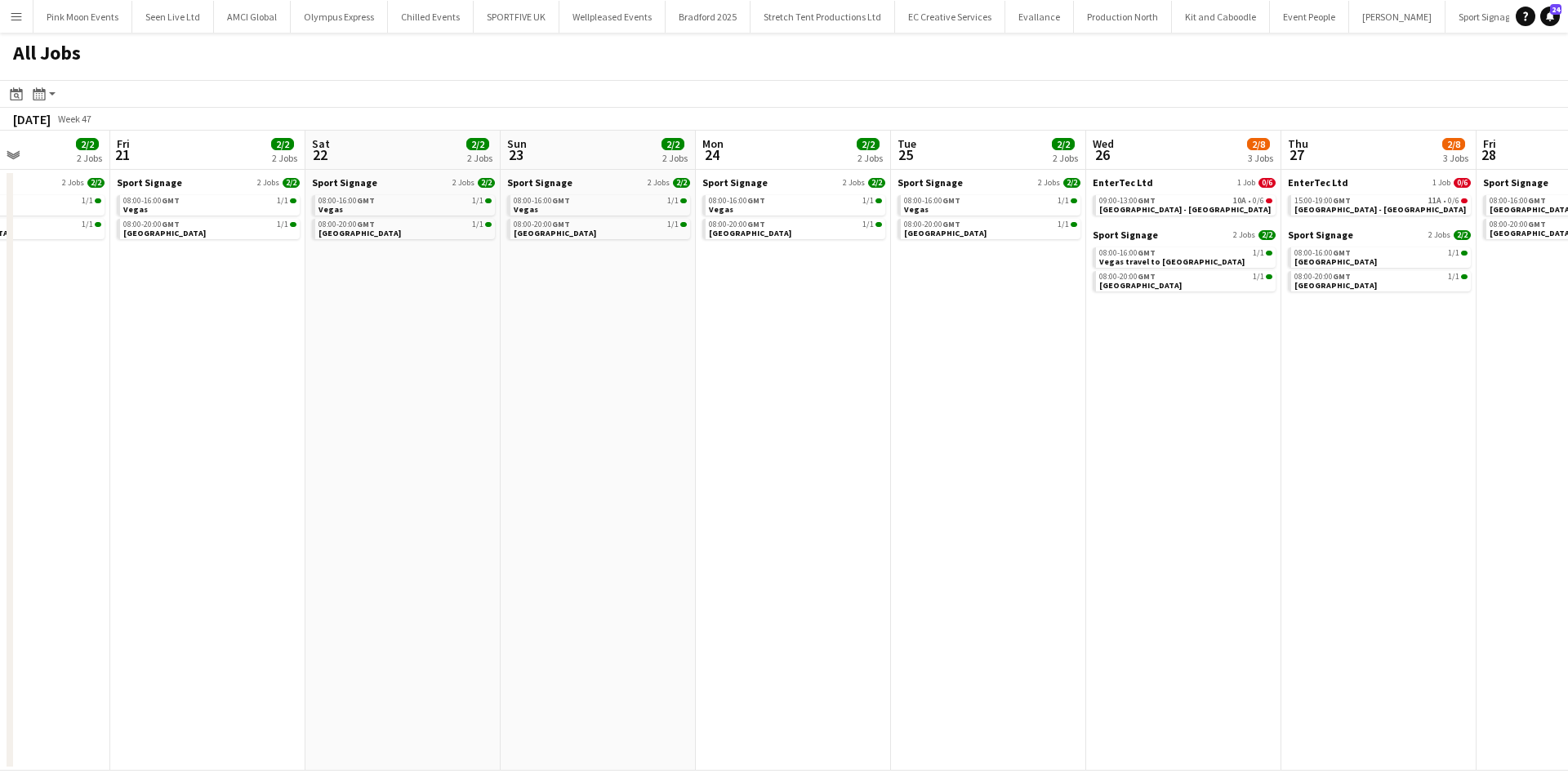
drag, startPoint x: 1170, startPoint y: 467, endPoint x: 1443, endPoint y: 406, distance: 279.7
click at [1403, 415] on app-calendar-viewport "Tue 18 2/2 2 Jobs Wed 19 2/2 2 Jobs Thu 20 2/2 2 Jobs Fri 21 2/2 2 Jobs Sat 22 …" at bounding box center [784, 451] width 1568 height 640
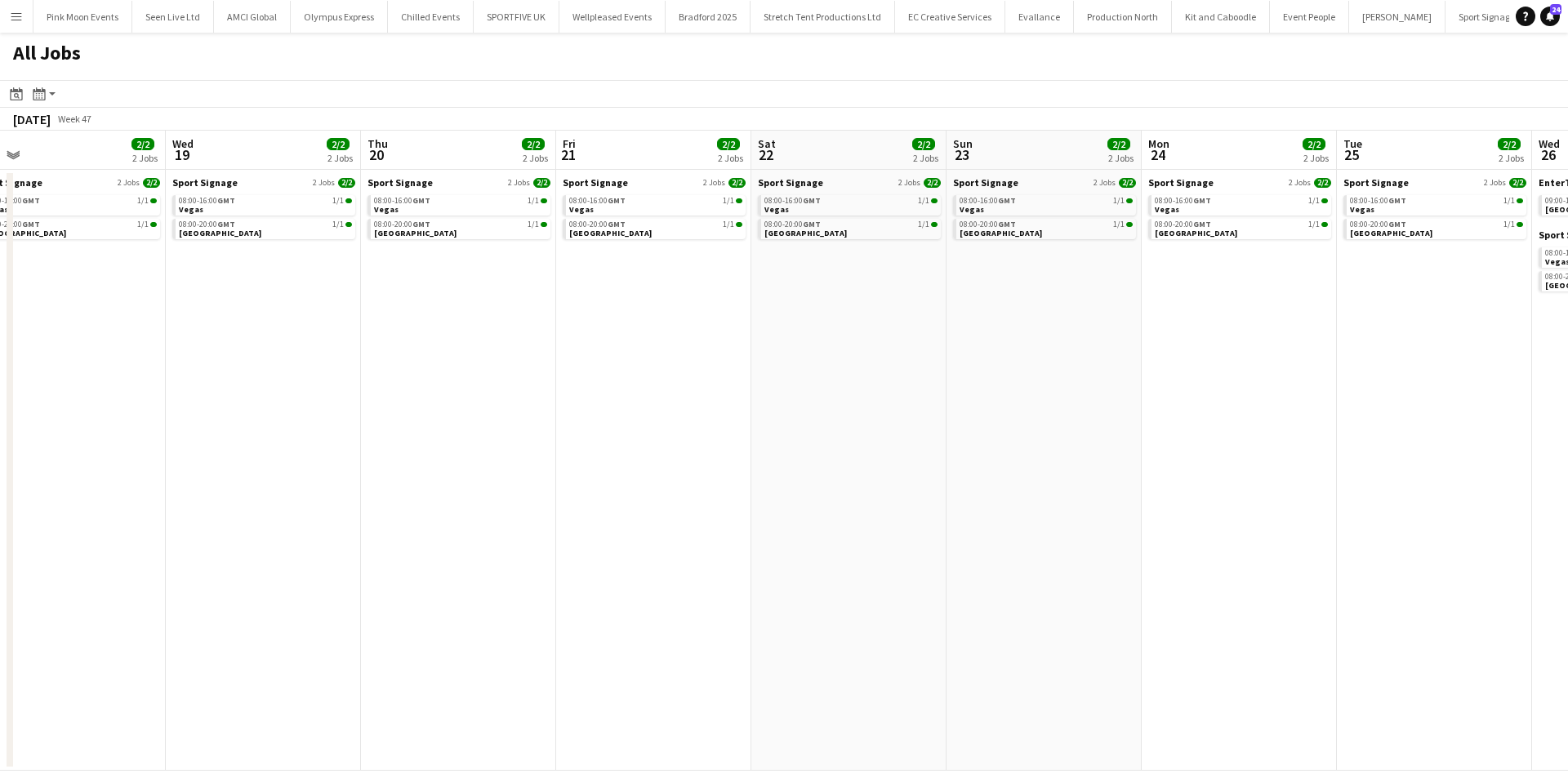
drag, startPoint x: 1126, startPoint y: 430, endPoint x: 1347, endPoint y: 386, distance: 225.3
click at [1338, 388] on app-calendar-viewport "Sun 16 1/6 2 Jobs Mon 17 2/2 2 Jobs Tue 18 2/2 2 Jobs Wed 19 2/2 2 Jobs Thu 20 …" at bounding box center [784, 451] width 1568 height 640
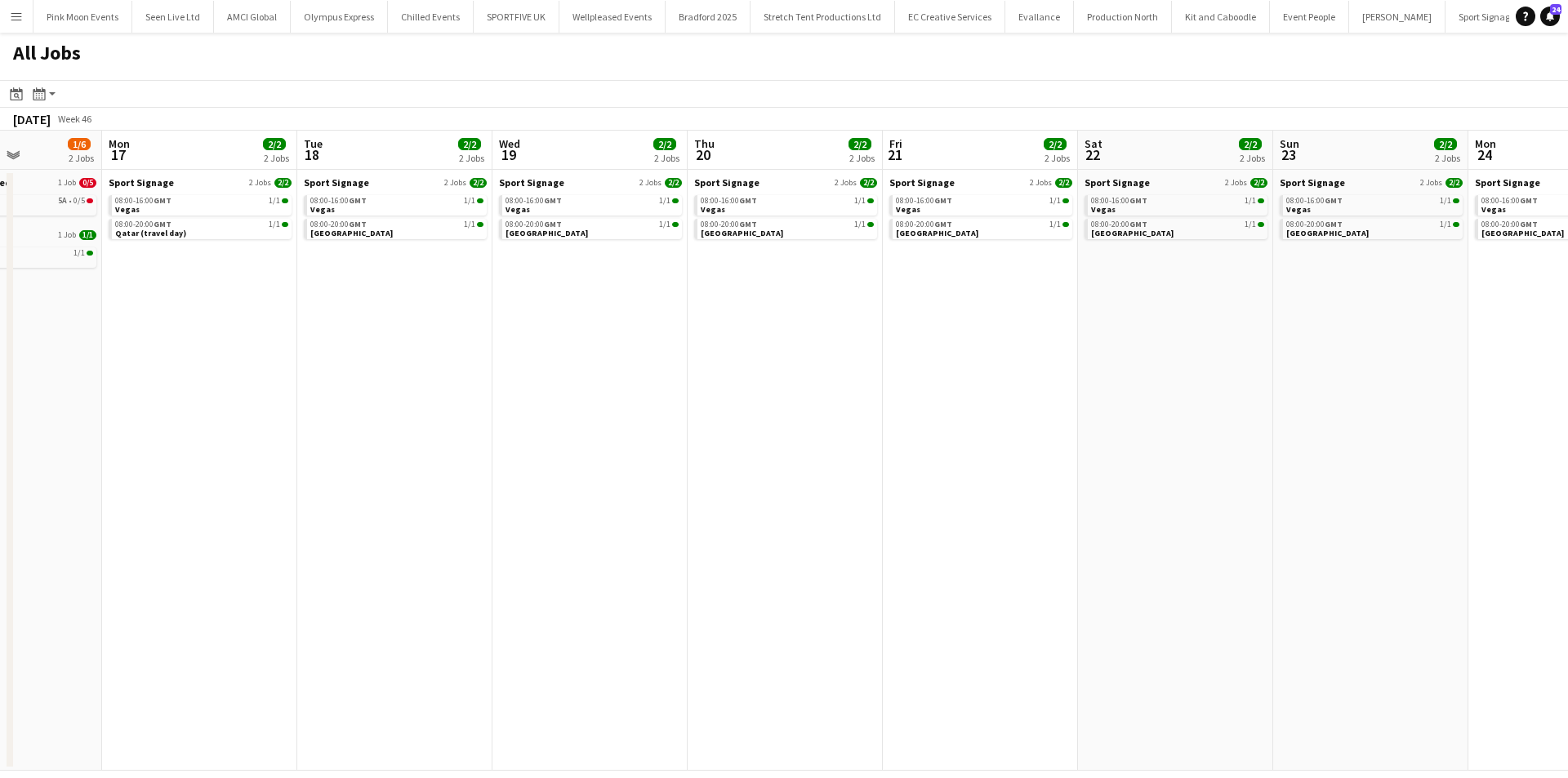
drag, startPoint x: 545, startPoint y: 468, endPoint x: 887, endPoint y: 469, distance: 342.0
click at [881, 468] on app-calendar-viewport "Fri 14 1/1 1 Job Sat 15 1/6 2 Jobs Sun 16 1/6 2 Jobs Mon 17 2/2 2 Jobs Tue 18 2…" at bounding box center [784, 451] width 1568 height 640
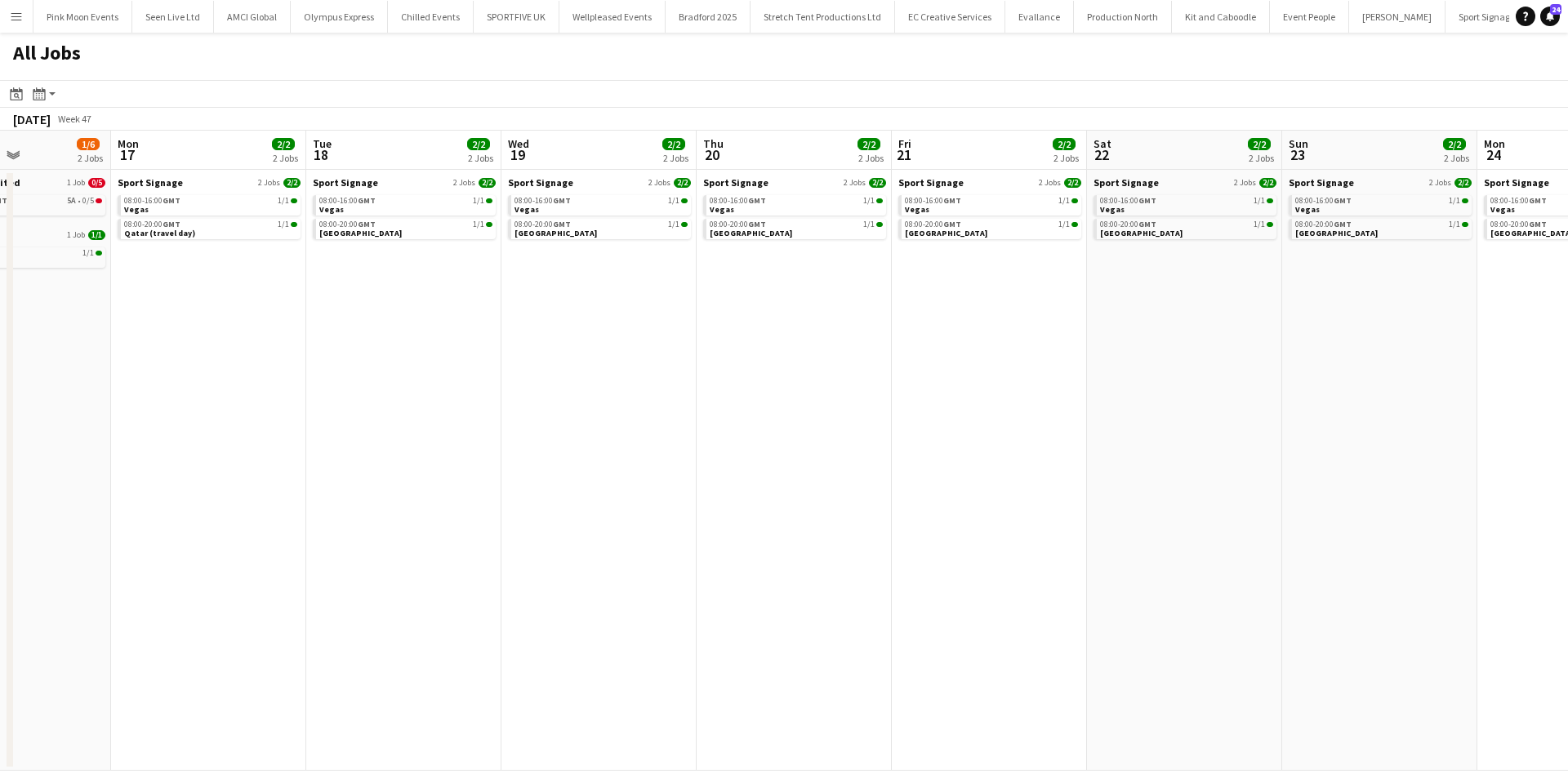
drag, startPoint x: 642, startPoint y: 568, endPoint x: 1152, endPoint y: 506, distance: 513.8
click at [1098, 506] on app-calendar-viewport "Fri 14 1/1 1 Job Sat 15 1/6 2 Jobs Sun 16 1/6 2 Jobs Mon 17 2/2 2 Jobs Tue 18 2…" at bounding box center [784, 451] width 1568 height 640
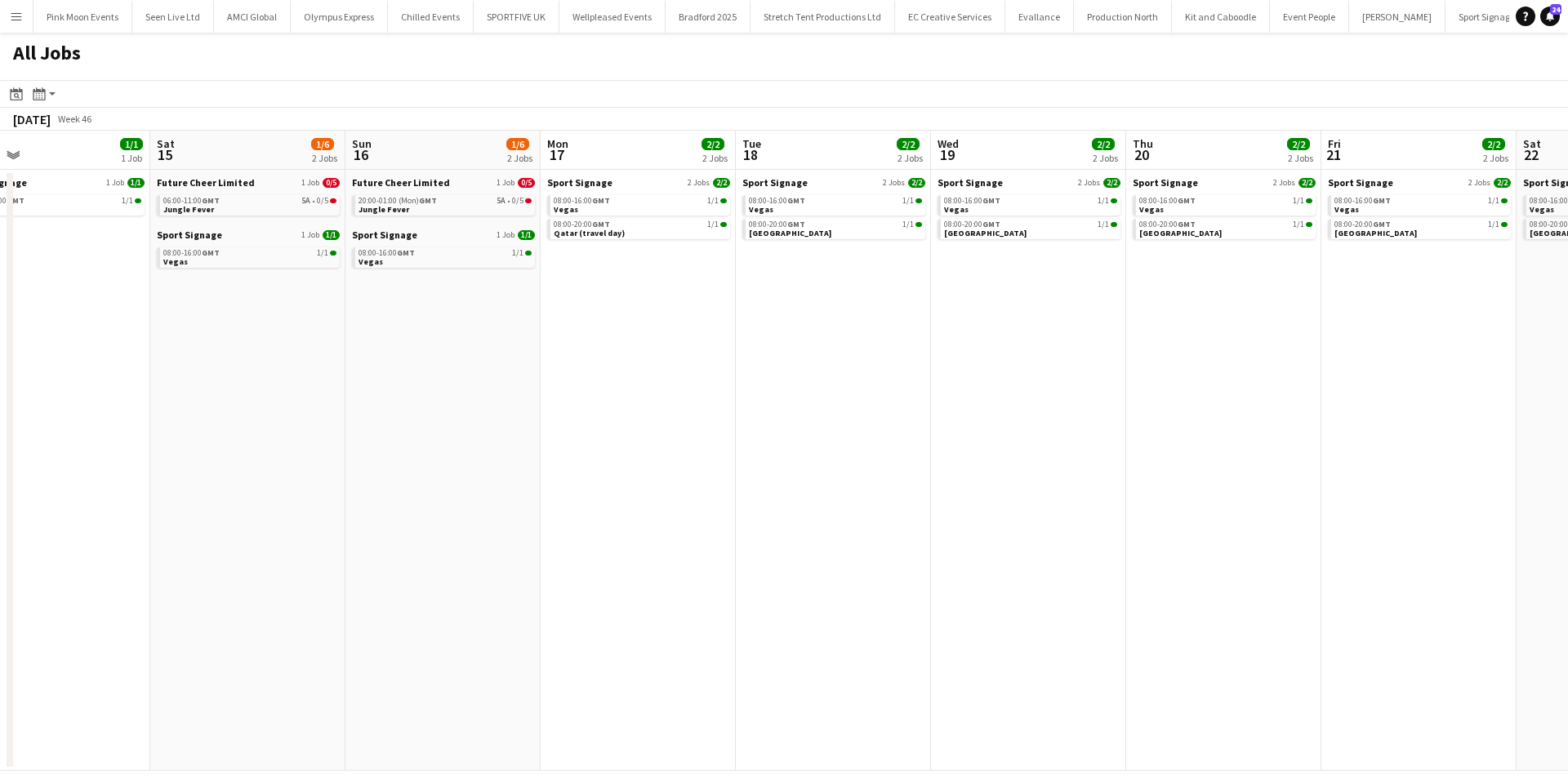
drag, startPoint x: 707, startPoint y: 517, endPoint x: 1000, endPoint y: 526, distance: 293.1
click at [980, 522] on app-calendar-viewport "Wed 12 2/8 3 Jobs Thu 13 2/10 4 Jobs Fri 14 1/1 1 Job Sat 15 1/6 2 Jobs Sun 16 …" at bounding box center [784, 451] width 1568 height 640
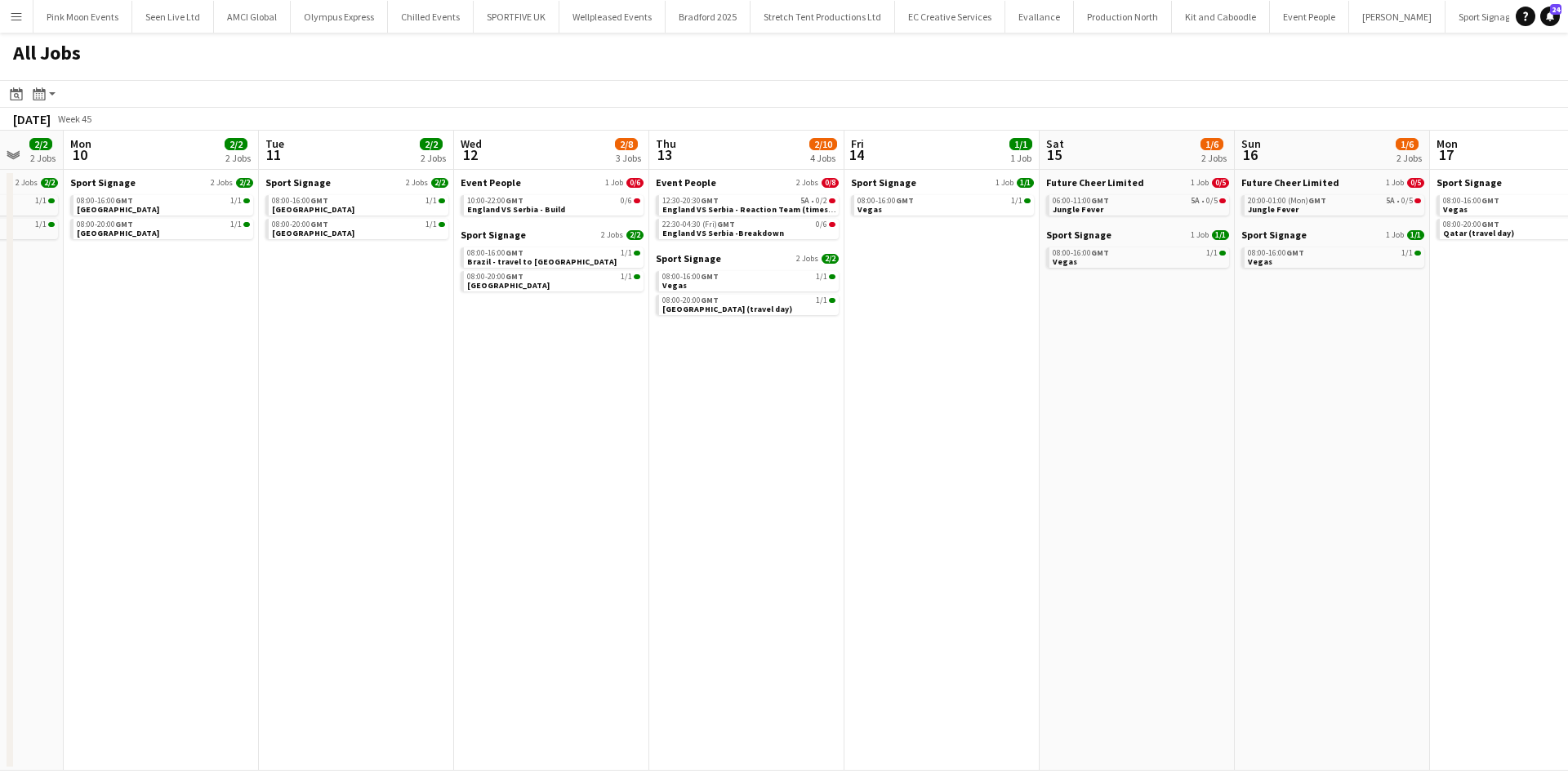
drag, startPoint x: 1136, startPoint y: 512, endPoint x: 1115, endPoint y: 535, distance: 31.1
click at [1317, 504] on app-calendar-viewport "Fri 7 5/5 3 Jobs Sat 8 2/6 3 Jobs Sun 9 2/2 2 Jobs Mon 10 2/2 2 Jobs Tue 11 2/2…" at bounding box center [784, 451] width 1568 height 640
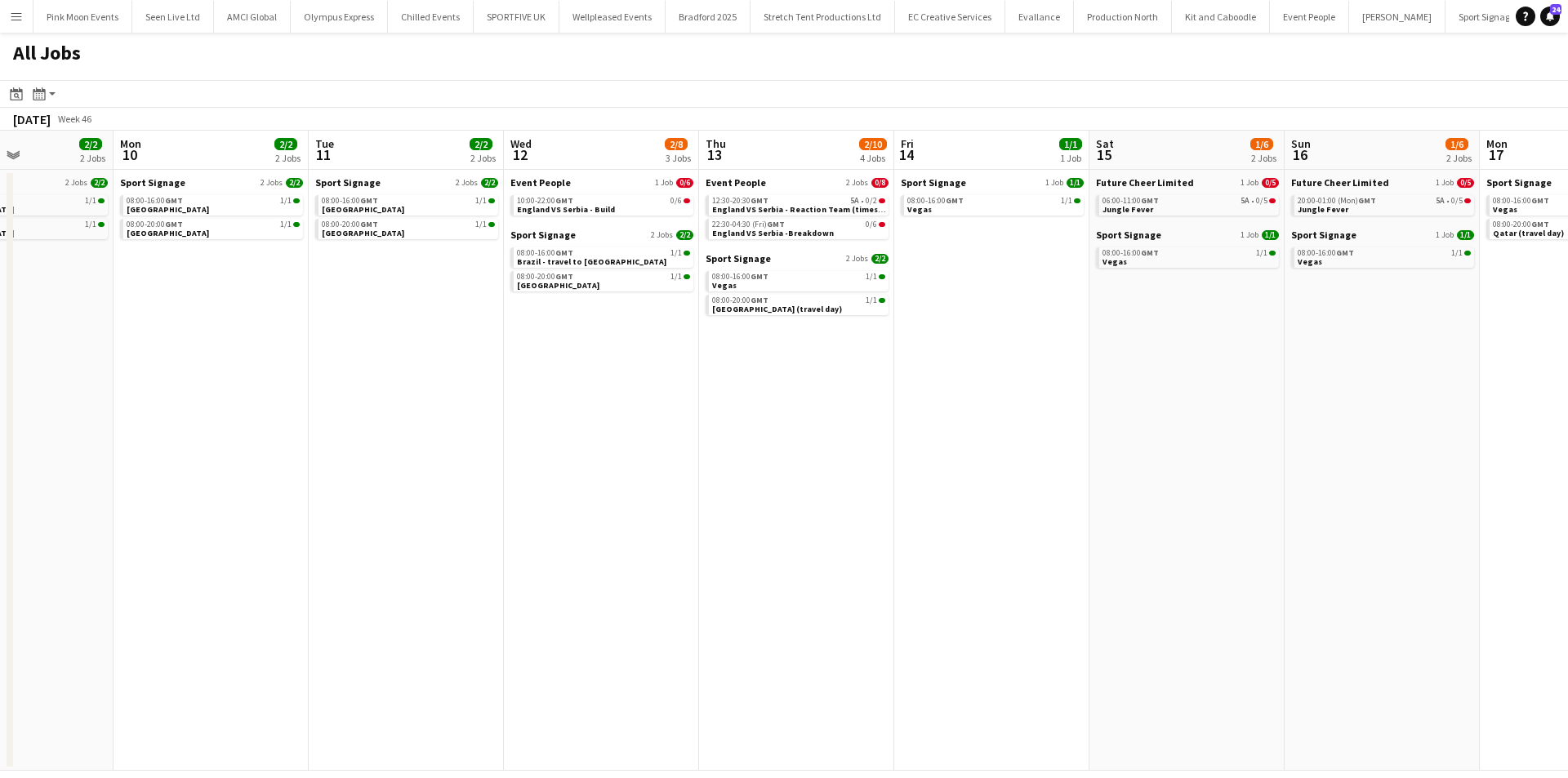
drag, startPoint x: 594, startPoint y: 528, endPoint x: 1176, endPoint y: 496, distance: 582.9
click at [1223, 485] on app-calendar-viewport "Fri 7 5/5 3 Jobs Sat 8 2/6 3 Jobs Sun 9 2/2 2 Jobs Mon 10 2/2 2 Jobs Tue 11 2/2…" at bounding box center [784, 451] width 1568 height 640
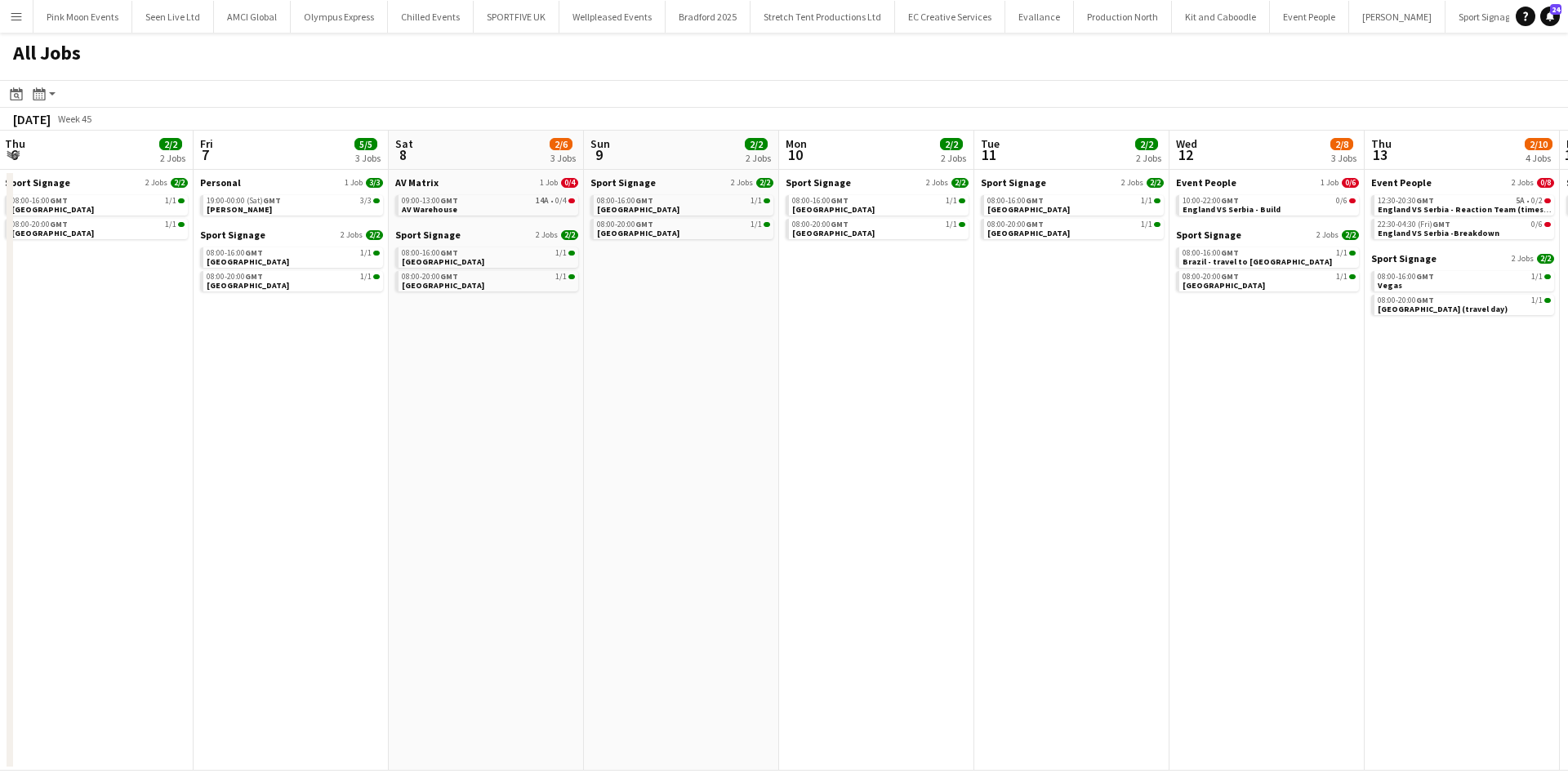
drag, startPoint x: 645, startPoint y: 554, endPoint x: 1108, endPoint y: 483, distance: 468.4
click at [1065, 492] on app-calendar-viewport "Tue 4 2/6 3 Jobs Wed 5 2/2 2 Jobs Thu 6 2/2 2 Jobs Fri 7 5/5 3 Jobs Sat 8 2/6 3…" at bounding box center [784, 451] width 1568 height 640
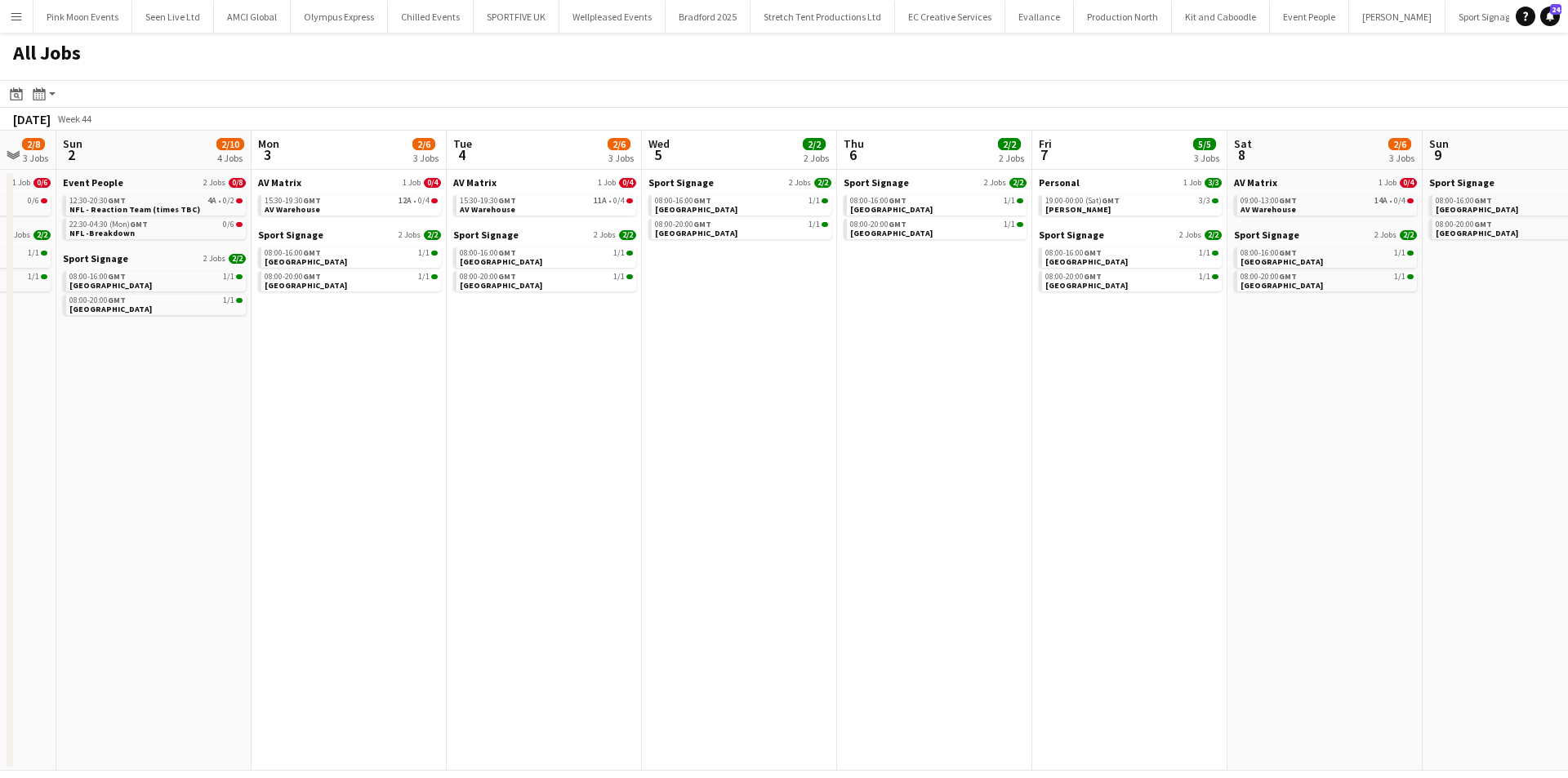
drag
click at [894, 472] on app-calendar-viewport "Fri 31 2/2 2 Jobs Sat 1 2/8 3 Jobs Sun 2 2/10 4 Jobs Mon 3 2/6 3 Jobs Tue 4 2/6…" at bounding box center [784, 451] width 1568 height 640
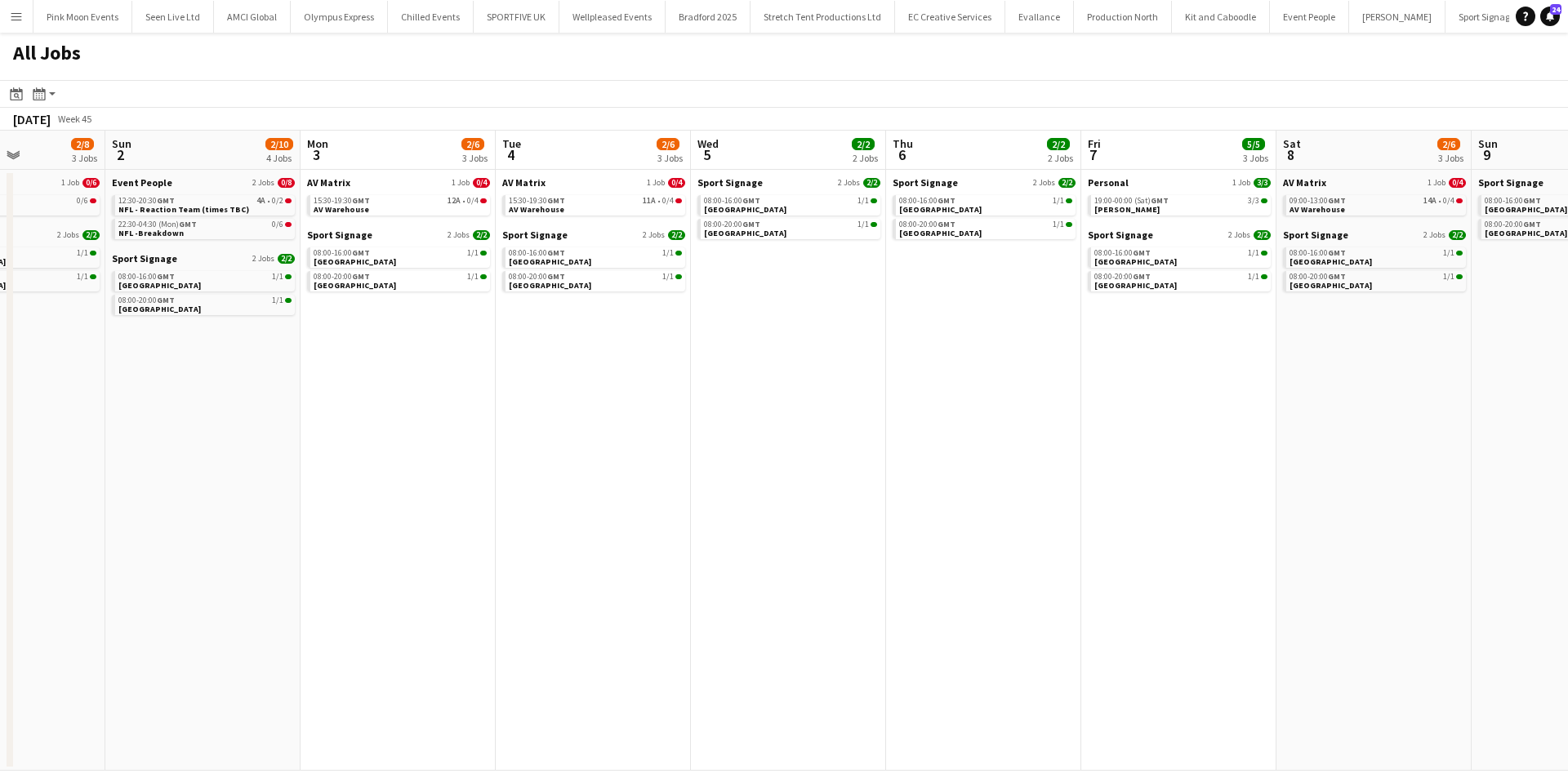
click at [717, 441] on app-calendar-viewport "Thu 30 6/6 3 Jobs Fri 31 2/2 2 Jobs Sat 1 2/8 3 Jobs Sun 2 2/10 4 Jobs Mon 3 2/…" at bounding box center [784, 451] width 1568 height 640
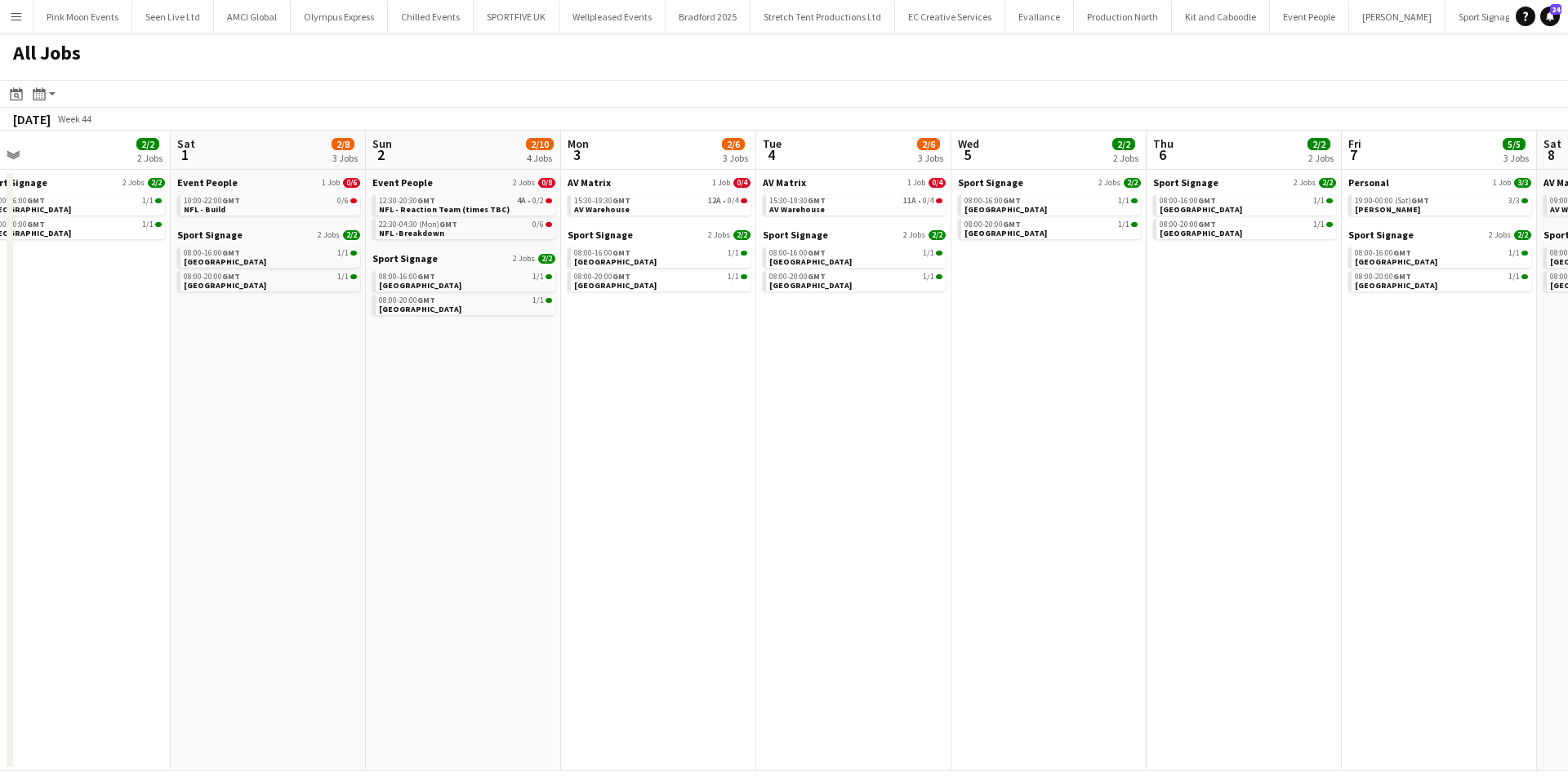
click at [854, 404] on app-calendar-viewport "Wed 29 6/6 3 Jobs Thu 30 6/6 3 Jobs Fri 31 2/2 2 Jobs Sat 1 2/8 3 Jobs Sun 2 2/…" at bounding box center [784, 451] width 1568 height 640
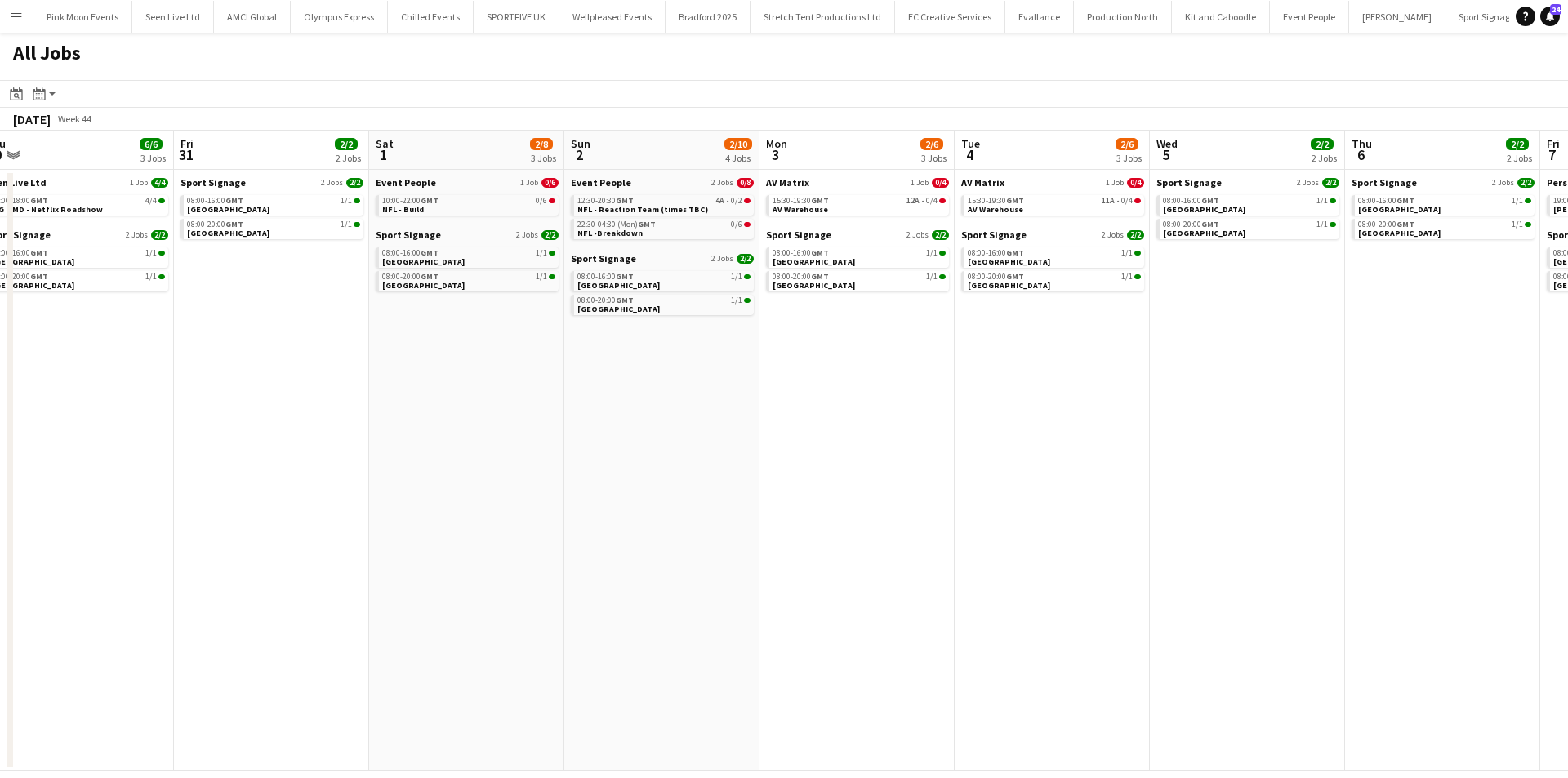
click at [908, 357] on app-calendar-viewport "Tue 28 2/2 2 Jobs Wed 29 6/6 3 Jobs Thu 30 6/6 3 Jobs Fri 31 2/2 2 Jobs Sat 1 2…" at bounding box center [784, 451] width 1568 height 640
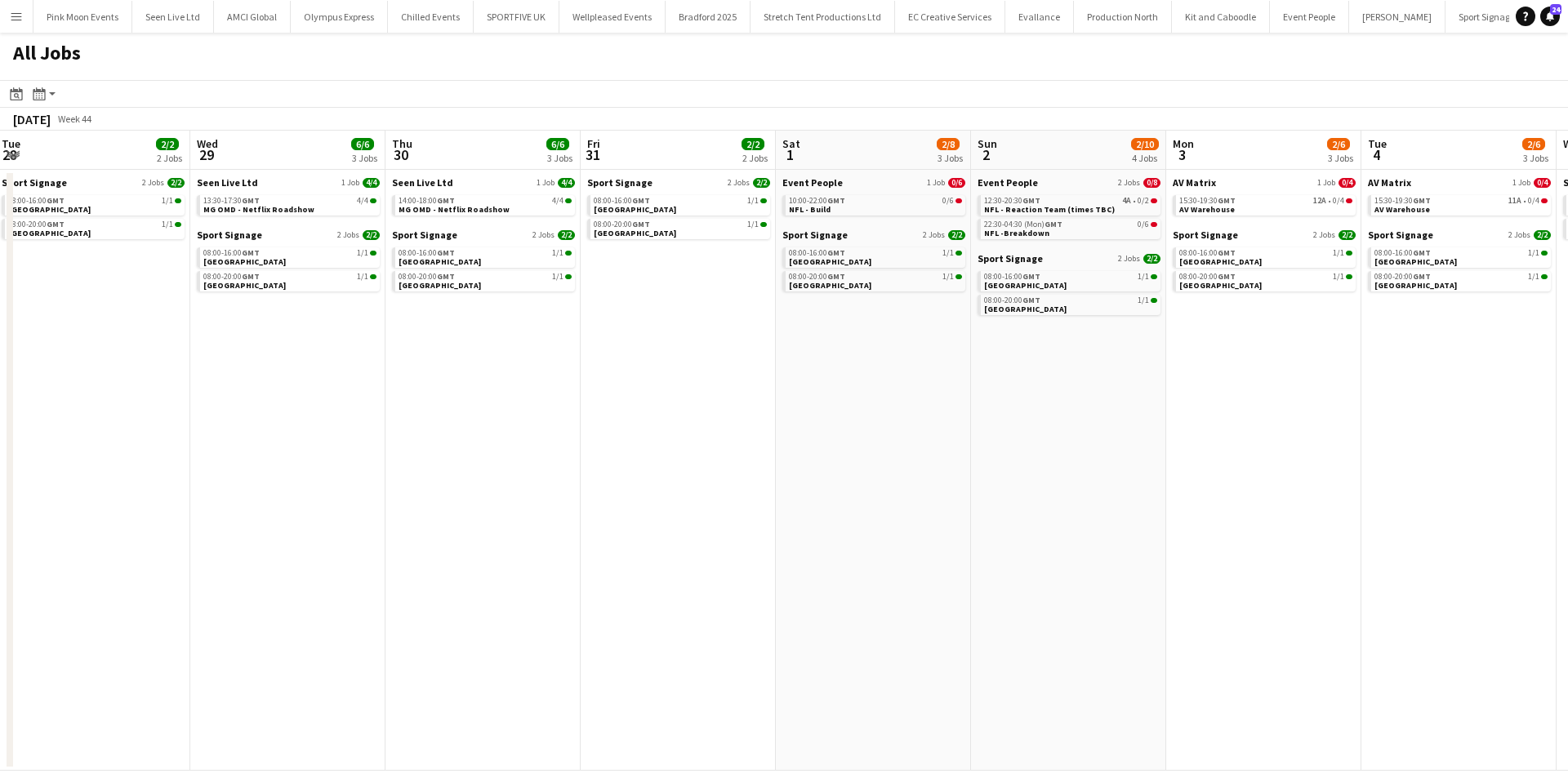
click at [777, 424] on app-calendar-viewport "Sun 26 1/1 1 Job Mon 27 4/4 3 Jobs Tue 28 2/2 2 Jobs Wed 29 6/6 3 Jobs Thu 30 6…" at bounding box center [784, 451] width 1568 height 640
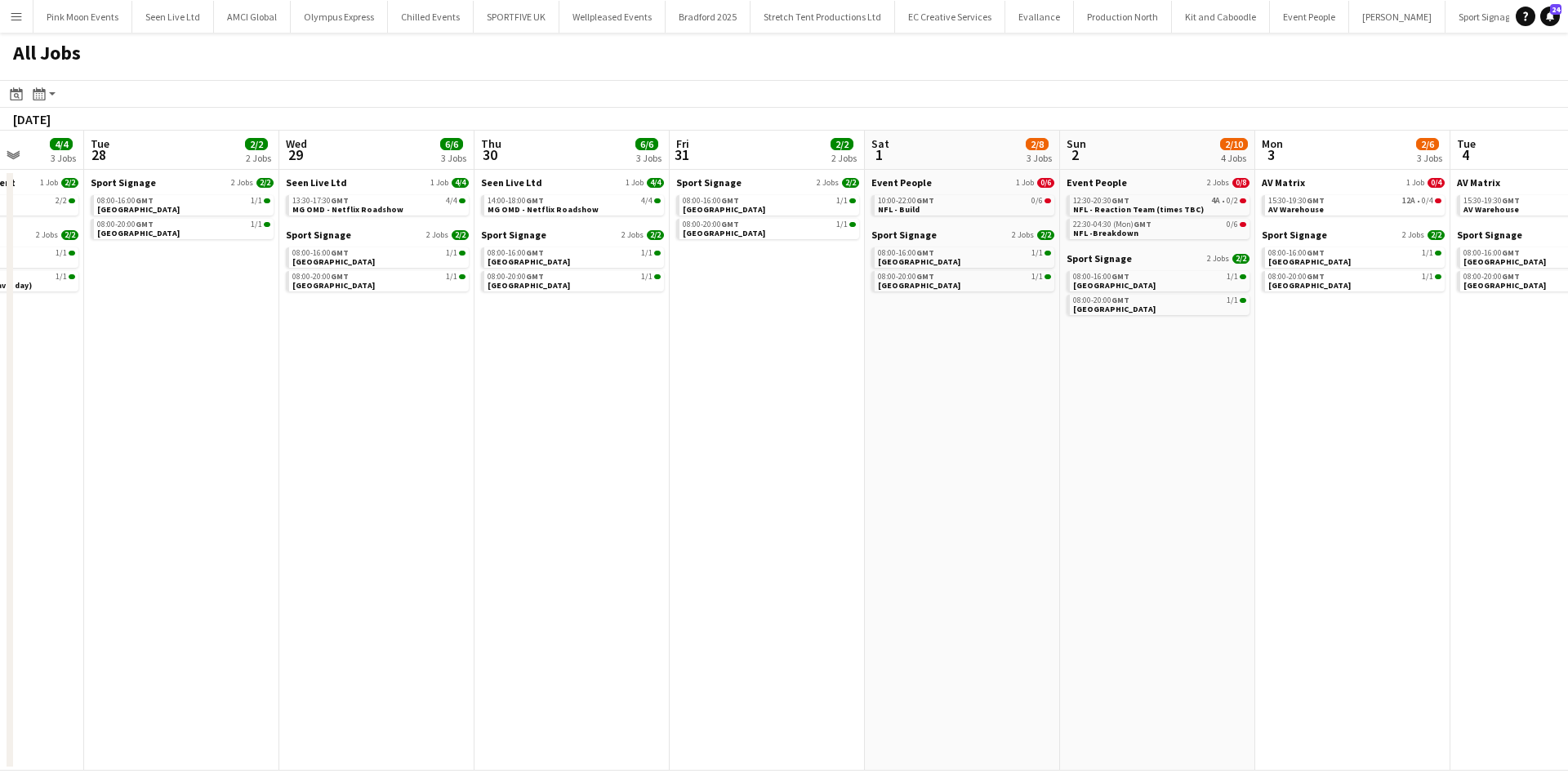
click at [983, 392] on app-calendar-viewport "Sat 25 8/9 2 Jobs Sun 26 1/1 1 Job Mon 27 4/4 3 Jobs Tue 28 2/2 2 Jobs Wed 29 6…" at bounding box center [784, 451] width 1568 height 640
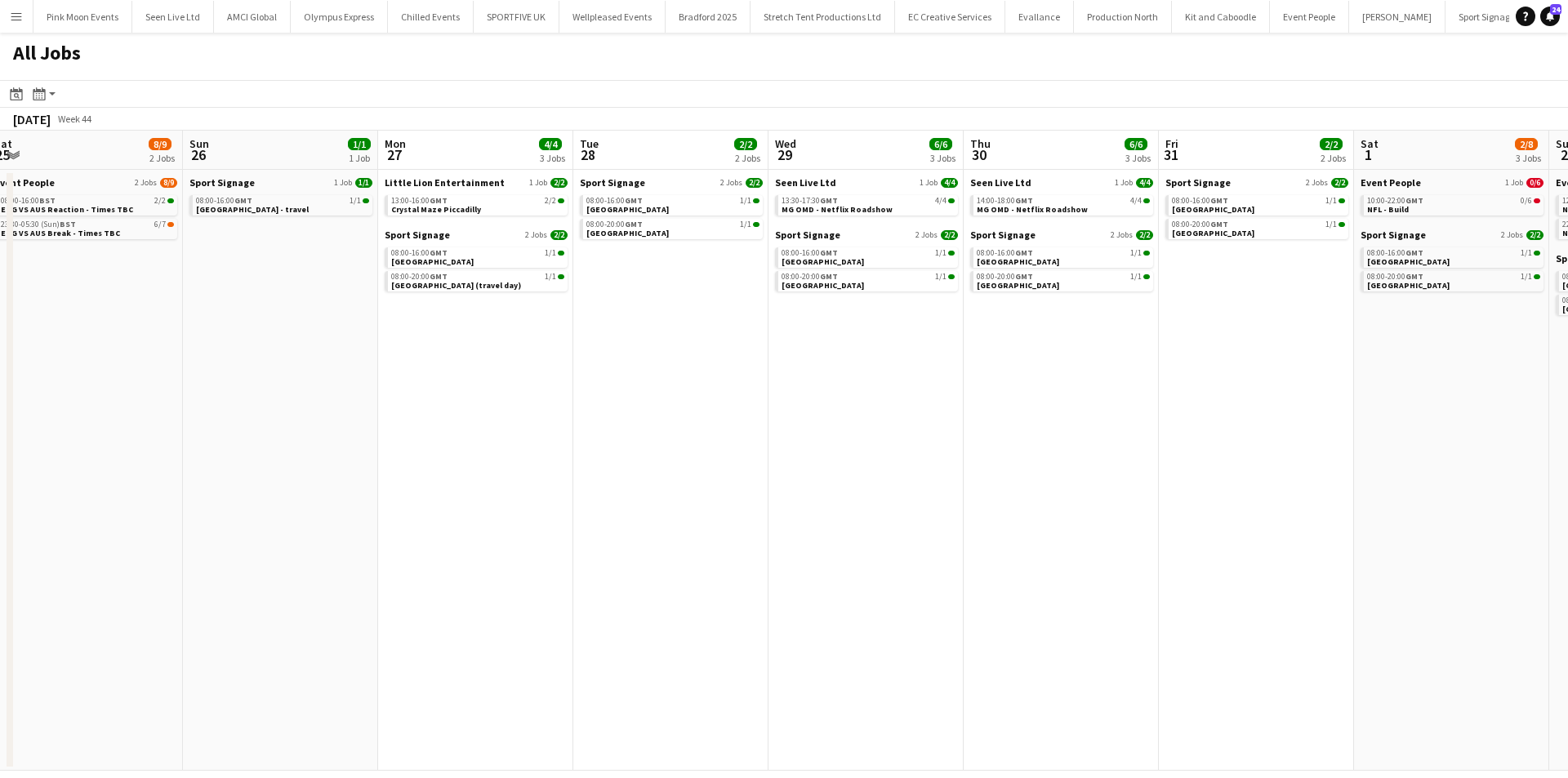
click at [1106, 374] on app-calendar-viewport "Thu 23 5/6 2 Jobs Fri 24 7/13 3 Jobs Sat 25 8/9 2 Jobs Sun 26 1/1 1 Job Mon 27 …" at bounding box center [784, 451] width 1568 height 640
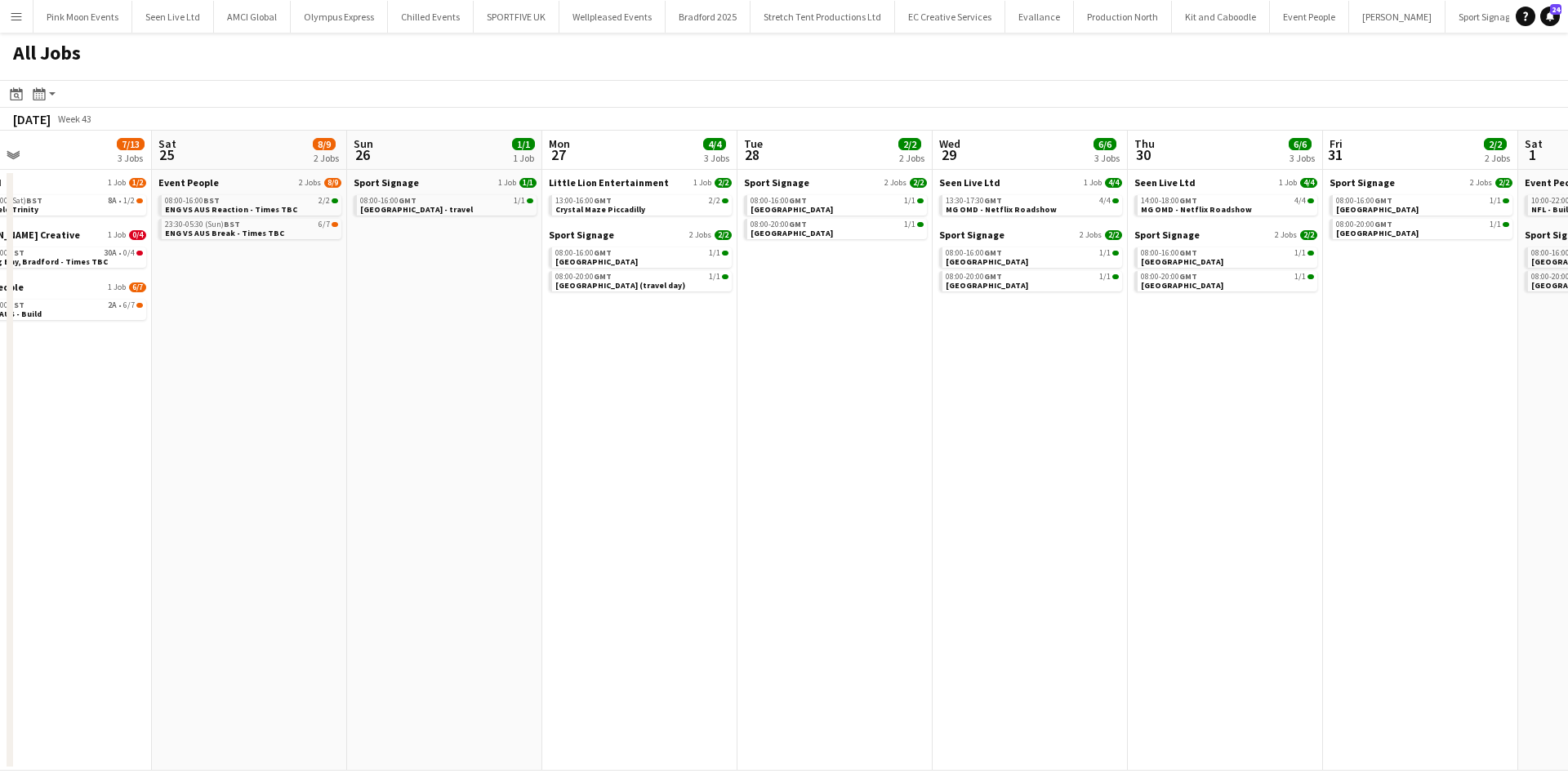
click at [829, 416] on app-calendar-viewport "Wed 22 5/5 2 Jobs Thu 23 5/6 2 Jobs Fri 24 7/13 3 Jobs Sat 25 8/9 2 Jobs Sun 26…" at bounding box center [784, 451] width 1568 height 640
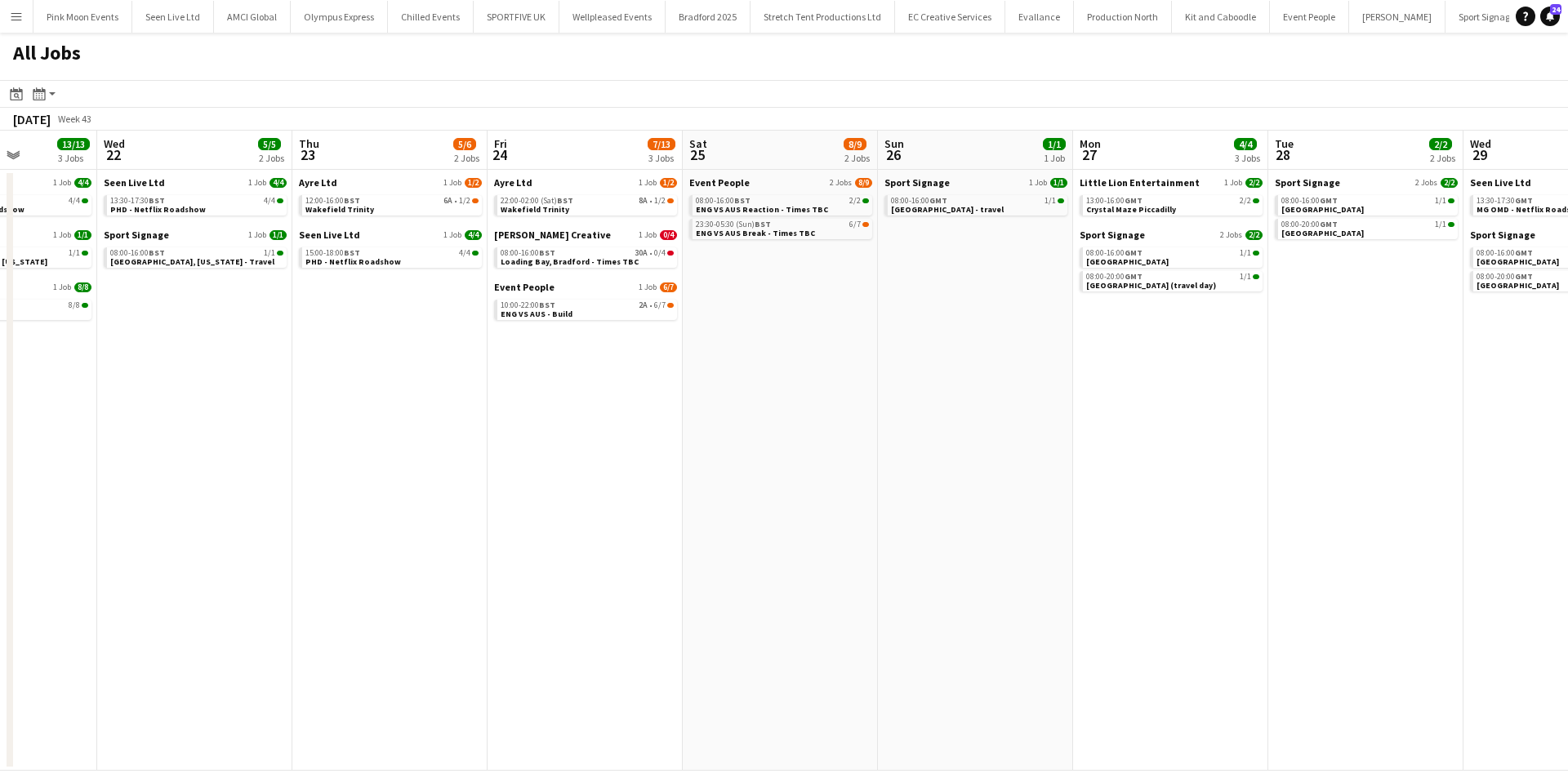
click at [1093, 402] on app-calendar-viewport "Sun 19 10/14 5 Jobs Mon 20 24/25 5 Jobs Tue 21 13/13 3 Jobs Wed 22 5/5 2 Jobs T…" at bounding box center [784, 451] width 1568 height 640
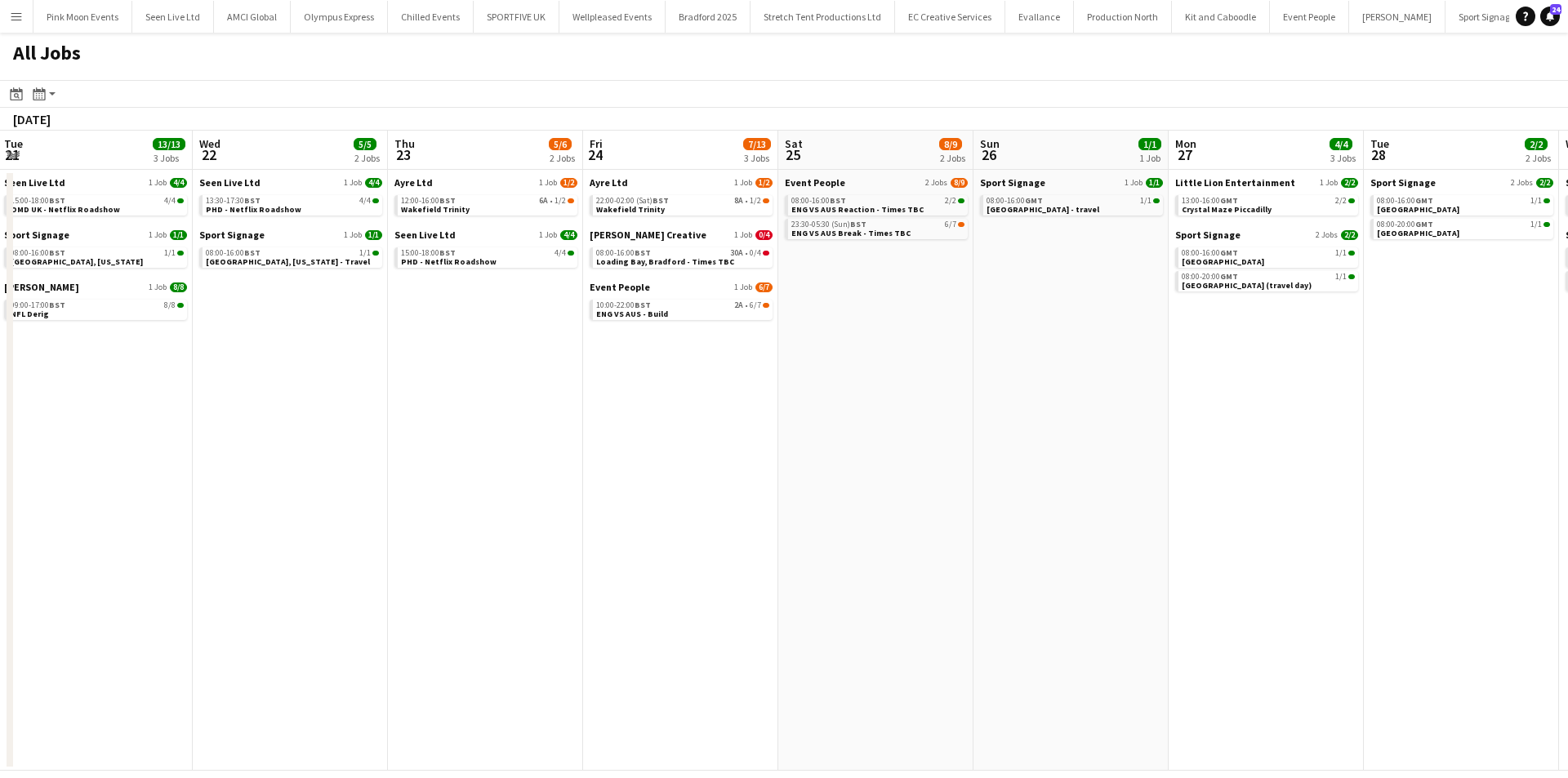
click at [880, 466] on app-calendar-viewport "Sun 19 10/14 5 Jobs Mon 20 24/25 5 Jobs Tue 21 13/13 3 Jobs Wed 22 5/5 2 Jobs T…" at bounding box center [784, 451] width 1568 height 640
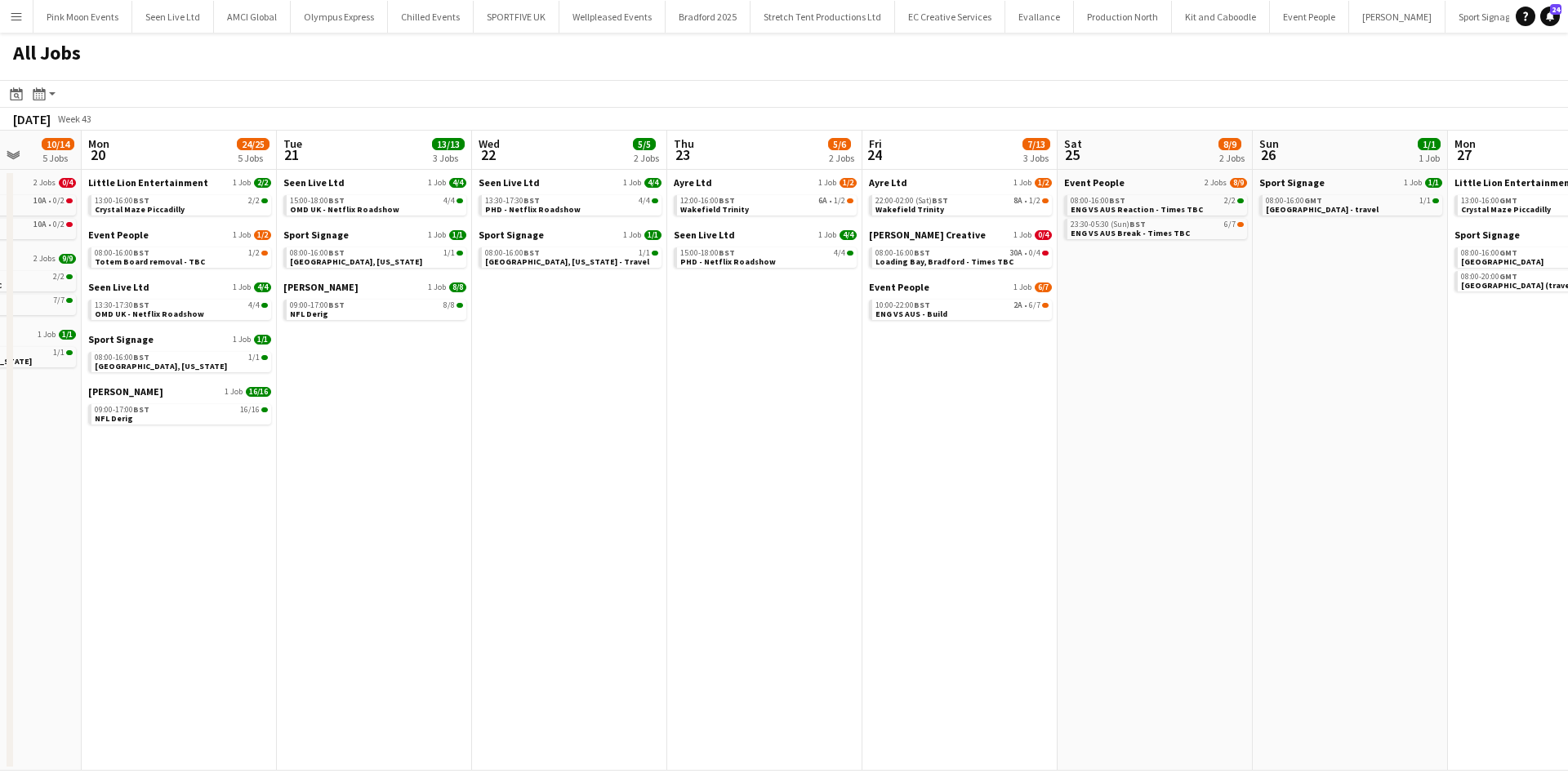
click at [1198, 471] on app-calendar-viewport "Fri 17 9/9 3 Jobs Sat 18 8/8 2 Jobs Sun 19 10/14 5 Jobs Mon 20 24/25 5 Jobs Tue…" at bounding box center [784, 451] width 1568 height 640
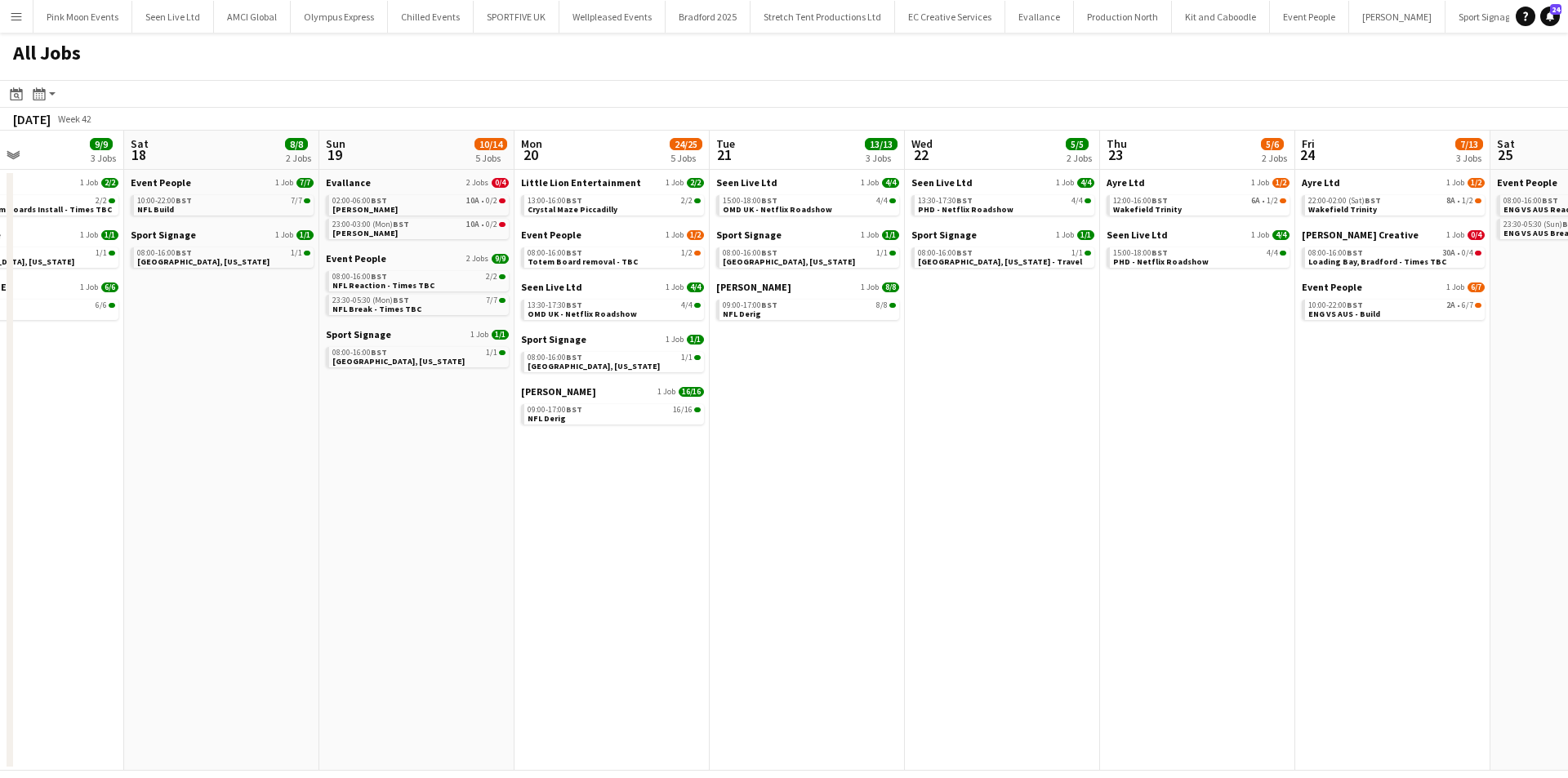
click at [1061, 532] on app-calendar-viewport "Wed 15 15/16 6 Jobs Thu 16 13/13 3 Jobs Fri 17 9/9 3 Jobs Sat 18 8/8 2 Jobs Sun…" at bounding box center [784, 451] width 1568 height 640
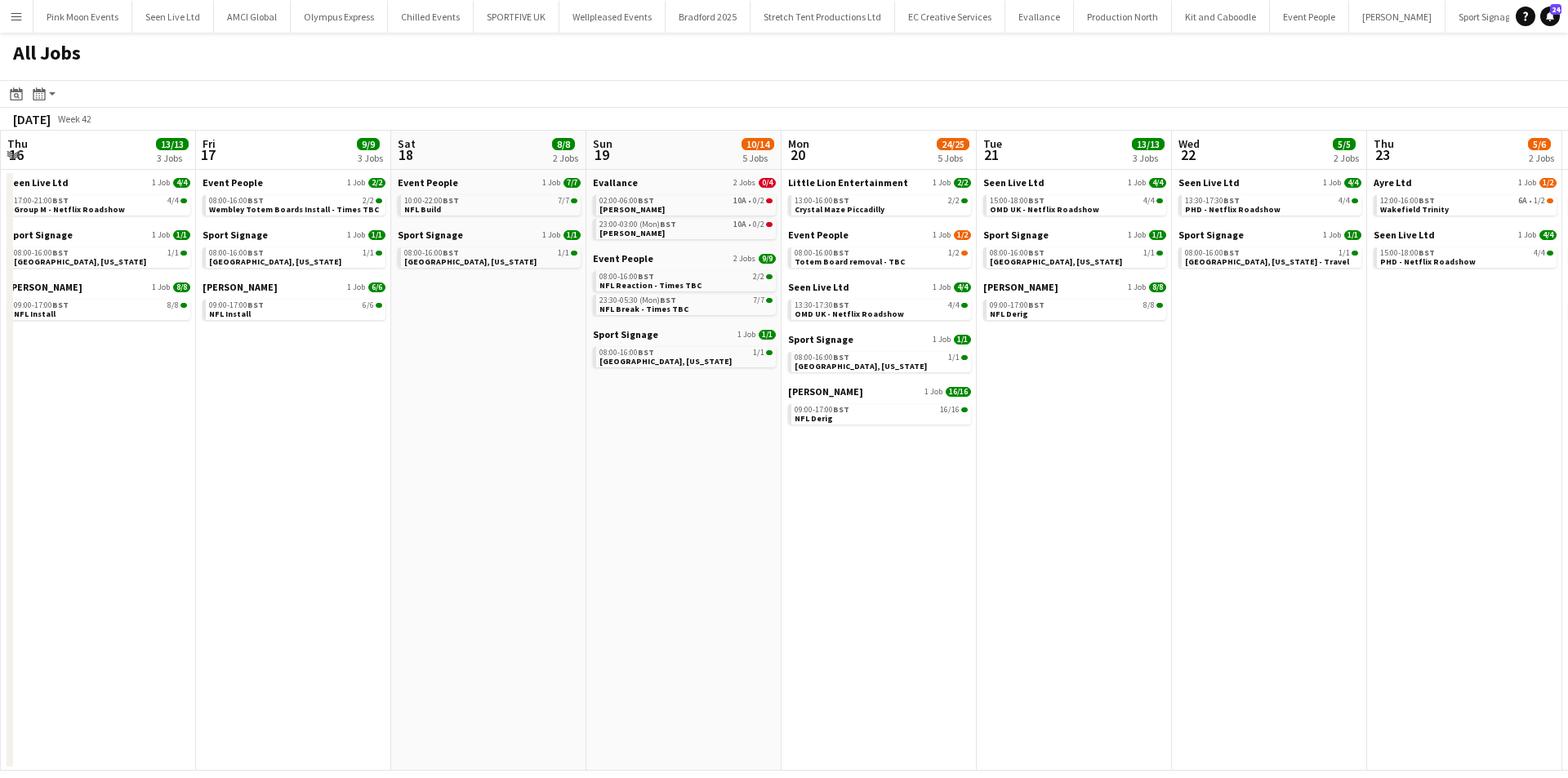
click at [1093, 501] on app-calendar-viewport "Mon 13 21/21 6 Jobs Tue 14 15/15 4 Jobs Wed 15 15/16 6 Jobs Thu 16 13/13 3 Jobs…" at bounding box center [784, 451] width 1568 height 640
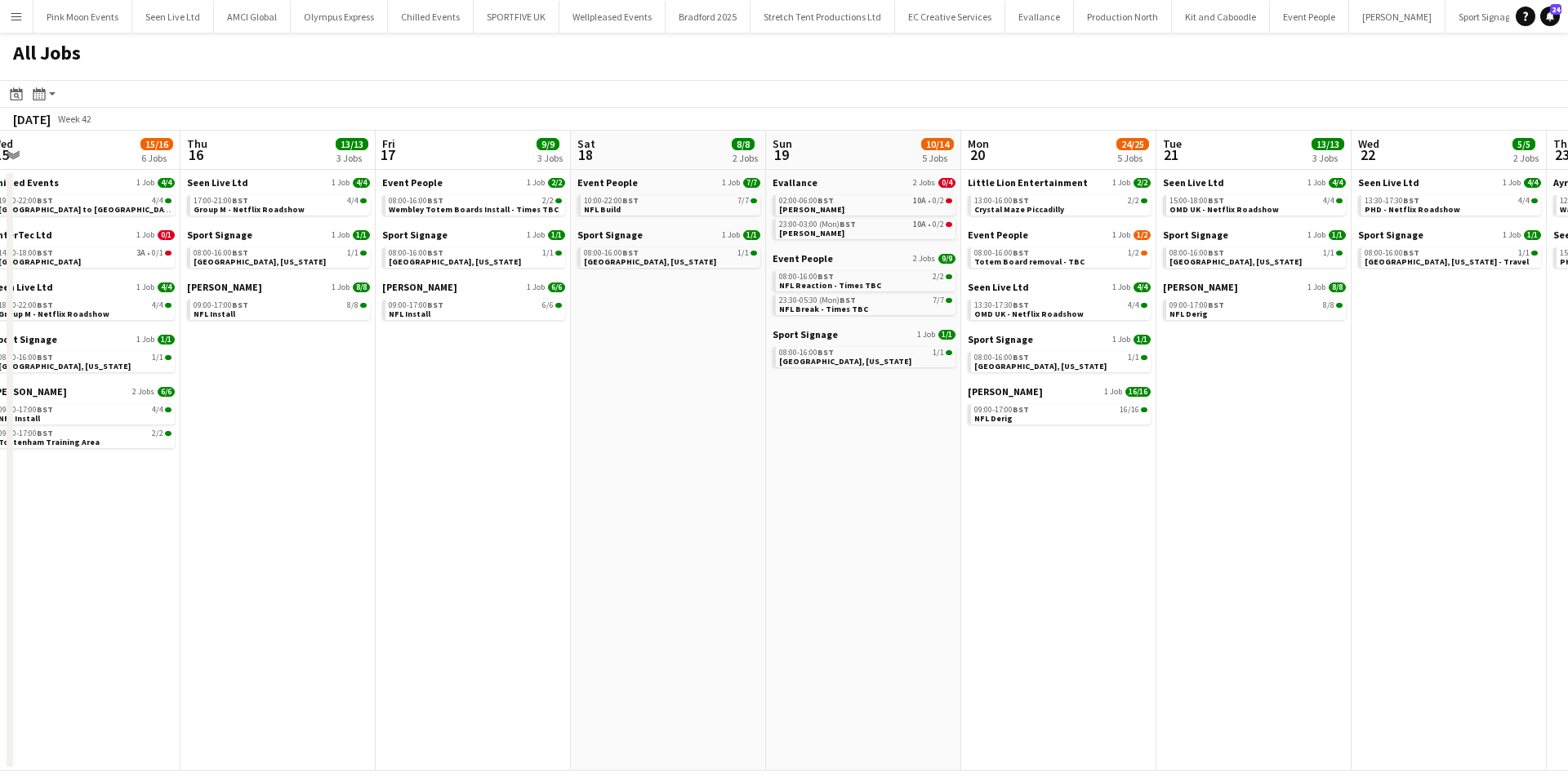
click at [903, 469] on app-calendar-viewport "Mon 13 21/21 6 Jobs Tue 14 15/15 4 Jobs Wed 15 15/16 6 Jobs Thu 16 13/13 3 Jobs…" at bounding box center [784, 451] width 1568 height 640
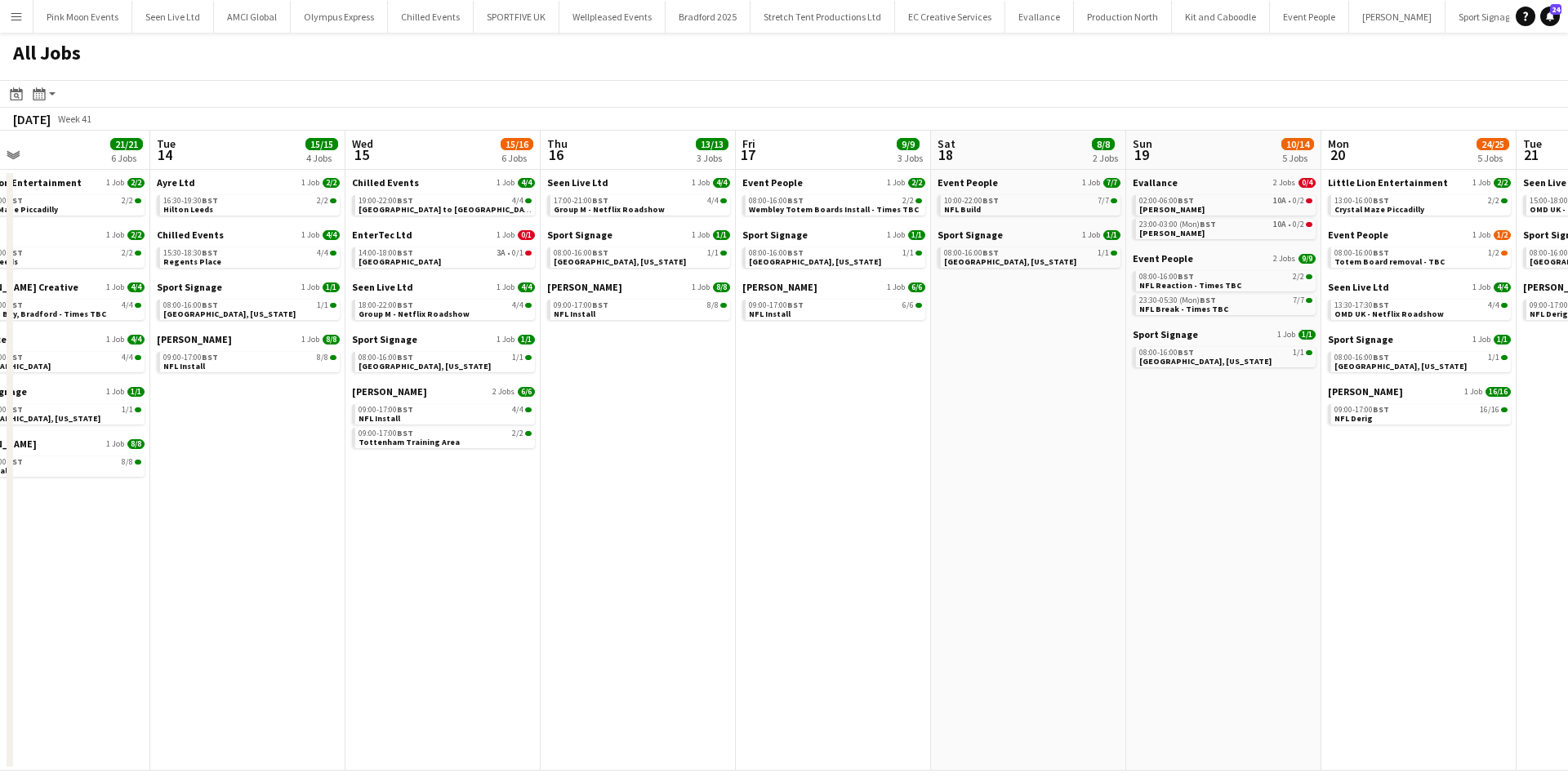
click at [1142, 468] on app-calendar-viewport "Sat 11 3/5 2 Jobs Sun 12 11/11 5 Jobs Mon 13 21/21 6 Jobs Tue 14 15/15 4 Jobs W…" at bounding box center [784, 451] width 1568 height 640
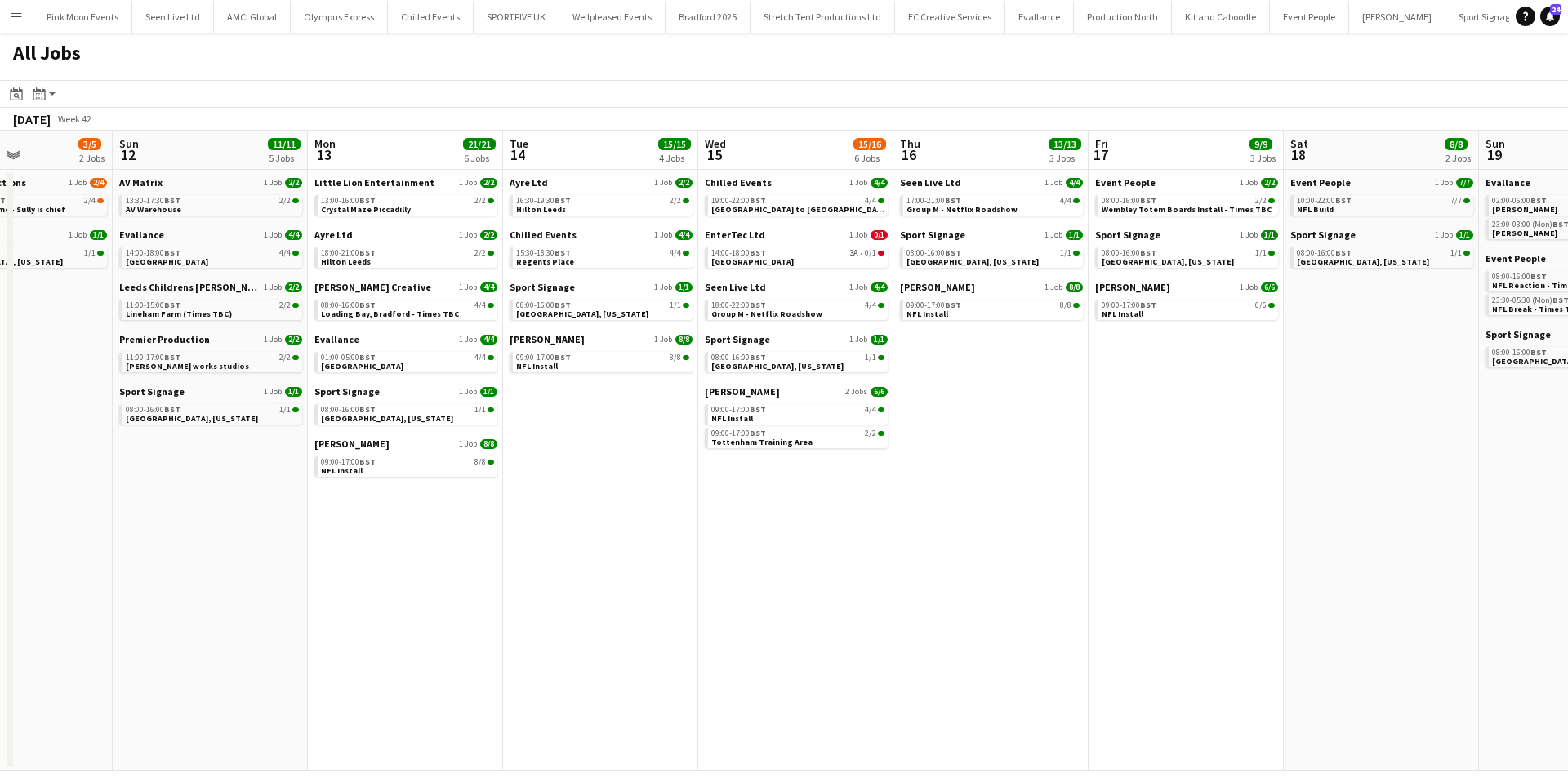
click at [1093, 394] on app-calendar-viewport "Thu 9 28/28 13 Jobs Fri 10 13/13 7 Jobs Sat 11 3/5 2 Jobs Sun 12 11/11 5 Jobs M…" at bounding box center [784, 451] width 1568 height 640
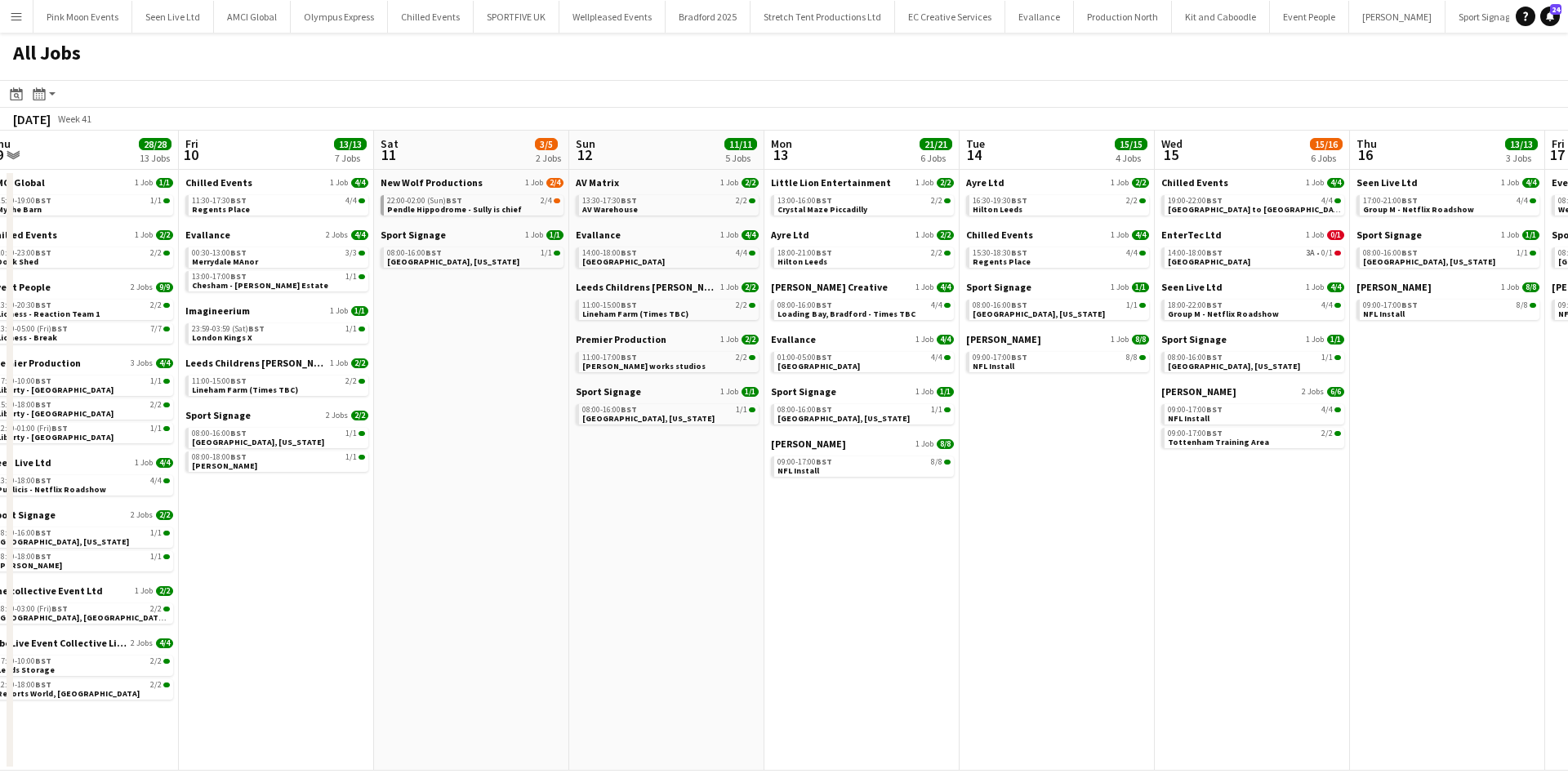
click at [1260, 429] on app-calendar-viewport "Tue 7 29/29 13 Jobs Wed 8 52/52 13 Jobs Thu 9 28/28 13 Jobs Fri 10 13/13 7 Jobs…" at bounding box center [784, 451] width 1568 height 640
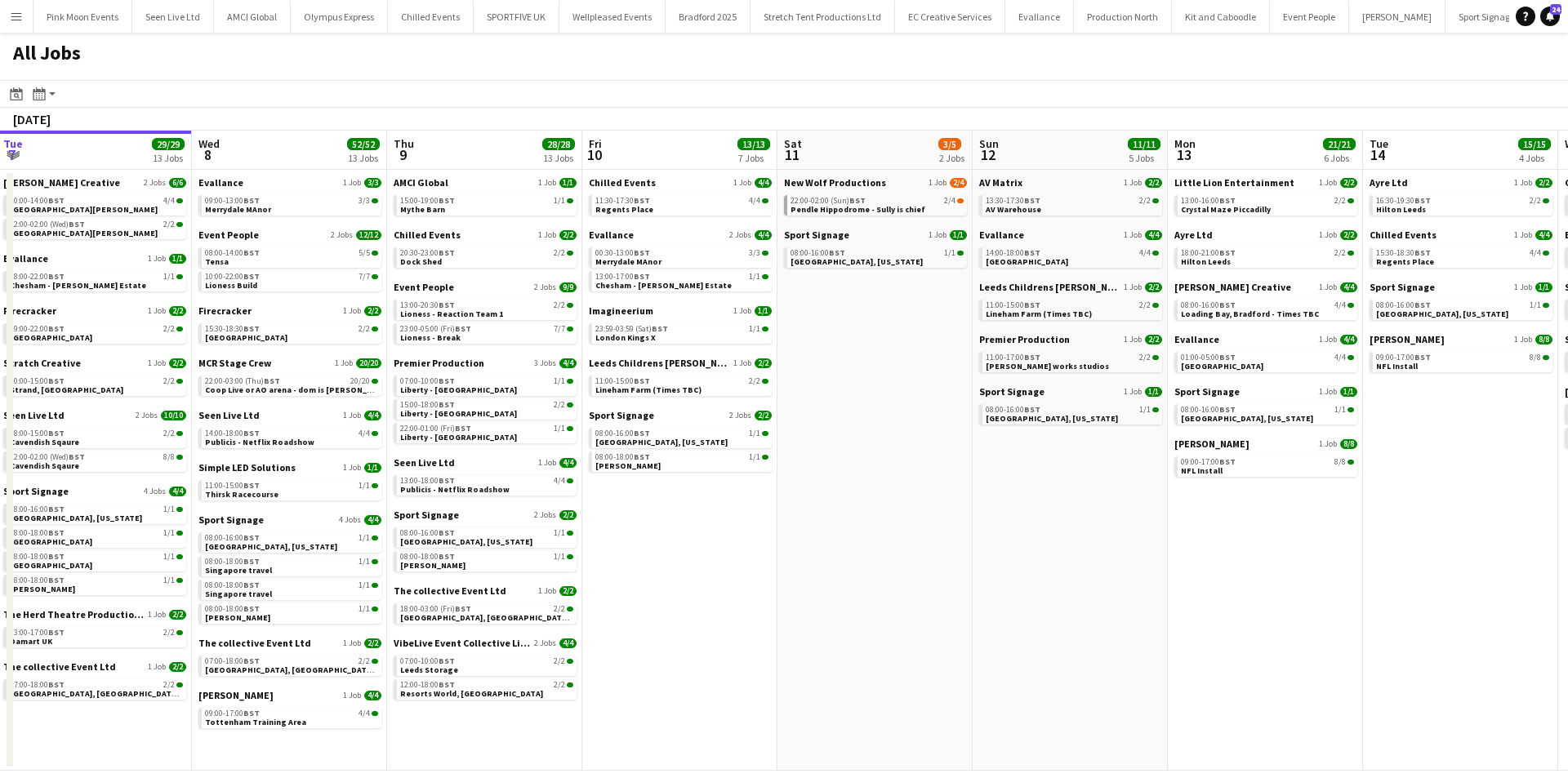
click at [981, 517] on app-calendar-viewport "Sun 5 7/7 5 Jobs Mon 6 26/27 12 Jobs Tue 7 29/29 13 Jobs Wed 8 52/52 13 Jobs Th…" at bounding box center [784, 451] width 1568 height 640
